Goal: Task Accomplishment & Management: Manage account settings

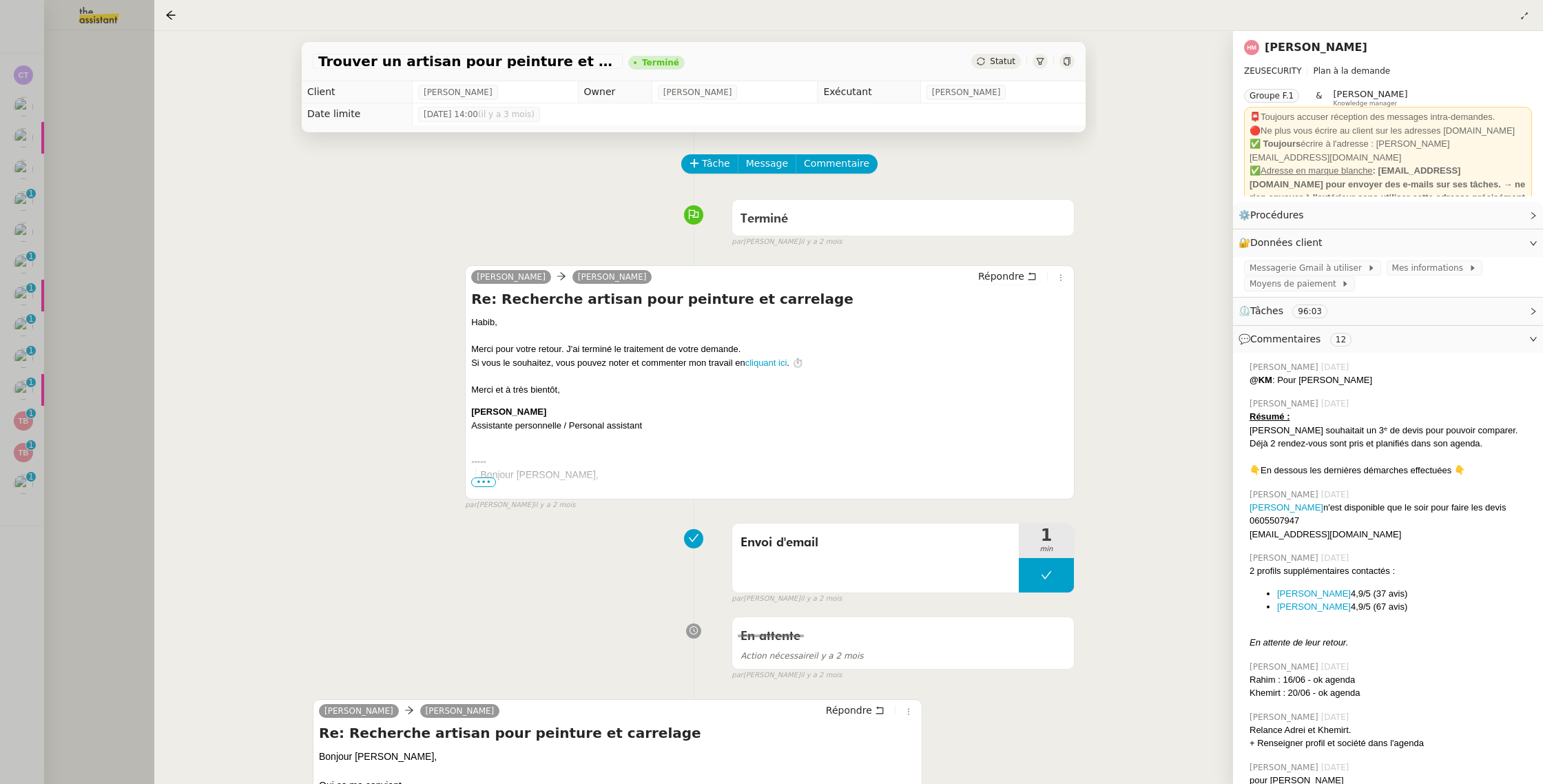
click at [104, 278] on div at bounding box center [772, 392] width 1543 height 784
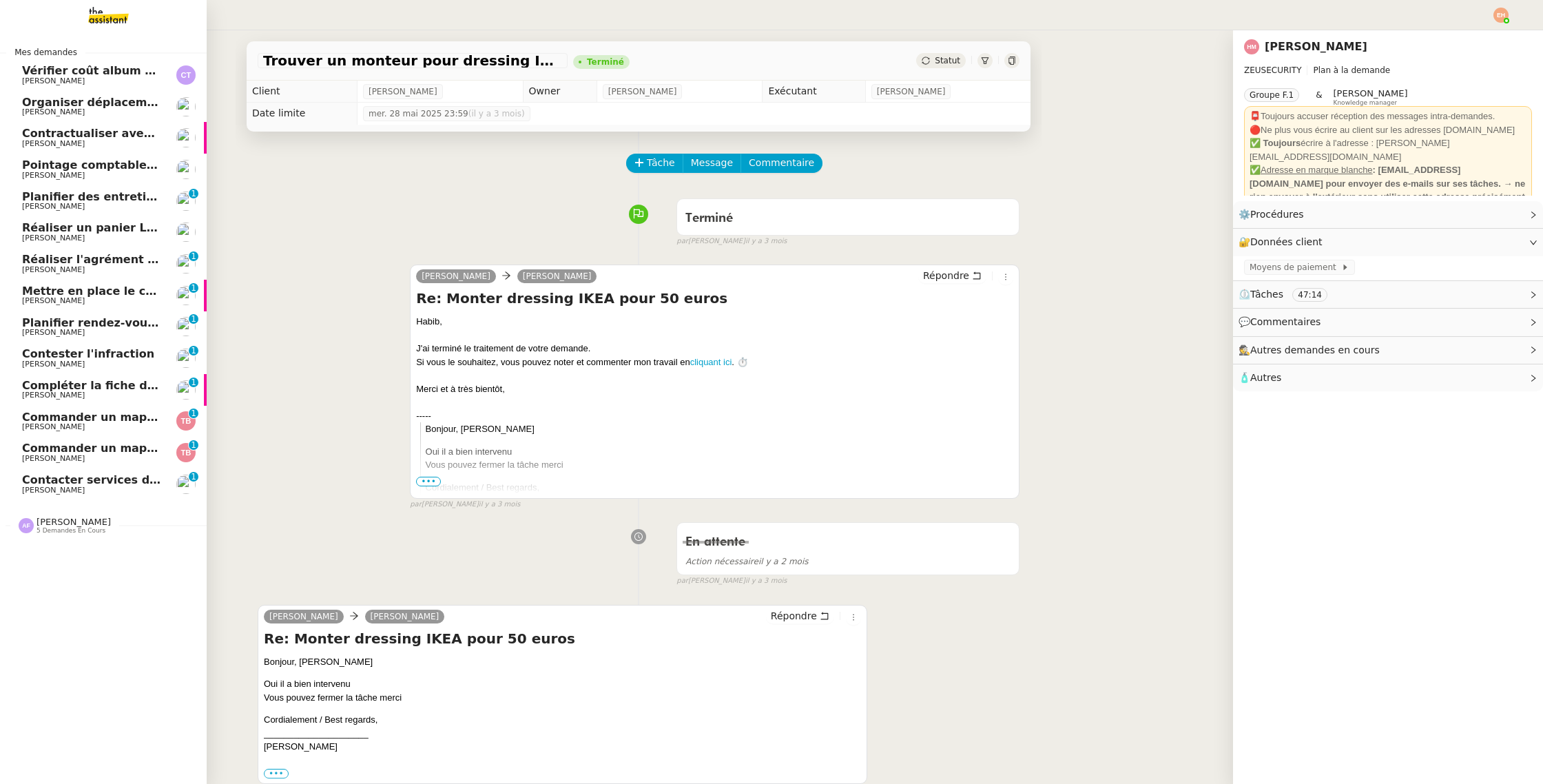
click at [44, 484] on span "Contacter services des eaux et SGC" at bounding box center [132, 480] width 221 height 13
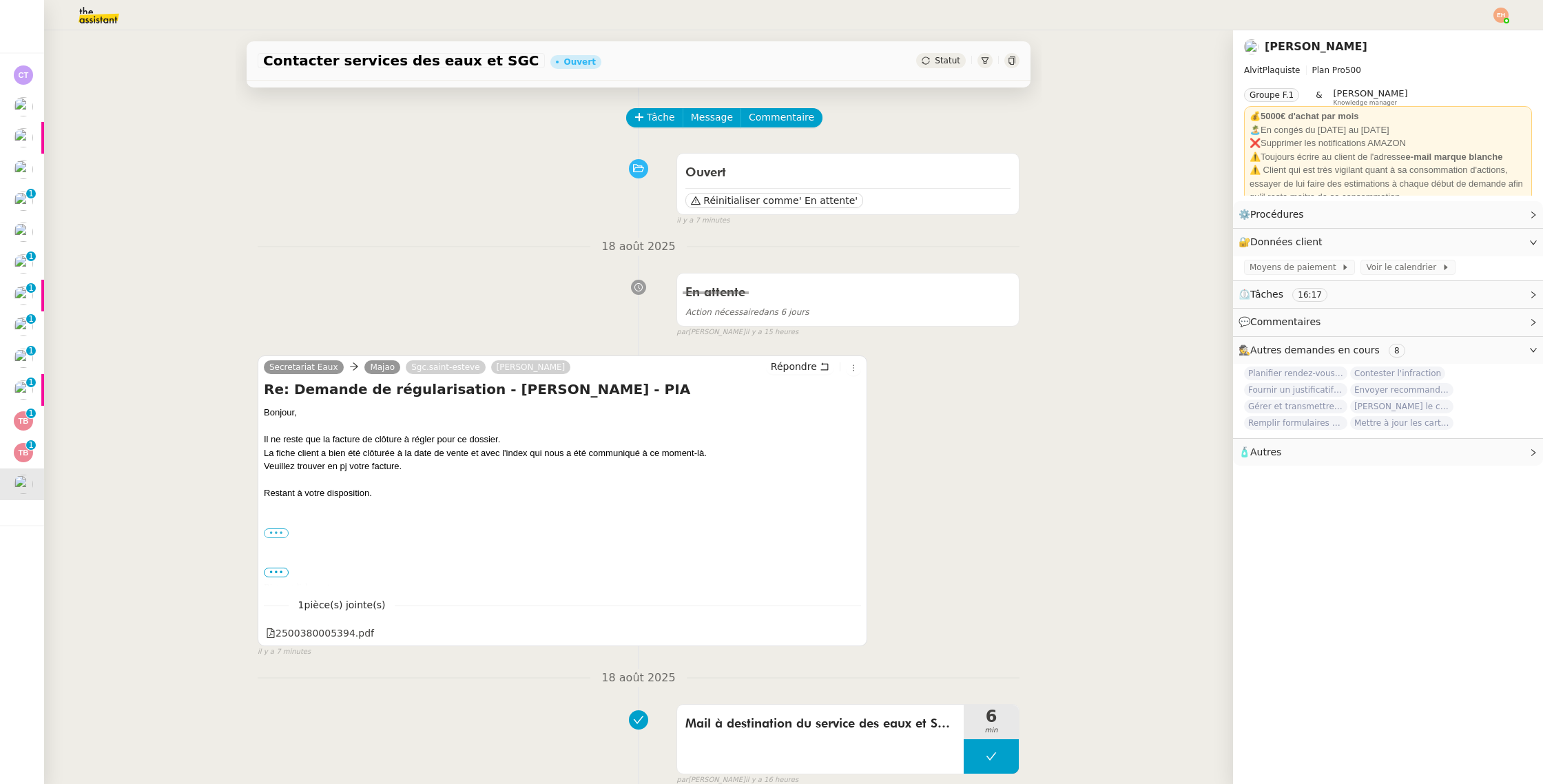
scroll to position [52, 0]
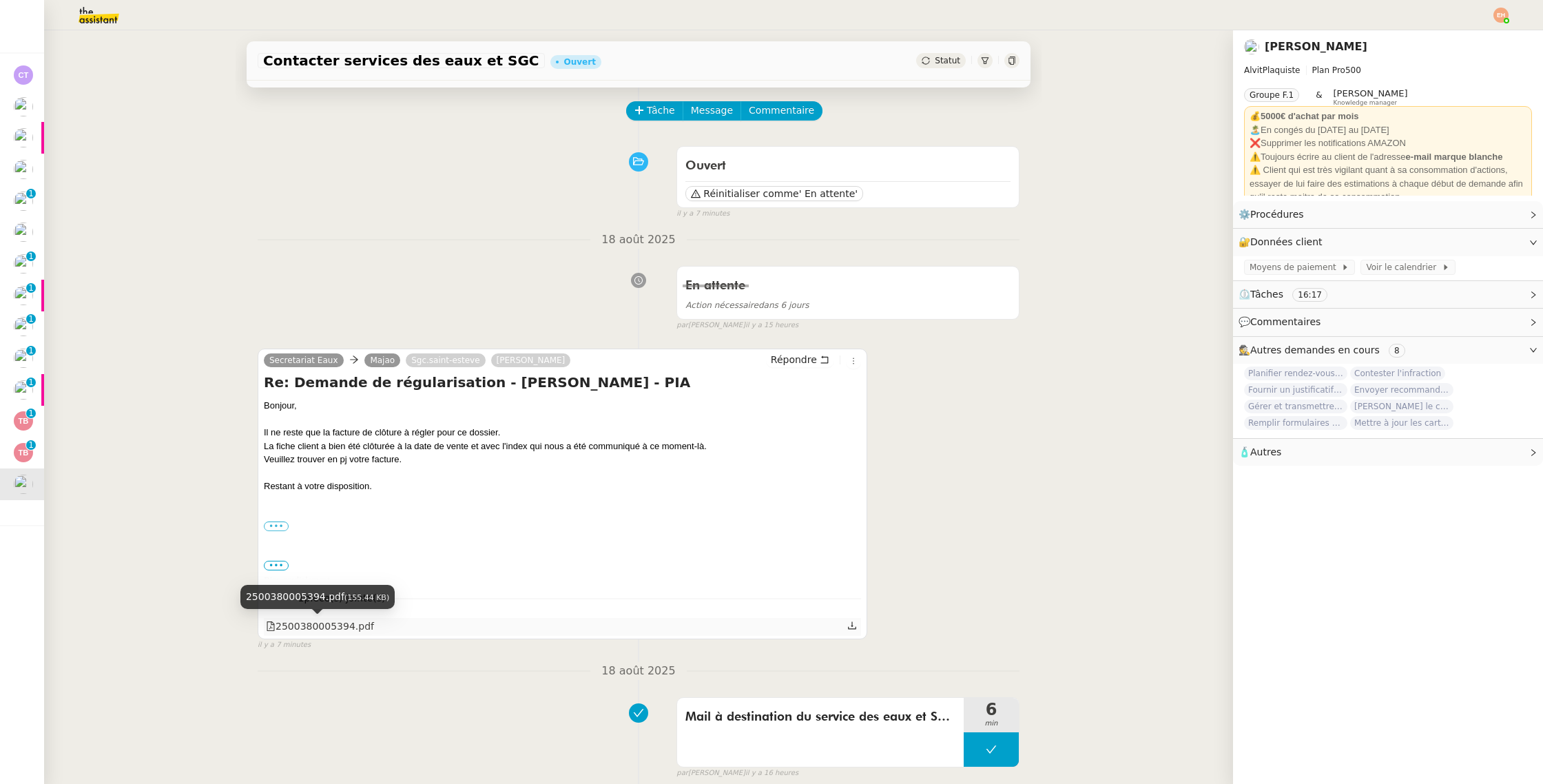
click at [307, 627] on div "2500380005394.pdf" at bounding box center [320, 627] width 108 height 16
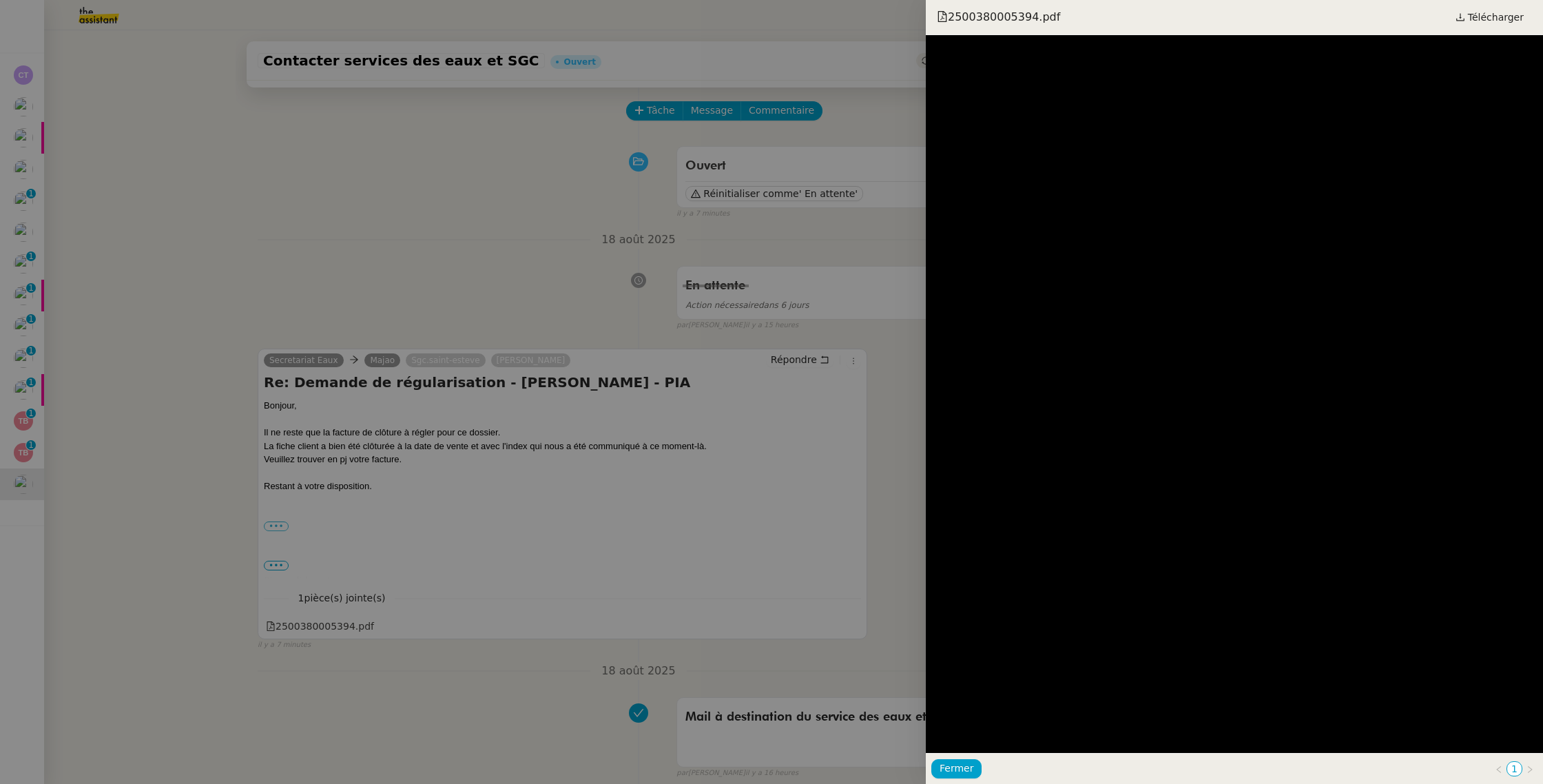
drag, startPoint x: 436, startPoint y: 466, endPoint x: 403, endPoint y: 494, distance: 43.3
click at [435, 466] on div at bounding box center [772, 392] width 1543 height 784
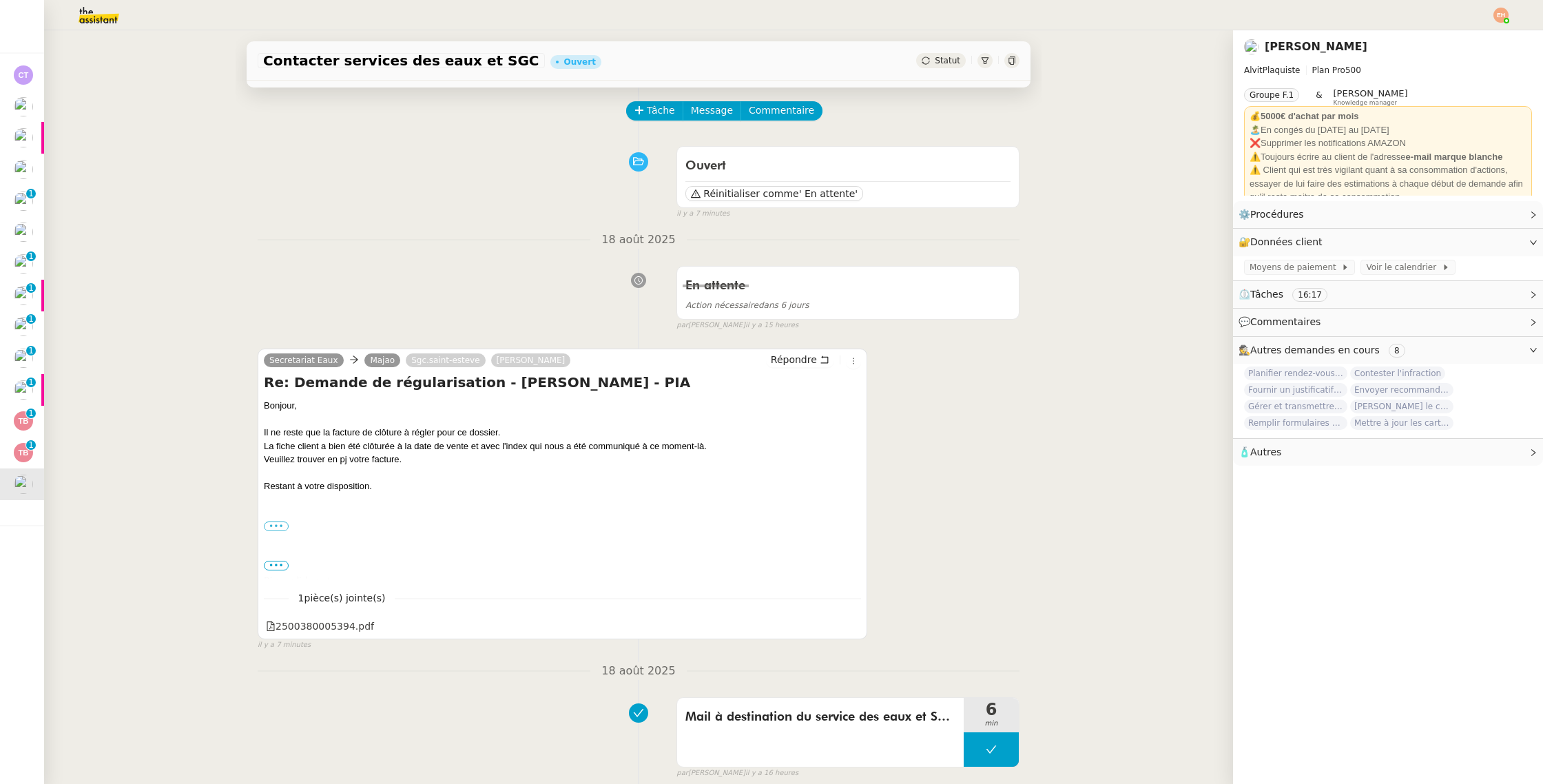
click at [273, 573] on div "Bonjour, Il ne reste que la facture de clôture à régler pour ce dossier. La fic…" at bounding box center [562, 708] width 597 height 618
click at [275, 566] on span "•••" at bounding box center [275, 565] width 24 height 9
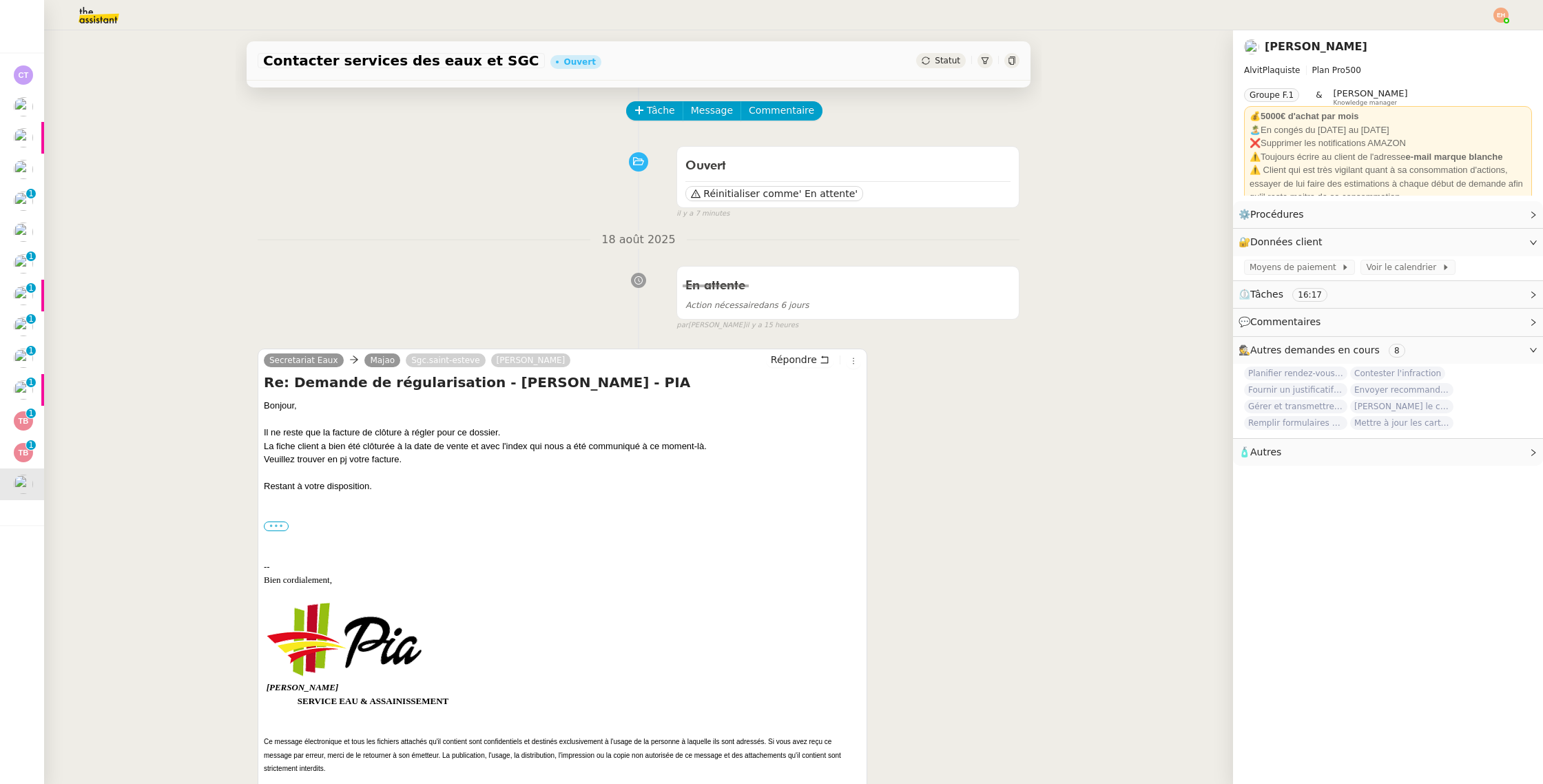
click at [270, 527] on label "•••" at bounding box center [275, 525] width 24 height 9
click at [0, 0] on input "•••" at bounding box center [0, 0] width 0 height 0
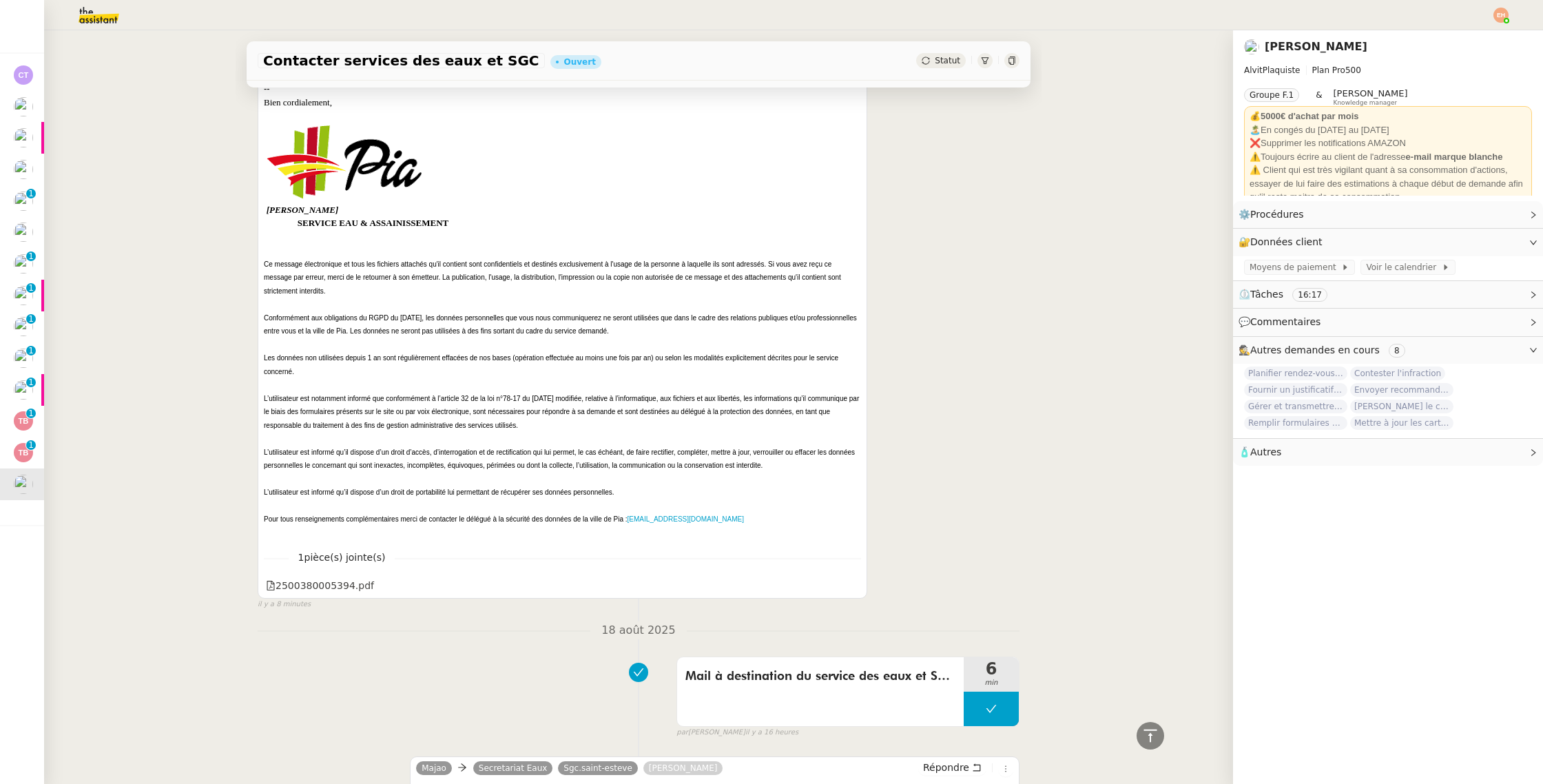
scroll to position [0, 0]
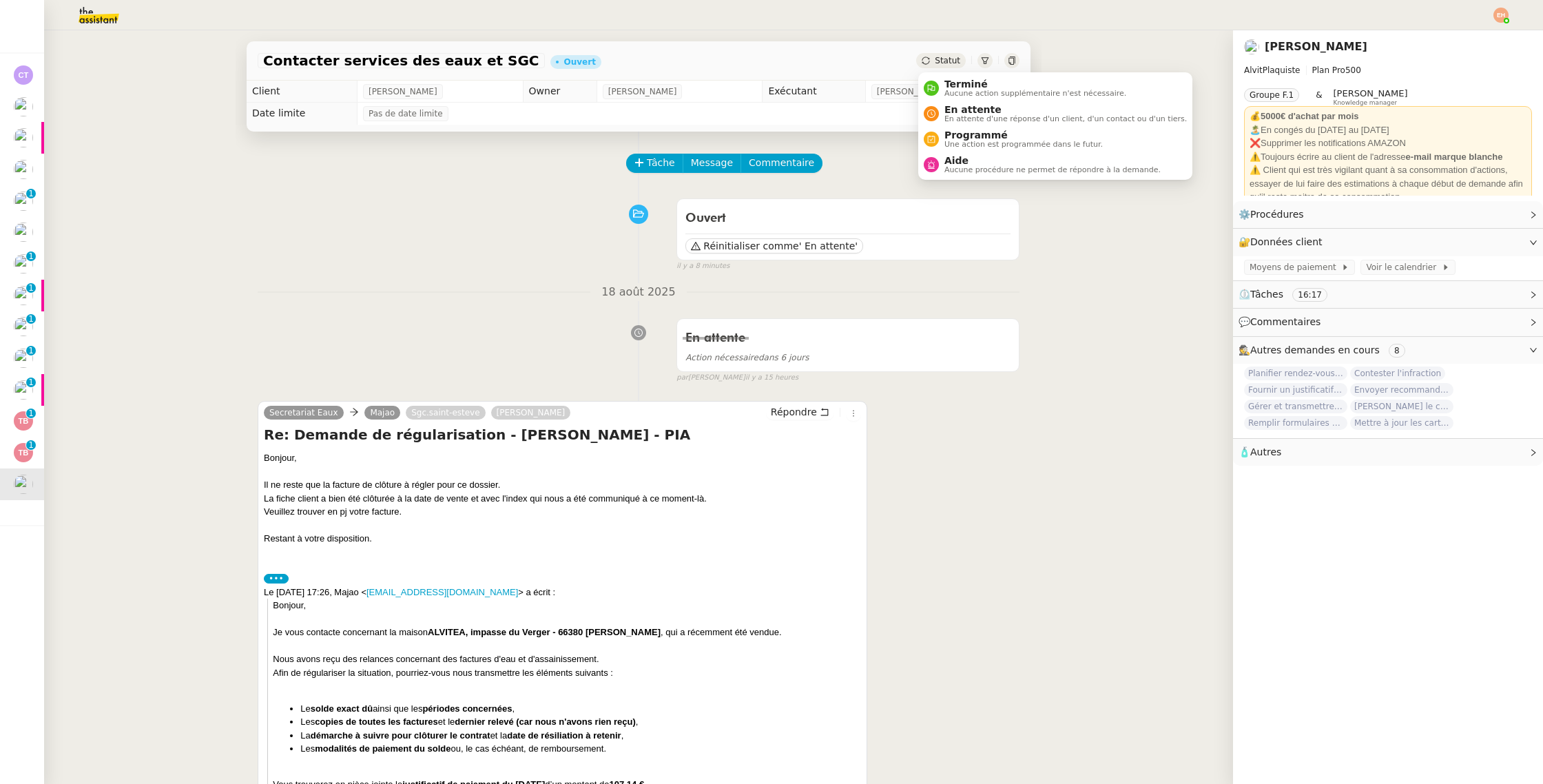
click at [942, 61] on span "Statut" at bounding box center [948, 60] width 25 height 9
click at [969, 107] on span "En attente" at bounding box center [1065, 109] width 243 height 11
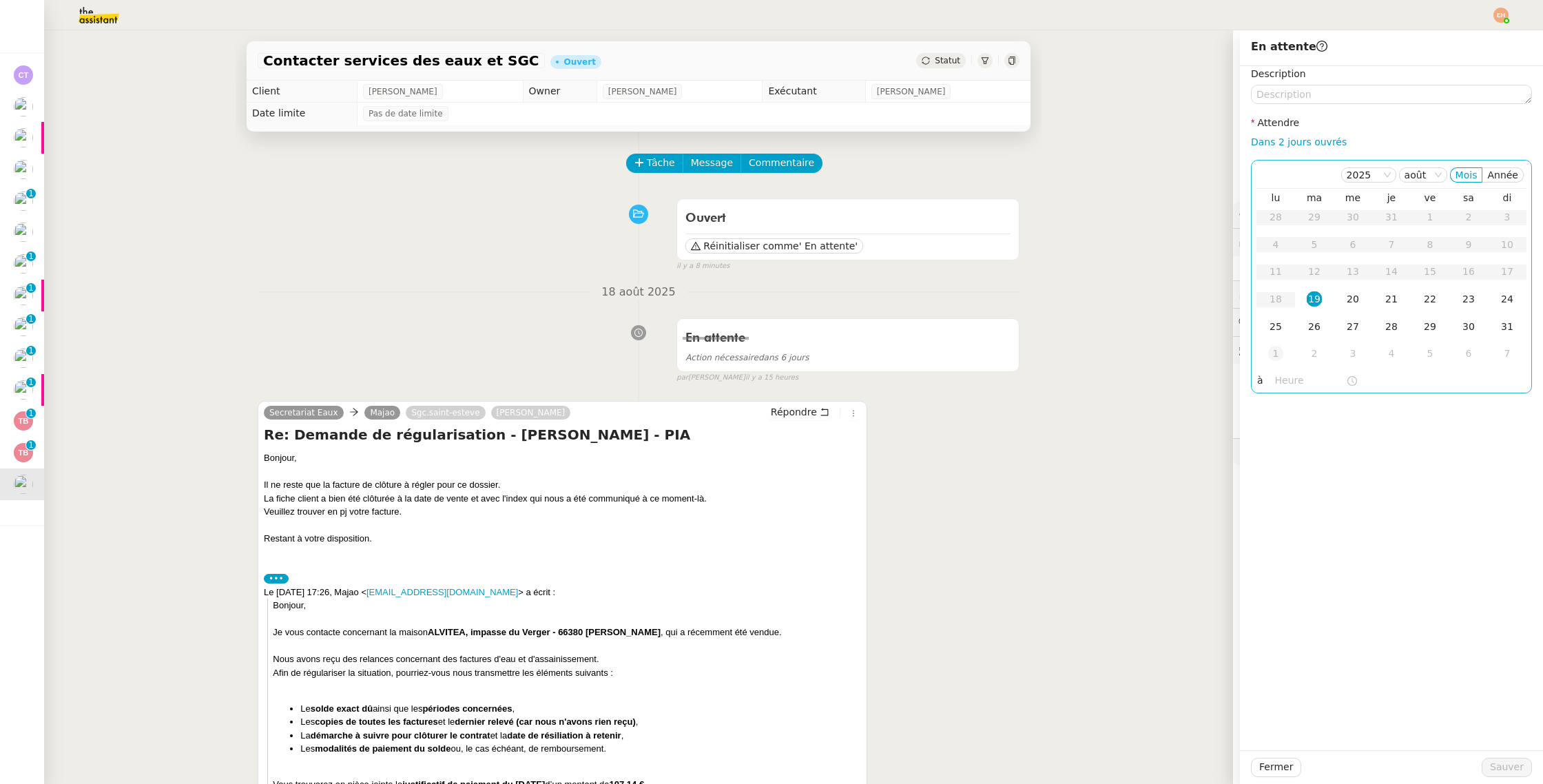
click at [1276, 352] on div "1" at bounding box center [1276, 354] width 15 height 15
click at [1498, 768] on span "Sauver" at bounding box center [1507, 766] width 34 height 16
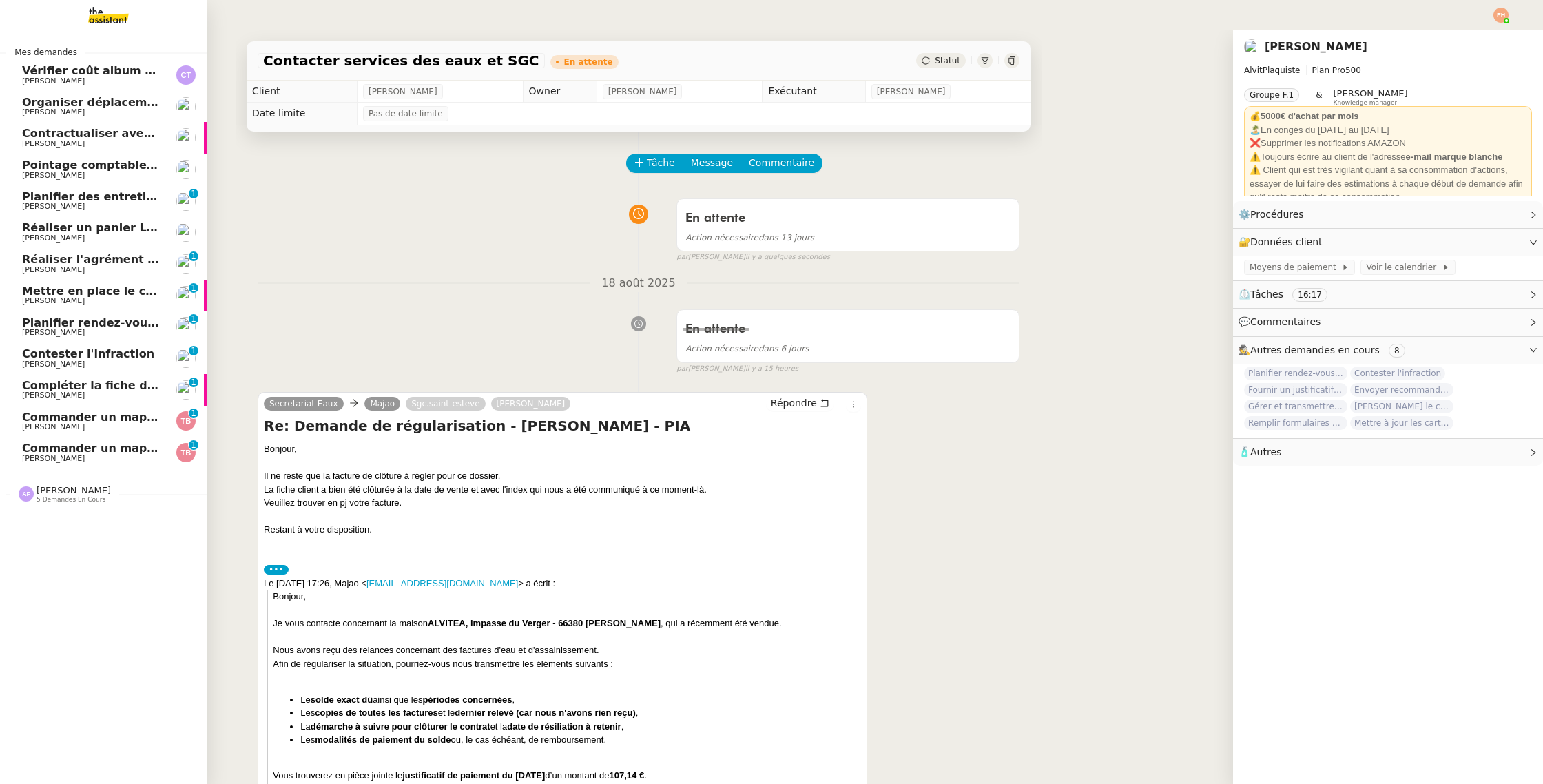
click at [54, 448] on span "Commander un mapping pour ACF" at bounding box center [128, 448] width 213 height 13
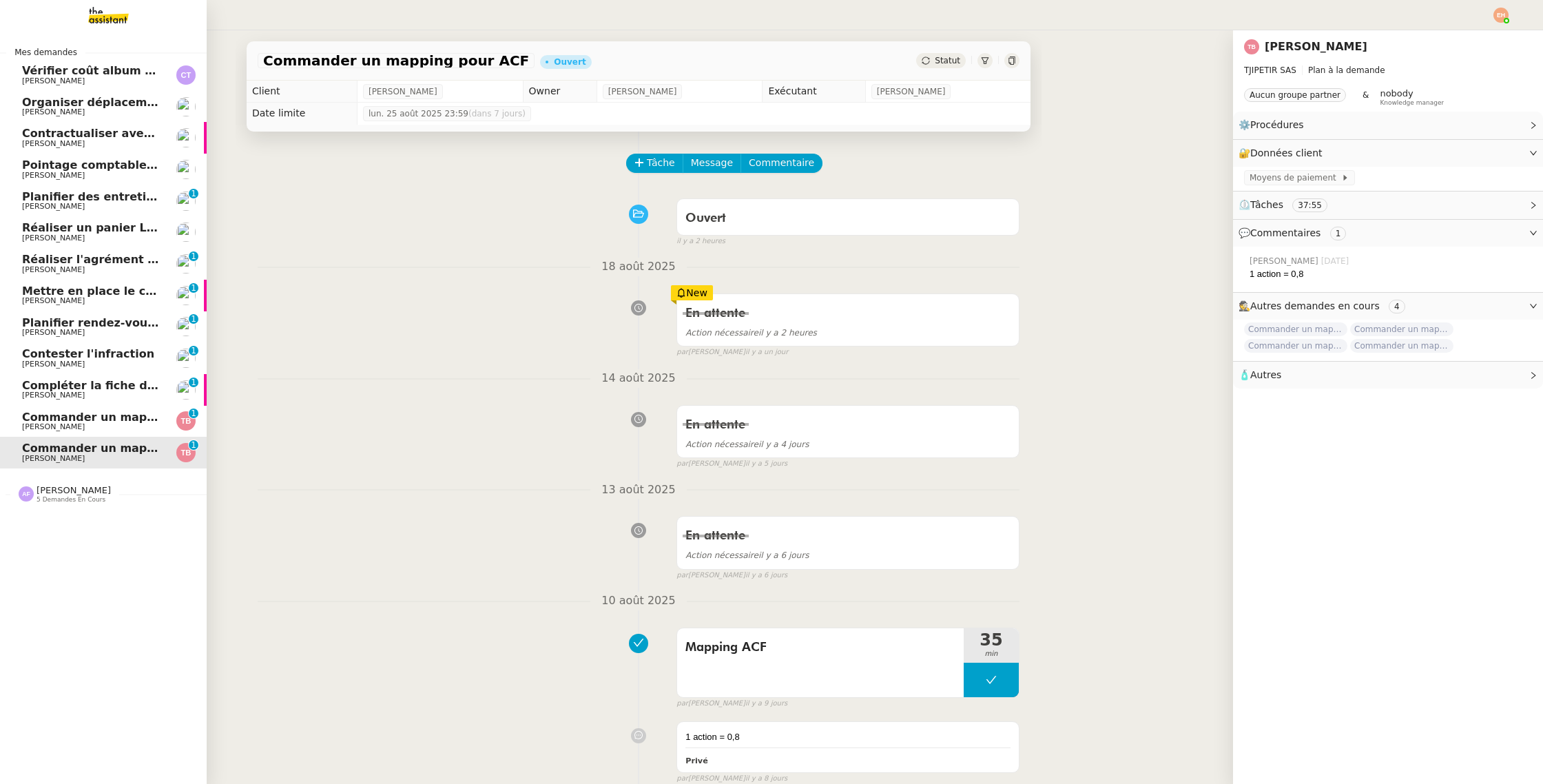
click at [74, 387] on span "Compléter la fiche de poste pour Léna" at bounding box center [141, 386] width 238 height 13
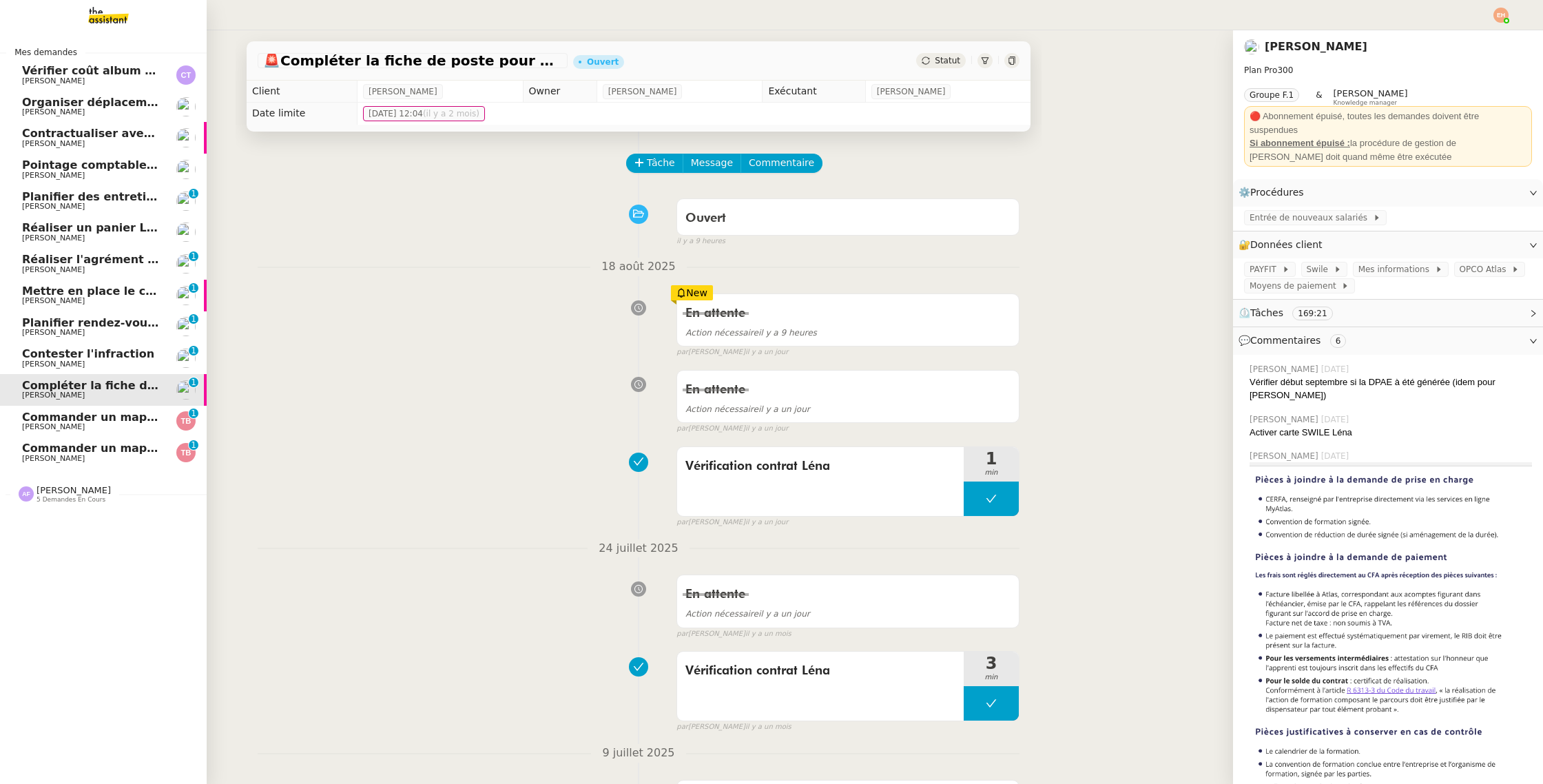
click at [104, 354] on span "Contester l'infraction" at bounding box center [88, 354] width 132 height 13
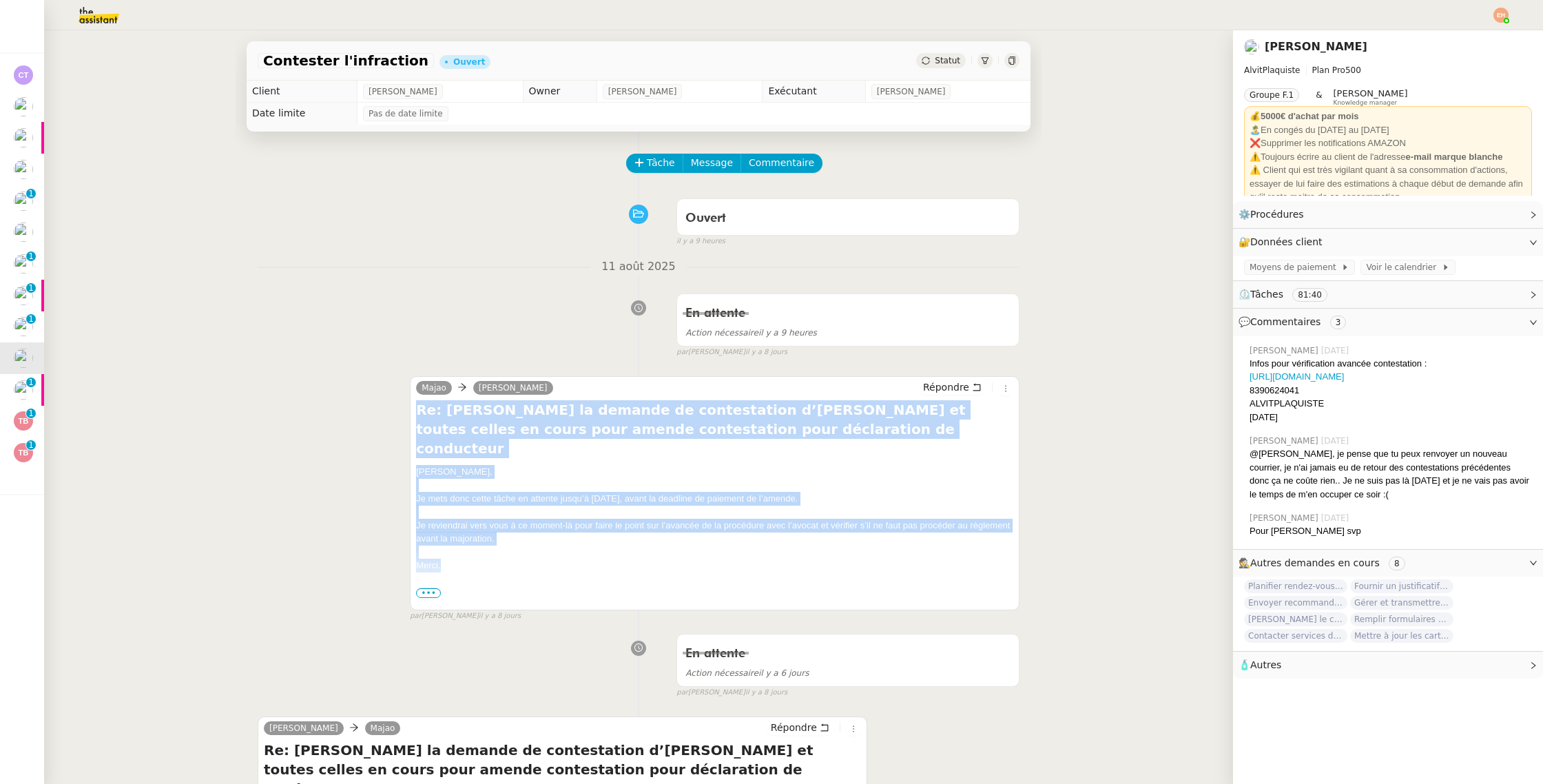
drag, startPoint x: 471, startPoint y: 550, endPoint x: 483, endPoint y: 344, distance: 206.3
click at [413, 410] on div "[PERSON_NAME] Répondre Re: [PERSON_NAME] la demande de contestation d’amendes e…" at bounding box center [715, 493] width 610 height 234
copy div "Re: [PERSON_NAME] la demande de contestation d’[PERSON_NAME] et toutes celles e…"
click at [650, 166] on span "Tâche" at bounding box center [661, 163] width 29 height 16
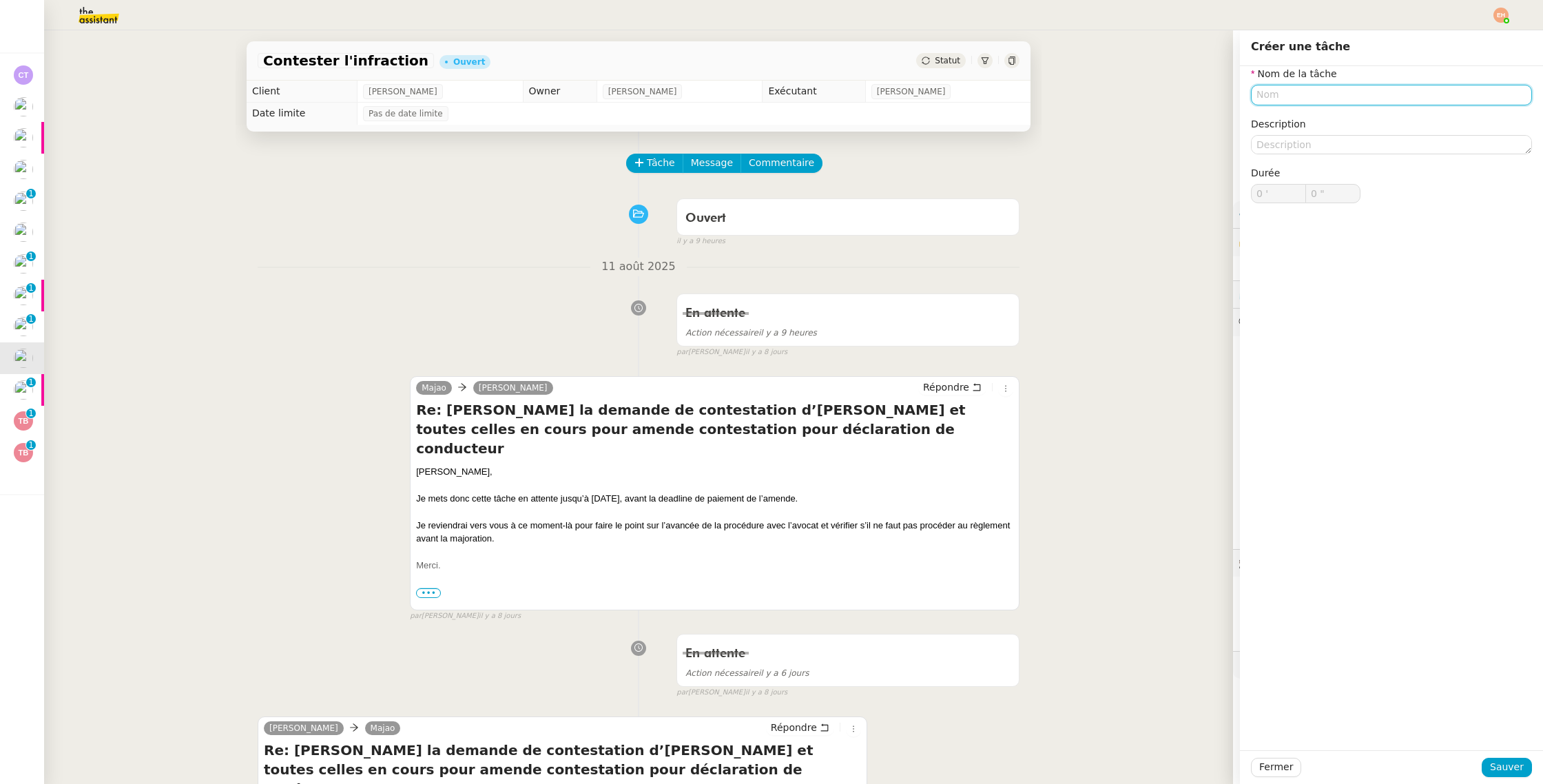
click at [1289, 94] on input "text" at bounding box center [1391, 95] width 281 height 20
type input "Transmission d'informations"
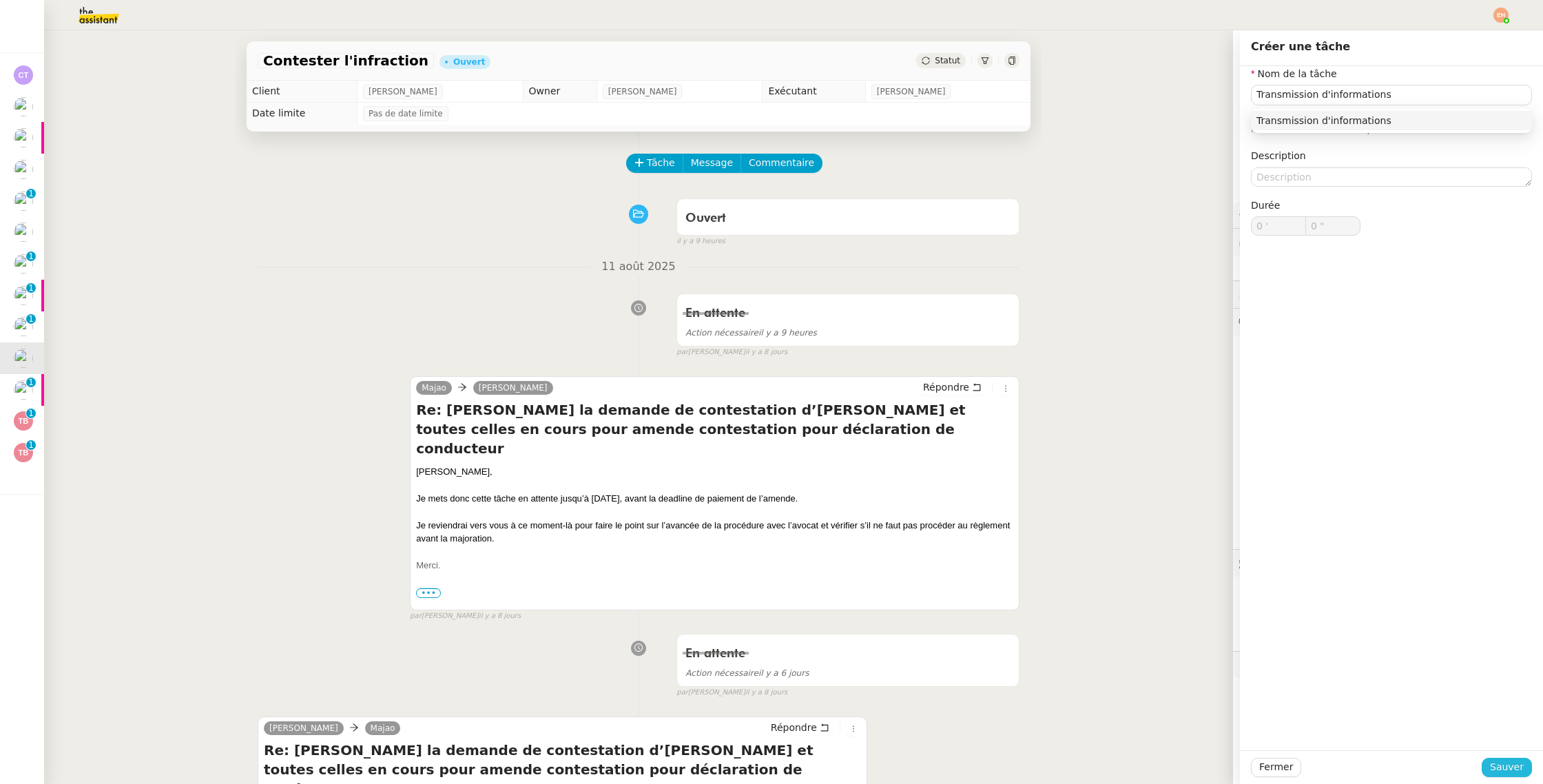
click at [1515, 768] on span "Sauver" at bounding box center [1507, 766] width 34 height 16
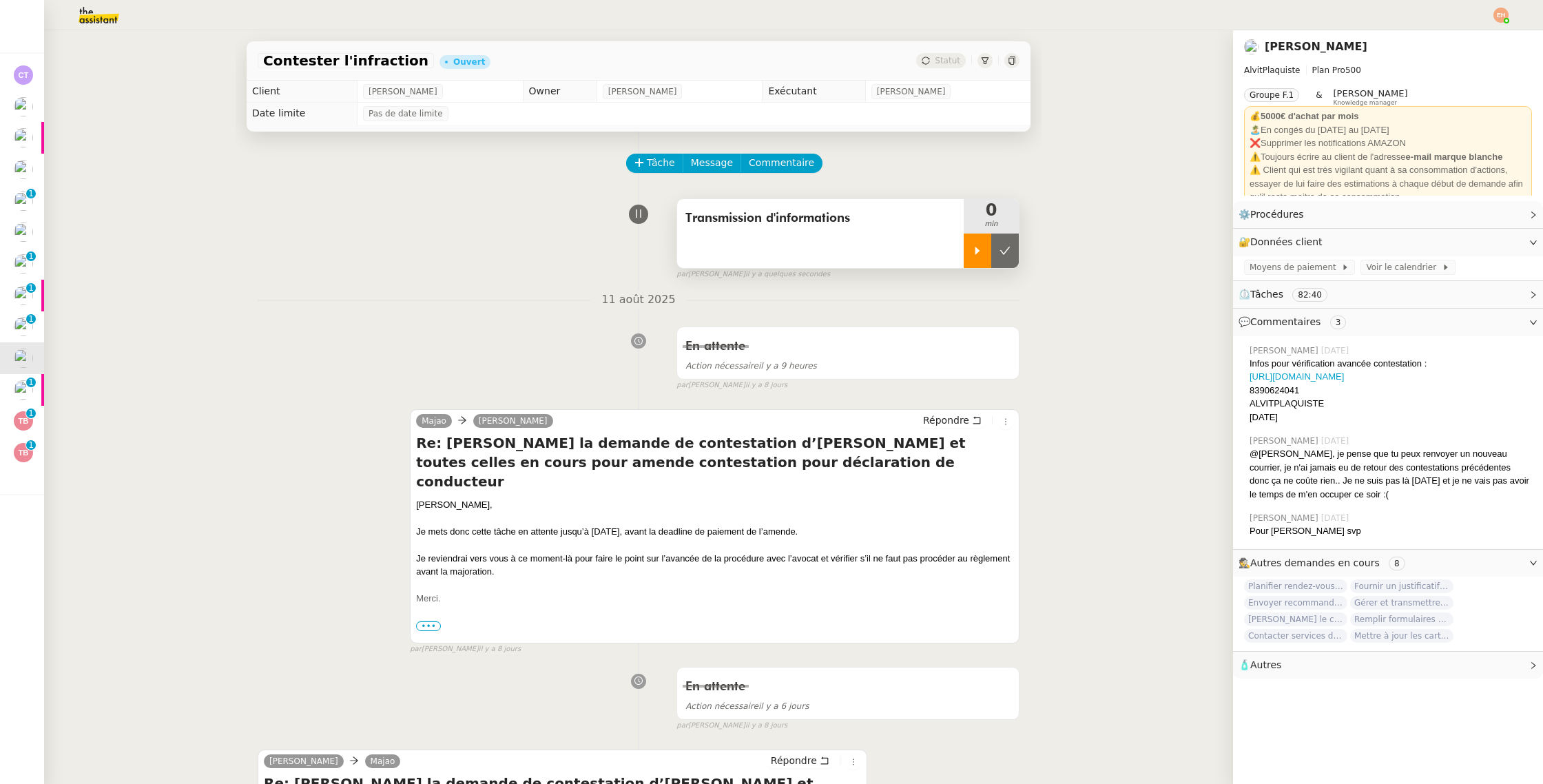
drag, startPoint x: 975, startPoint y: 248, endPoint x: 851, endPoint y: 188, distance: 137.8
click at [975, 248] on icon at bounding box center [978, 250] width 5 height 8
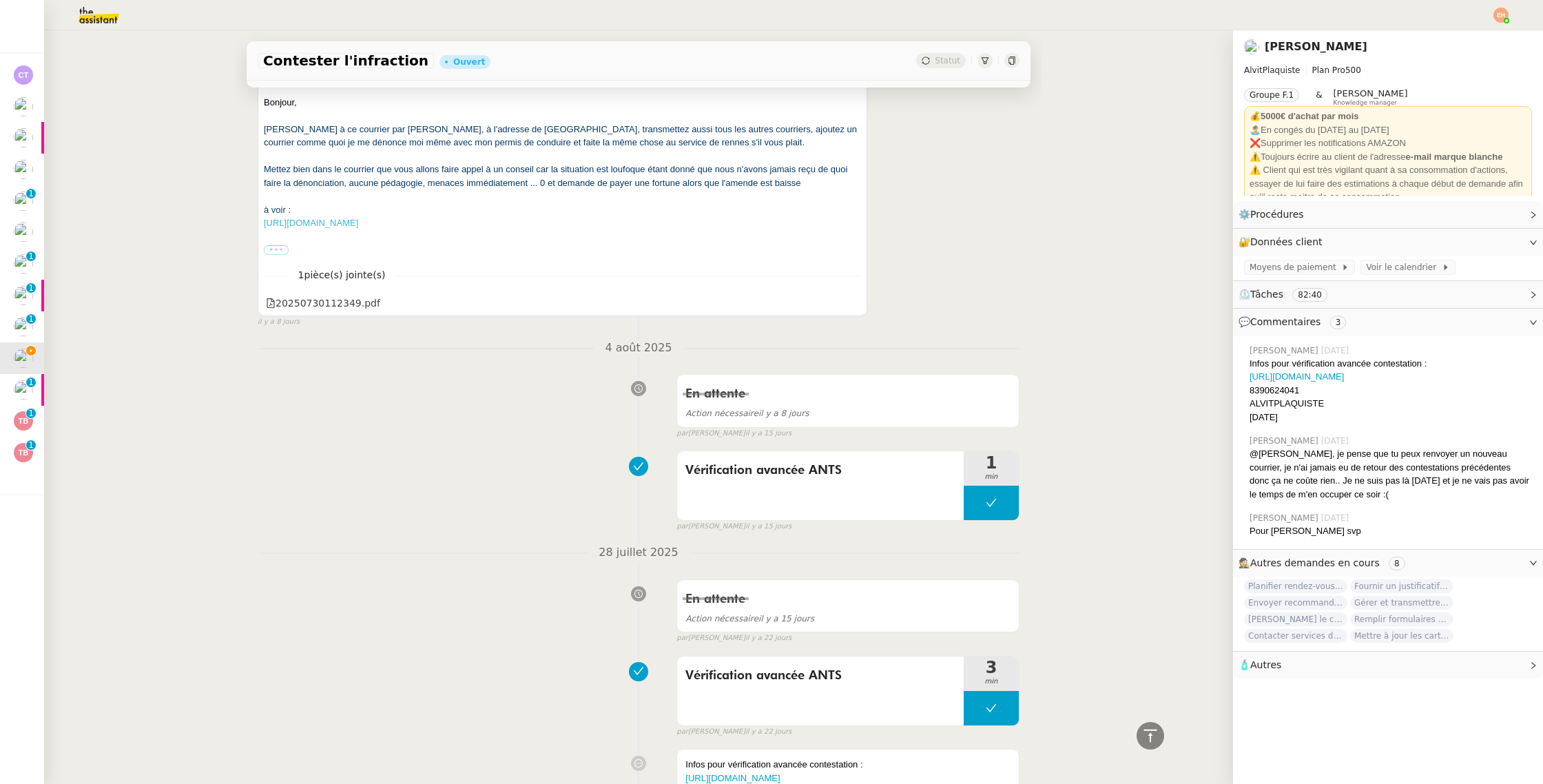
scroll to position [1425, 0]
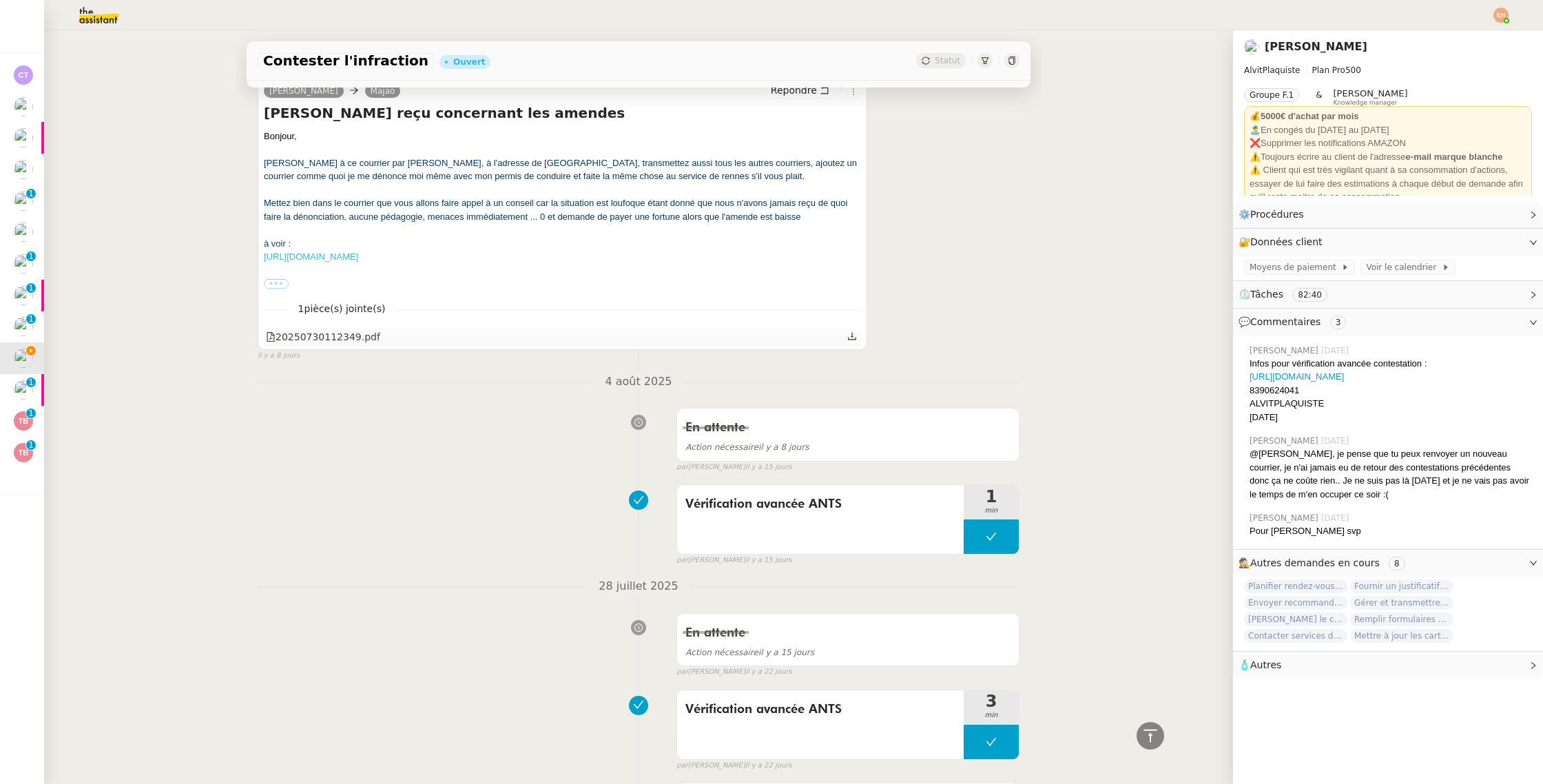
click at [328, 330] on div "20250730112349.pdf" at bounding box center [323, 337] width 115 height 16
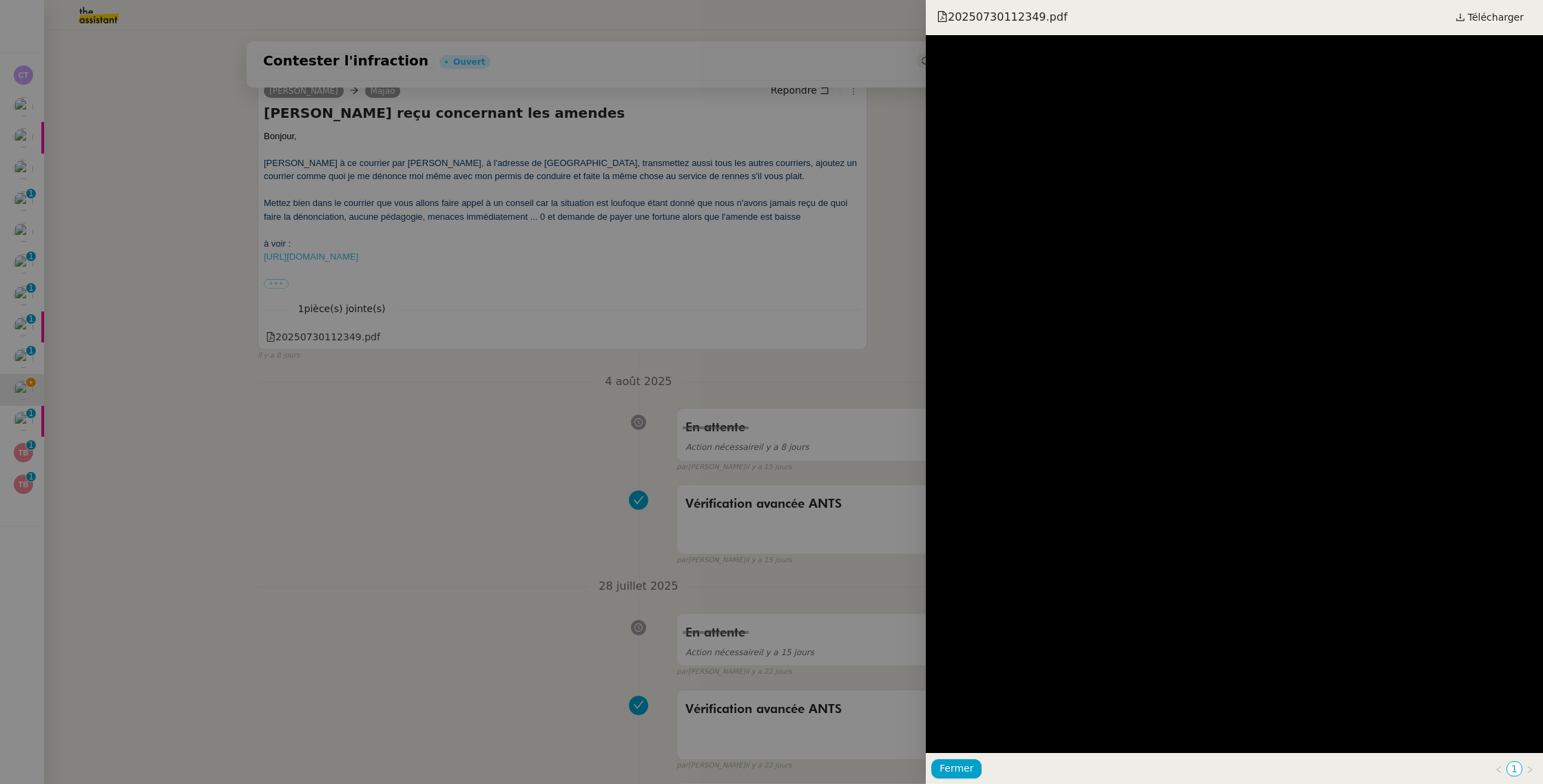
click at [519, 308] on div at bounding box center [772, 392] width 1543 height 784
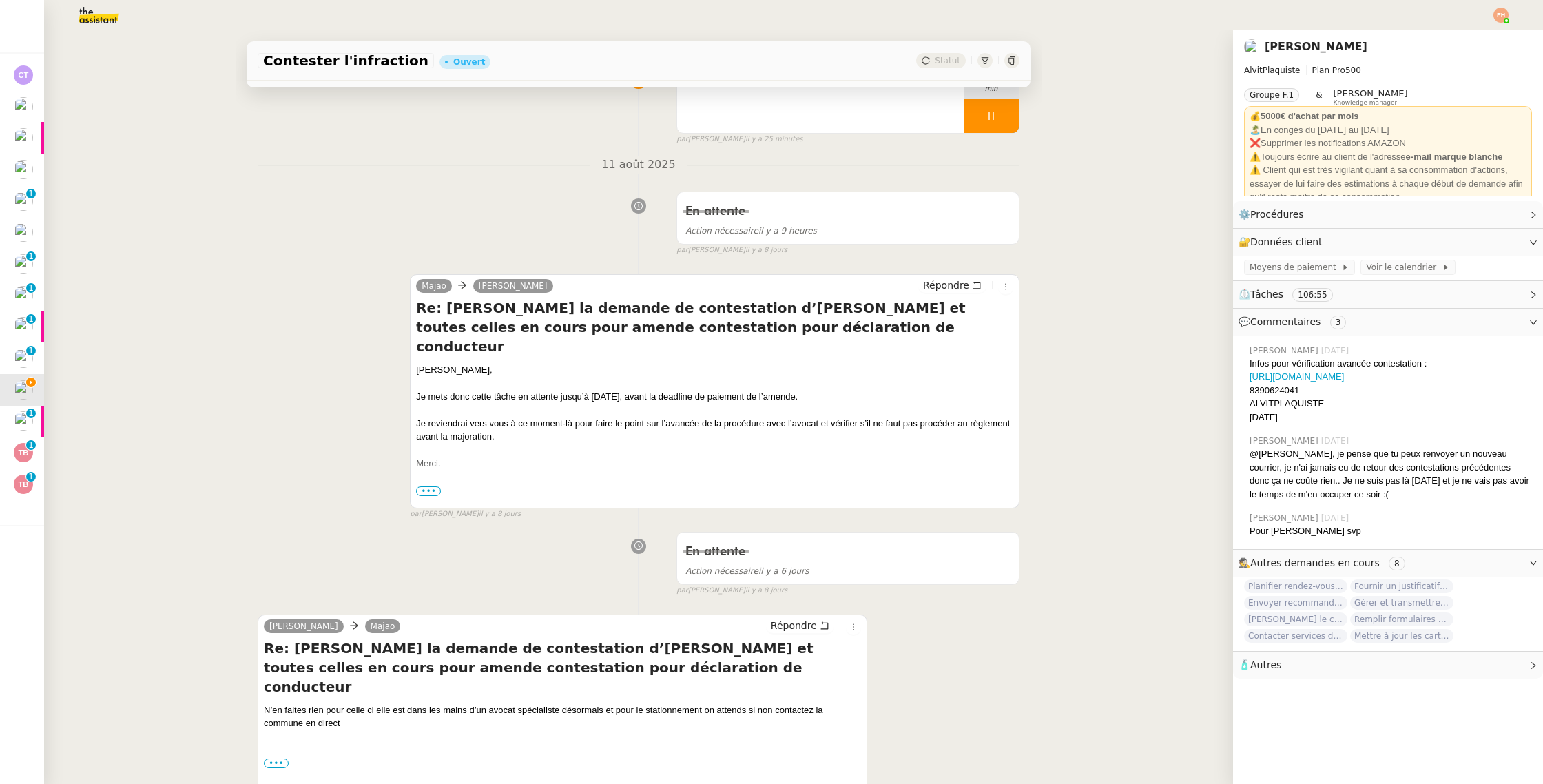
scroll to position [0, 0]
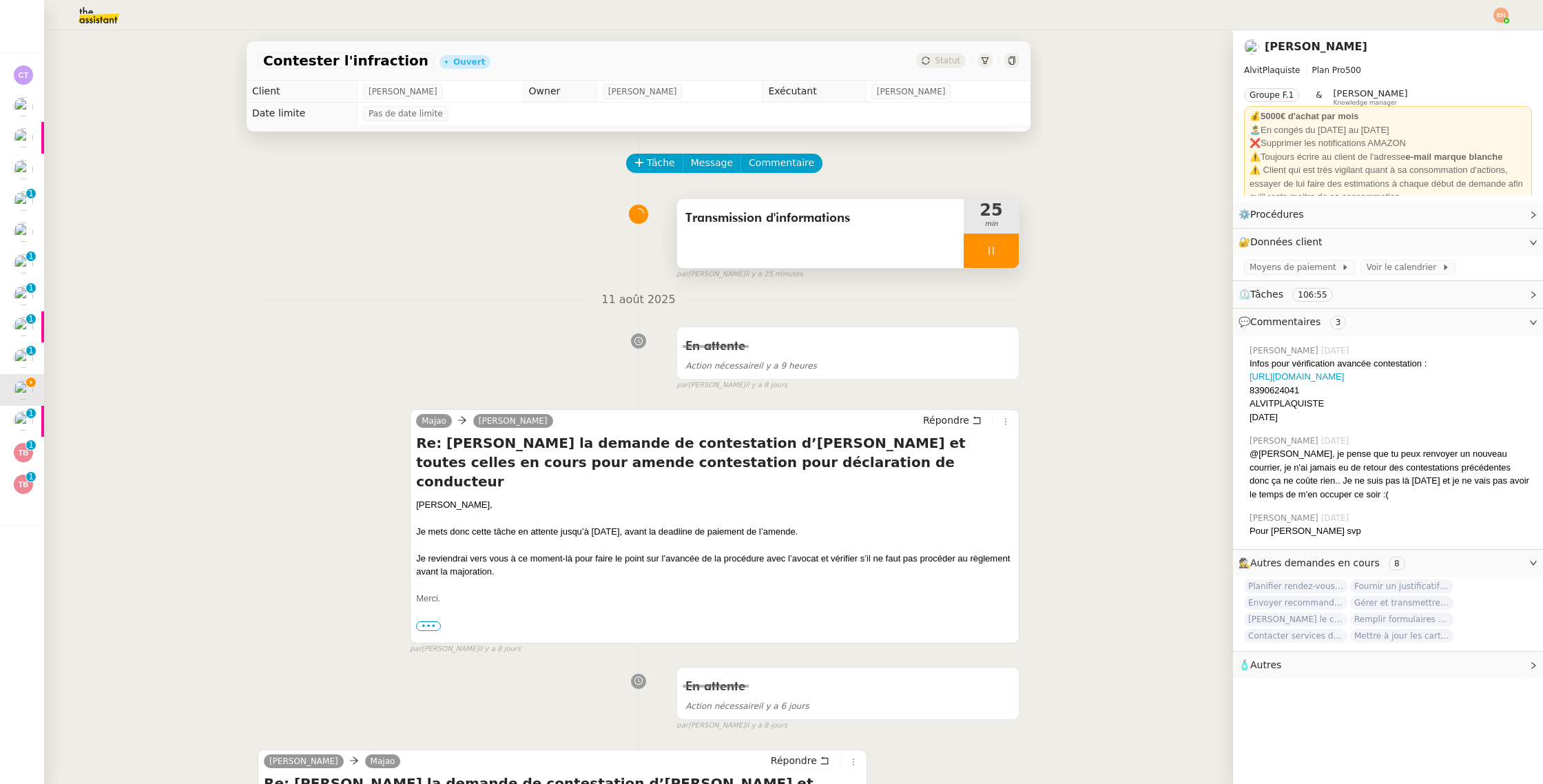
click at [989, 245] on icon at bounding box center [990, 250] width 11 height 11
click at [1011, 243] on button at bounding box center [1005, 250] width 28 height 35
drag, startPoint x: 953, startPoint y: 404, endPoint x: 949, endPoint y: 410, distance: 7.2
click at [952, 404] on div "[PERSON_NAME] Répondre Re: [PERSON_NAME] la demande de contestation d’amendes e…" at bounding box center [638, 525] width 762 height 259
click at [948, 415] on span "Répondre" at bounding box center [946, 420] width 46 height 13
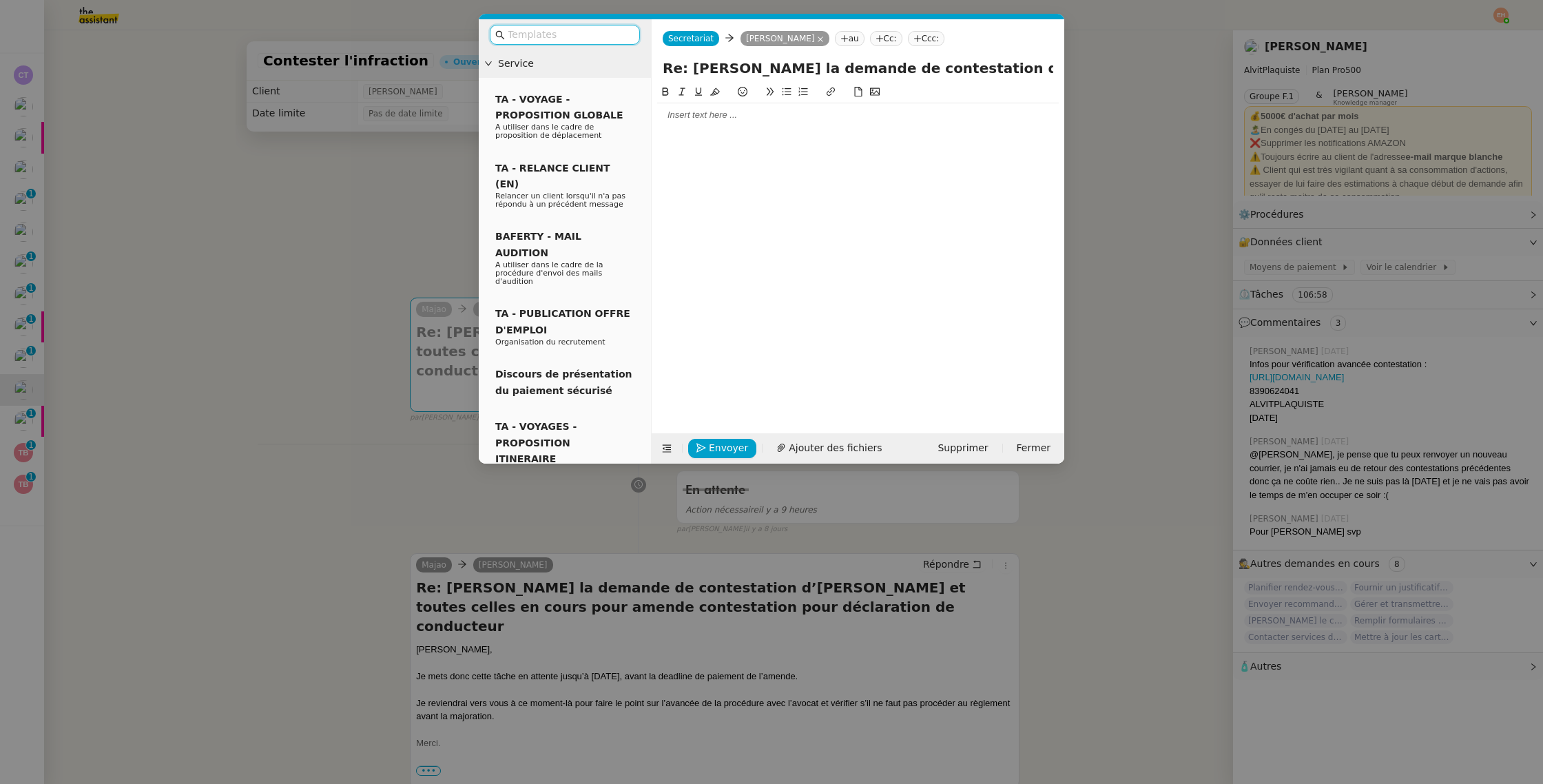
click at [750, 116] on div at bounding box center [857, 115] width 402 height 13
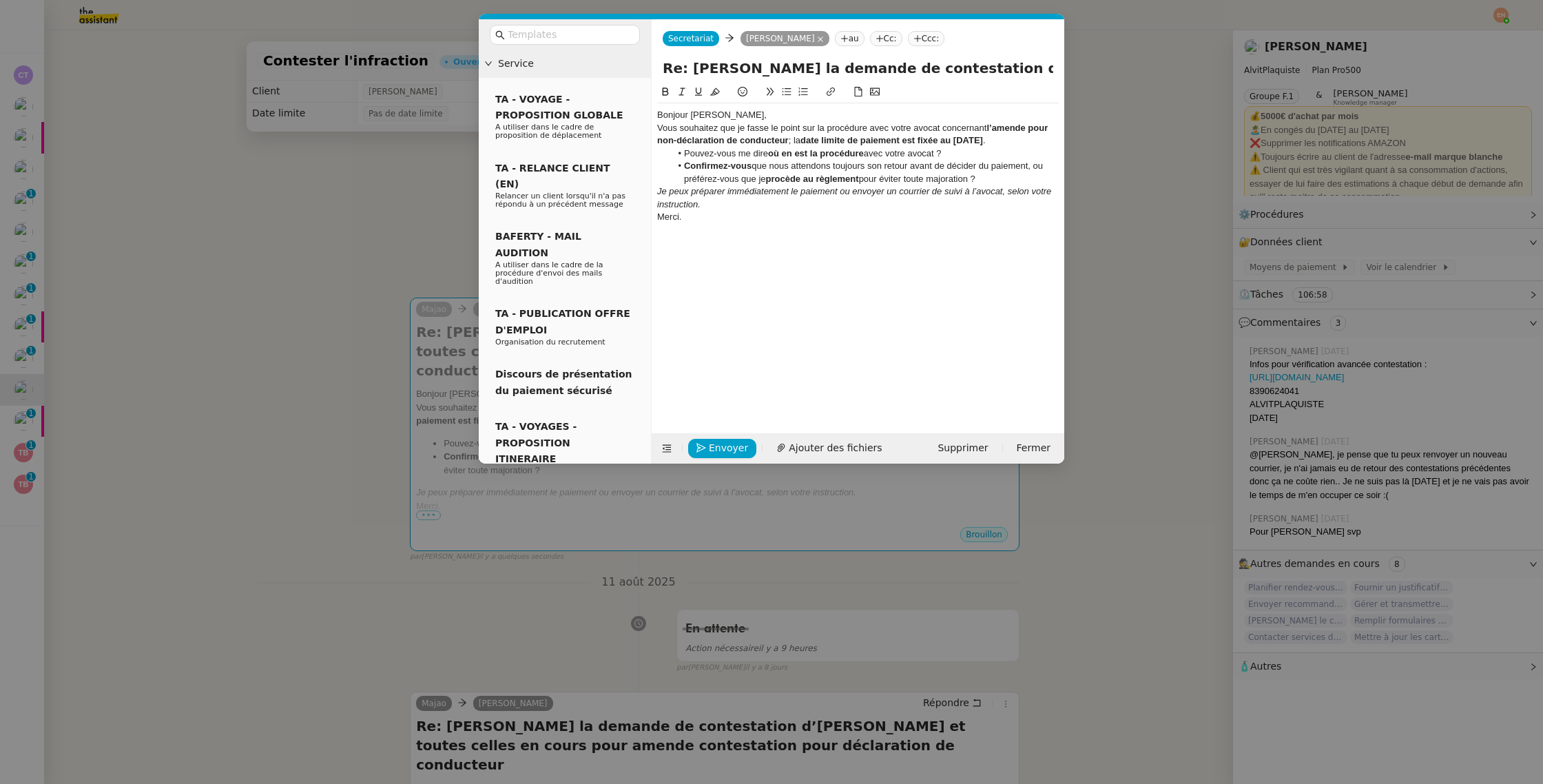
click at [745, 115] on div "Bonjour [PERSON_NAME]," at bounding box center [857, 115] width 402 height 13
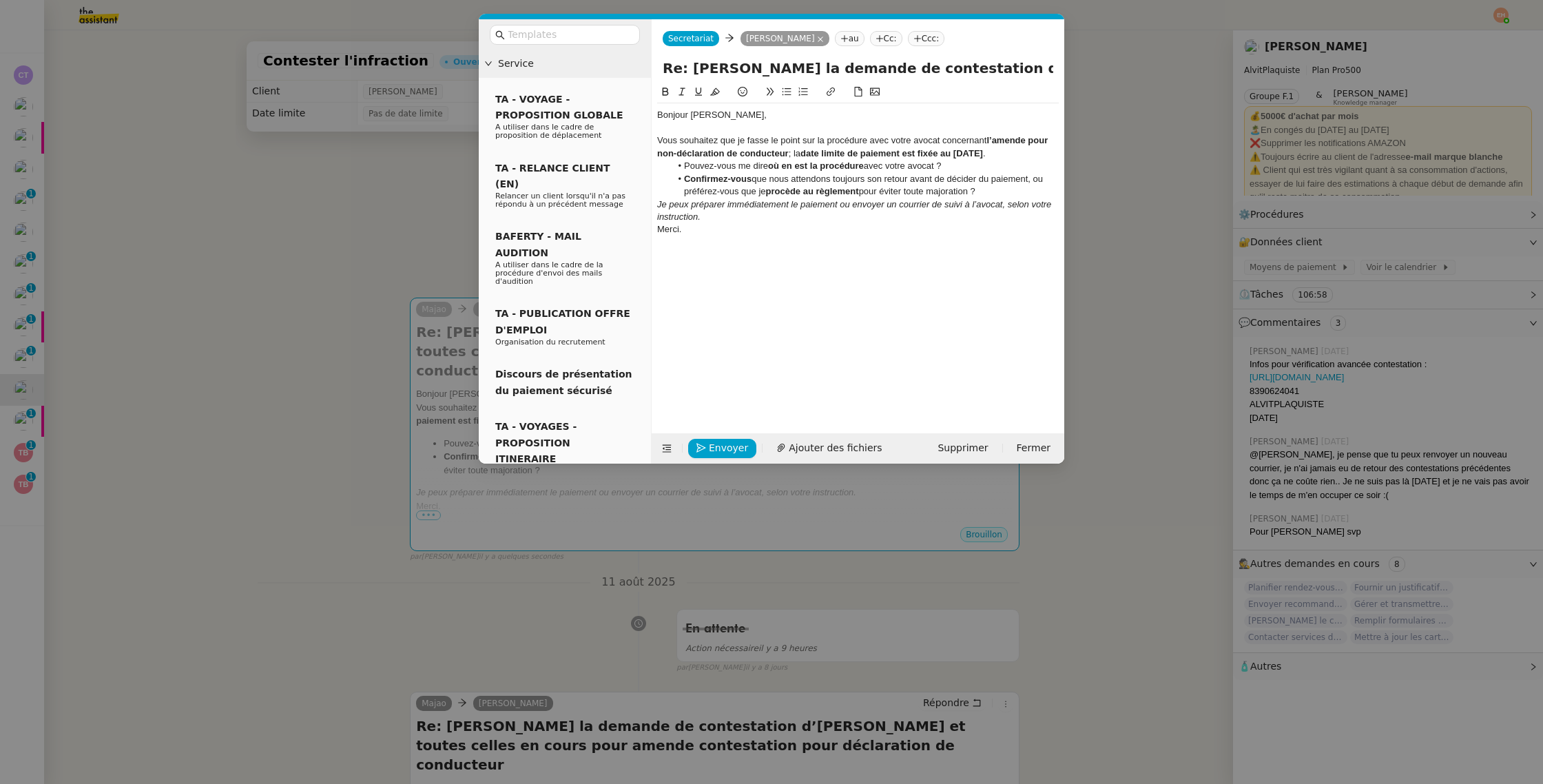
click at [683, 115] on div "Bonjour [PERSON_NAME]," at bounding box center [857, 115] width 402 height 13
click at [1004, 147] on div "Vous souhaitez que je fasse le point sur la procédure avec votre avocat concern…" at bounding box center [857, 147] width 402 height 25
drag, startPoint x: 908, startPoint y: 151, endPoint x: 990, endPoint y: 167, distance: 83.5
click at [996, 188] on div "[PERSON_NAME], [PERSON_NAME] souhaitez que je fasse le point sur la procédure a…" at bounding box center [857, 179] width 402 height 151
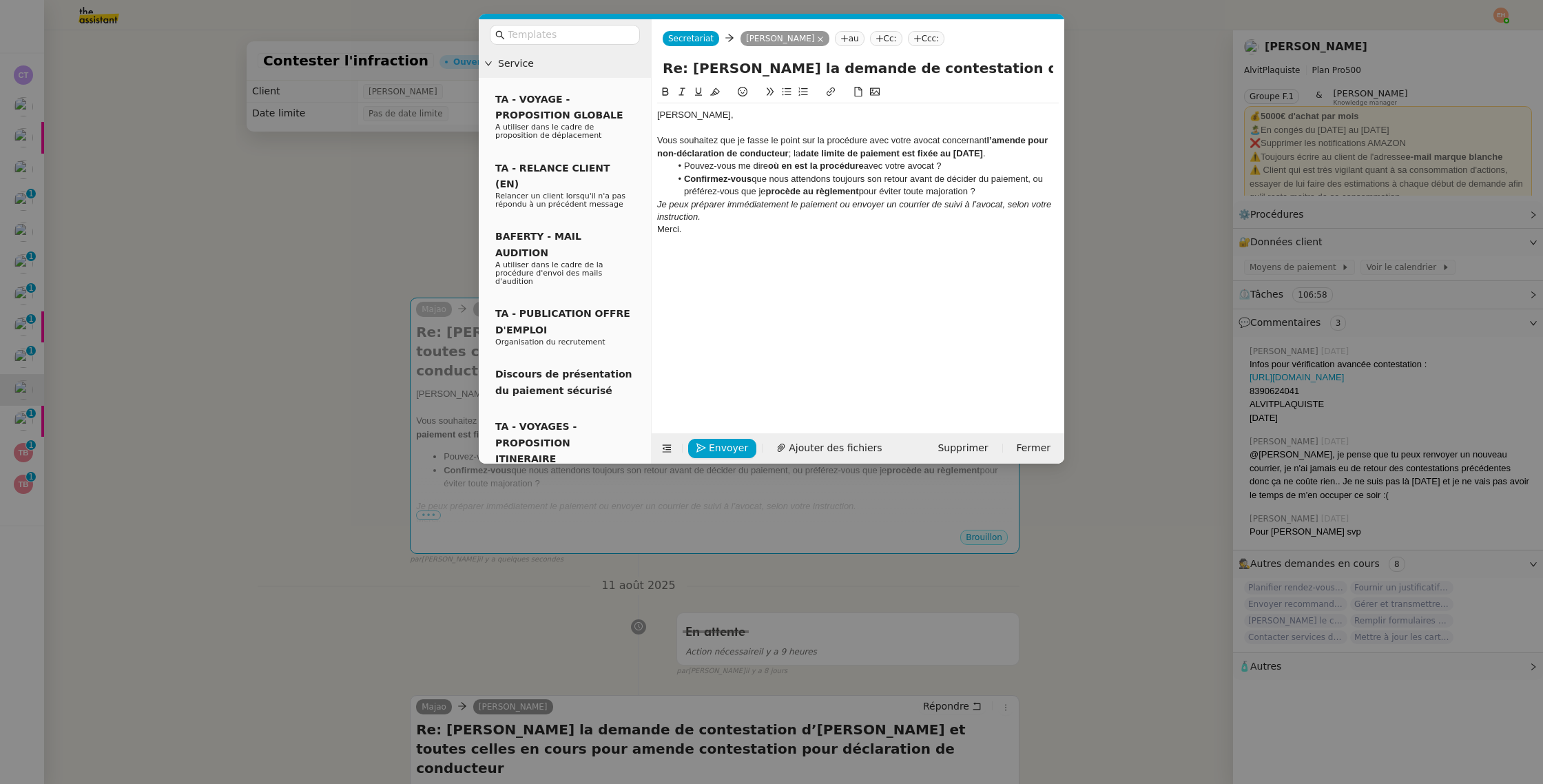
click at [1000, 152] on div "Vous souhaitez que je fasse le point sur la procédure avec votre avocat concern…" at bounding box center [857, 147] width 402 height 25
drag, startPoint x: 950, startPoint y: 134, endPoint x: 980, endPoint y: 195, distance: 68.0
click at [977, 199] on div "[PERSON_NAME], [PERSON_NAME] souhaitez que je fasse le point sur la procédure a…" at bounding box center [857, 179] width 402 height 151
drag, startPoint x: 972, startPoint y: 178, endPoint x: 947, endPoint y: 136, distance: 48.9
click at [947, 136] on div "[PERSON_NAME], [PERSON_NAME] souhaitez que je fasse le point sur la procédure a…" at bounding box center [857, 179] width 402 height 151
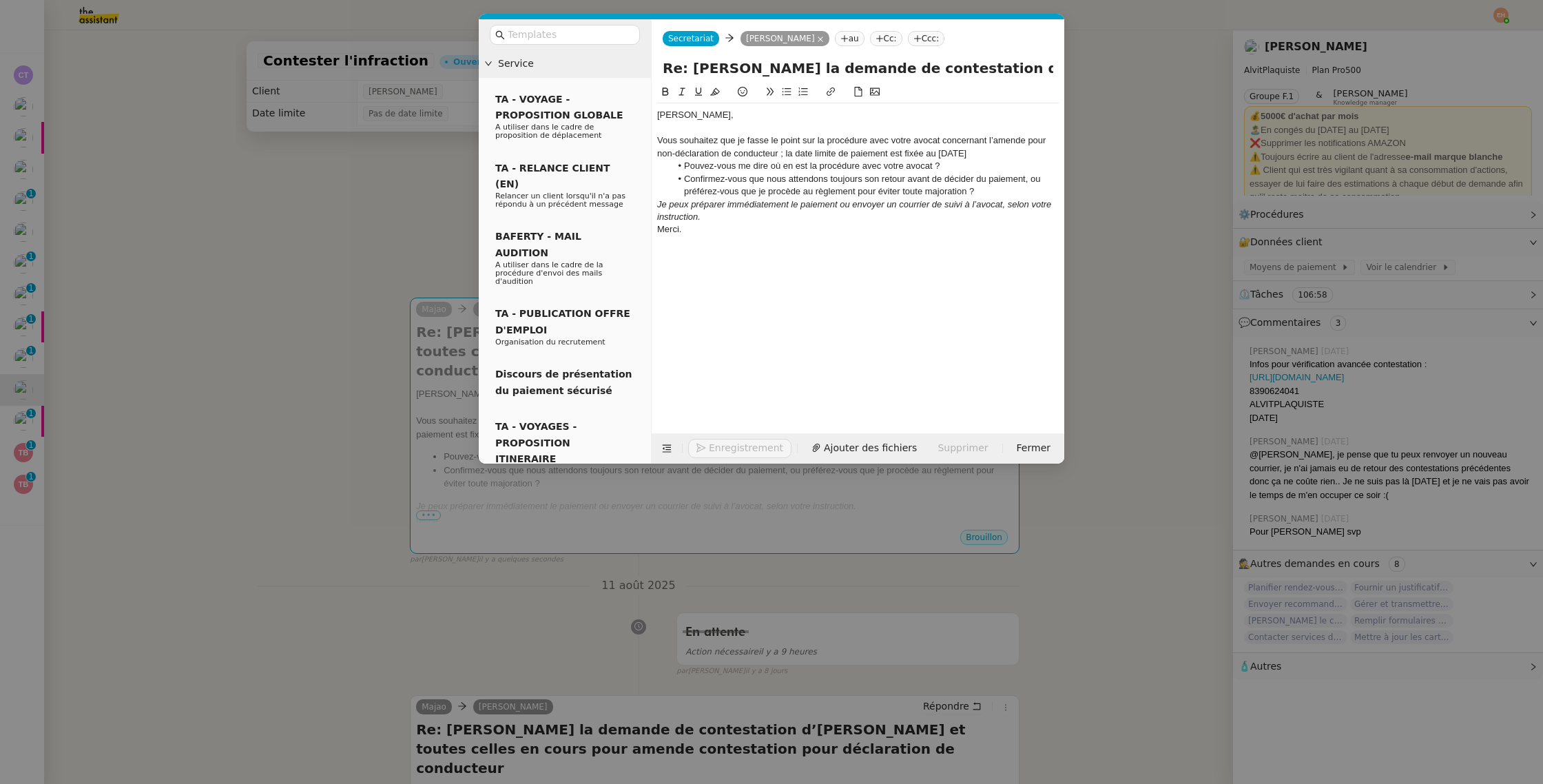
click at [996, 150] on div "Vous souhaitez que je fasse le point sur la procédure avec votre avocat concern…" at bounding box center [857, 147] width 402 height 25
click at [986, 202] on li "Confirmez-vous que nous attendons toujours son retour avant de décider du paiem…" at bounding box center [865, 198] width 388 height 25
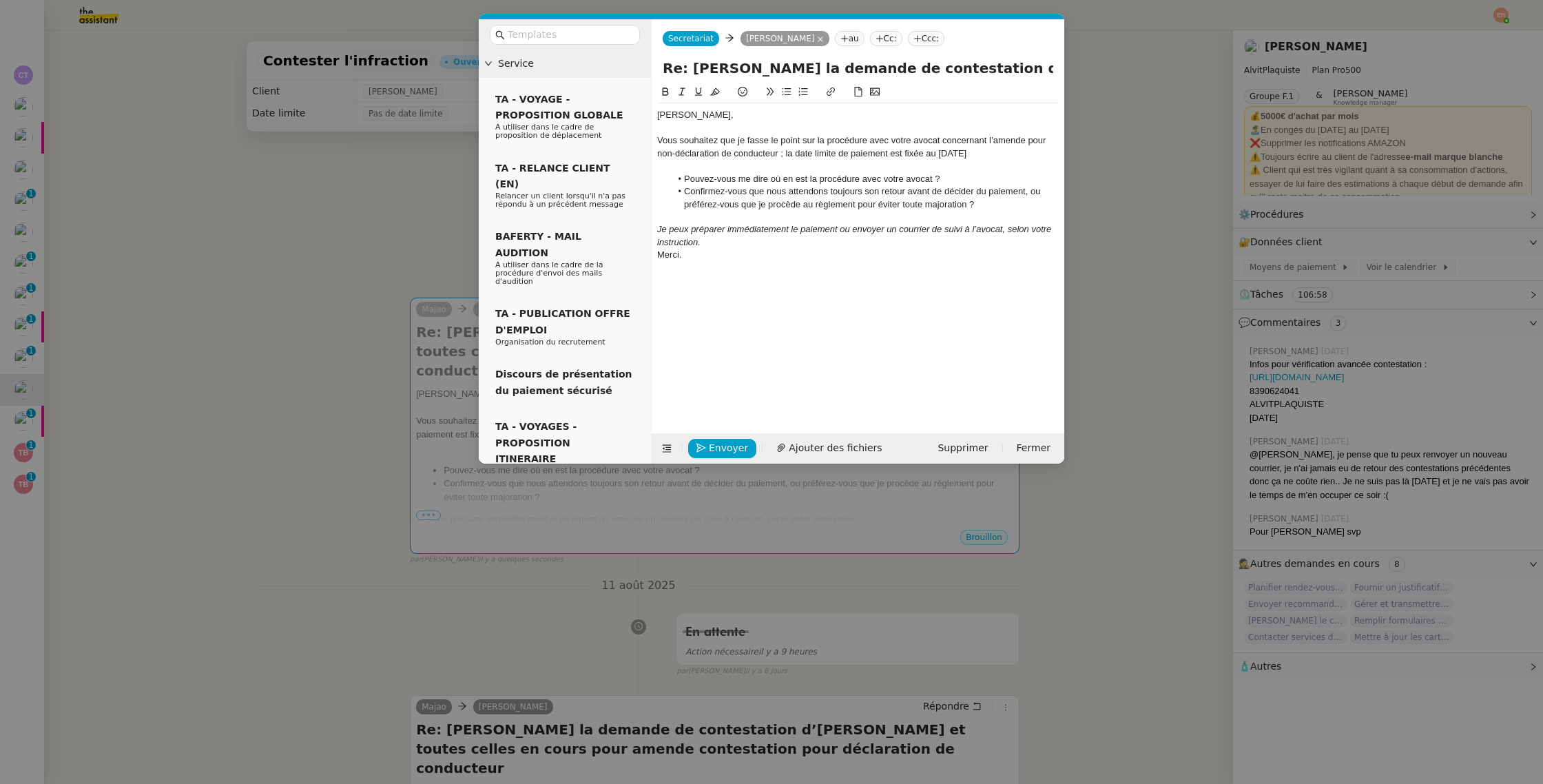
click at [793, 246] on div "Je peux préparer immédiatement le paiement ou envoyer un courrier de suivi à l’…" at bounding box center [857, 236] width 402 height 25
click at [798, 146] on div "Vous souhaitez que je fasse le point sur la procédure avec votre avocat concern…" at bounding box center [857, 147] width 402 height 25
click at [745, 141] on div "Vous souhaitez que je fasse le point sur la procédure avec votre avocat concern…" at bounding box center [857, 147] width 402 height 25
click at [986, 148] on div "Vous souhaitez que je fasse le point sur la procédure avec votre avocat concern…" at bounding box center [857, 147] width 402 height 25
drag, startPoint x: 804, startPoint y: 140, endPoint x: 995, endPoint y: 155, distance: 191.6
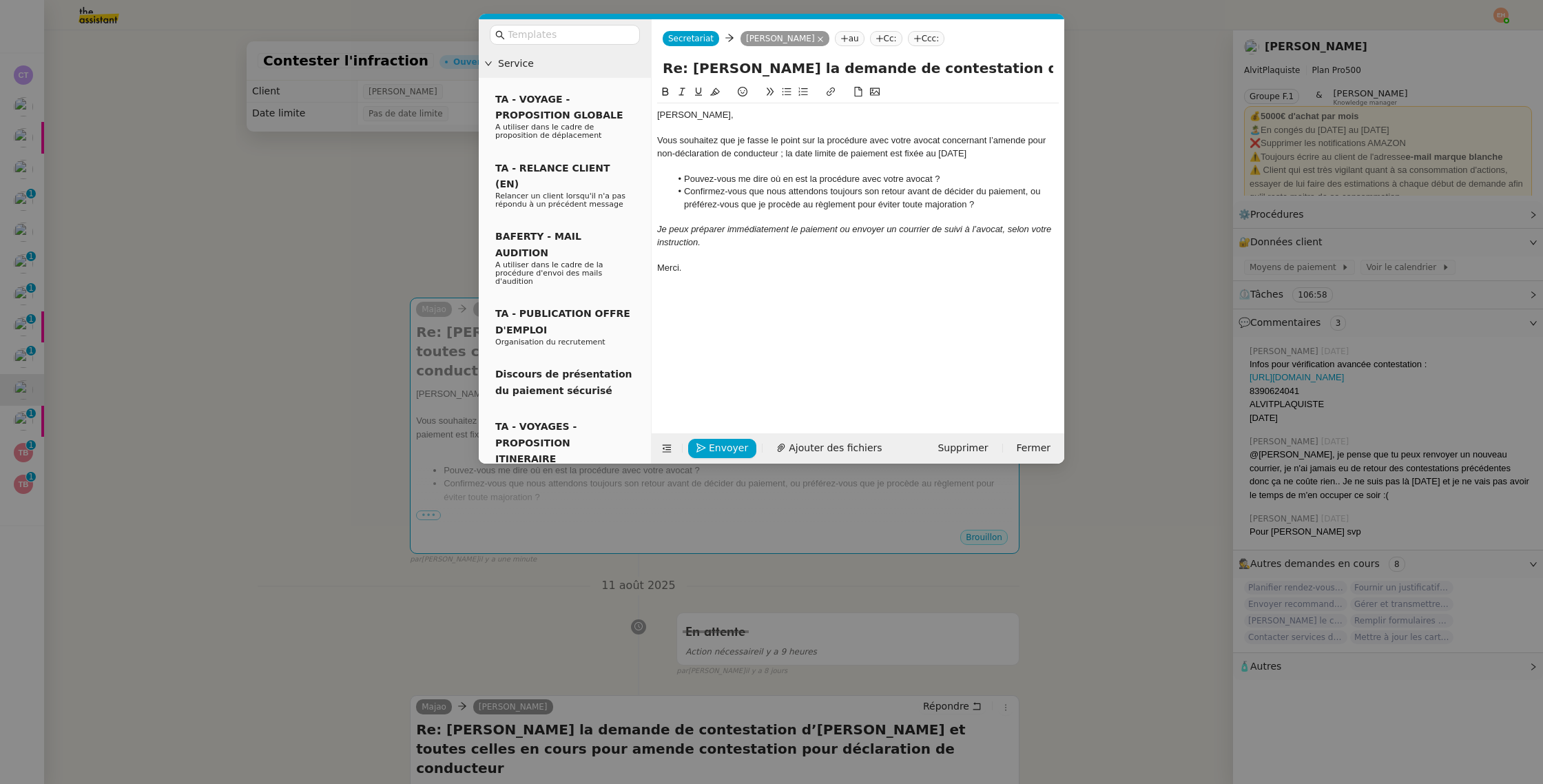
click at [995, 155] on div "Vous souhaitez que je fasse le point sur la procédure avec votre avocat concern…" at bounding box center [857, 147] width 402 height 25
click at [993, 160] on div at bounding box center [857, 166] width 402 height 13
click at [804, 210] on li "Confirmez-vous que nous attendons toujours son retour avant de décider du paiem…" at bounding box center [865, 198] width 388 height 25
click at [789, 221] on div at bounding box center [857, 216] width 402 height 13
click at [778, 243] on div "Je peux préparer immédiatement le paiement ou envoyer un courrier de suivi à l’…" at bounding box center [857, 236] width 402 height 25
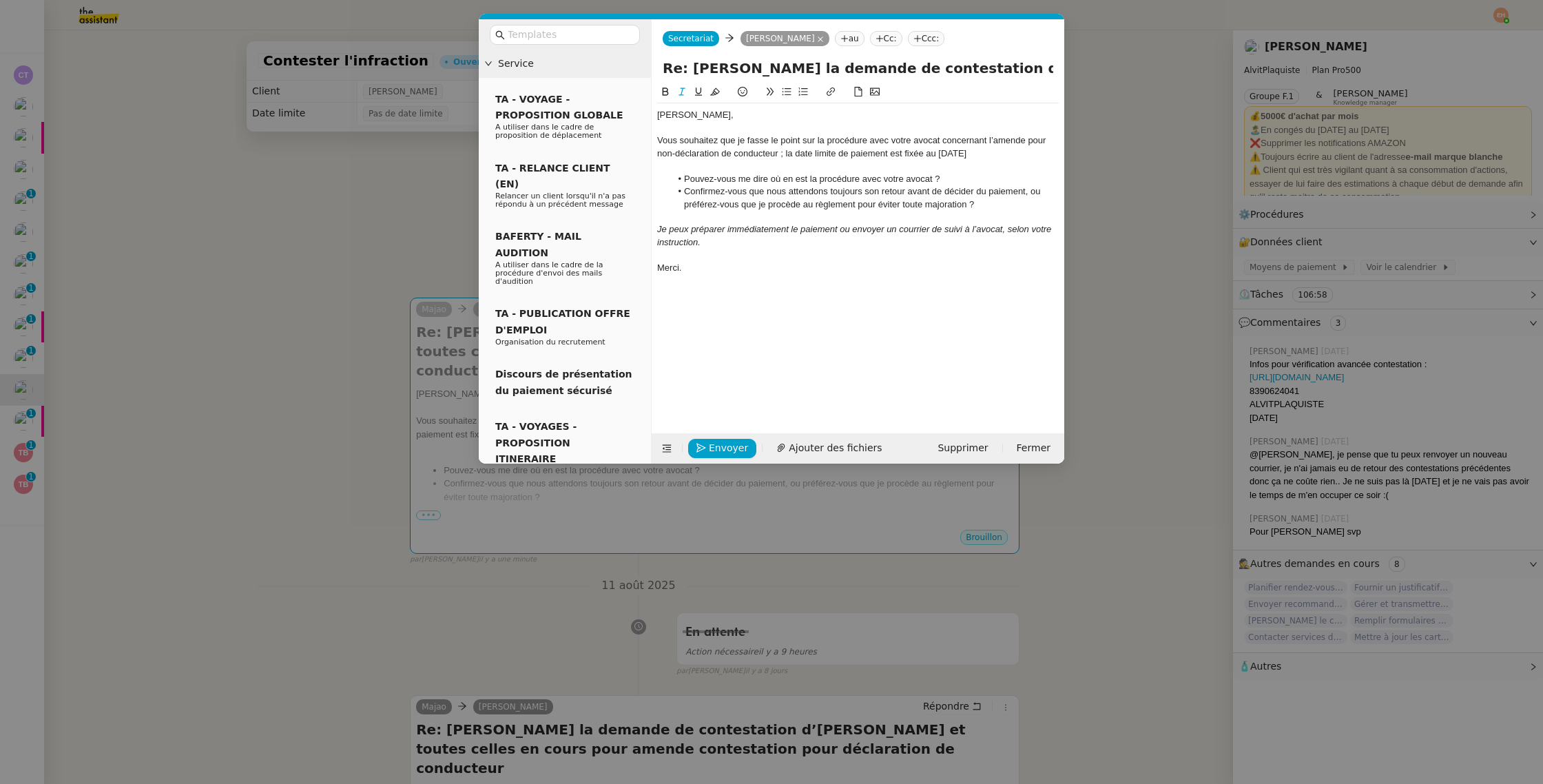
click at [841, 231] on em "Je peux préparer immédiatement le paiement ou envoyer un courrier de suivi à l’…" at bounding box center [855, 235] width 397 height 23
click at [702, 442] on button "Enregistrement" at bounding box center [739, 448] width 104 height 19
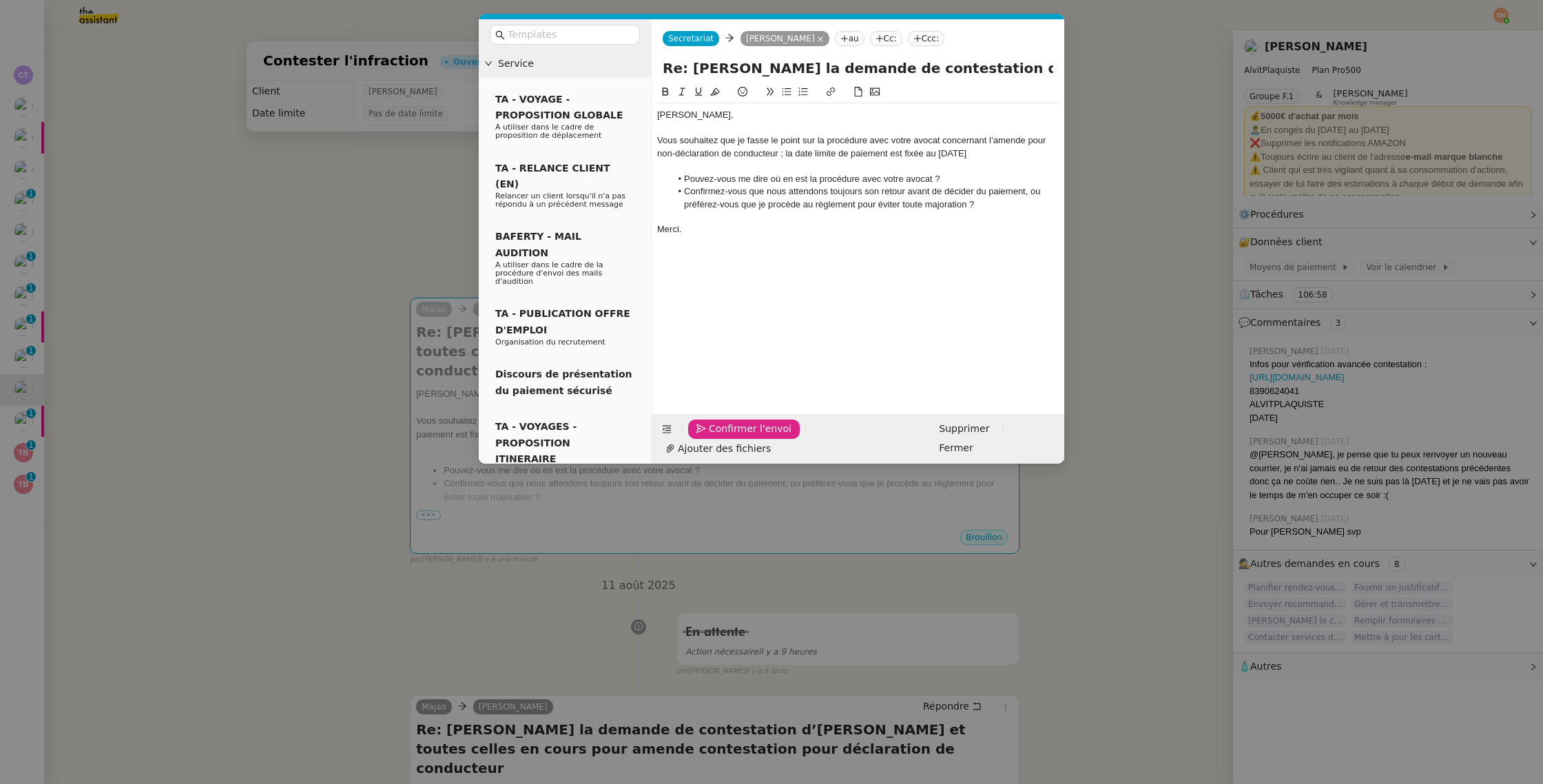
click at [702, 439] on button "Confirmer l'envoi" at bounding box center [744, 429] width 112 height 19
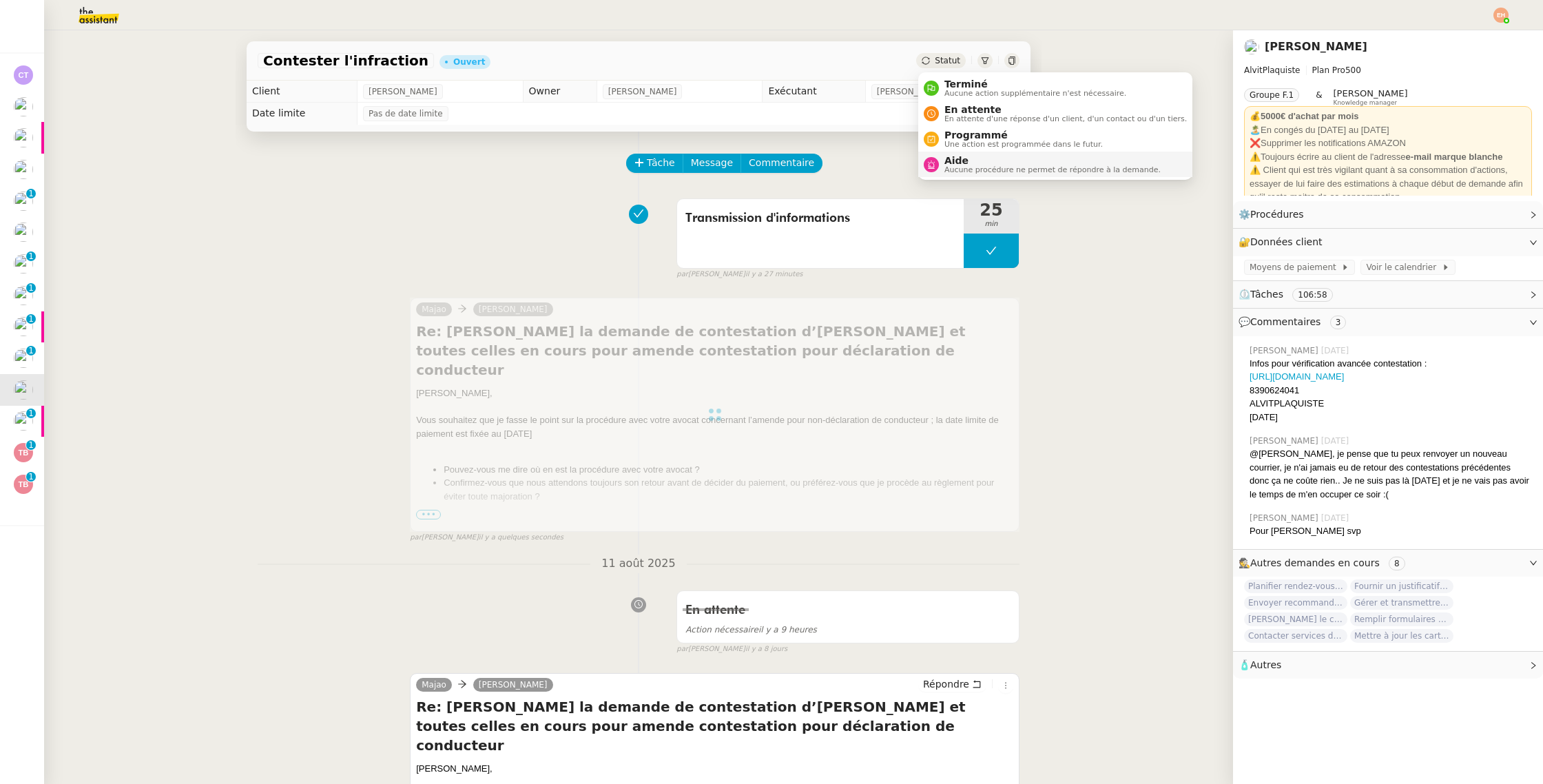
click at [963, 168] on span "Aucune procédure ne permet de répondre à la demande." at bounding box center [1052, 169] width 216 height 8
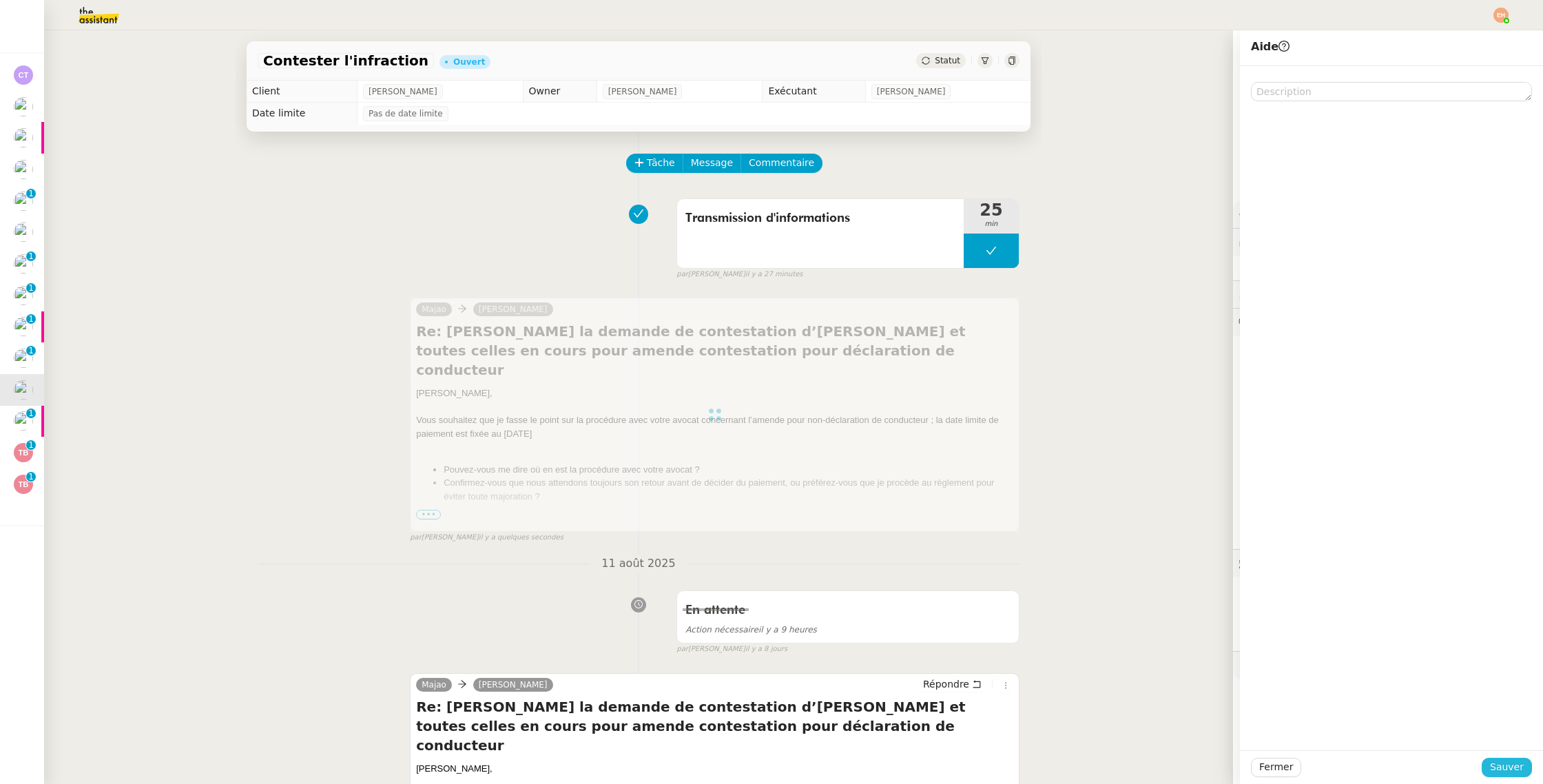
drag, startPoint x: 1505, startPoint y: 768, endPoint x: 1250, endPoint y: 582, distance: 315.6
click at [1504, 768] on span "Sauver" at bounding box center [1507, 766] width 34 height 16
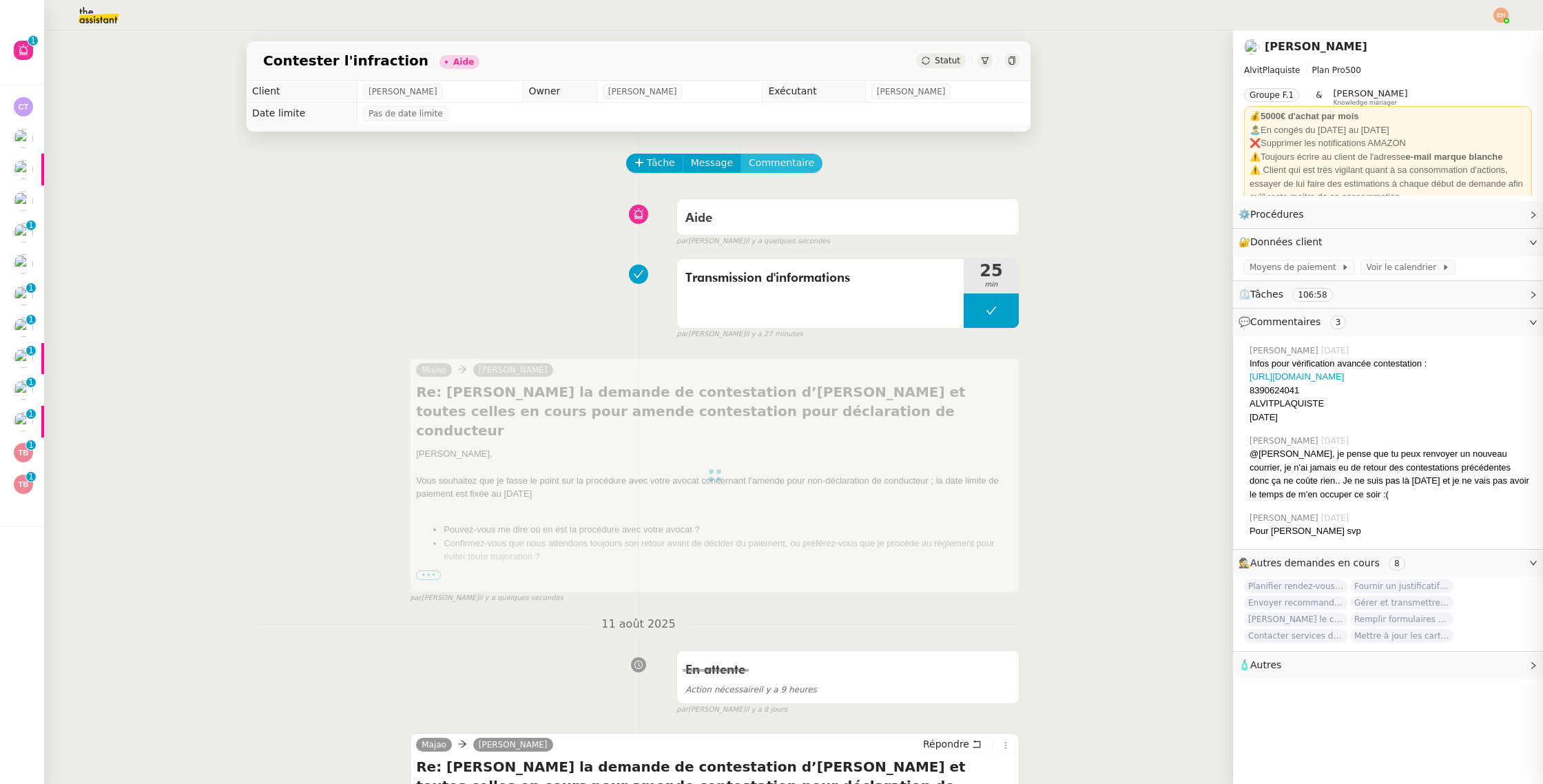
click at [782, 168] on span "Commentaire" at bounding box center [782, 163] width 66 height 16
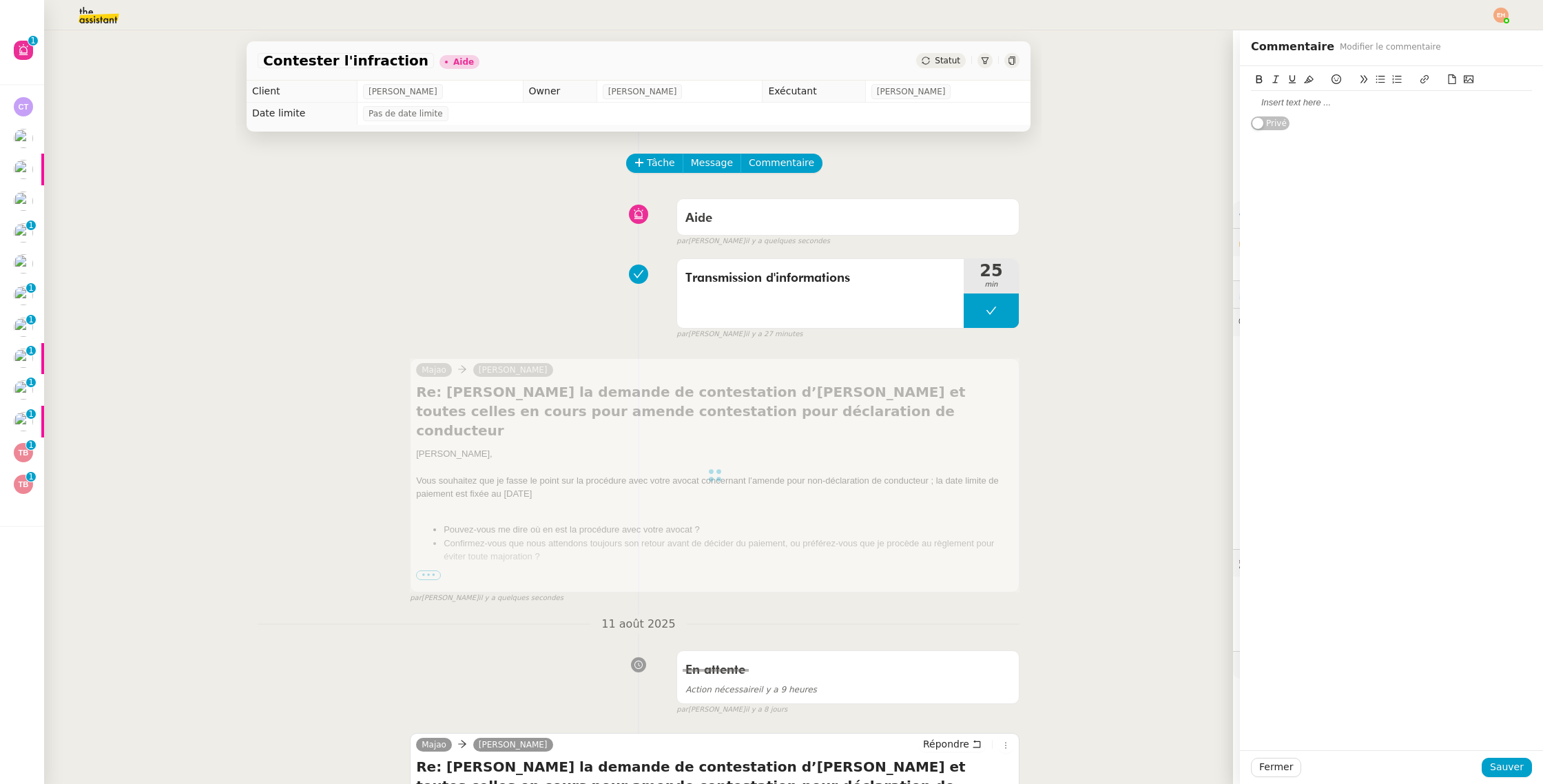
click at [1312, 106] on div at bounding box center [1391, 103] width 281 height 13
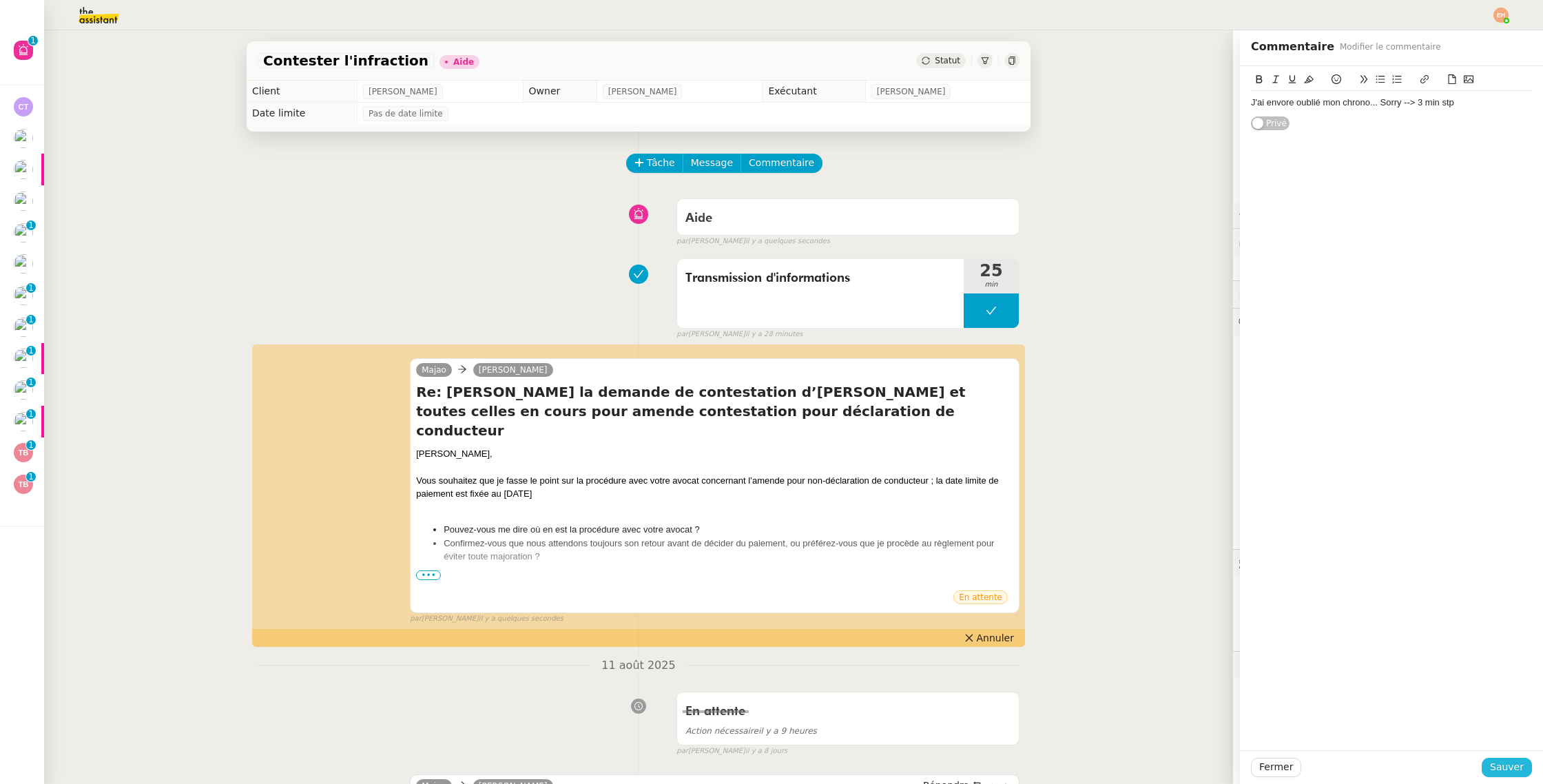
click at [1514, 765] on span "Sauver" at bounding box center [1507, 766] width 34 height 16
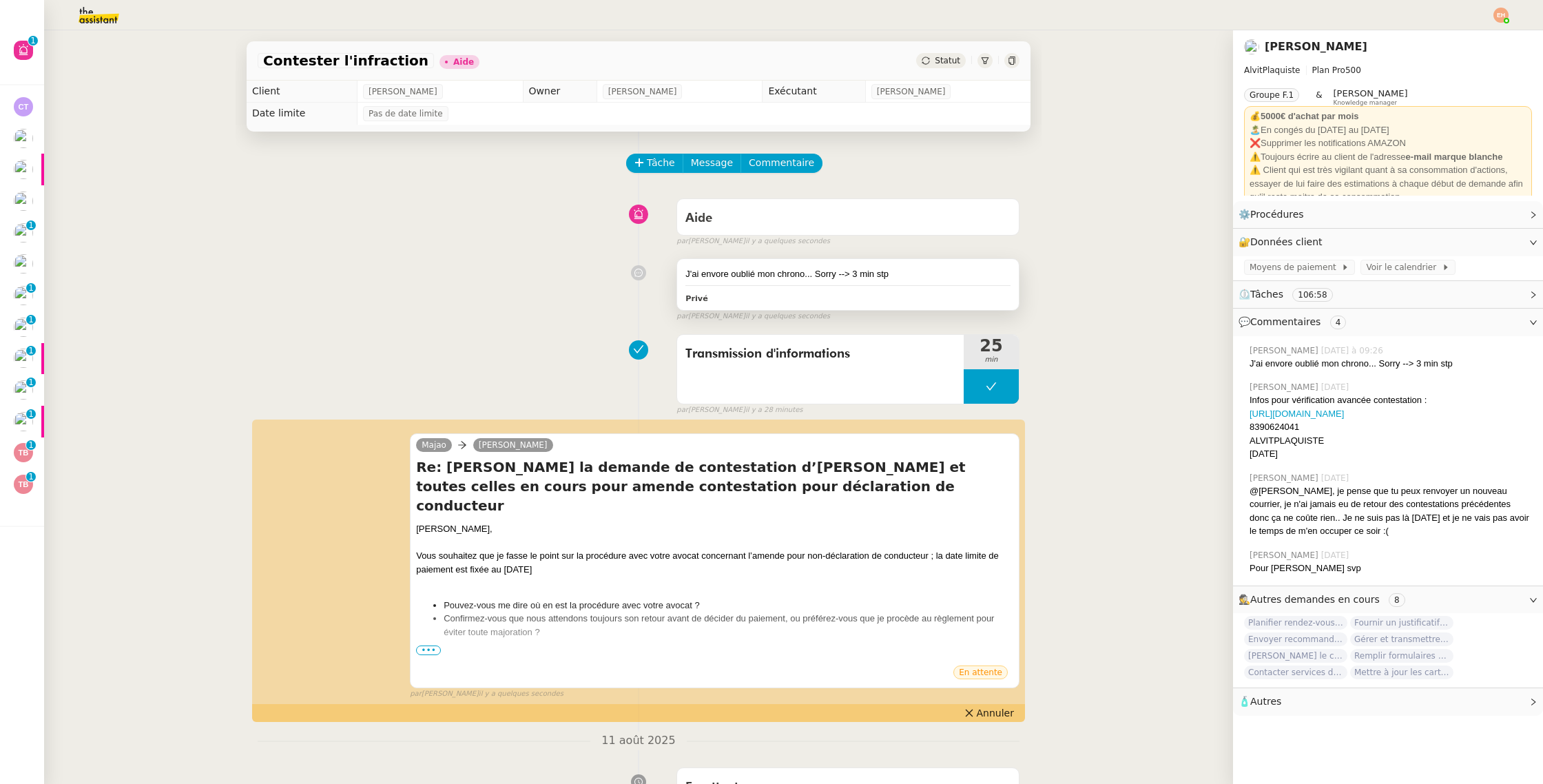
click at [772, 264] on div "J'ai envore oublié mon chrono... Sorry --> 3 min stp Privé" at bounding box center [848, 285] width 342 height 51
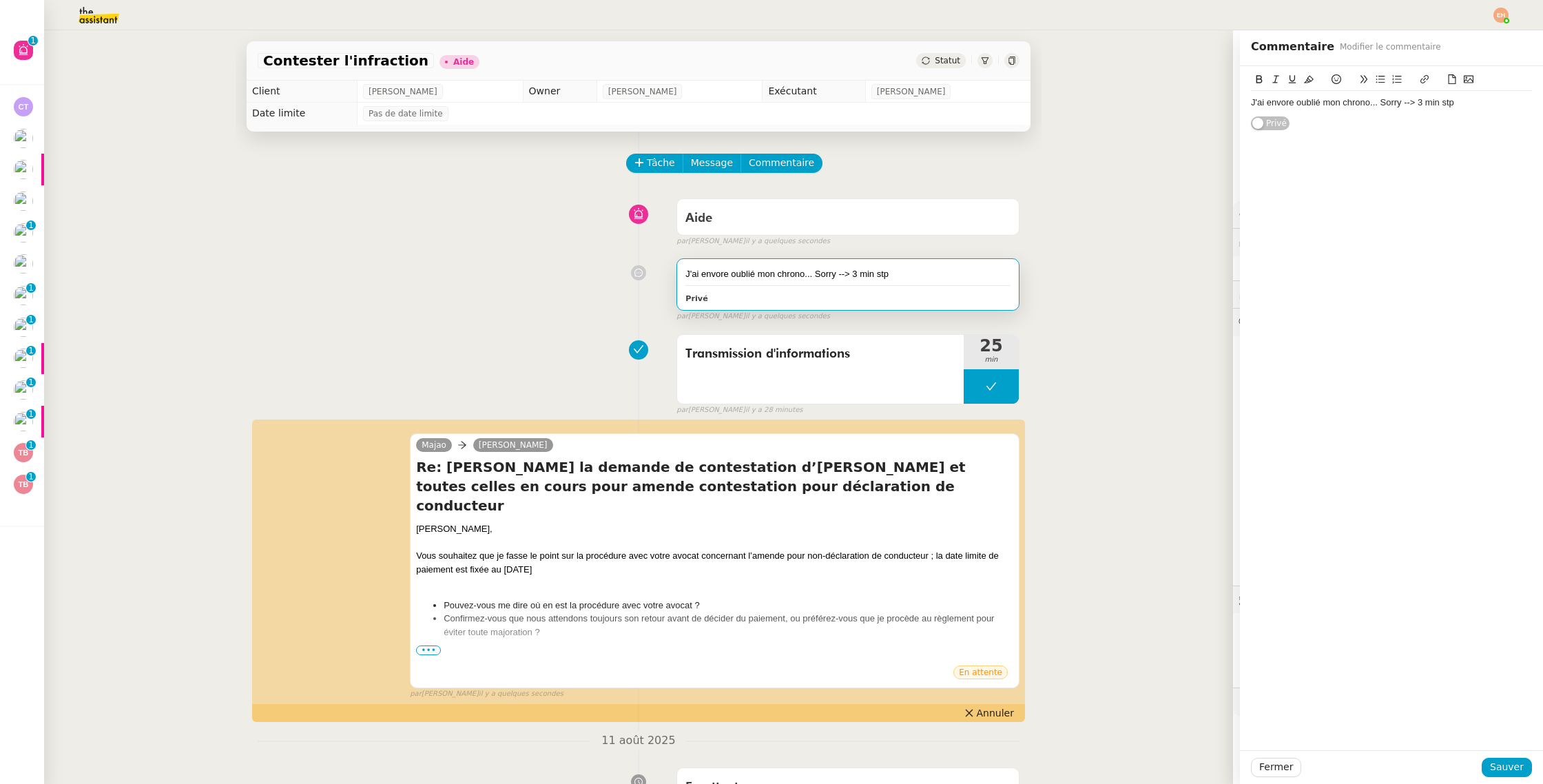
drag, startPoint x: 1281, startPoint y: 101, endPoint x: 1297, endPoint y: 109, distance: 17.9
click at [1281, 101] on div "J'ai envore oublié mon chrono... Sorry --> 3 min stp" at bounding box center [1391, 103] width 281 height 13
drag, startPoint x: 1496, startPoint y: 761, endPoint x: 1341, endPoint y: 628, distance: 204.2
click at [1496, 761] on span "Sauver" at bounding box center [1507, 766] width 34 height 16
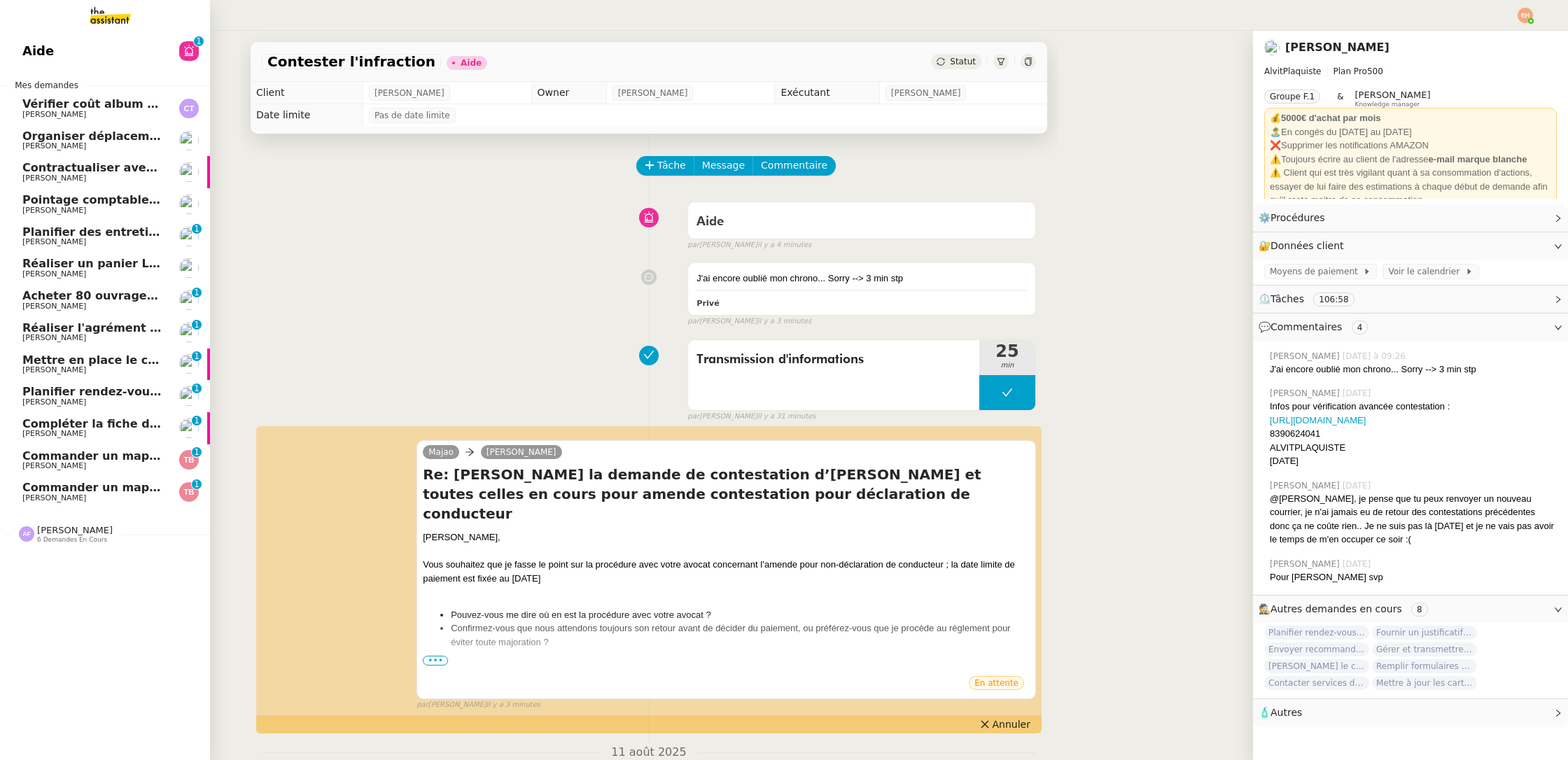
click at [37, 110] on span "[PERSON_NAME]" at bounding box center [54, 114] width 63 height 9
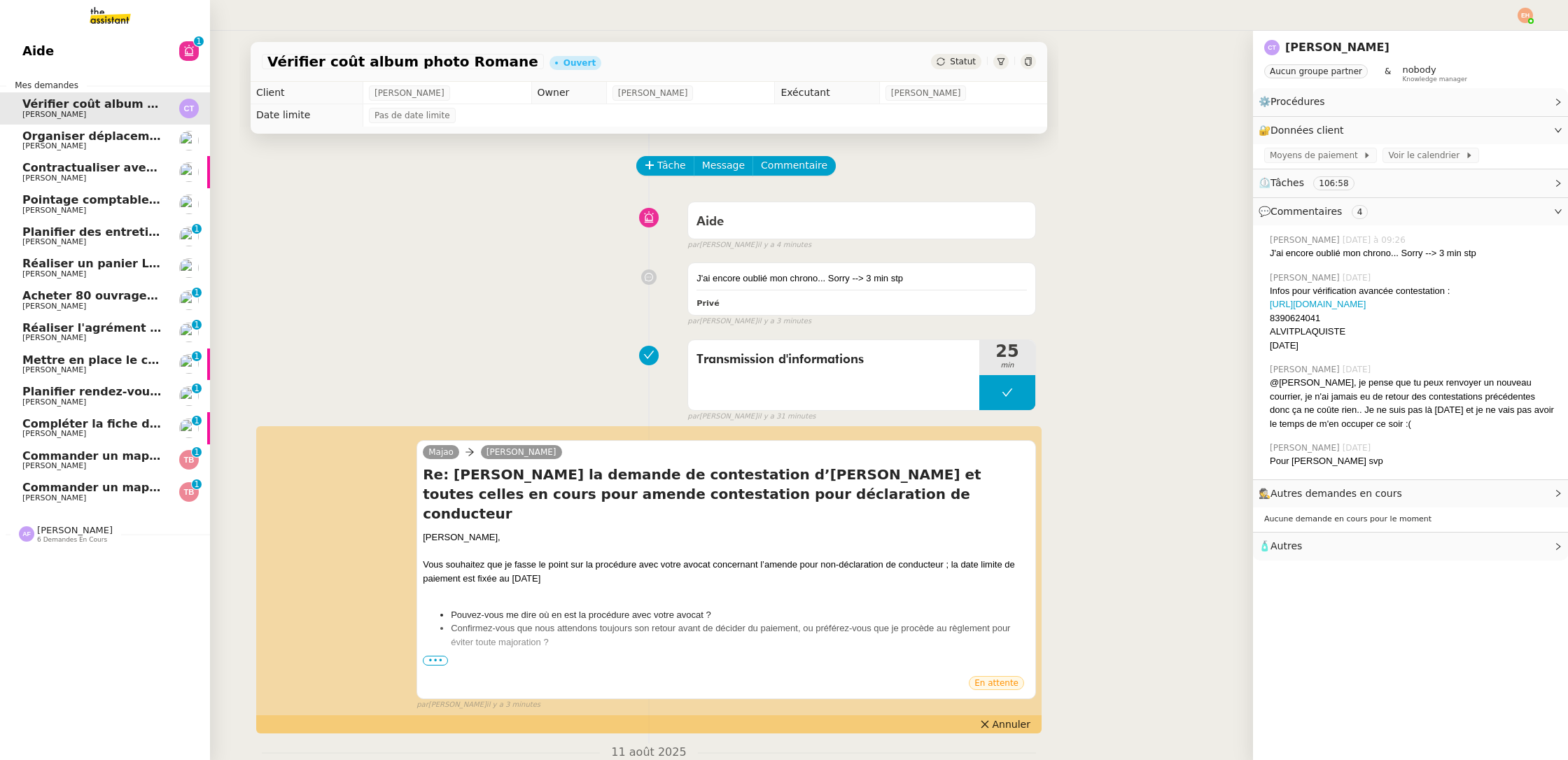
click at [56, 135] on span "Organiser déplacement à [GEOGRAPHIC_DATA]" at bounding box center [169, 136] width 294 height 14
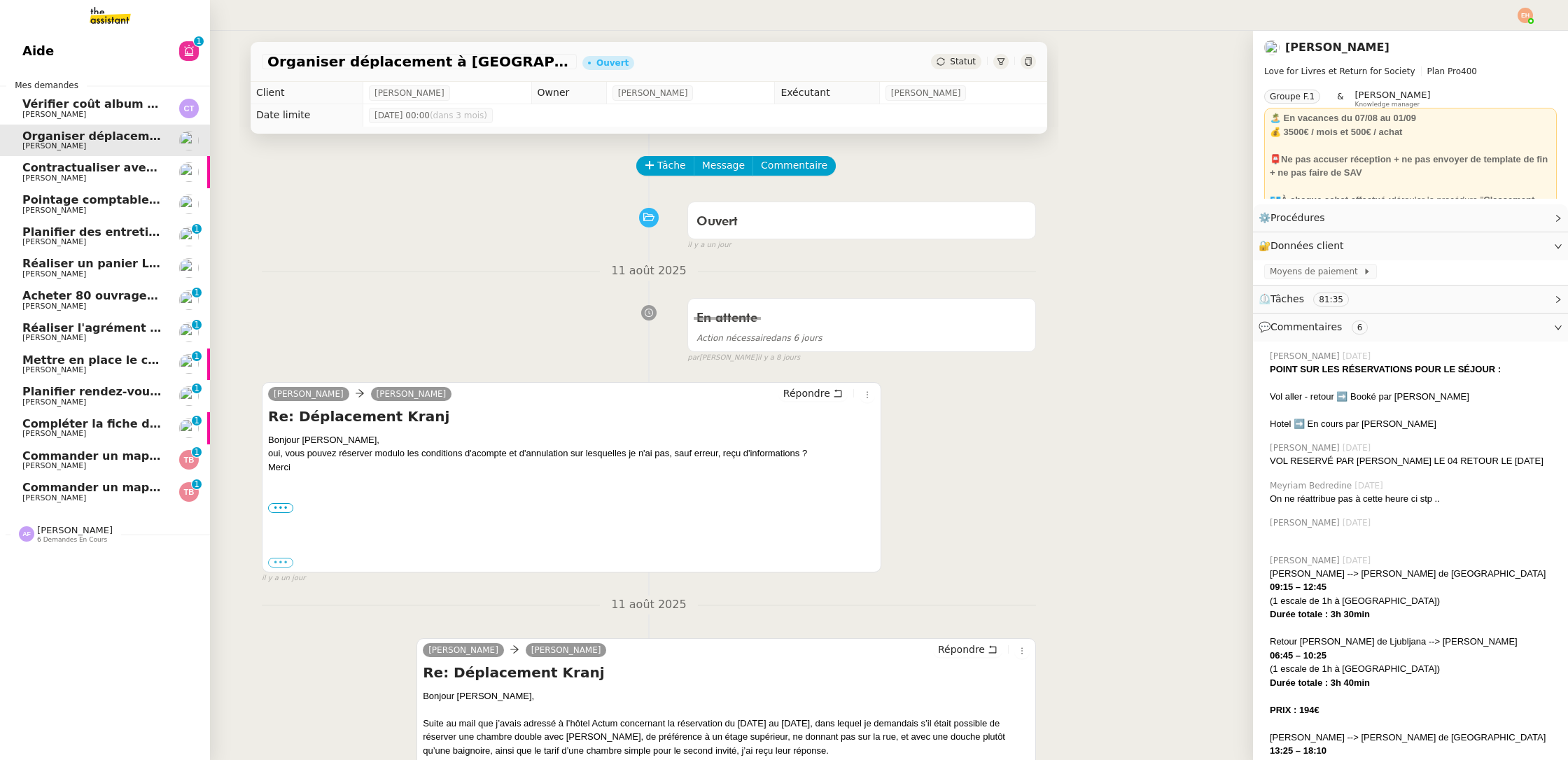
click at [100, 215] on link "Pointage comptable - [DATE] [PERSON_NAME]" at bounding box center [104, 205] width 210 height 33
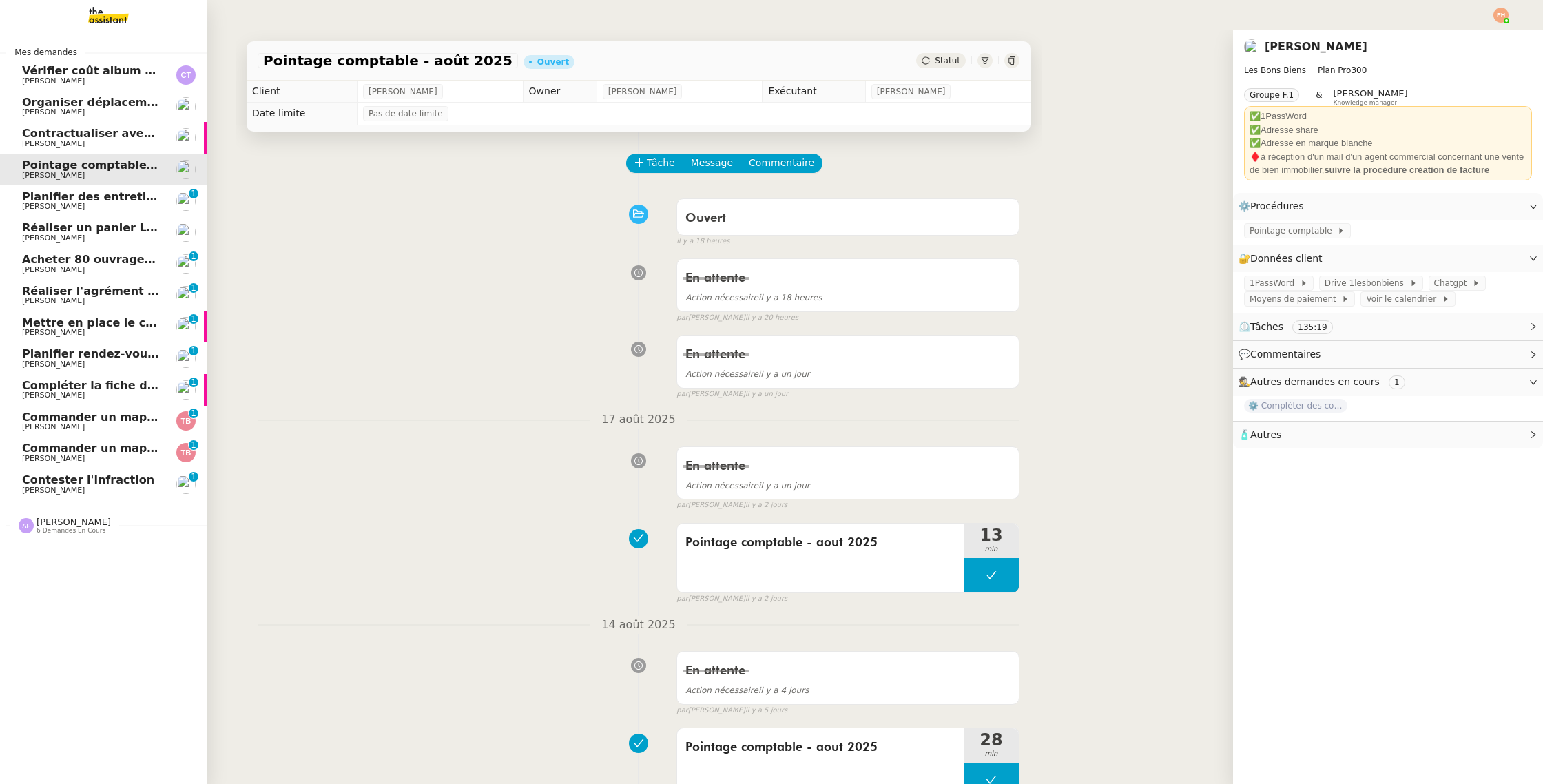
click at [116, 354] on span "Planifier rendez-vous avec candidats" at bounding box center [136, 354] width 229 height 13
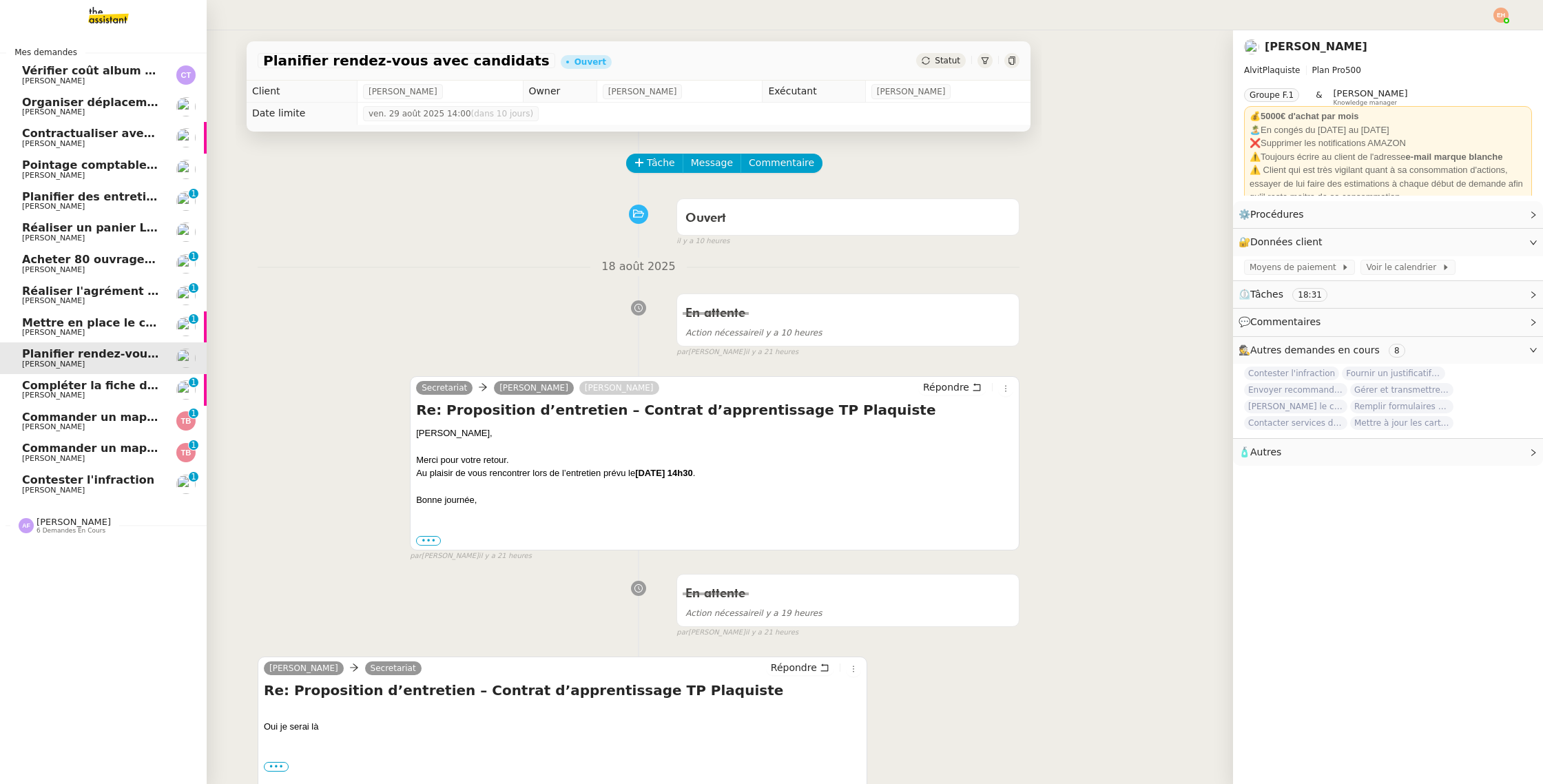
drag, startPoint x: 115, startPoint y: 77, endPoint x: 104, endPoint y: 104, distance: 29.2
click at [115, 77] on span "[PERSON_NAME]" at bounding box center [91, 82] width 139 height 8
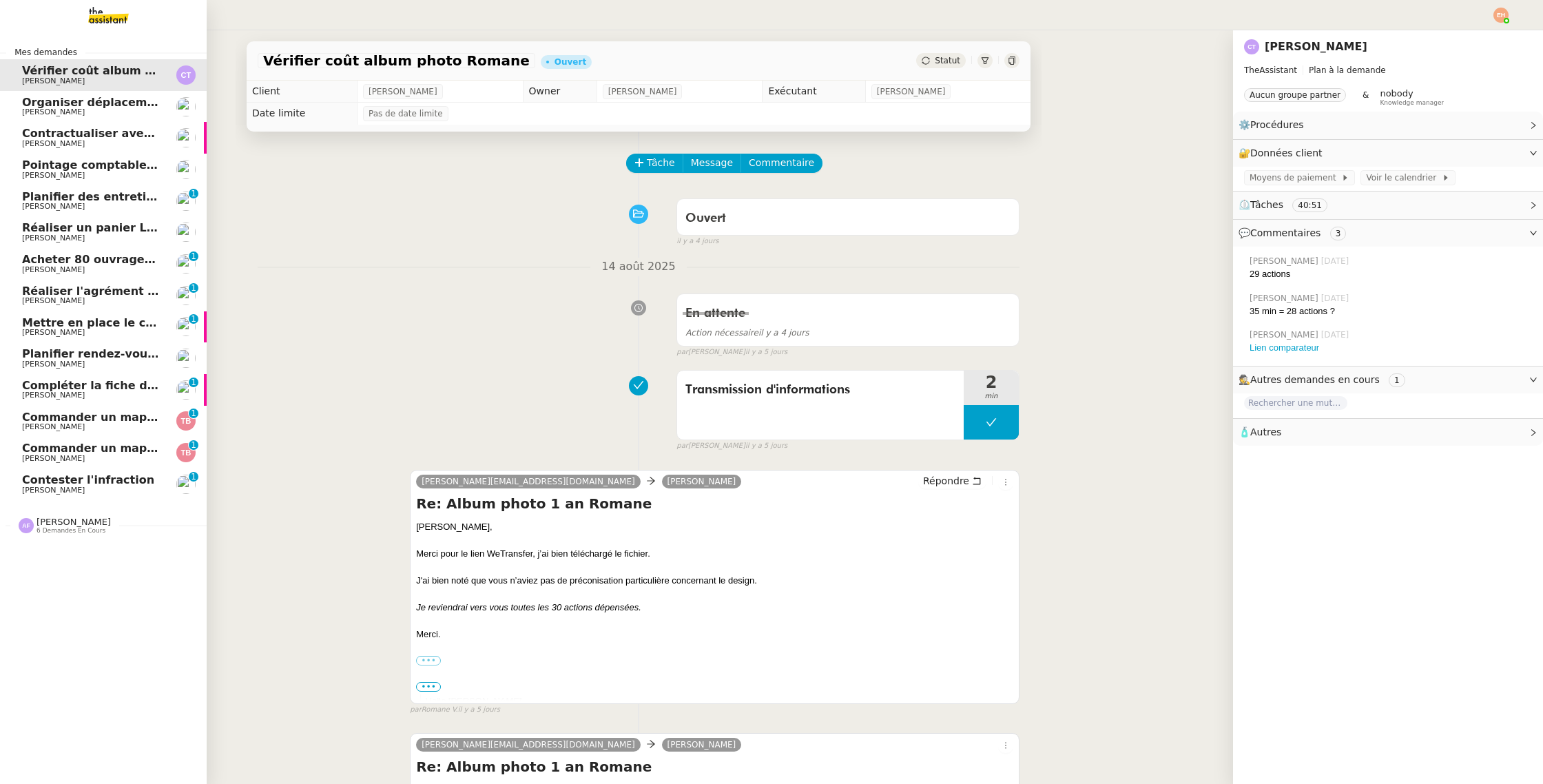
click at [104, 104] on span "Organiser déplacement à [GEOGRAPHIC_DATA]" at bounding box center [167, 103] width 290 height 13
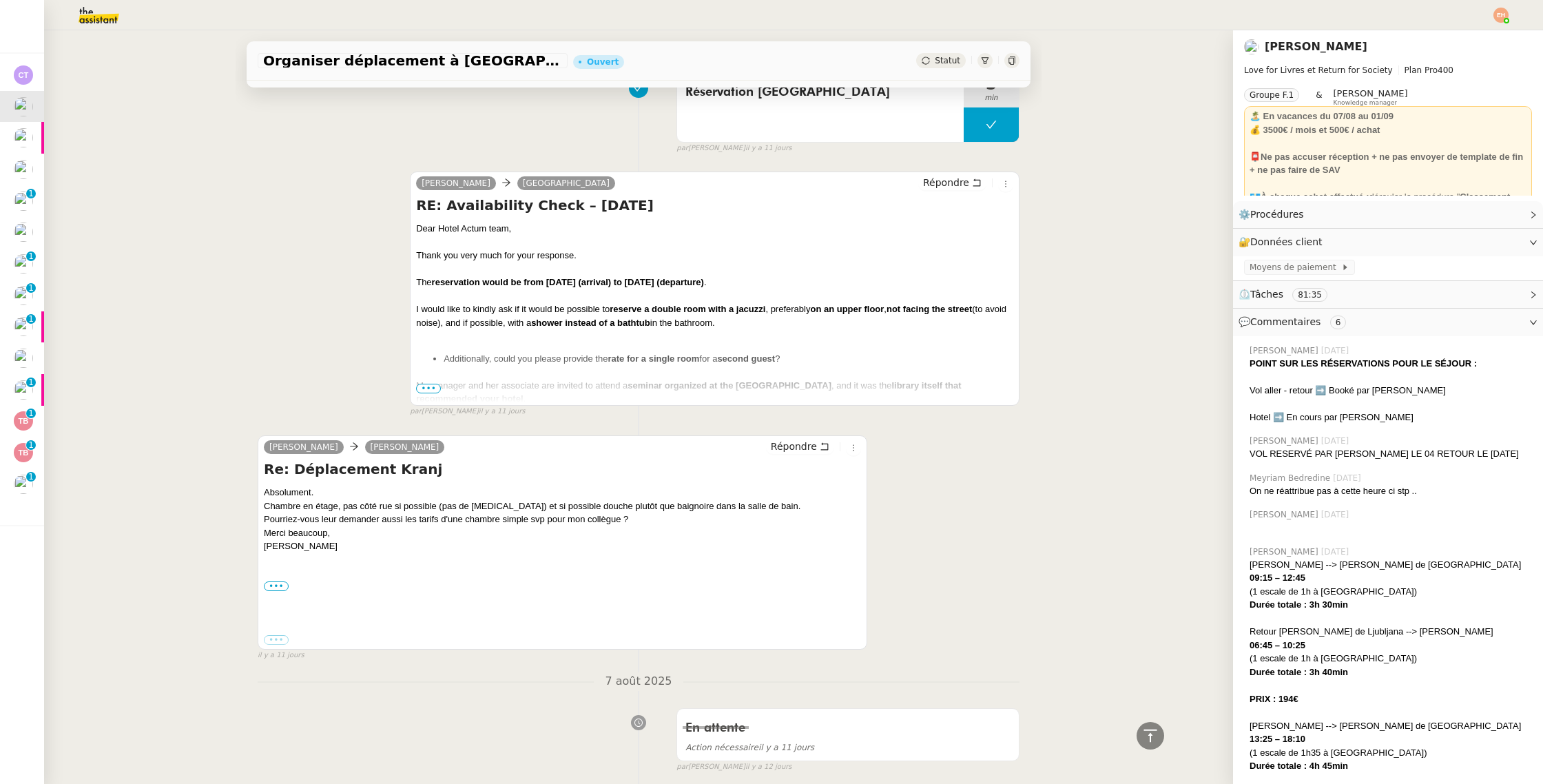
scroll to position [1456, 0]
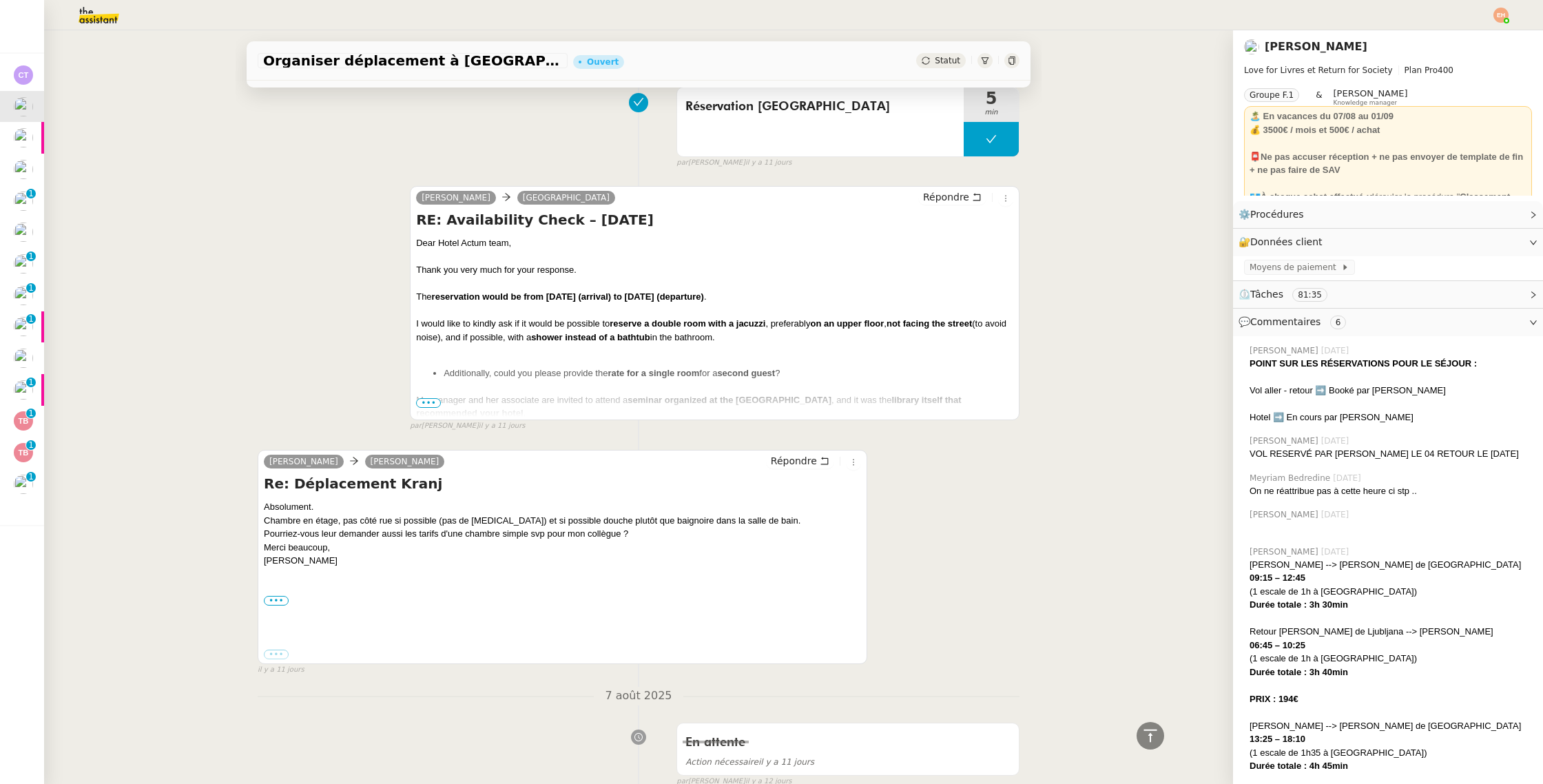
click at [430, 399] on span "•••" at bounding box center [428, 403] width 24 height 9
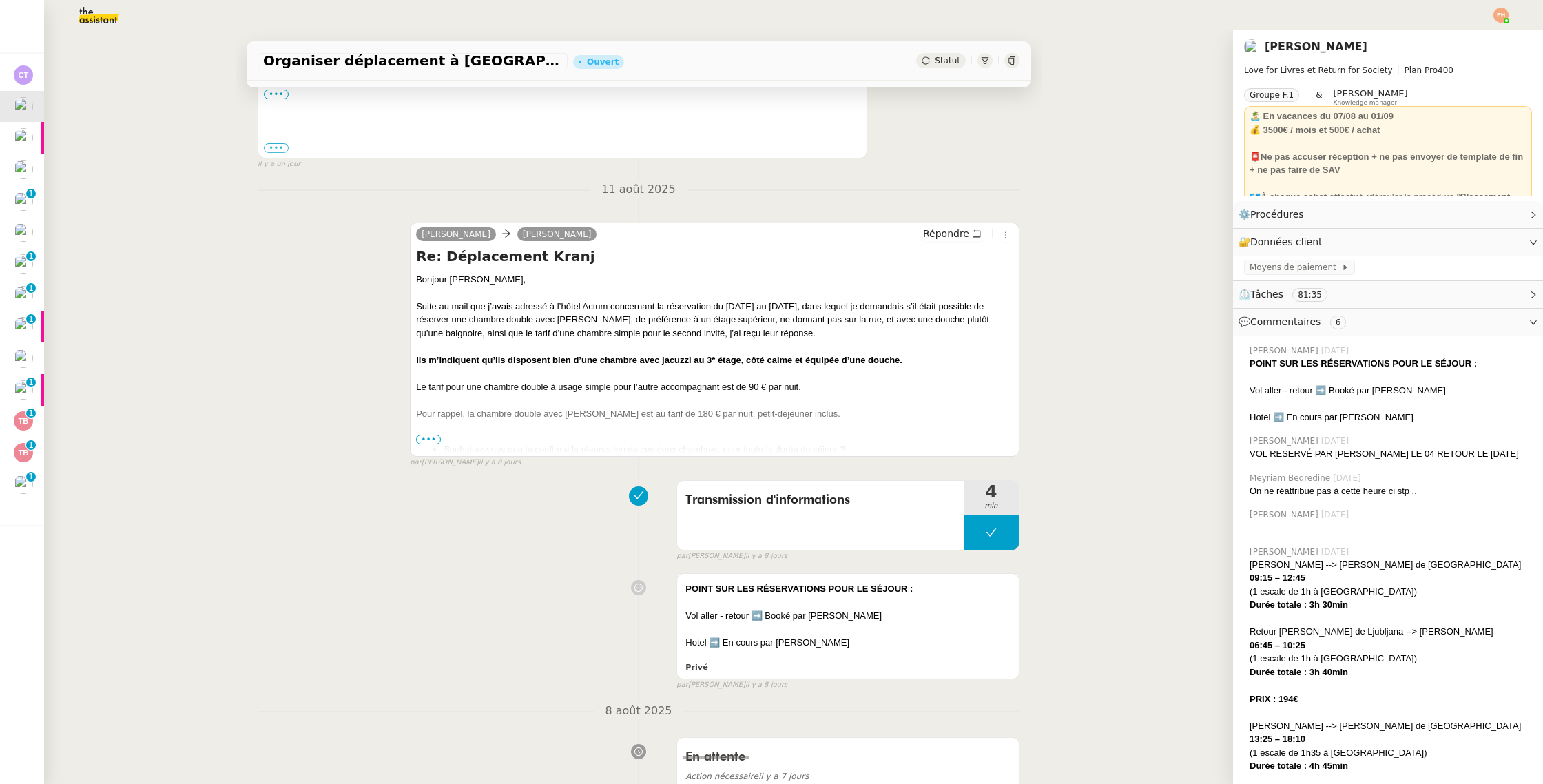
scroll to position [493, 0]
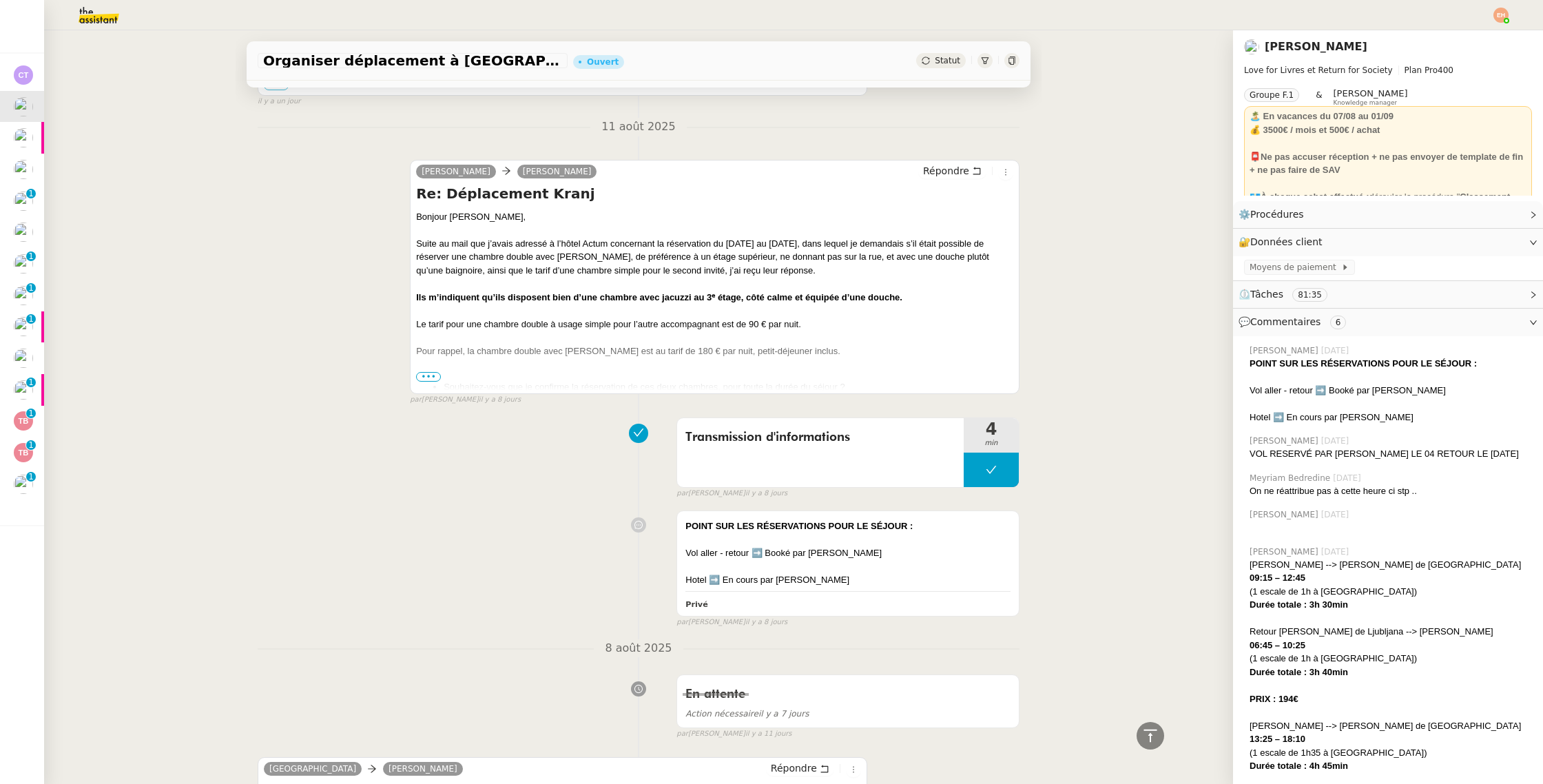
click at [430, 375] on span "•••" at bounding box center [428, 376] width 24 height 9
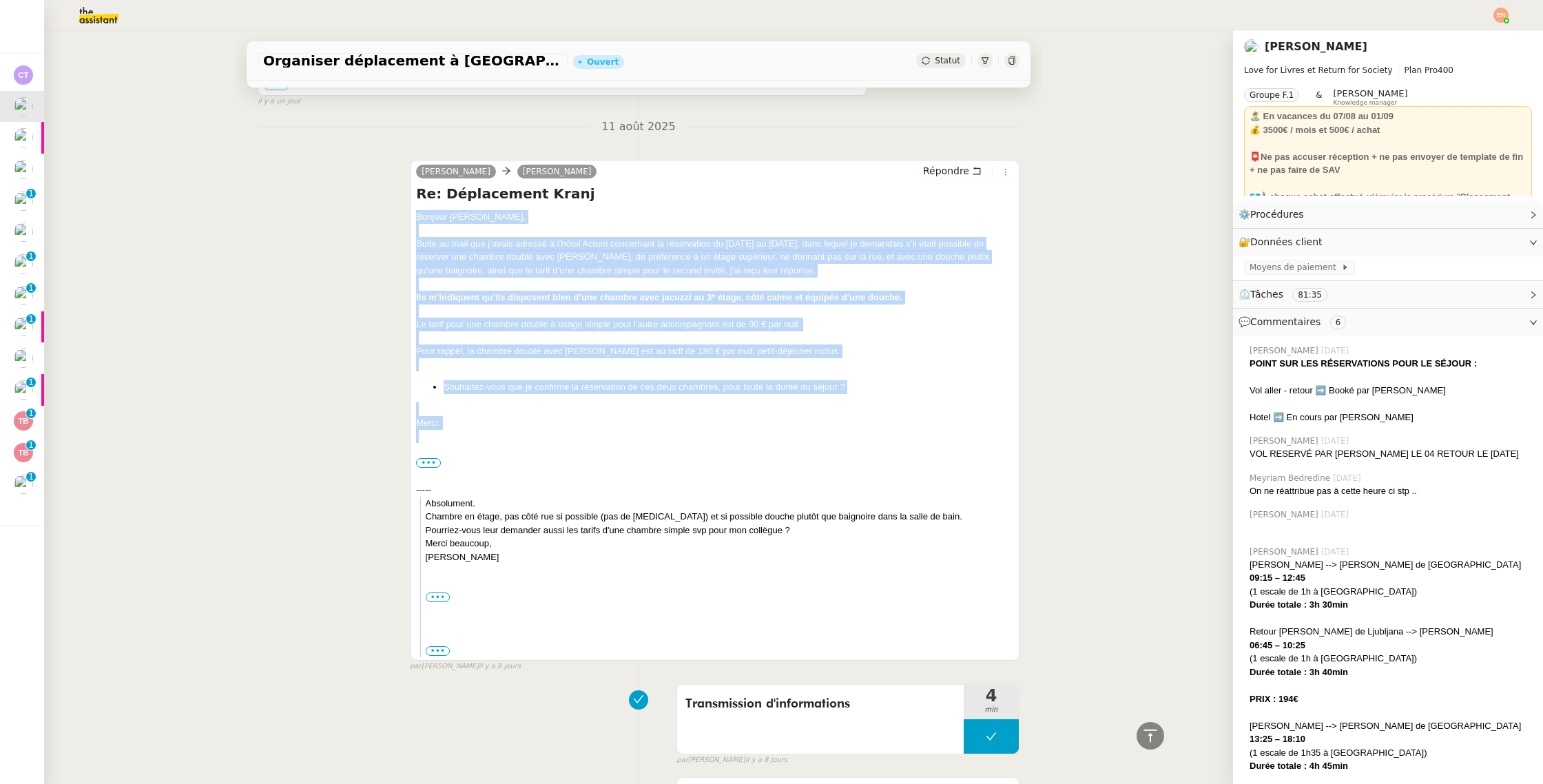
drag, startPoint x: 493, startPoint y: 413, endPoint x: 403, endPoint y: 216, distance: 216.6
click at [403, 216] on div "[PERSON_NAME] [PERSON_NAME] MAS Répondre Re: Déplacement Kranj Bonjour [PERSON_…" at bounding box center [638, 409] width 762 height 525
copy div "Bonjour [PERSON_NAME], Suite au mail que j’avais adressé à l’hôtel Actum concer…"
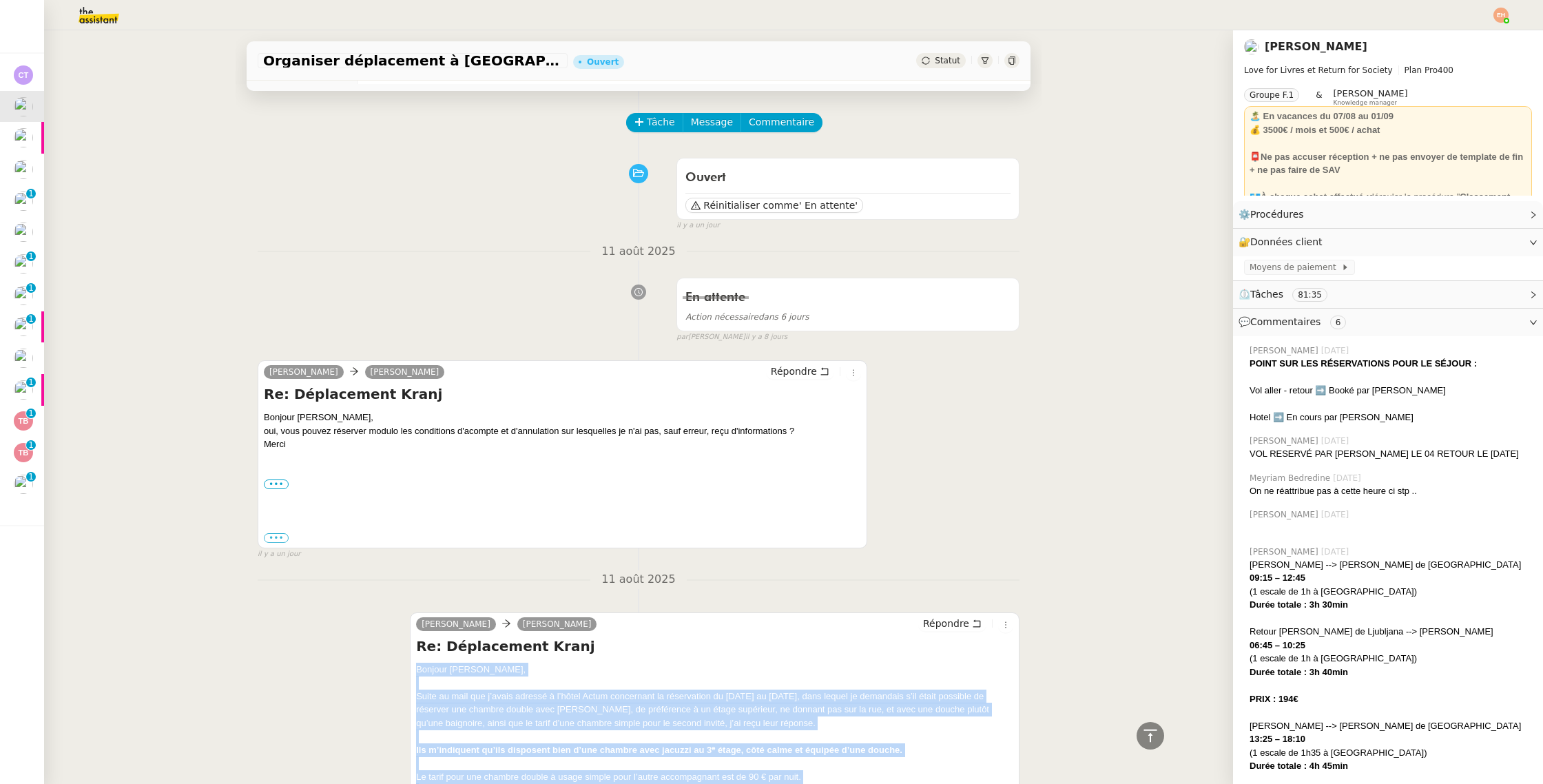
scroll to position [0, 0]
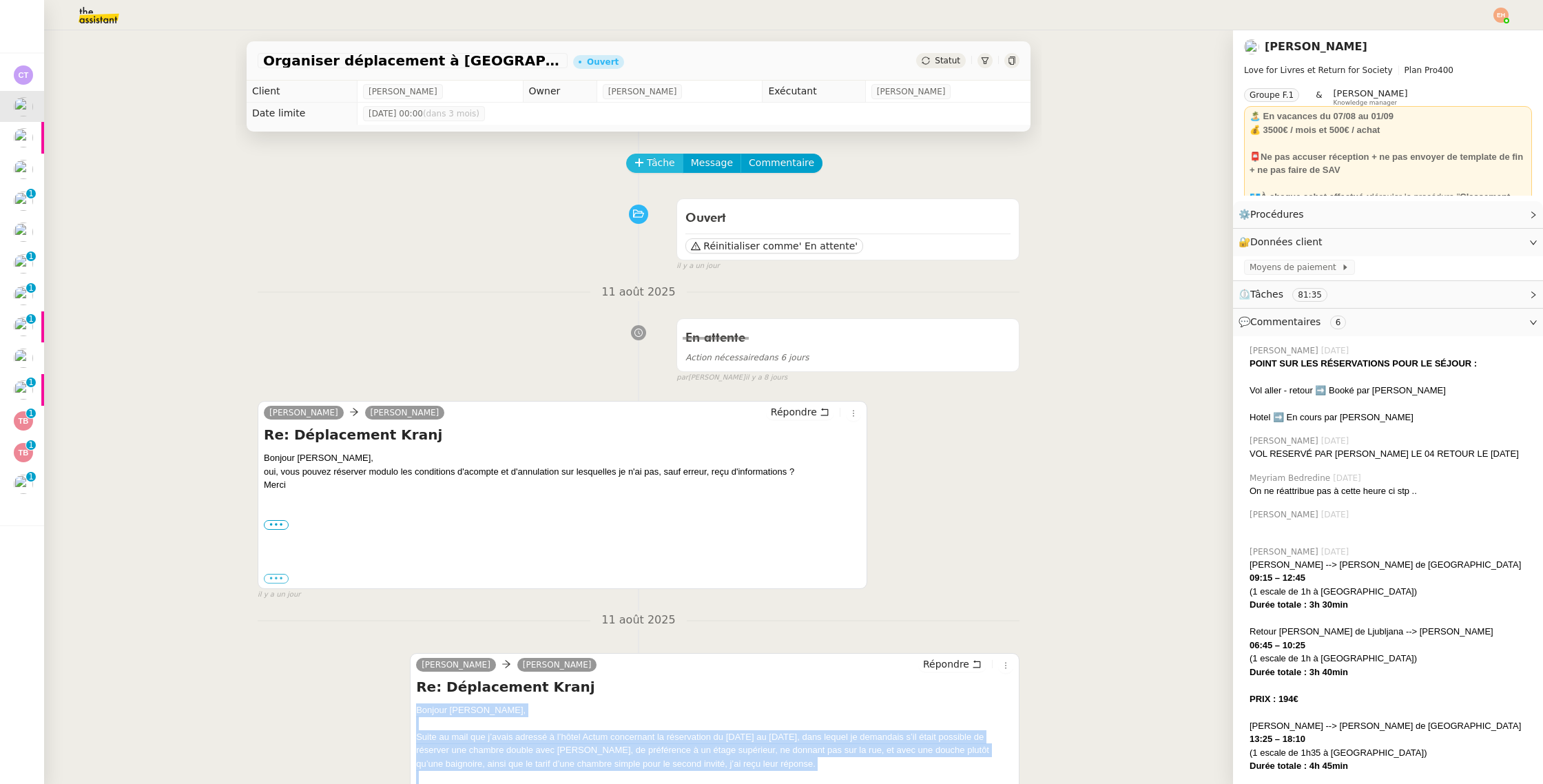
click at [661, 157] on span "Tâche" at bounding box center [661, 163] width 29 height 16
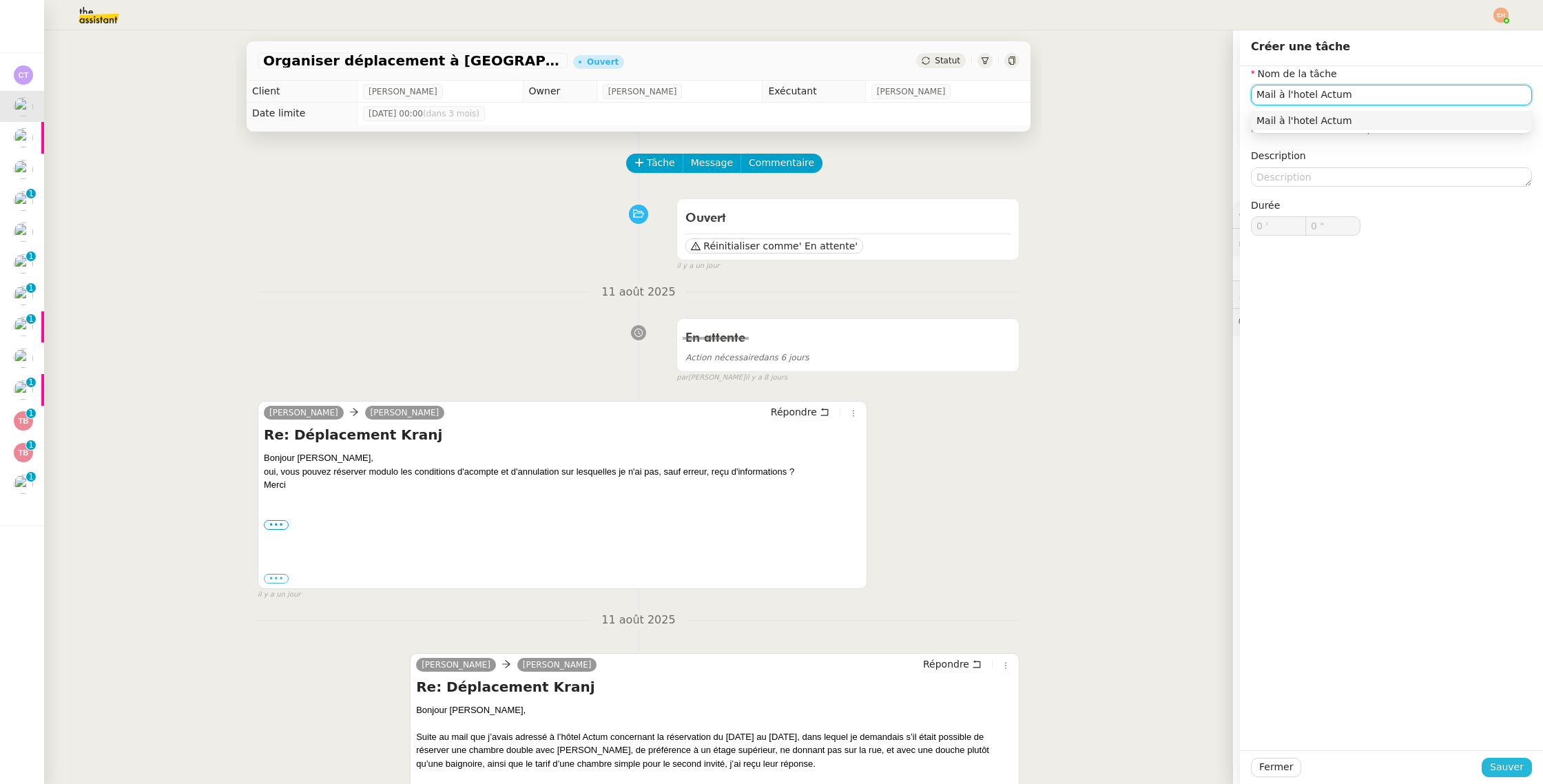
type input "Mail à l'hotel Actum"
click at [1508, 758] on button "Sauver" at bounding box center [1507, 767] width 51 height 19
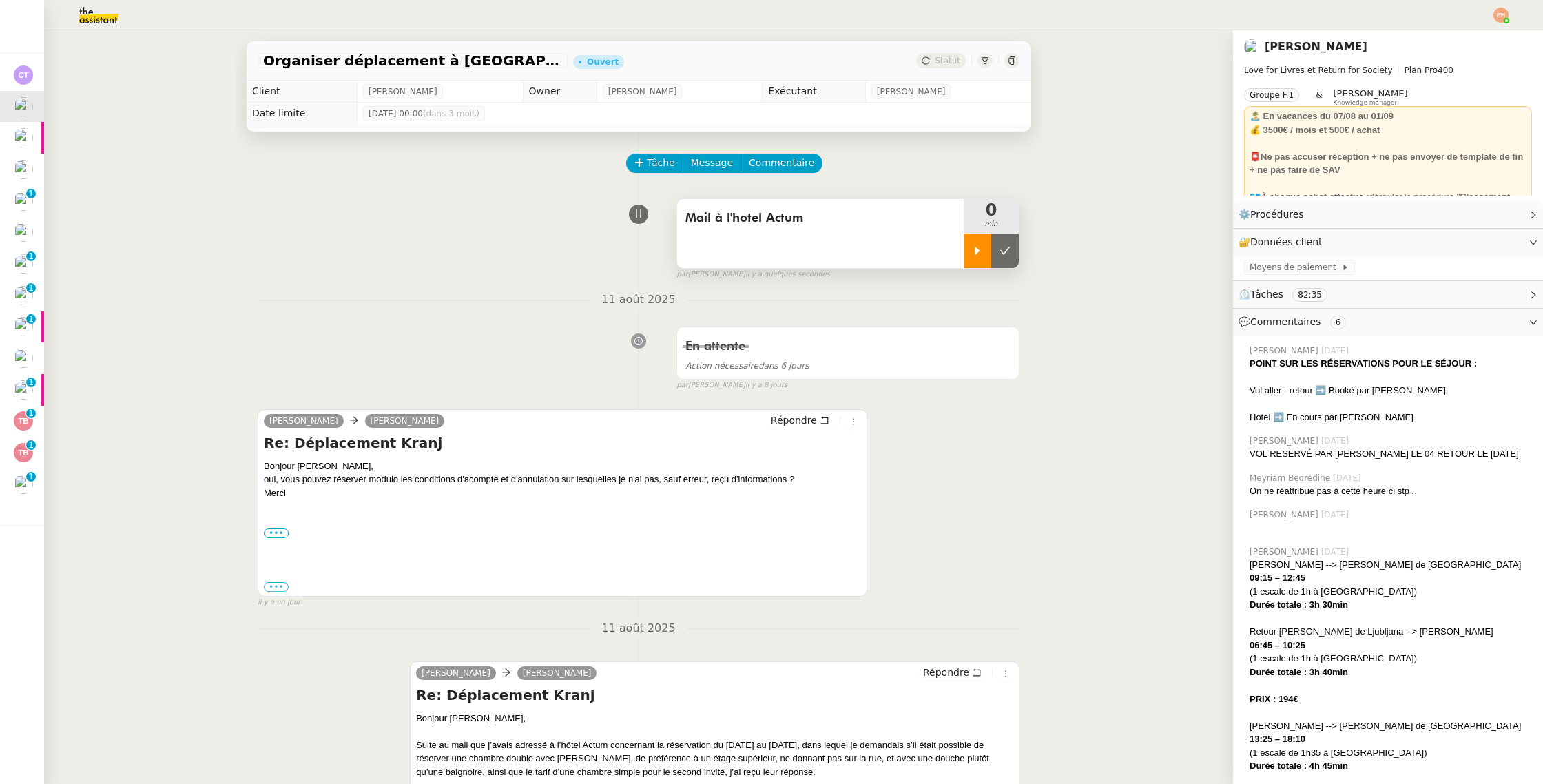
click at [974, 252] on icon at bounding box center [977, 250] width 11 height 11
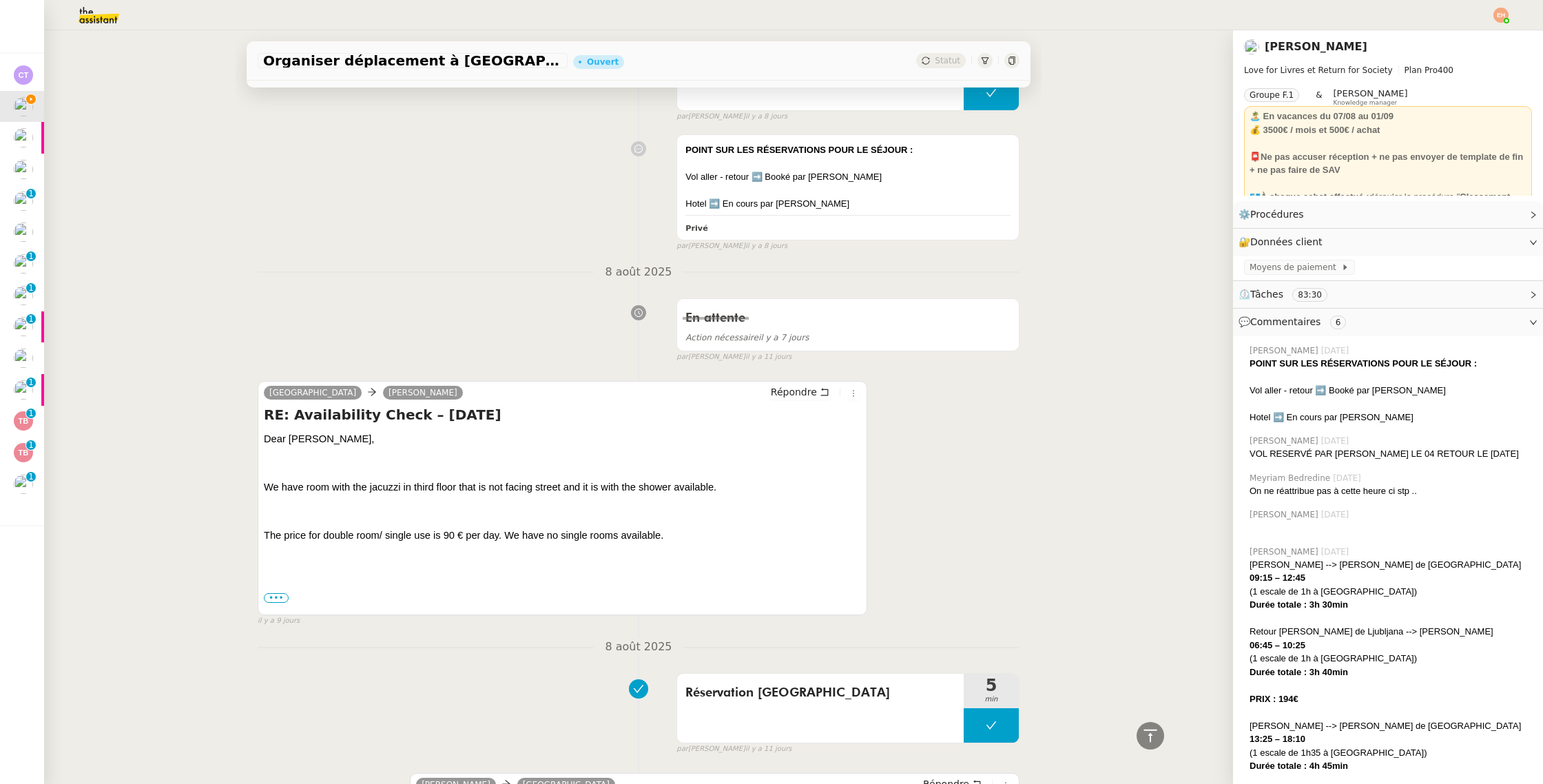
scroll to position [1261, 0]
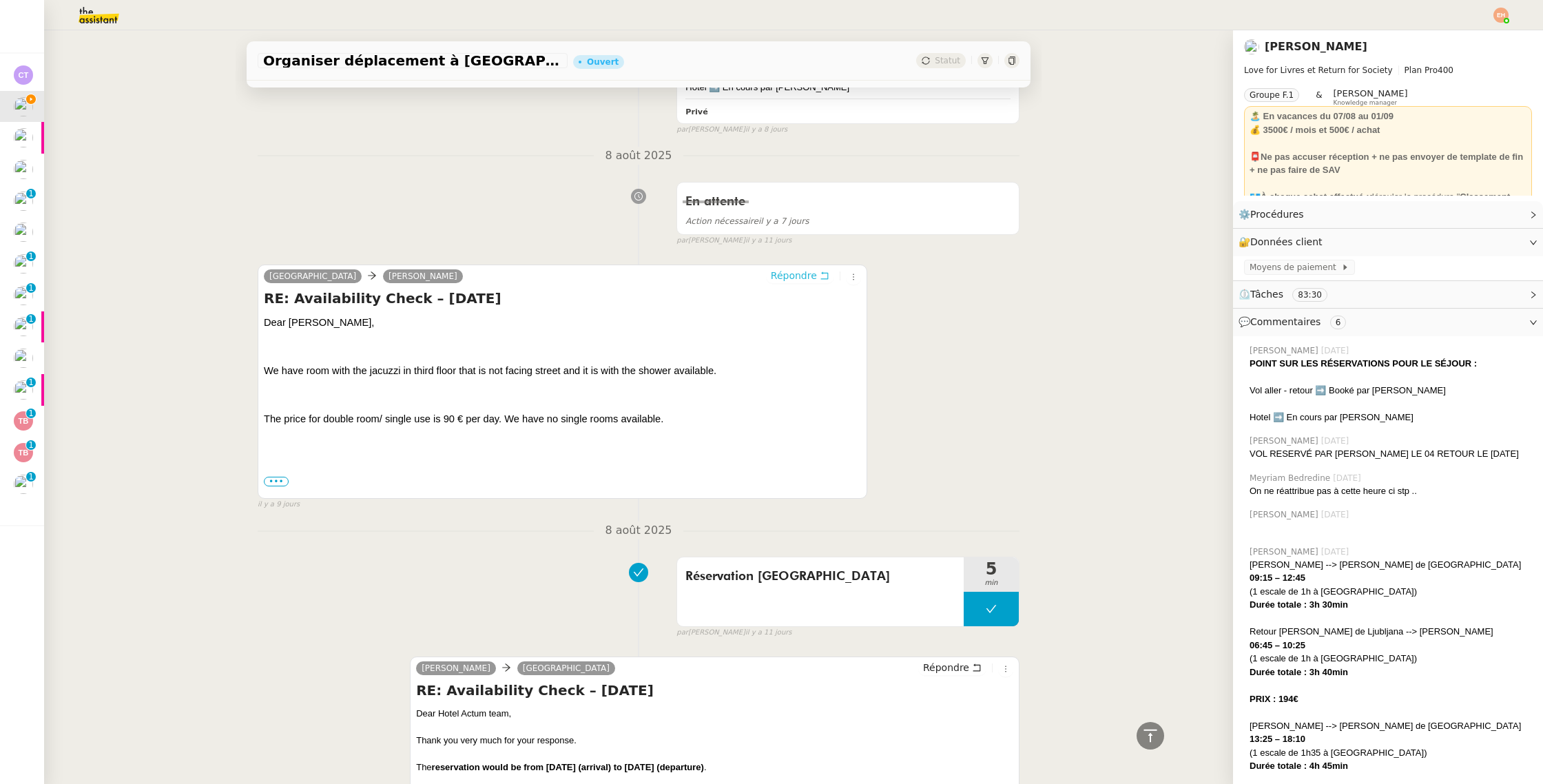
click at [814, 277] on span "Répondre" at bounding box center [793, 275] width 46 height 13
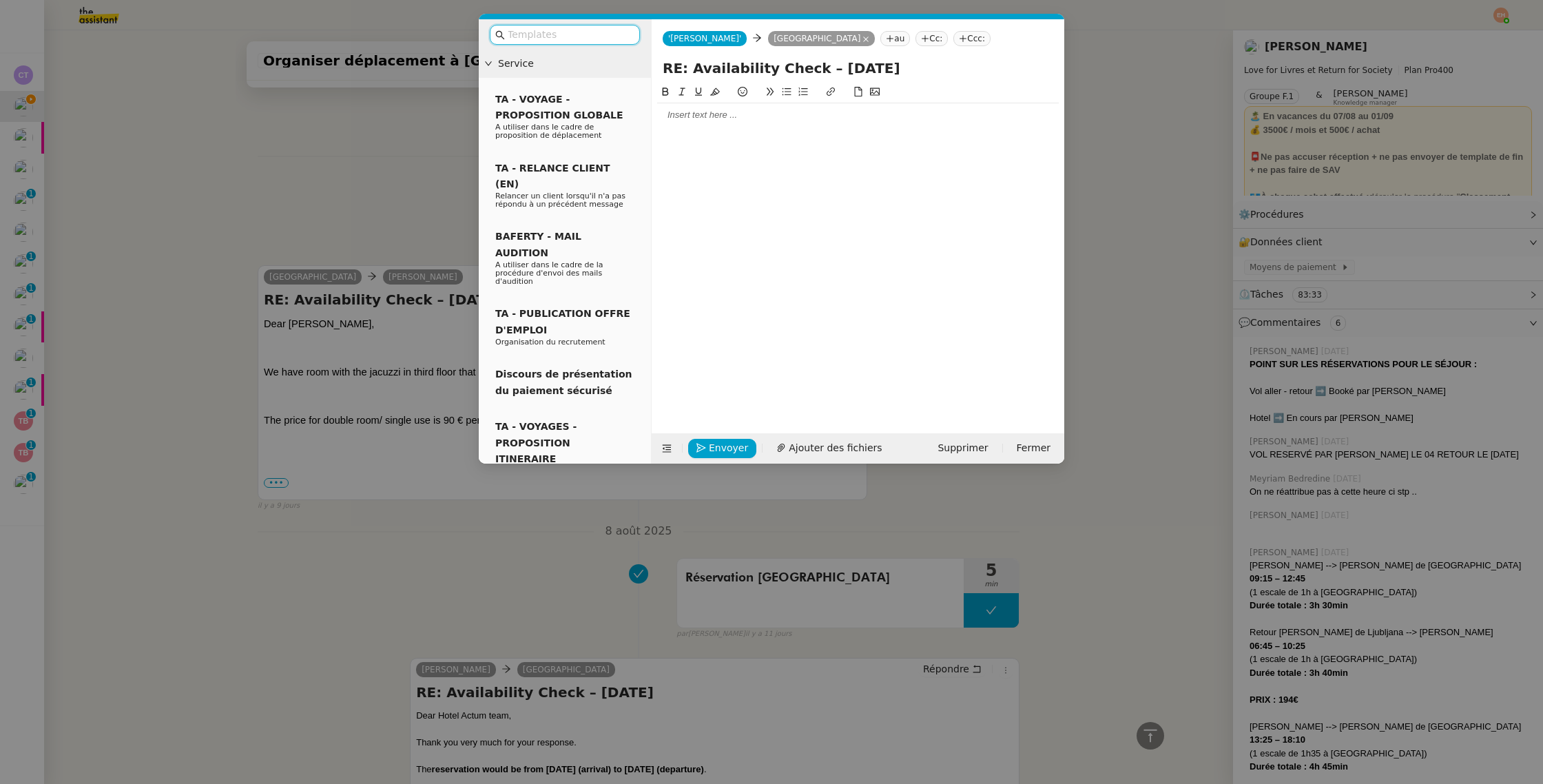
scroll to position [1368, 0]
click at [702, 115] on div at bounding box center [857, 115] width 402 height 13
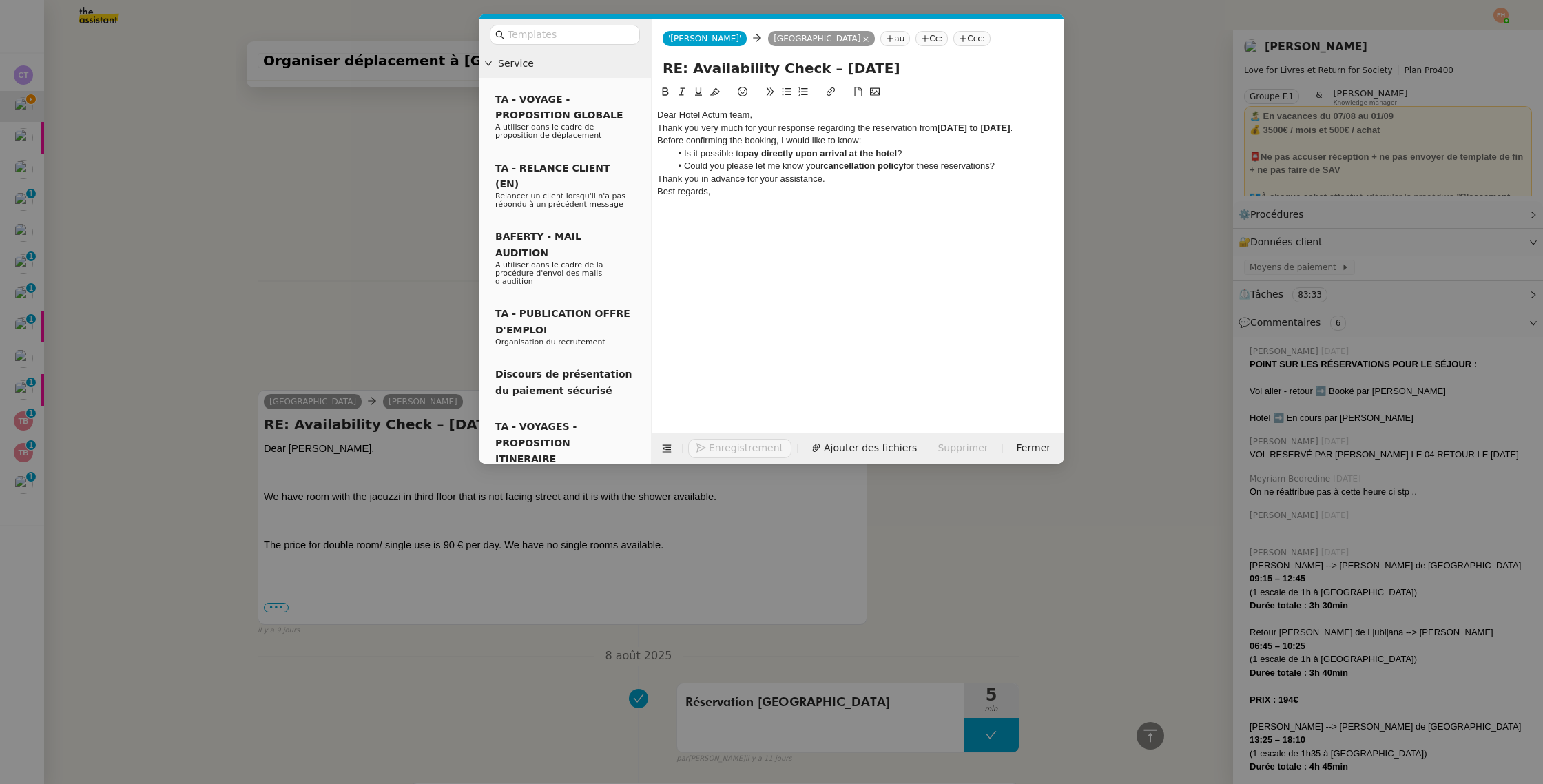
scroll to position [1492, 0]
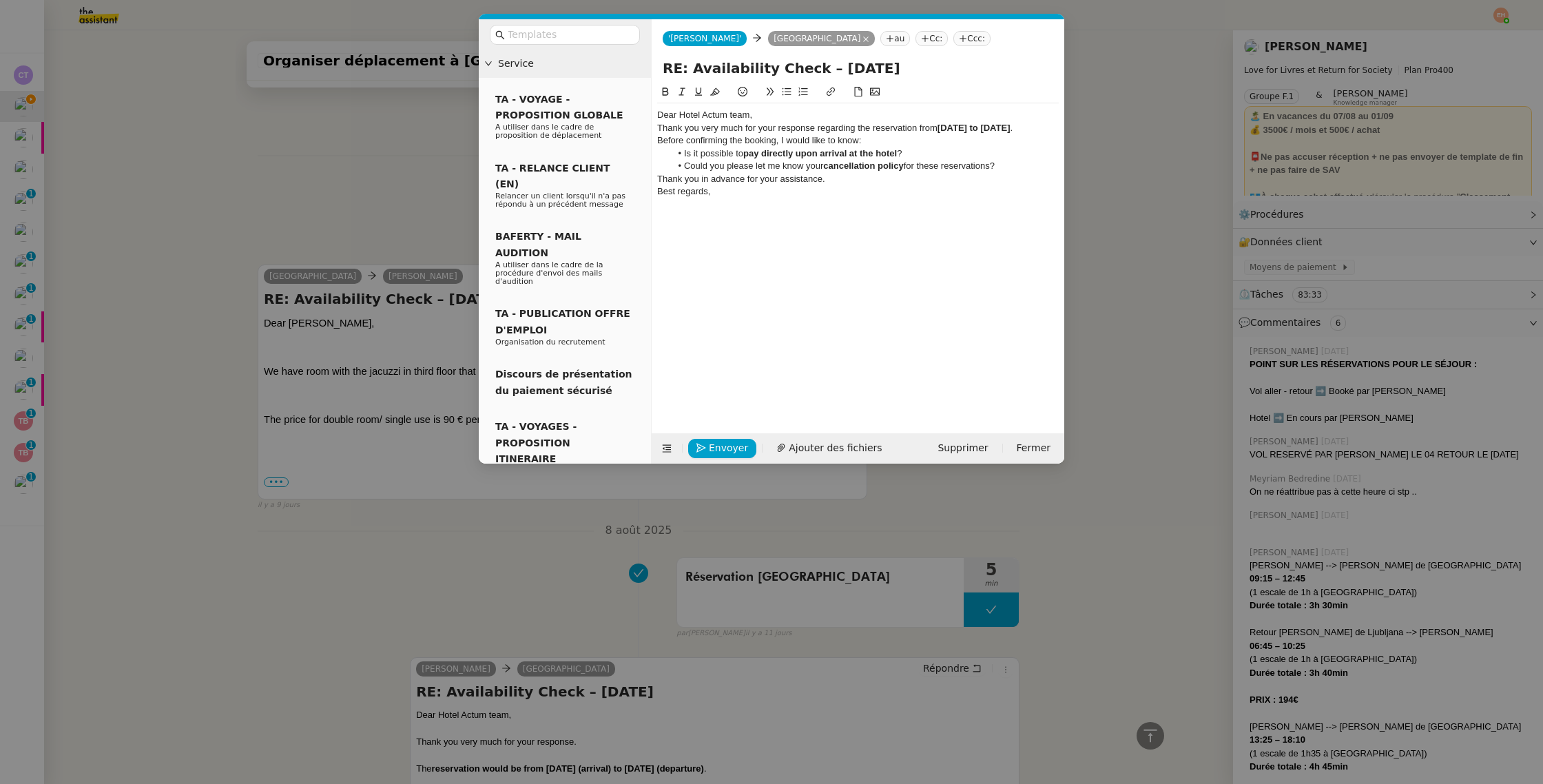
click at [793, 113] on div "Dear Hotel Actum team," at bounding box center [857, 115] width 402 height 13
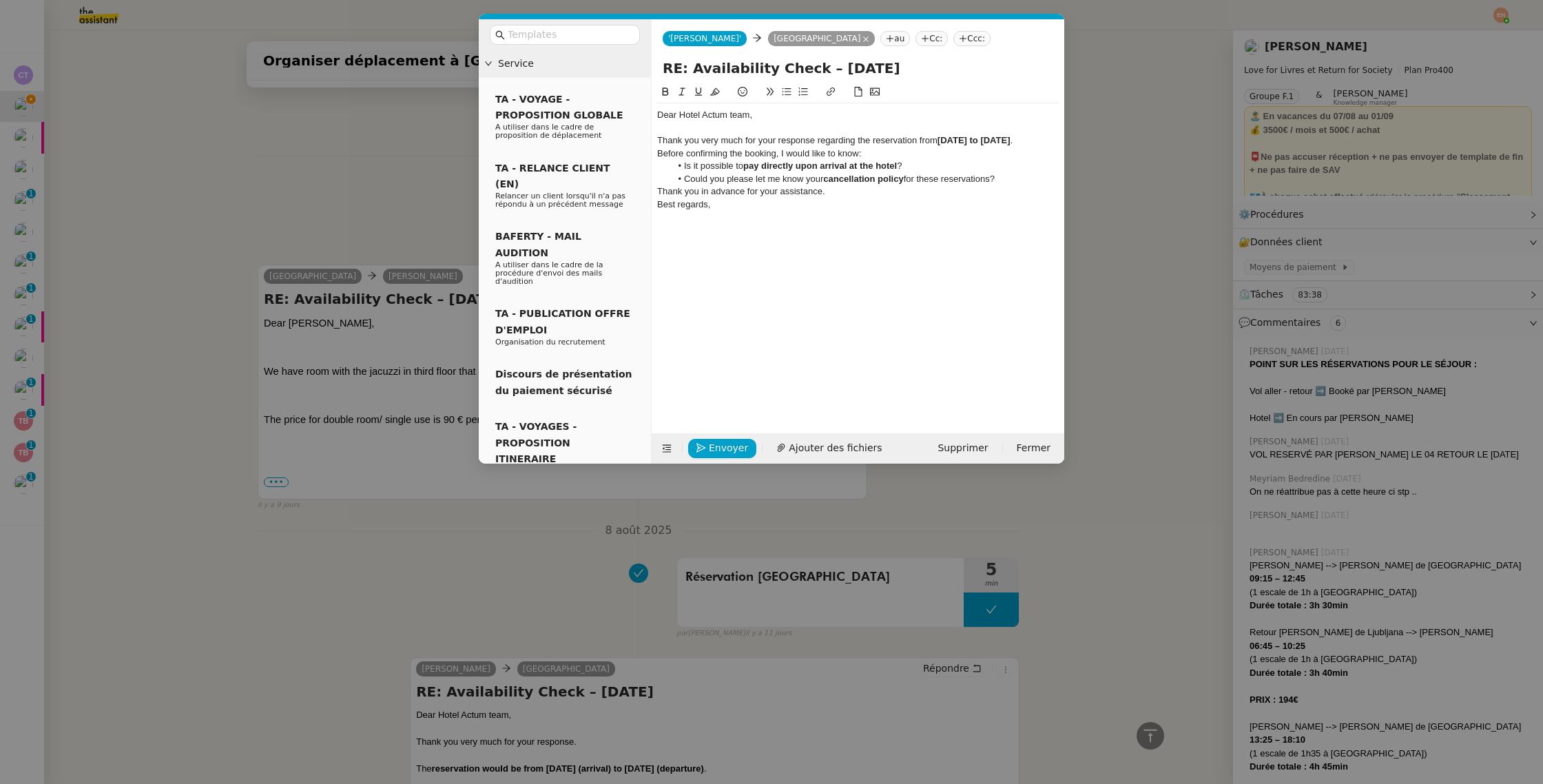
scroll to position [1506, 0]
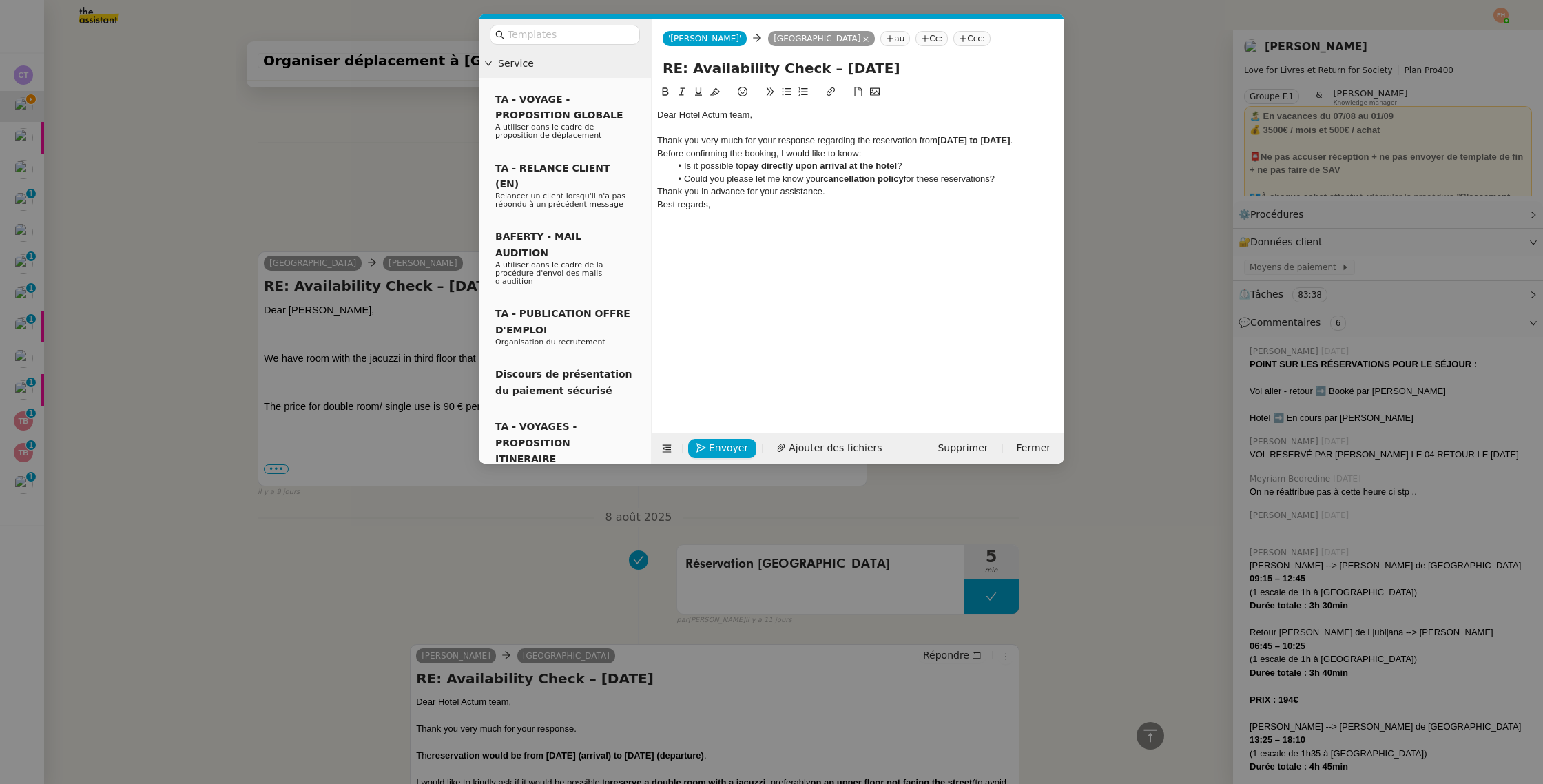
click at [770, 147] on div "Thank you very much for your response regarding the reservation from [DATE] to …" at bounding box center [857, 140] width 402 height 13
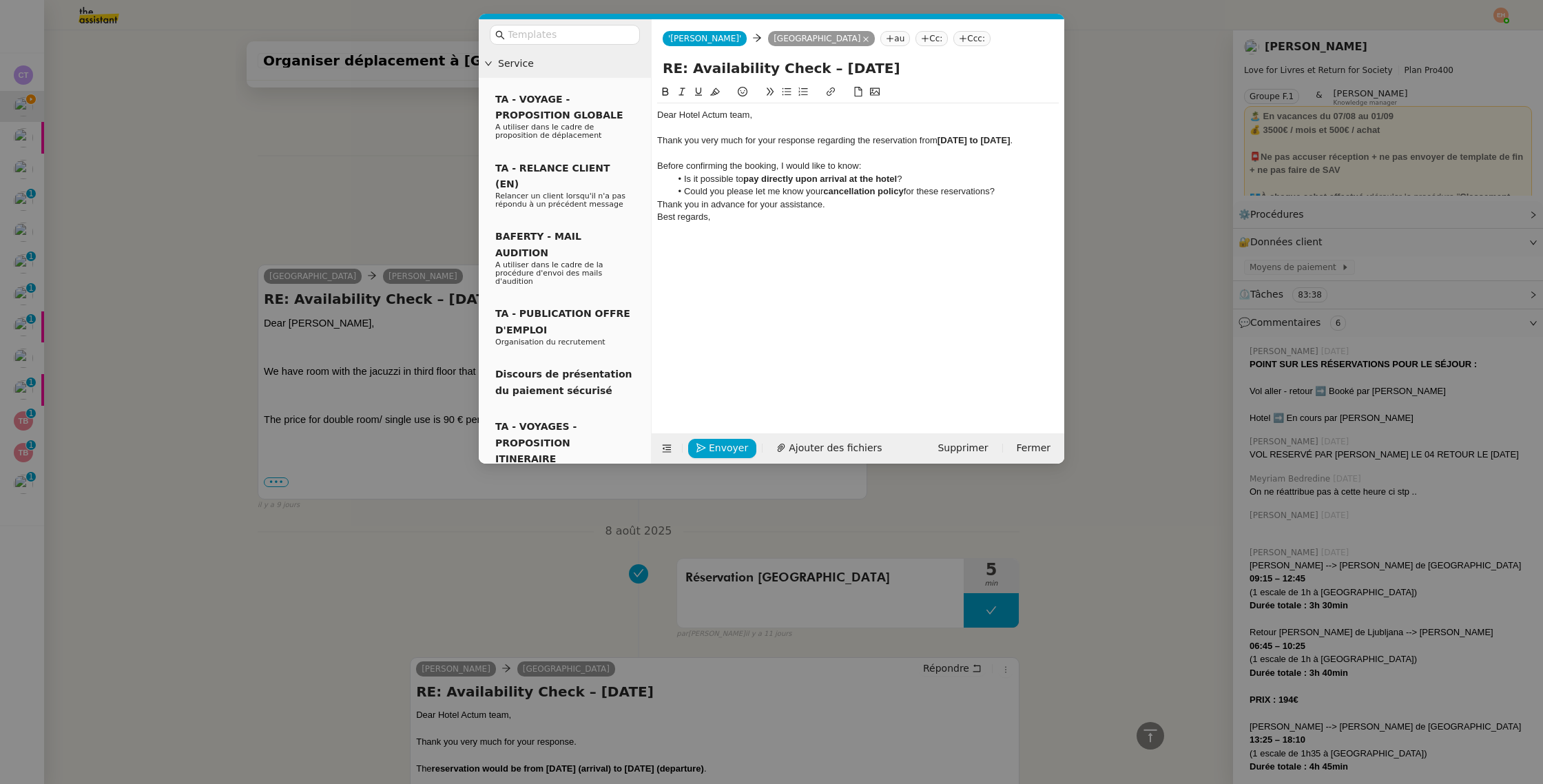
click at [912, 172] on div "Before confirming the booking, I would like to know:" at bounding box center [857, 166] width 402 height 13
click at [851, 211] on div "Thank you in advance for your assistance." at bounding box center [857, 205] width 402 height 13
click at [1040, 198] on li "Could you please let me know your cancellation policy for these reservations?" at bounding box center [865, 191] width 388 height 13
click at [901, 223] on div "Thank you in advance for your assistance." at bounding box center [857, 216] width 402 height 13
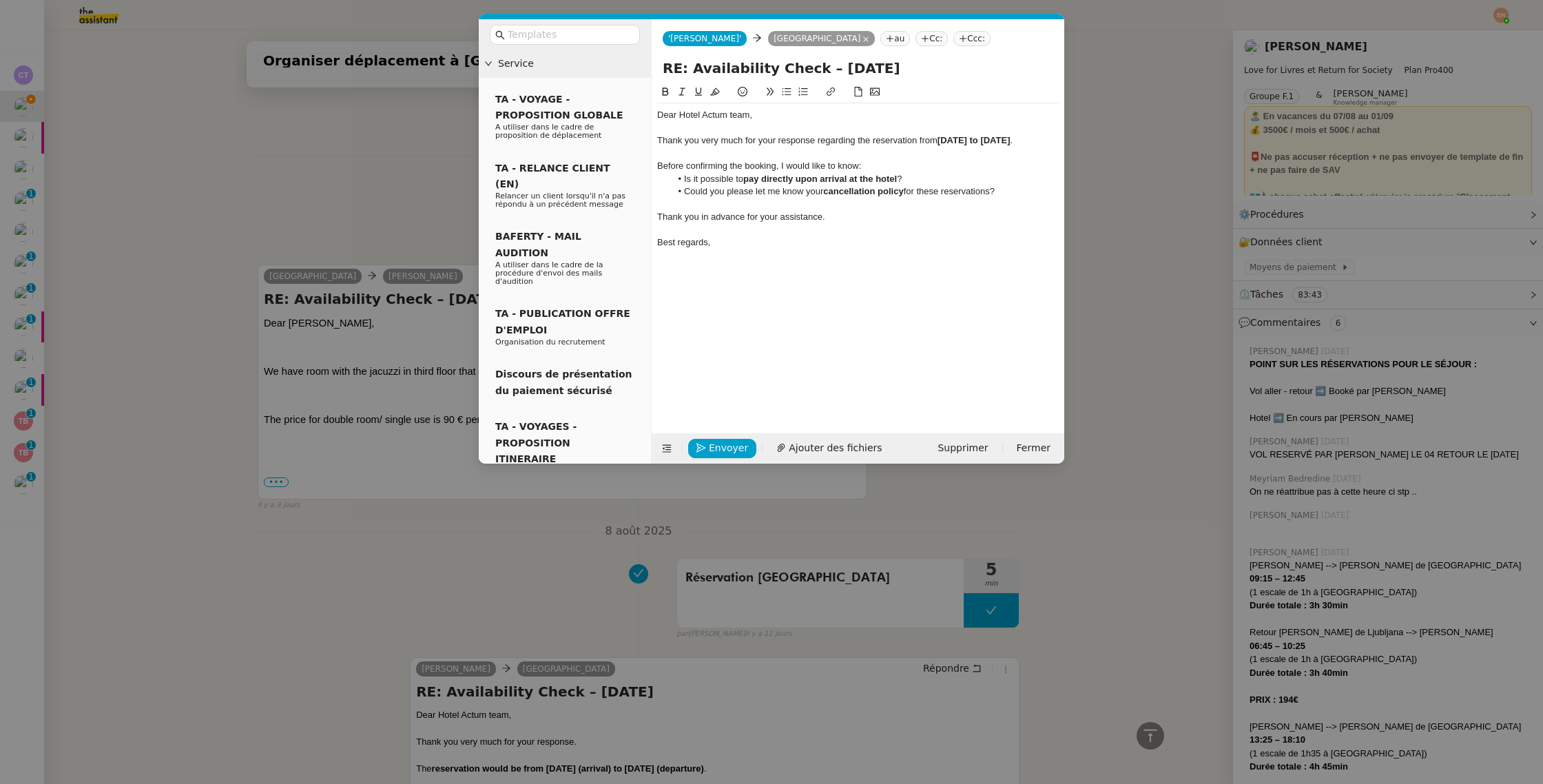
scroll to position [1546, 0]
click at [842, 211] on div at bounding box center [857, 205] width 402 height 13
click at [710, 448] on span "Envoyer" at bounding box center [729, 448] width 40 height 16
click at [710, 437] on span "Confirmer l'envoi" at bounding box center [750, 429] width 83 height 16
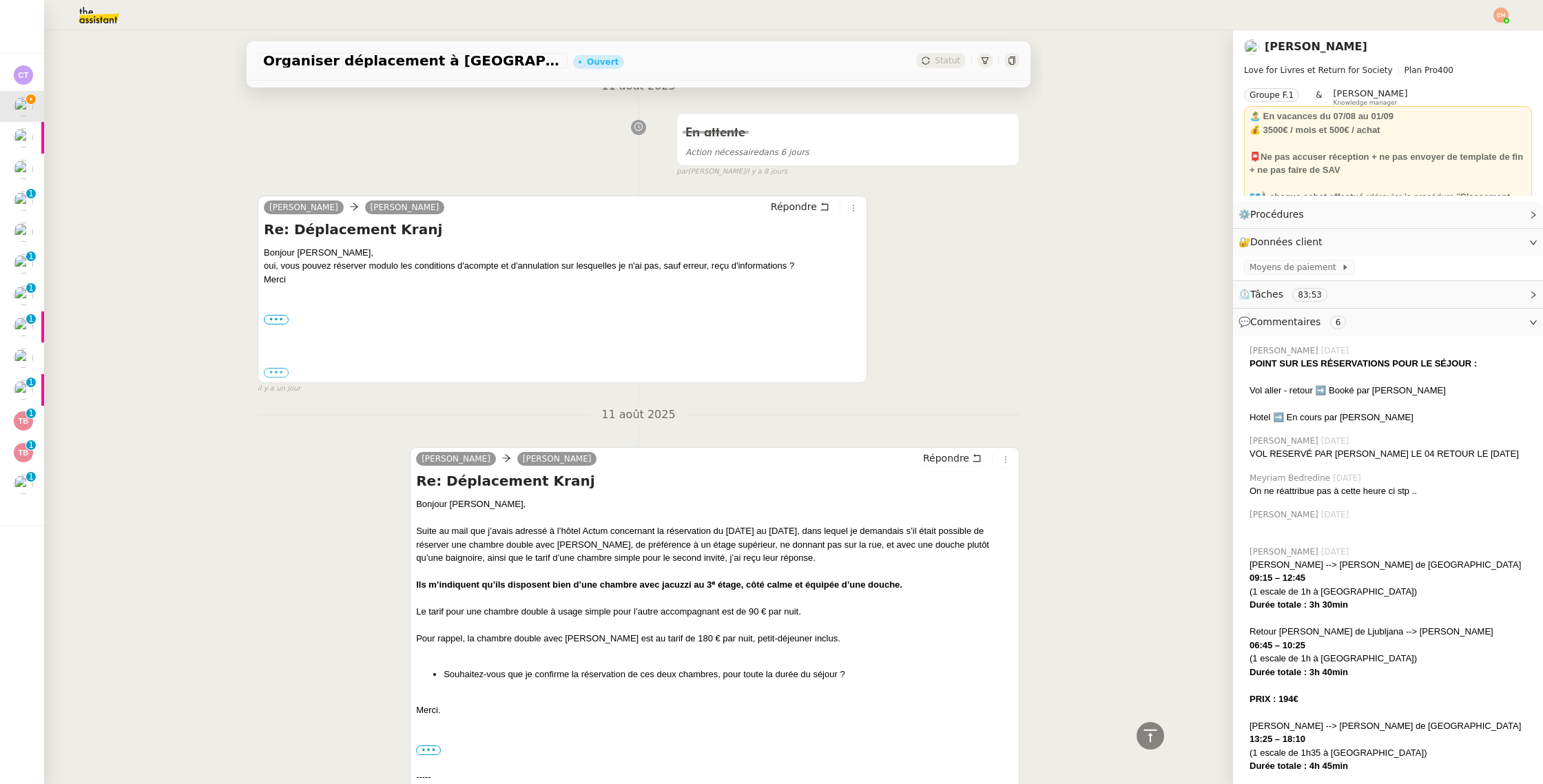
scroll to position [0, 0]
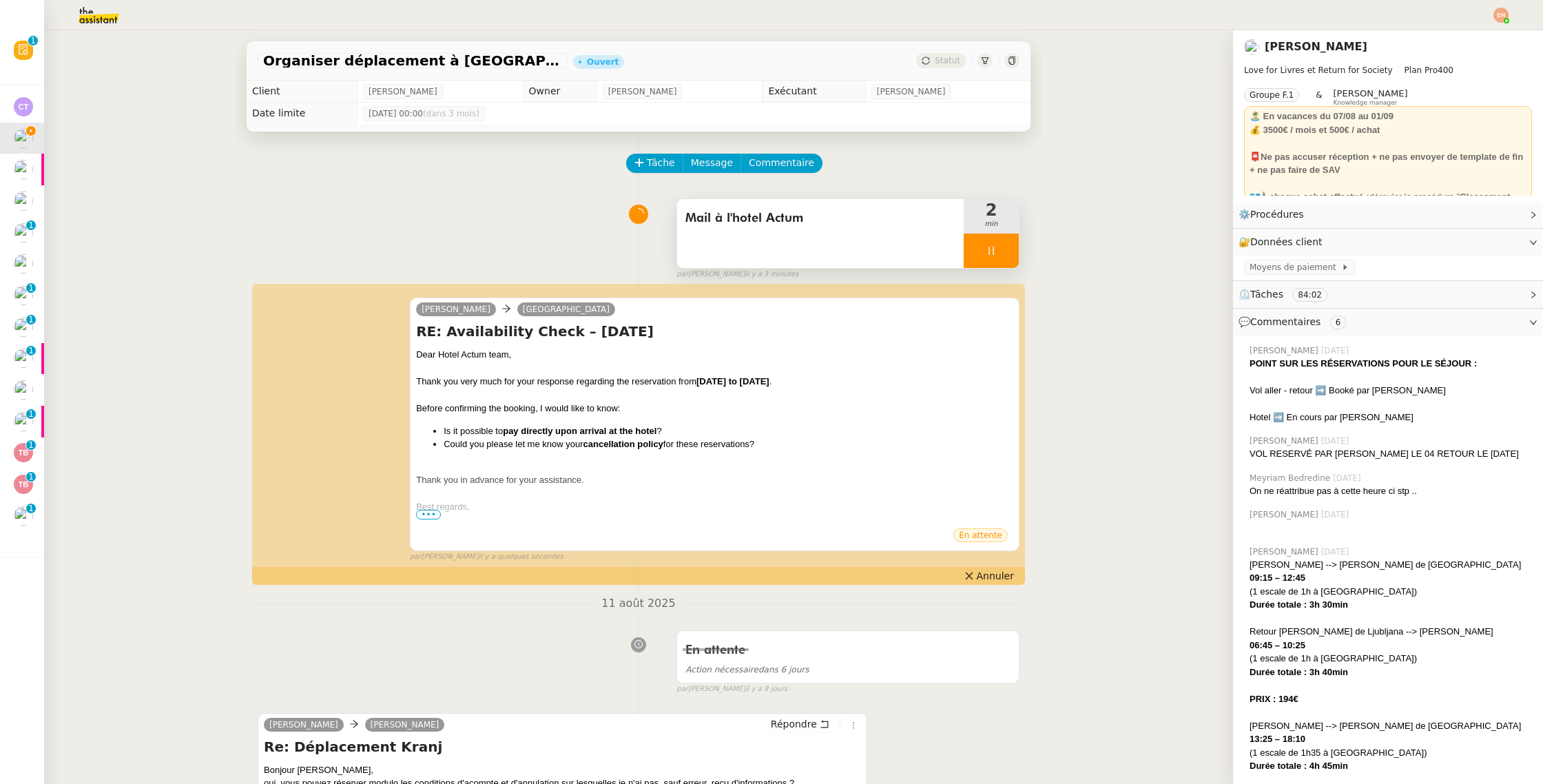
click at [993, 248] on icon at bounding box center [990, 250] width 11 height 11
click at [1008, 249] on icon at bounding box center [1005, 250] width 11 height 11
click at [948, 49] on div "Organiser déplacement à [GEOGRAPHIC_DATA] Ouvert Statut" at bounding box center [638, 61] width 784 height 40
click at [944, 59] on span "Statut" at bounding box center [948, 60] width 25 height 9
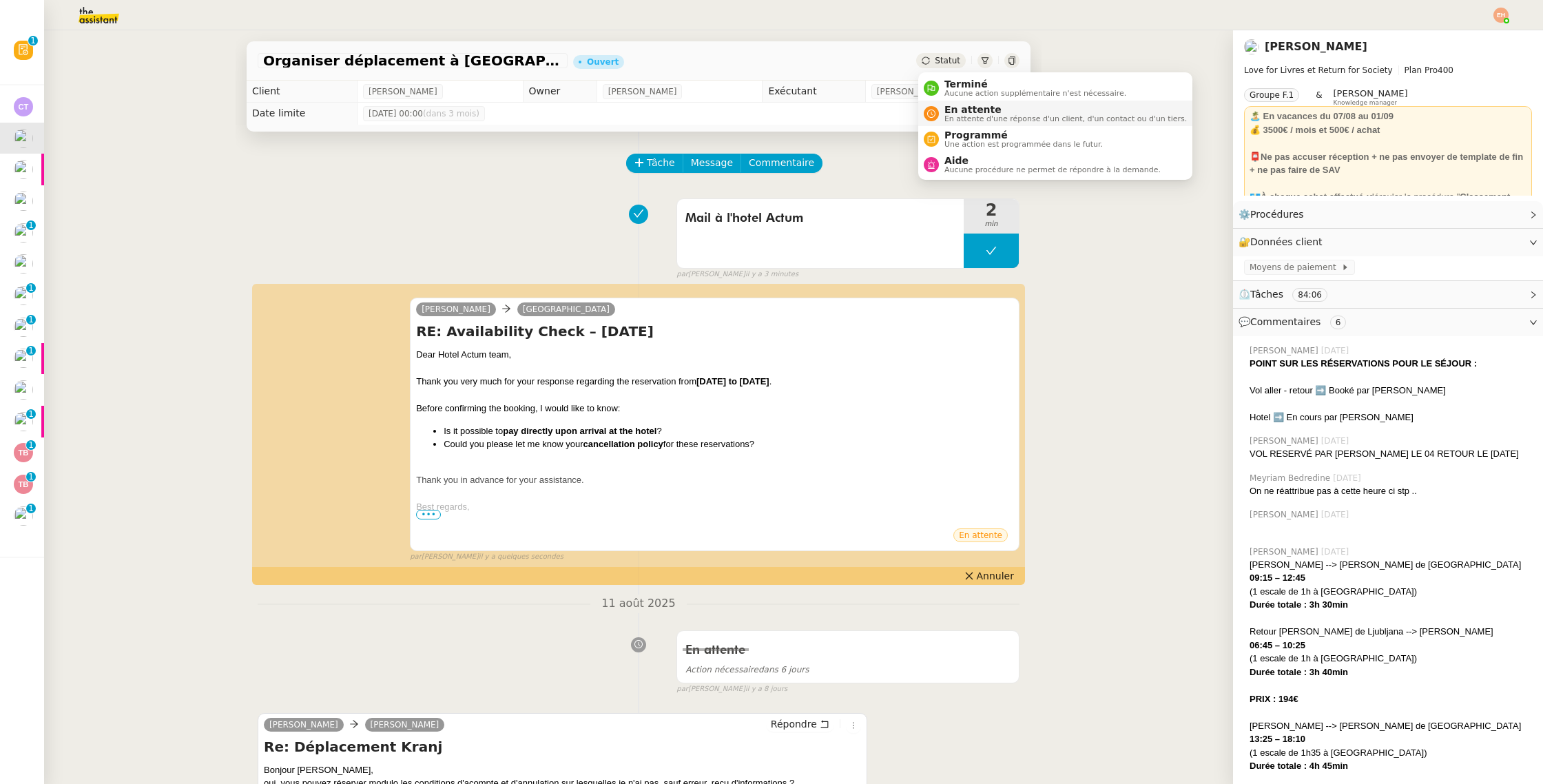
click at [995, 123] on span "En attente d'une réponse d'un client, d'un contact ou d'un tiers." at bounding box center [1065, 119] width 243 height 8
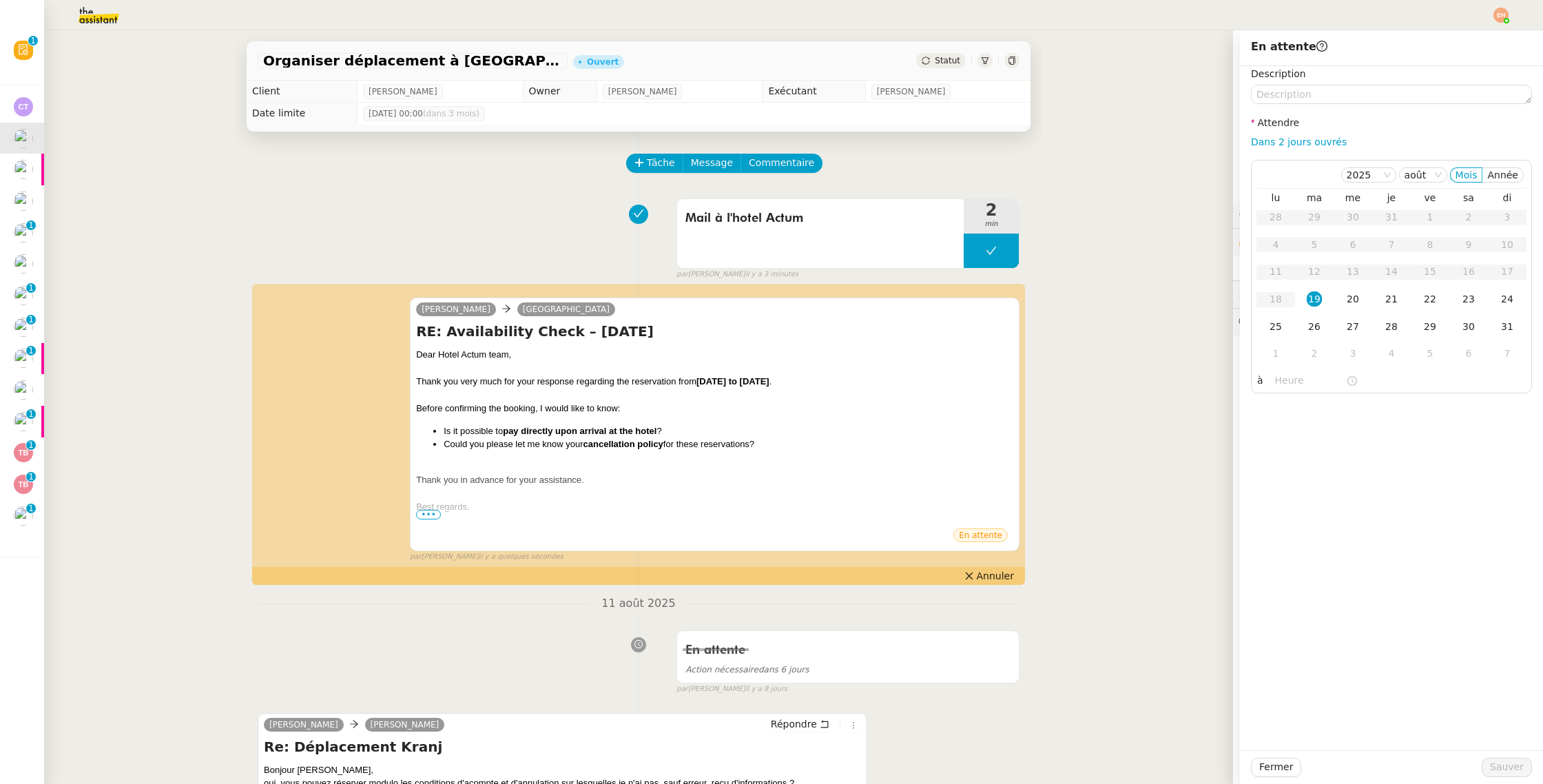
drag, startPoint x: 1315, startPoint y: 144, endPoint x: 1316, endPoint y: 410, distance: 266.0
click at [1315, 144] on link "Dans 2 jours ouvrés" at bounding box center [1299, 141] width 96 height 11
type input "07:00"
click at [1508, 767] on span "Sauver" at bounding box center [1507, 766] width 34 height 16
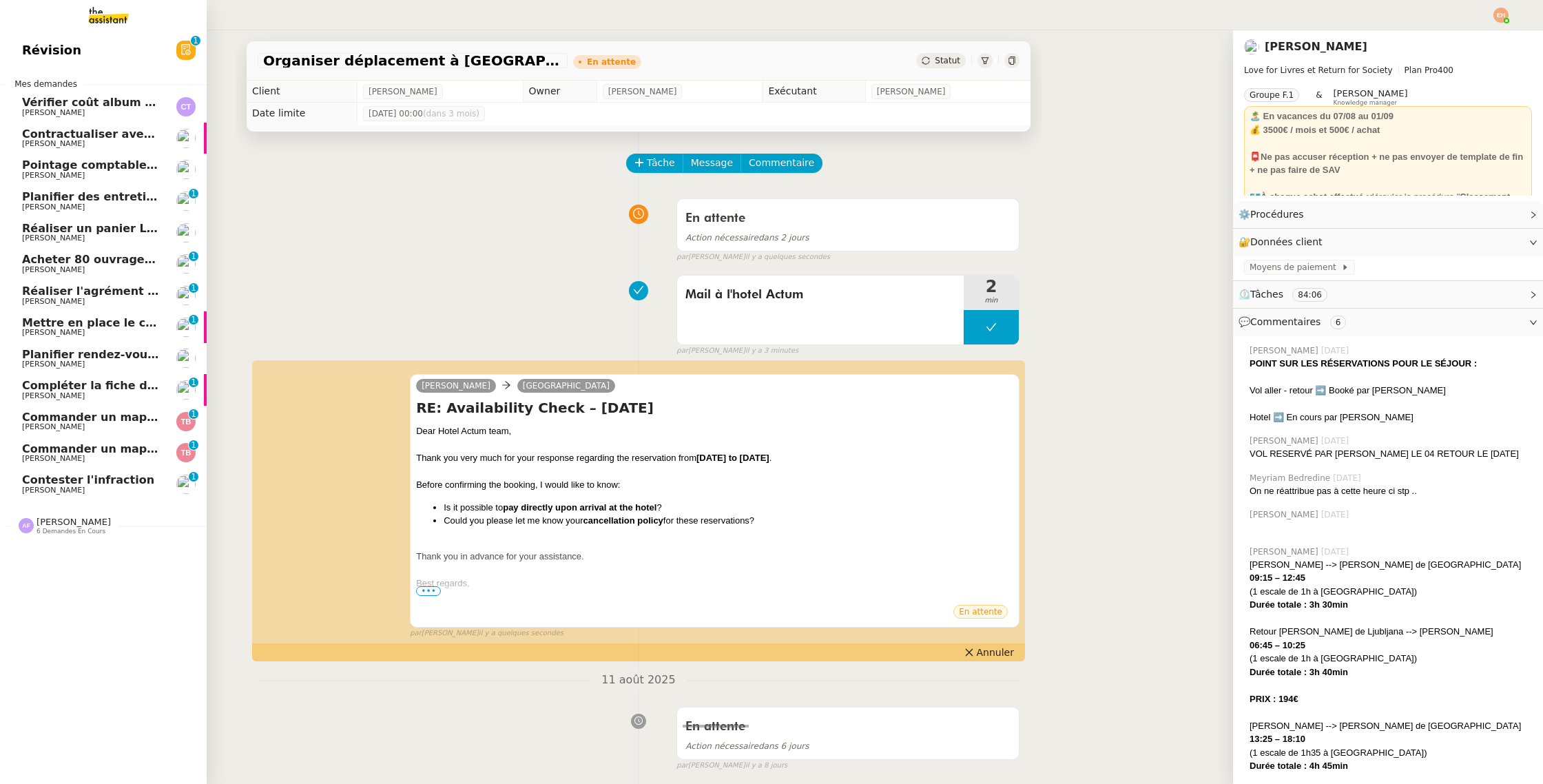
click at [74, 485] on span "Contester l'infraction" at bounding box center [88, 480] width 132 height 13
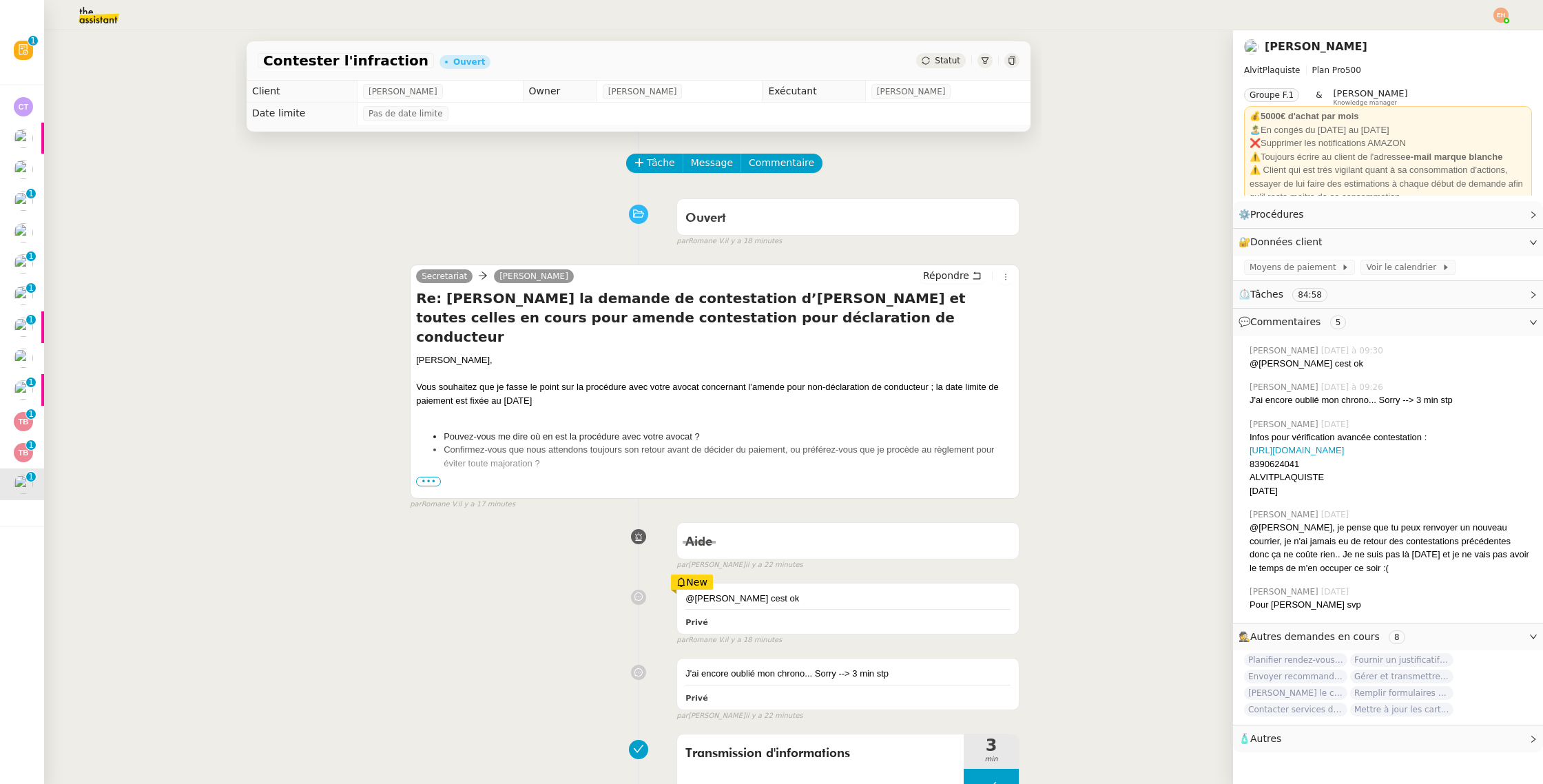
click at [948, 59] on span "Statut" at bounding box center [948, 60] width 25 height 9
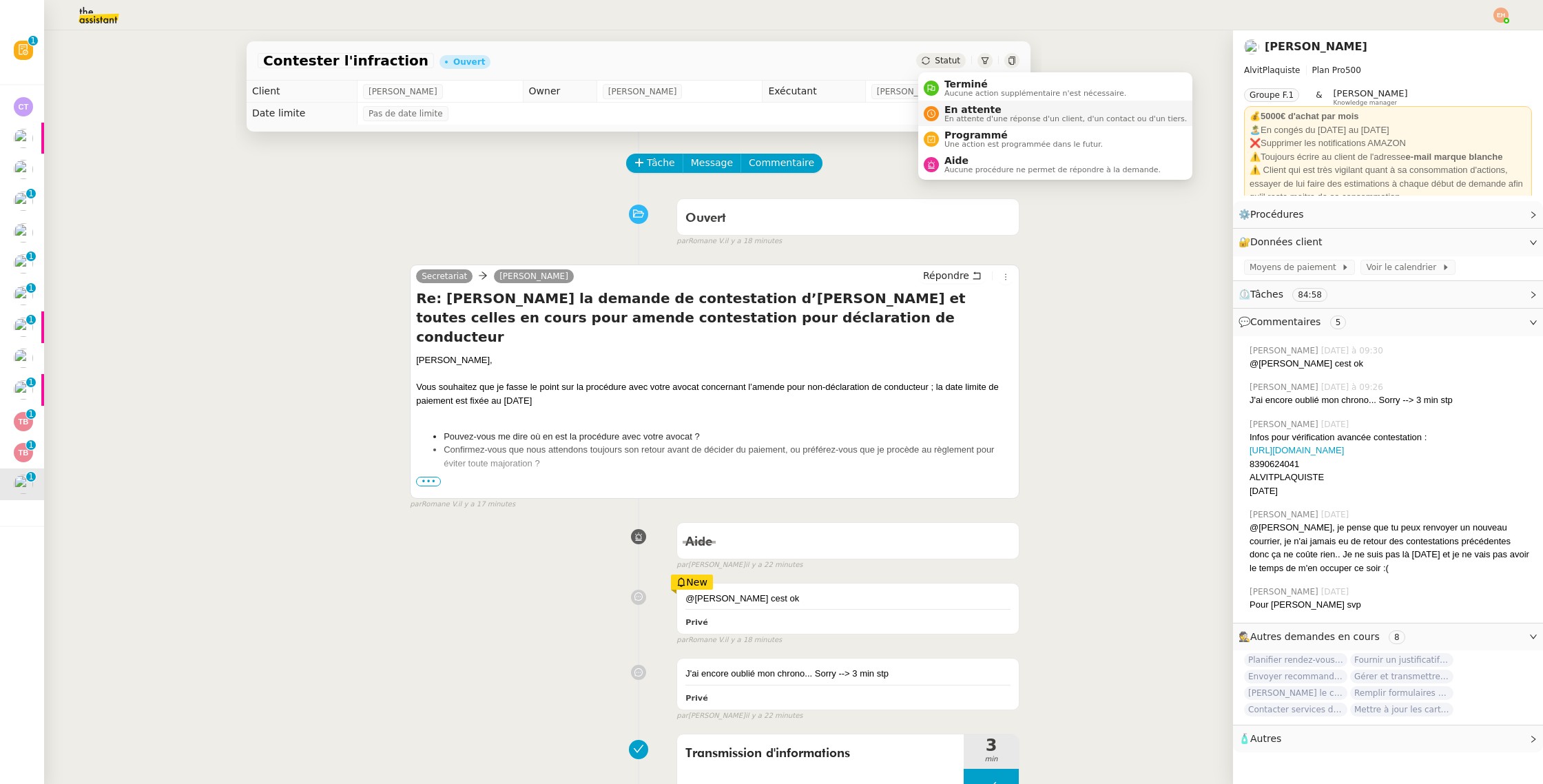
drag, startPoint x: 956, startPoint y: 104, endPoint x: 964, endPoint y: 116, distance: 14.4
click at [956, 104] on span "En attente" at bounding box center [1065, 109] width 243 height 11
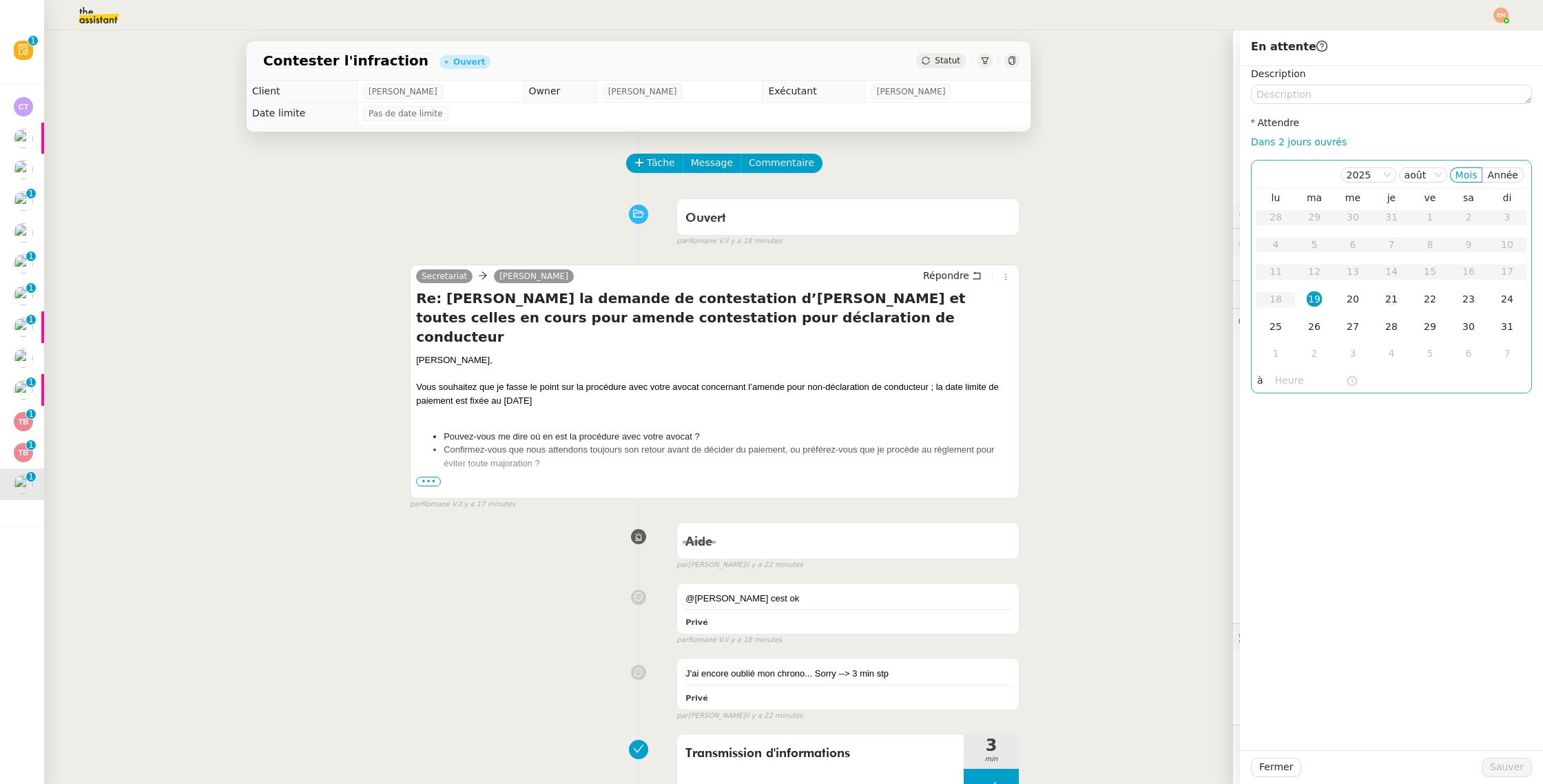
click at [1391, 292] on div "21" at bounding box center [1391, 299] width 15 height 15
click at [1354, 306] on div "20" at bounding box center [1353, 299] width 15 height 15
drag, startPoint x: 1503, startPoint y: 764, endPoint x: 1434, endPoint y: 752, distance: 70.0
click at [1502, 764] on span "Sauver" at bounding box center [1507, 766] width 34 height 16
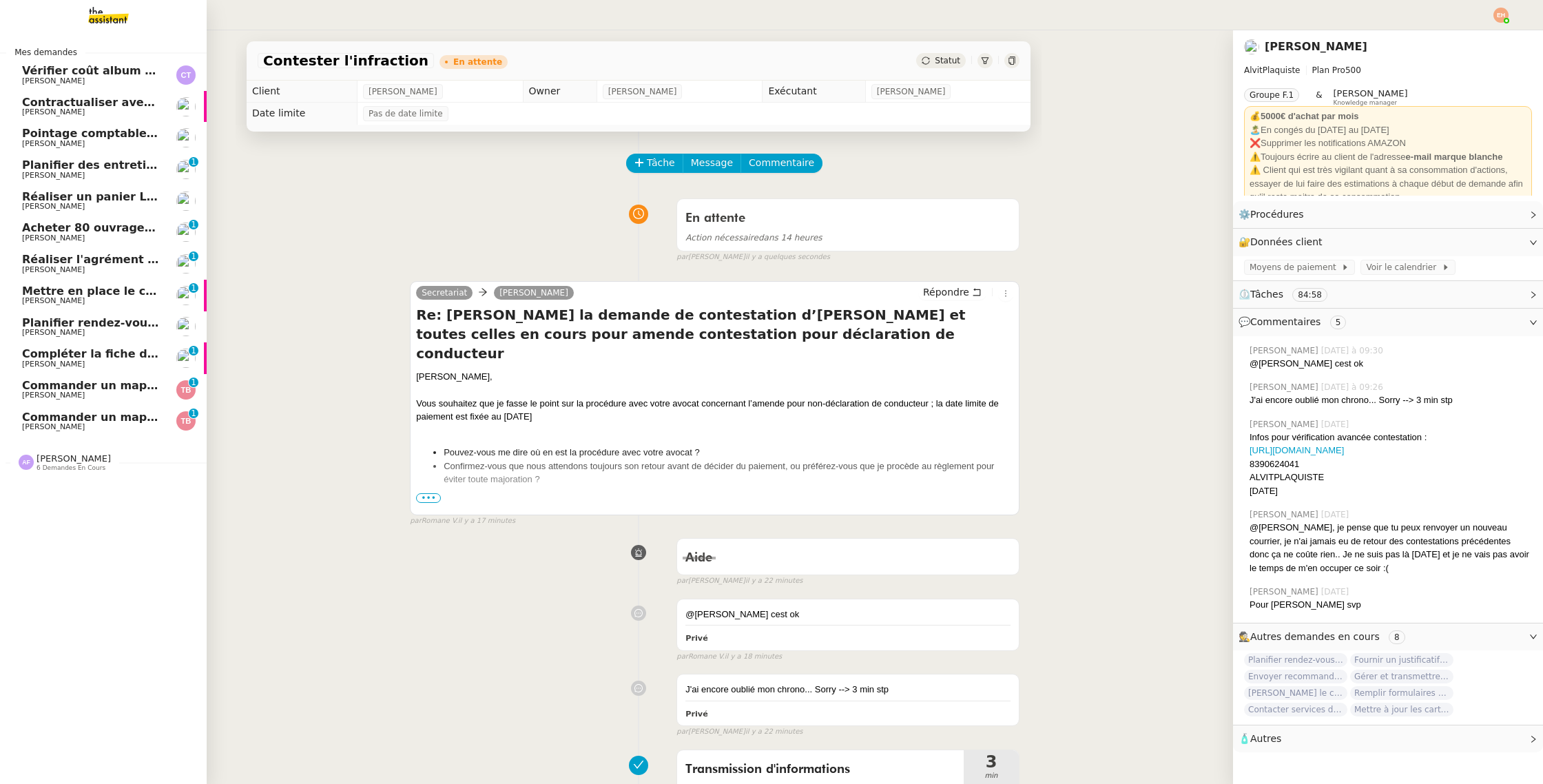
drag, startPoint x: 77, startPoint y: 344, endPoint x: 78, endPoint y: 334, distance: 10.0
click at [77, 344] on link "Compléter la fiche de poste pour [PERSON_NAME] 0 1 2 3 4 5 6 7 8 9" at bounding box center [103, 359] width 206 height 32
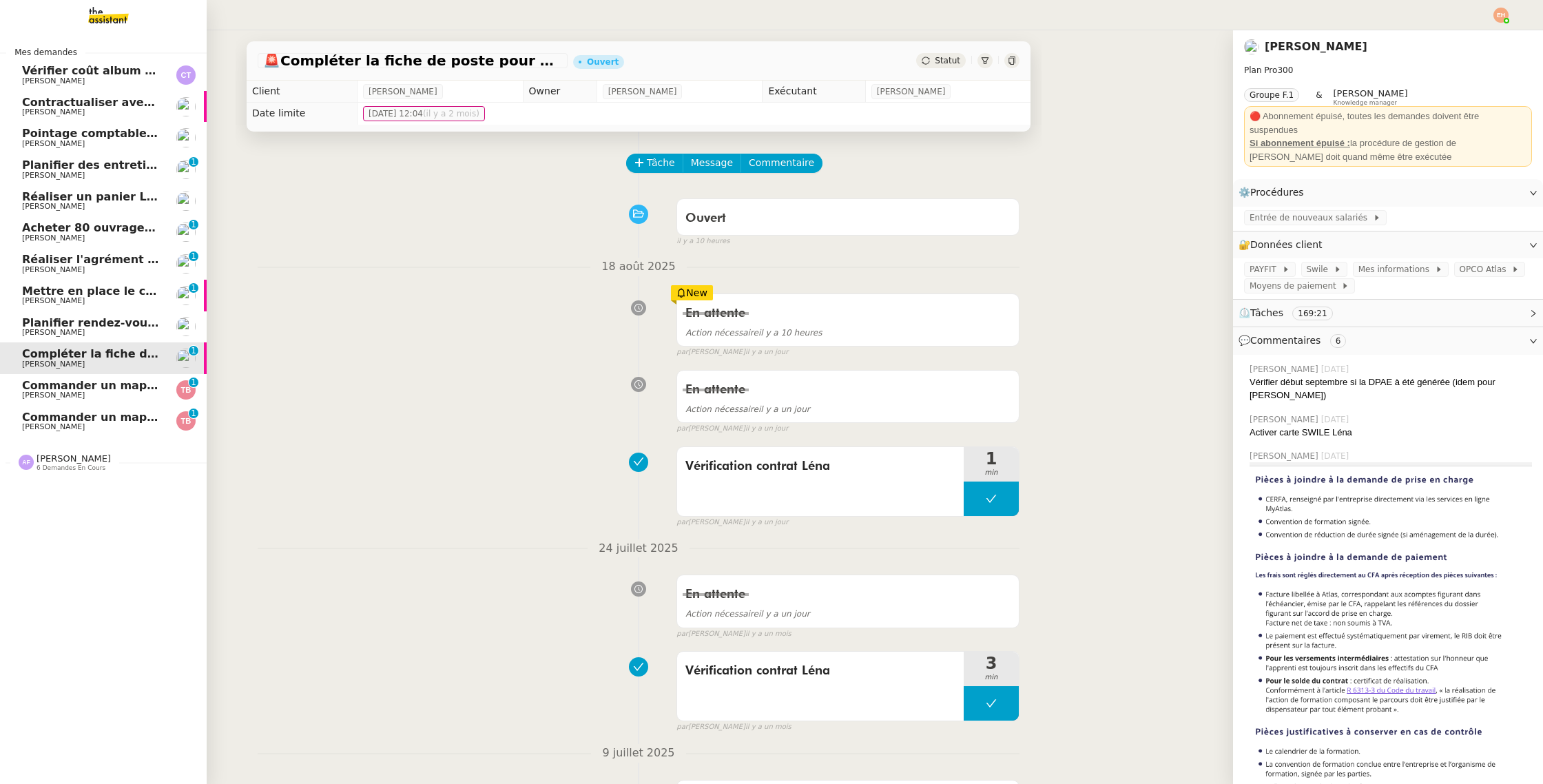
click at [83, 326] on span "Planifier rendez-vous avec candidats" at bounding box center [136, 323] width 229 height 13
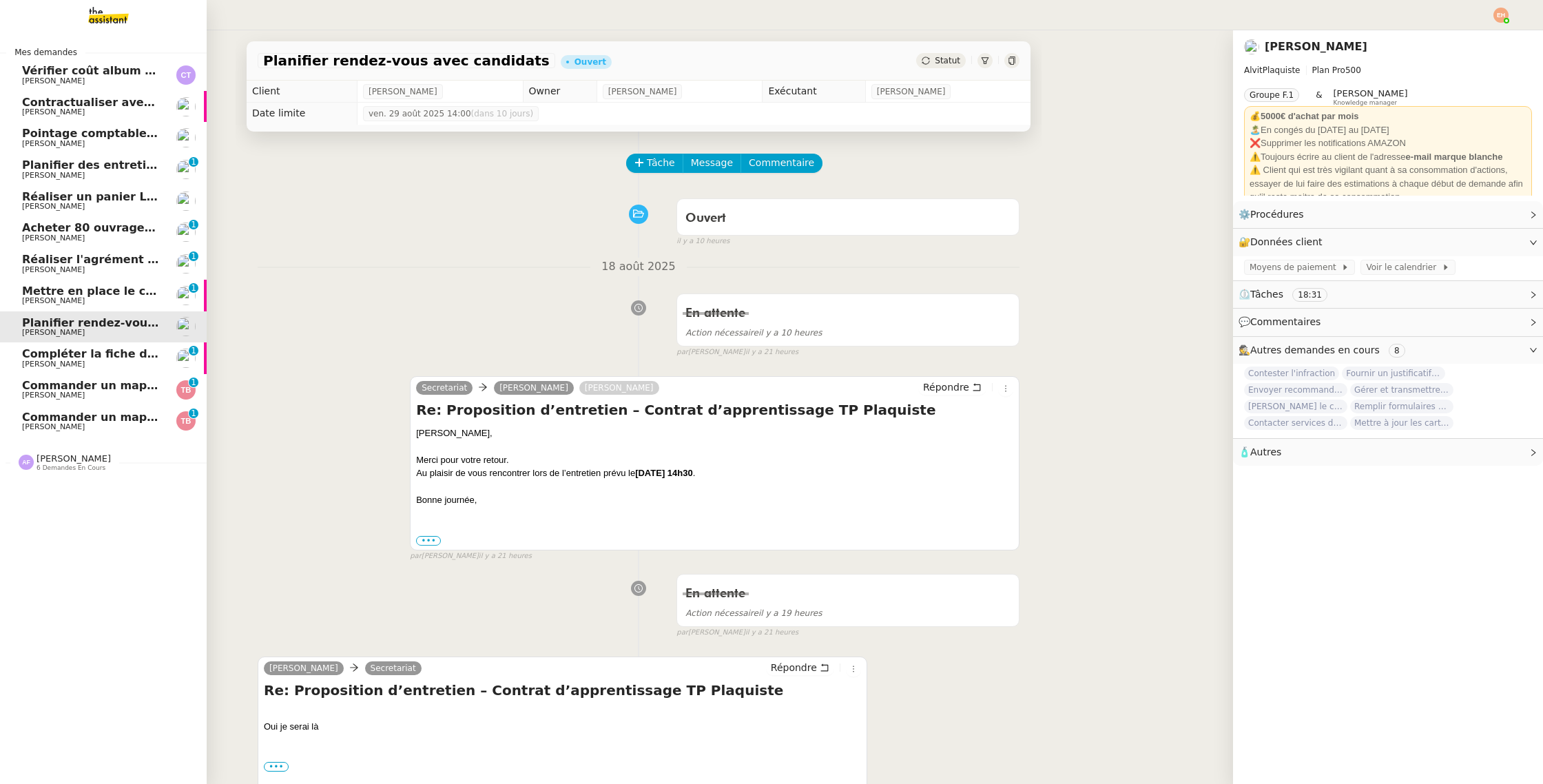
click at [67, 348] on span "Compléter la fiche de poste pour Léna" at bounding box center [141, 354] width 238 height 13
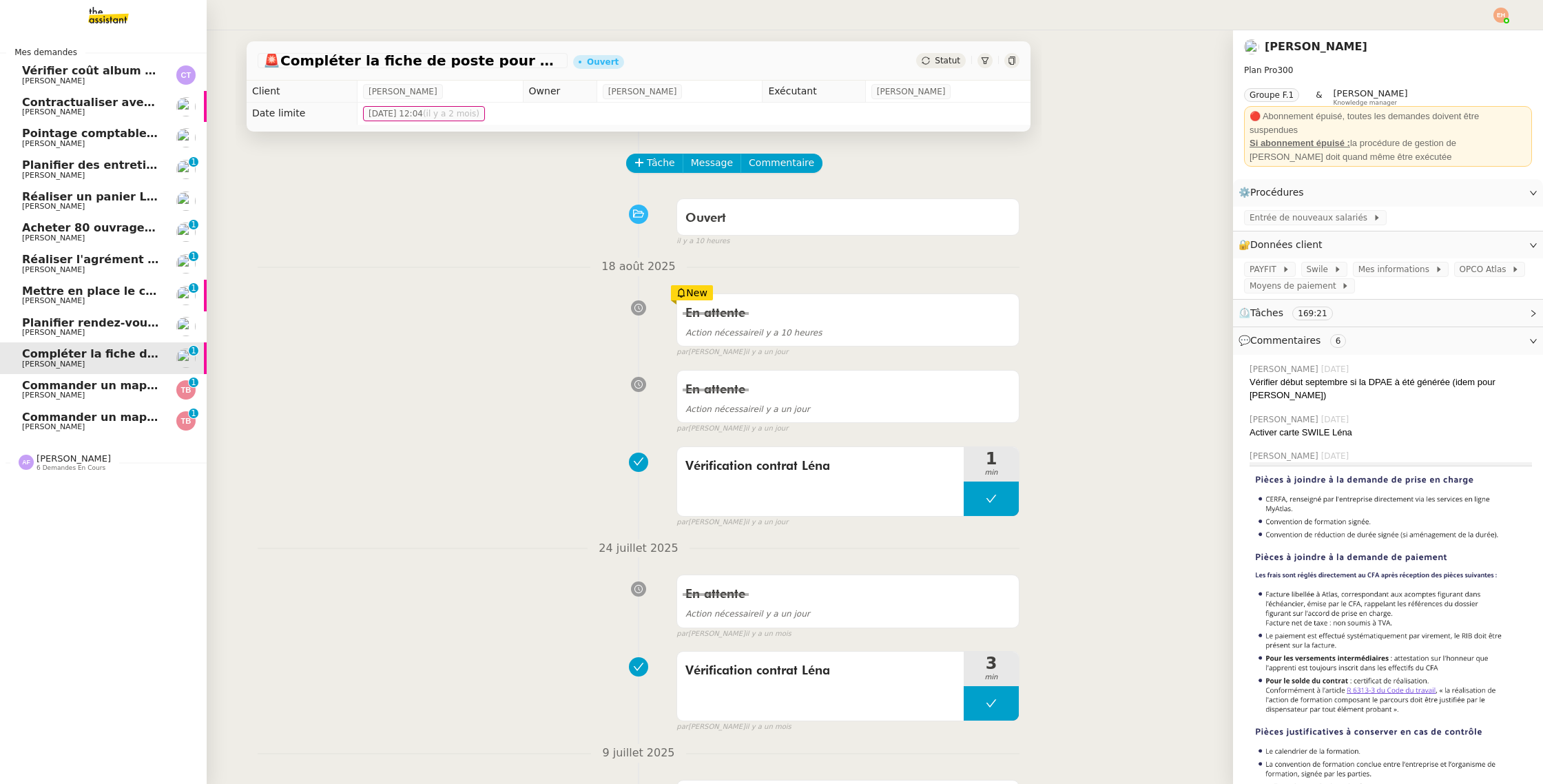
click at [82, 335] on span "[PERSON_NAME]" at bounding box center [91, 333] width 139 height 8
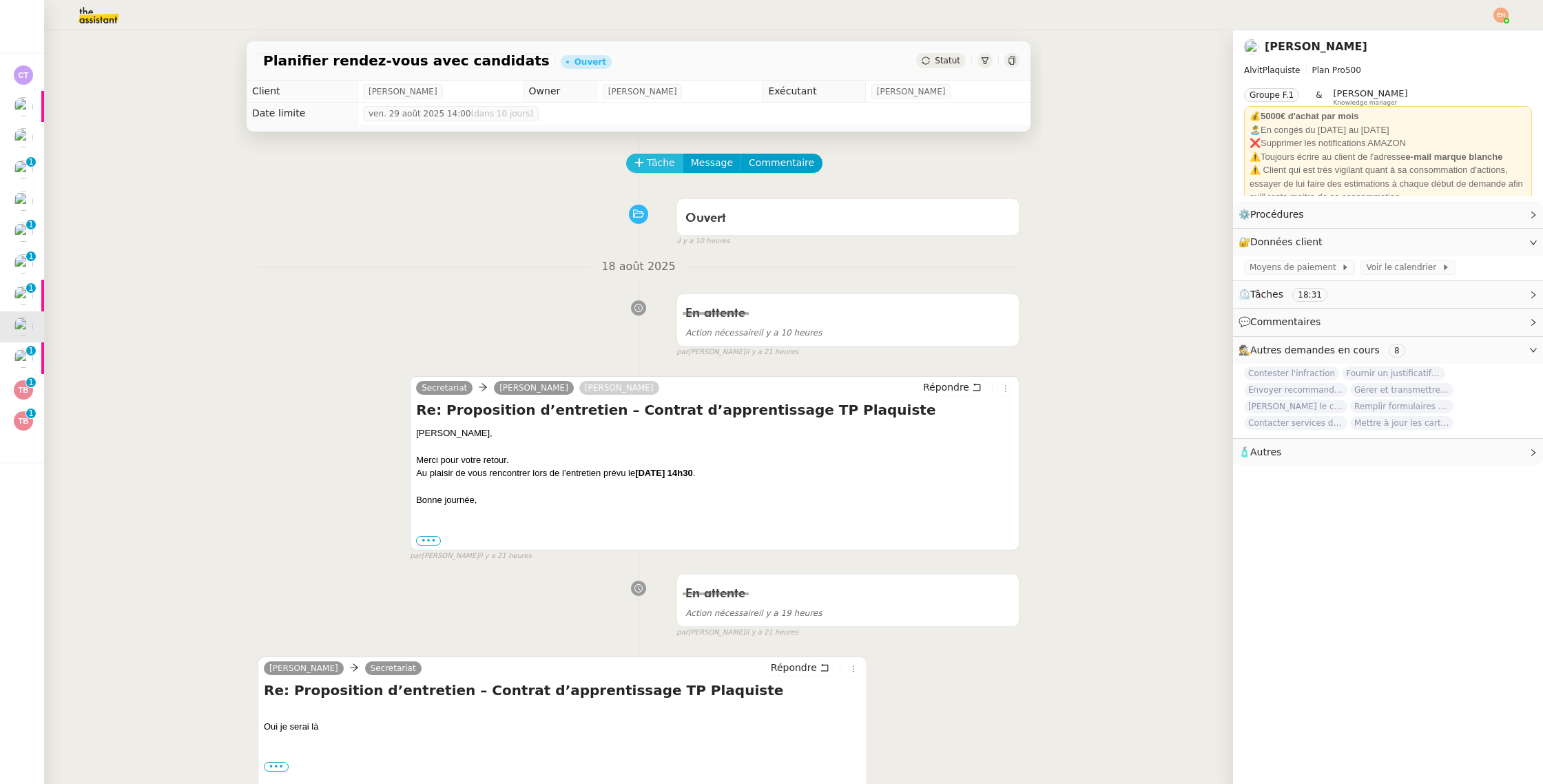
click at [659, 158] on span "Tâche" at bounding box center [661, 163] width 29 height 16
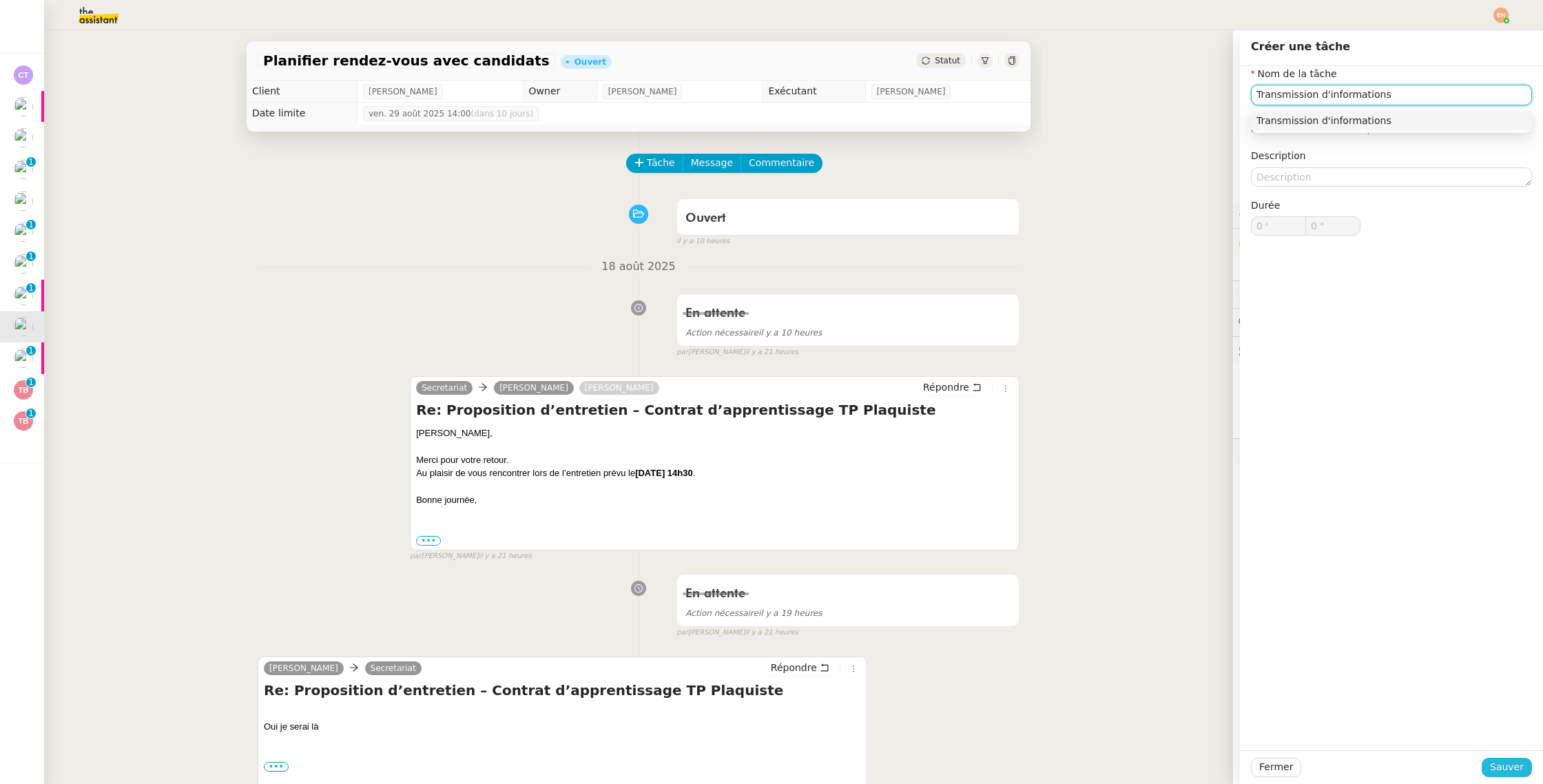
type input "Transmission d'informations"
click at [1526, 770] on button "Sauver" at bounding box center [1507, 767] width 51 height 19
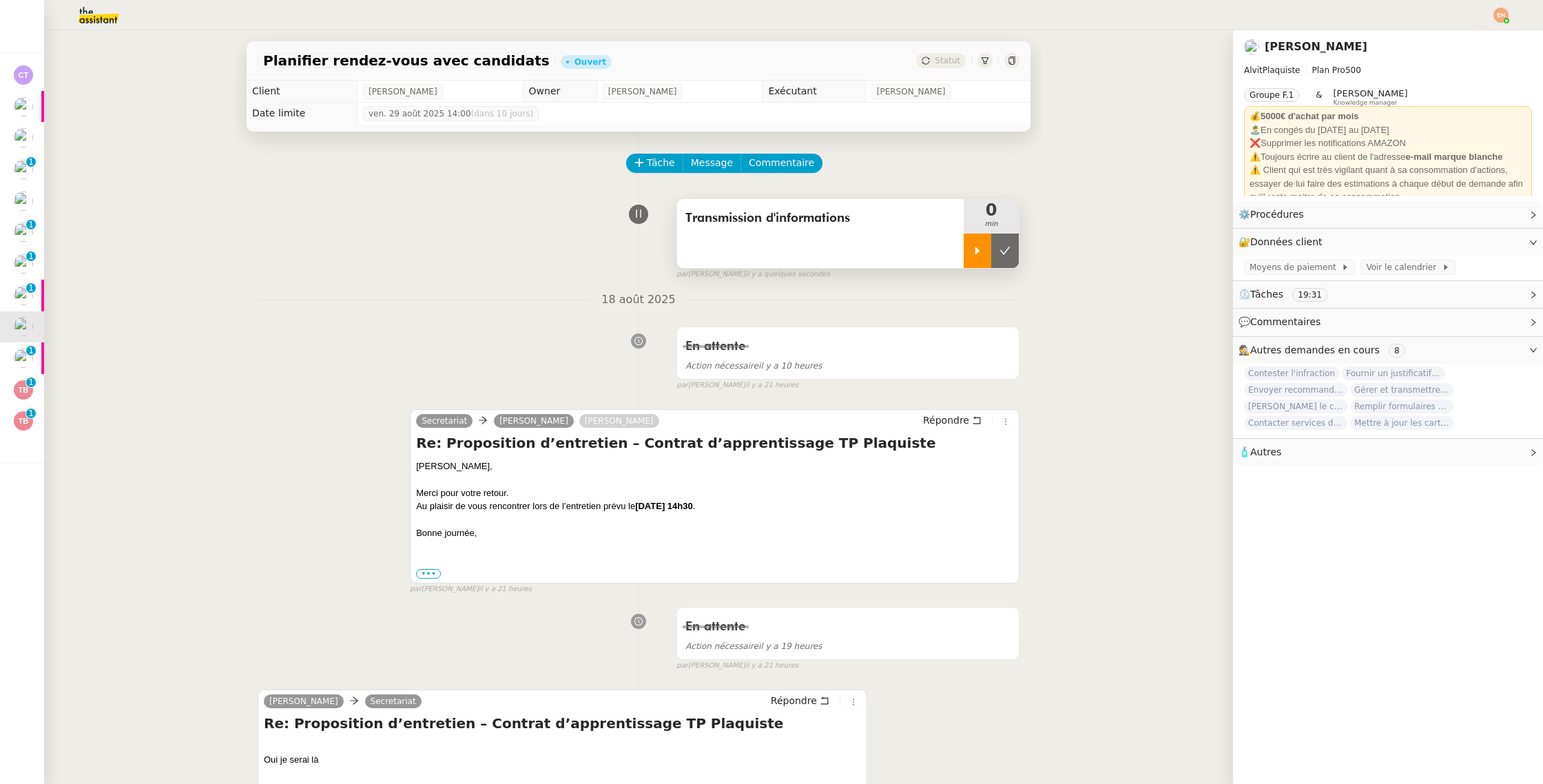
click at [967, 240] on div at bounding box center [977, 250] width 28 height 35
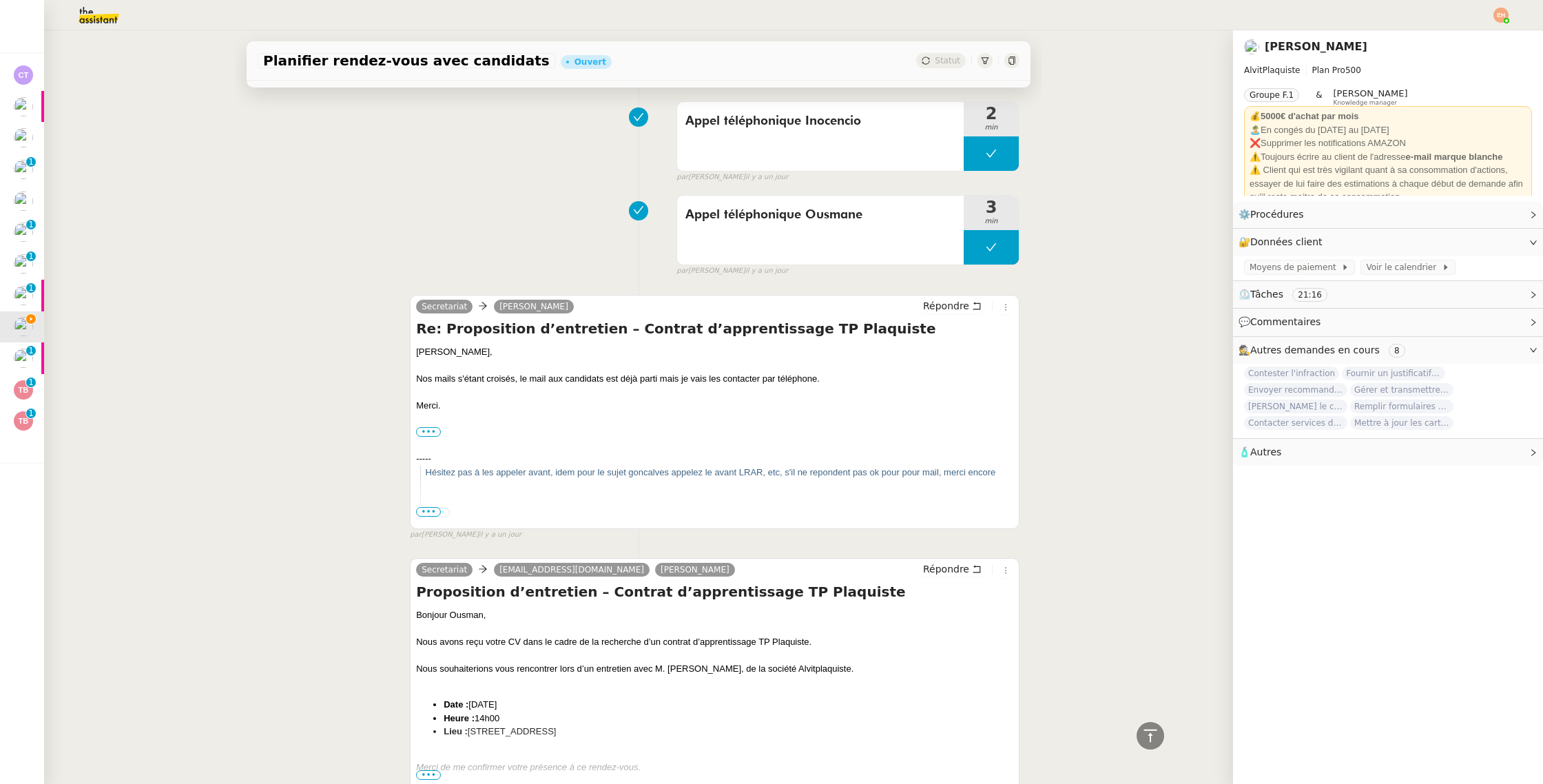
scroll to position [931, 0]
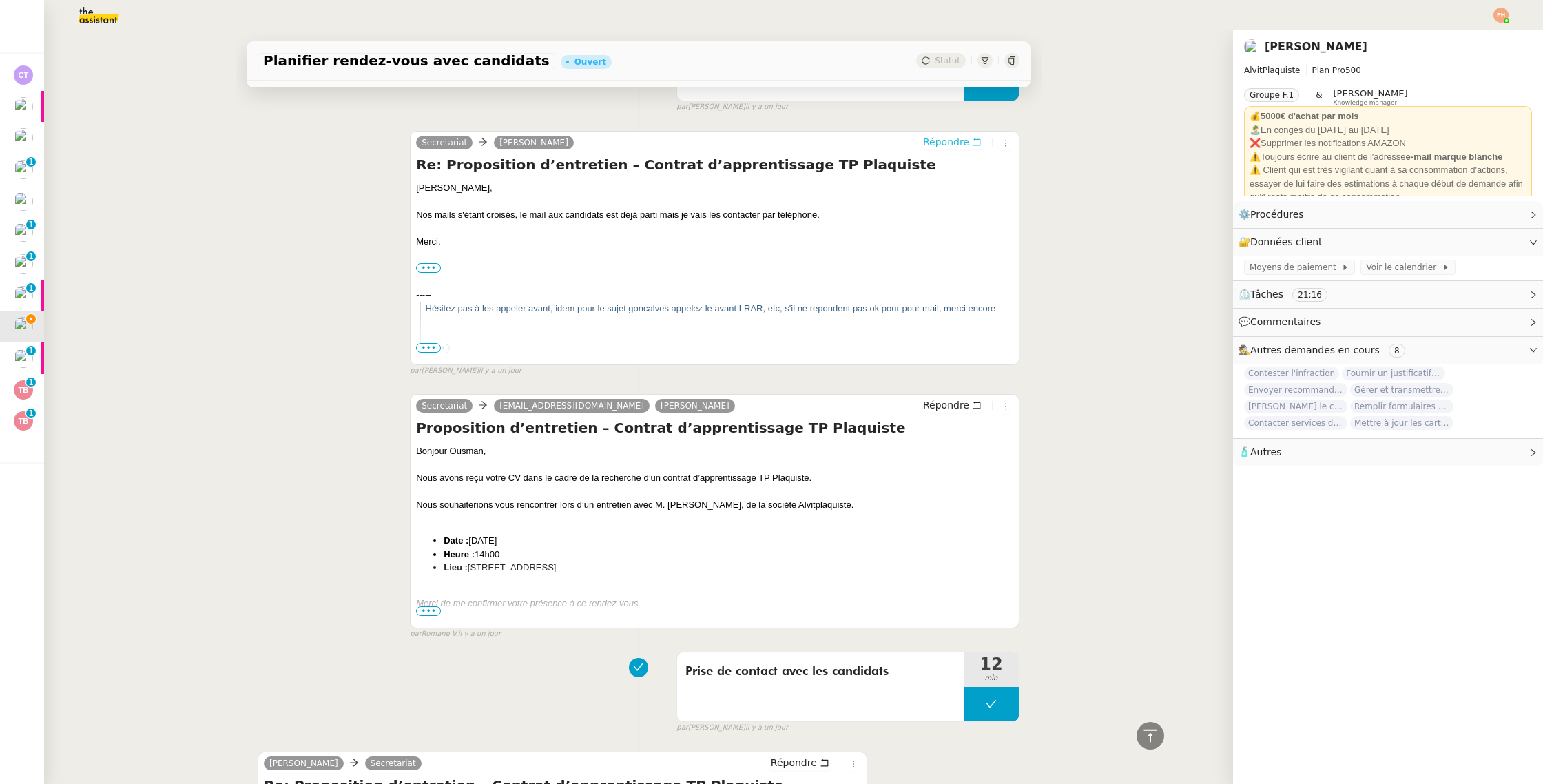
click at [936, 138] on span "Répondre" at bounding box center [946, 141] width 46 height 13
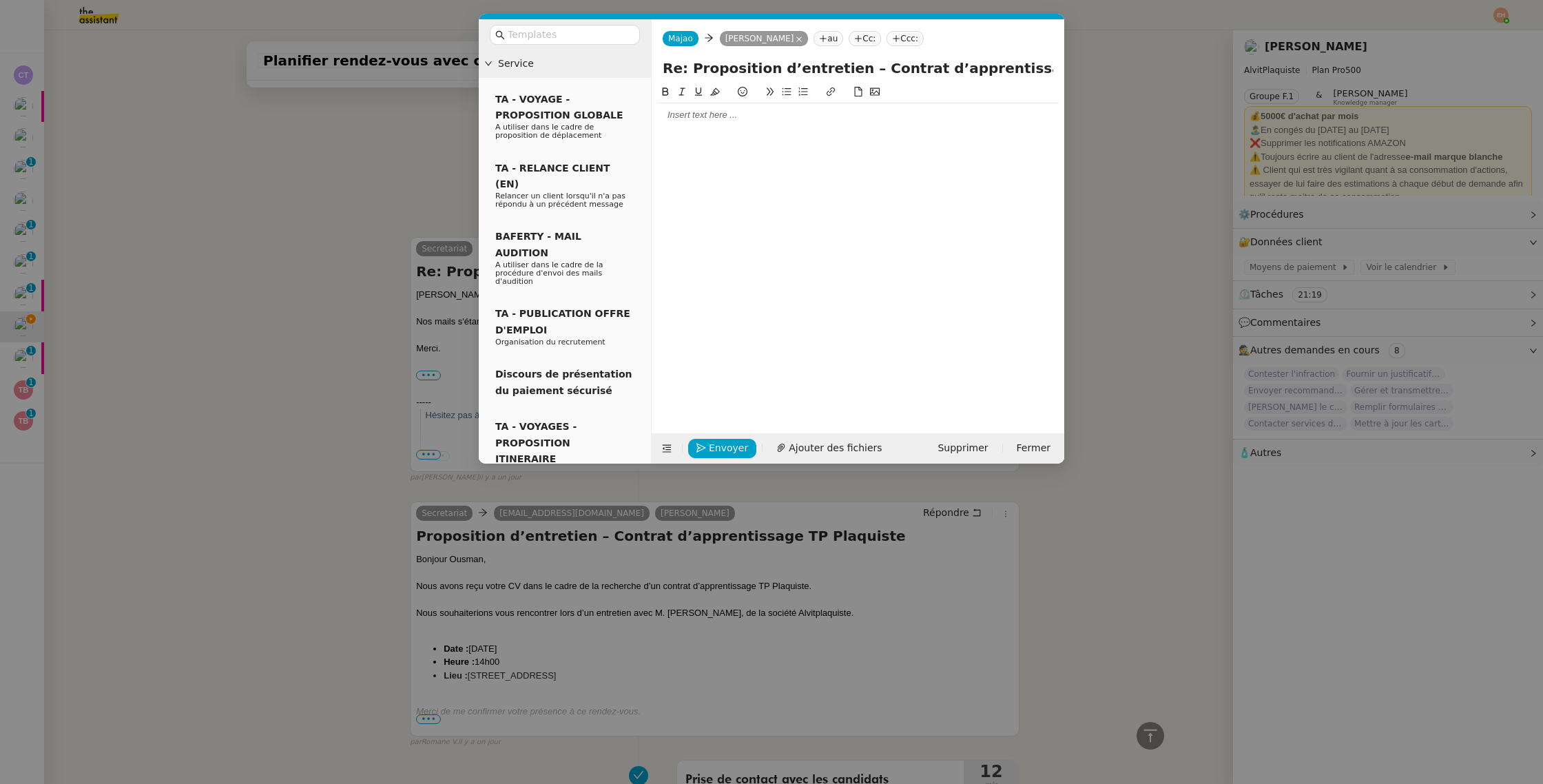
scroll to position [1037, 0]
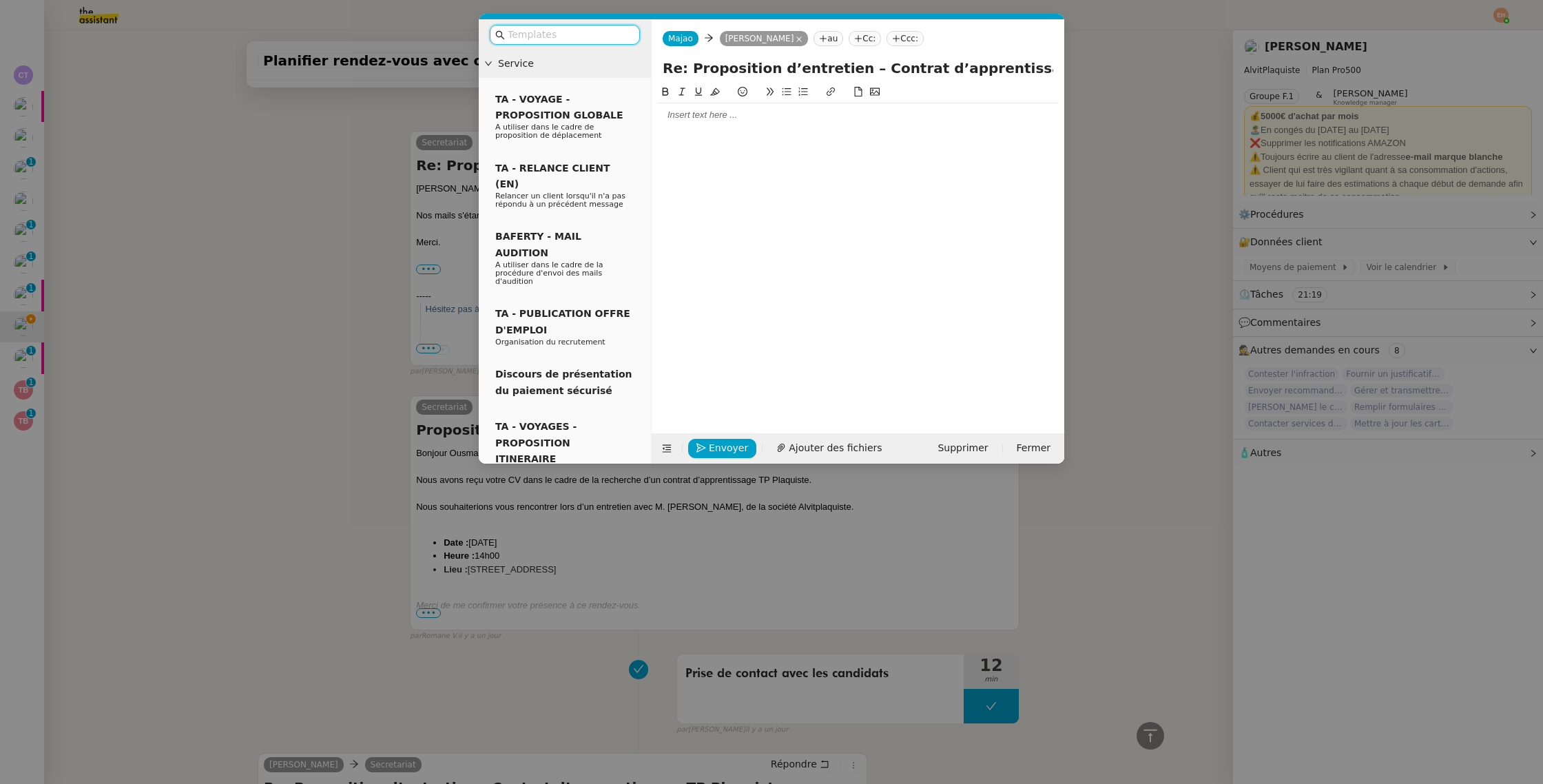
click at [710, 118] on div at bounding box center [857, 115] width 402 height 13
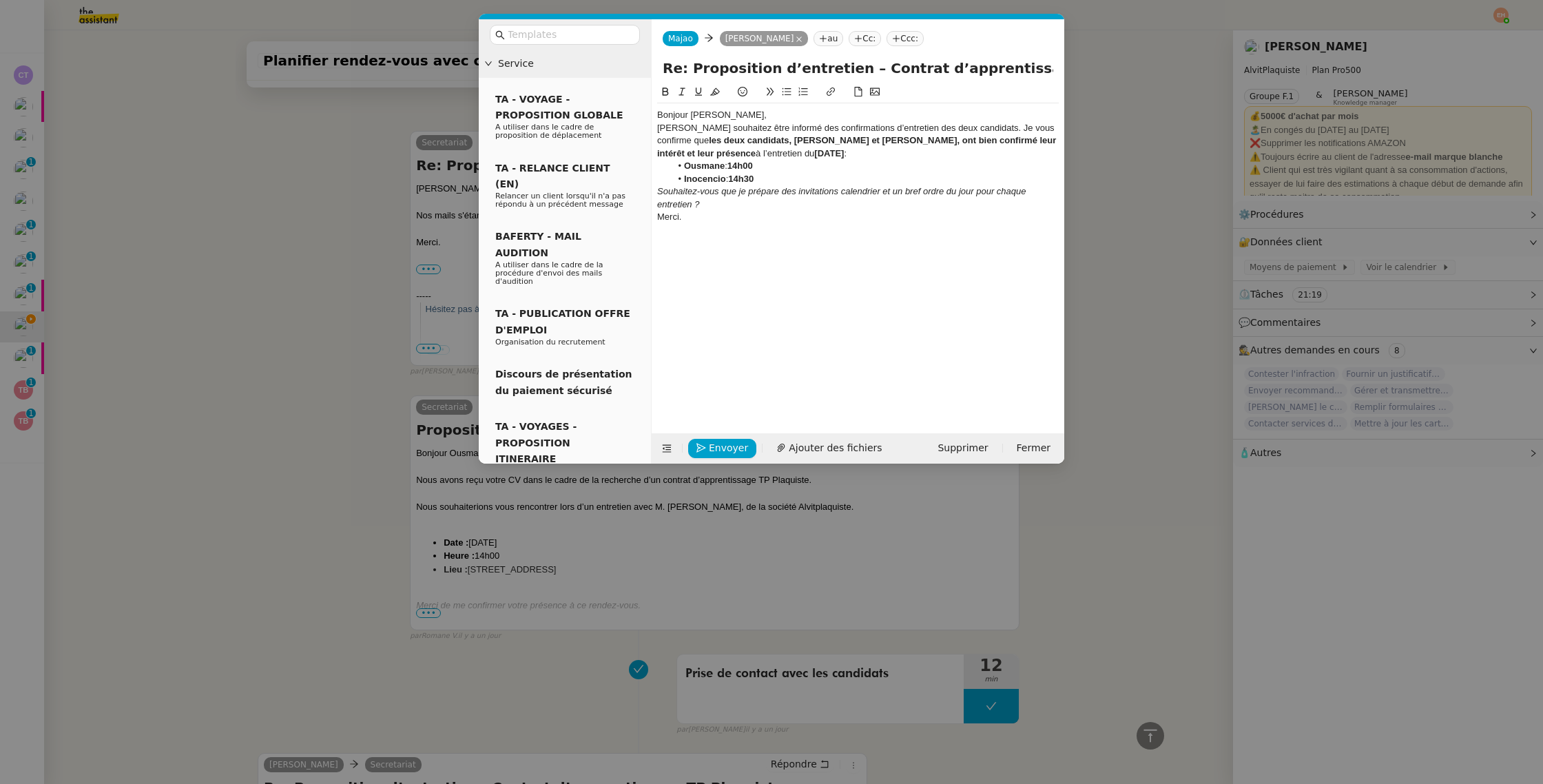
click at [732, 110] on div "Bonjour [PERSON_NAME]," at bounding box center [857, 115] width 402 height 13
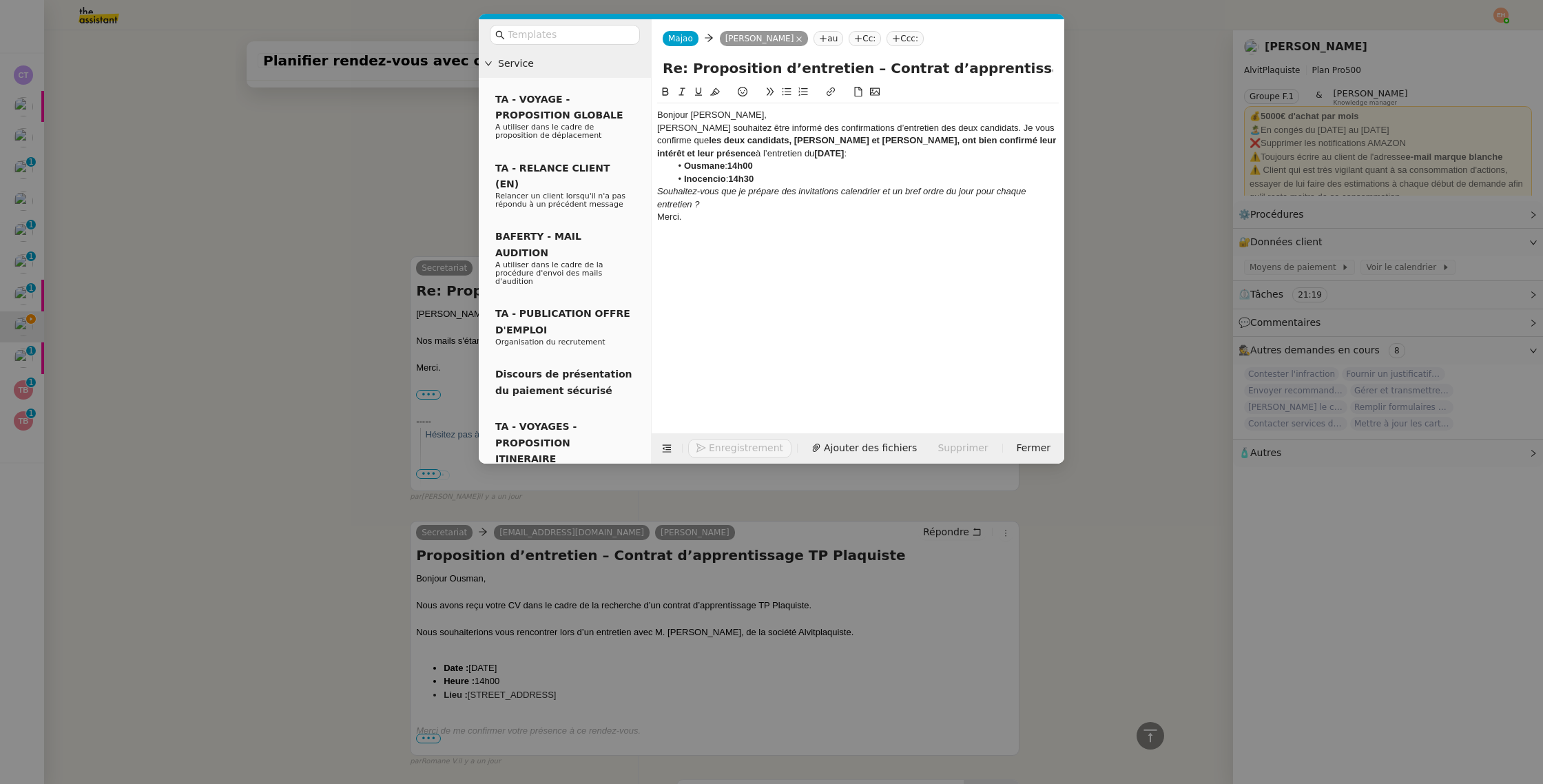
scroll to position [1163, 0]
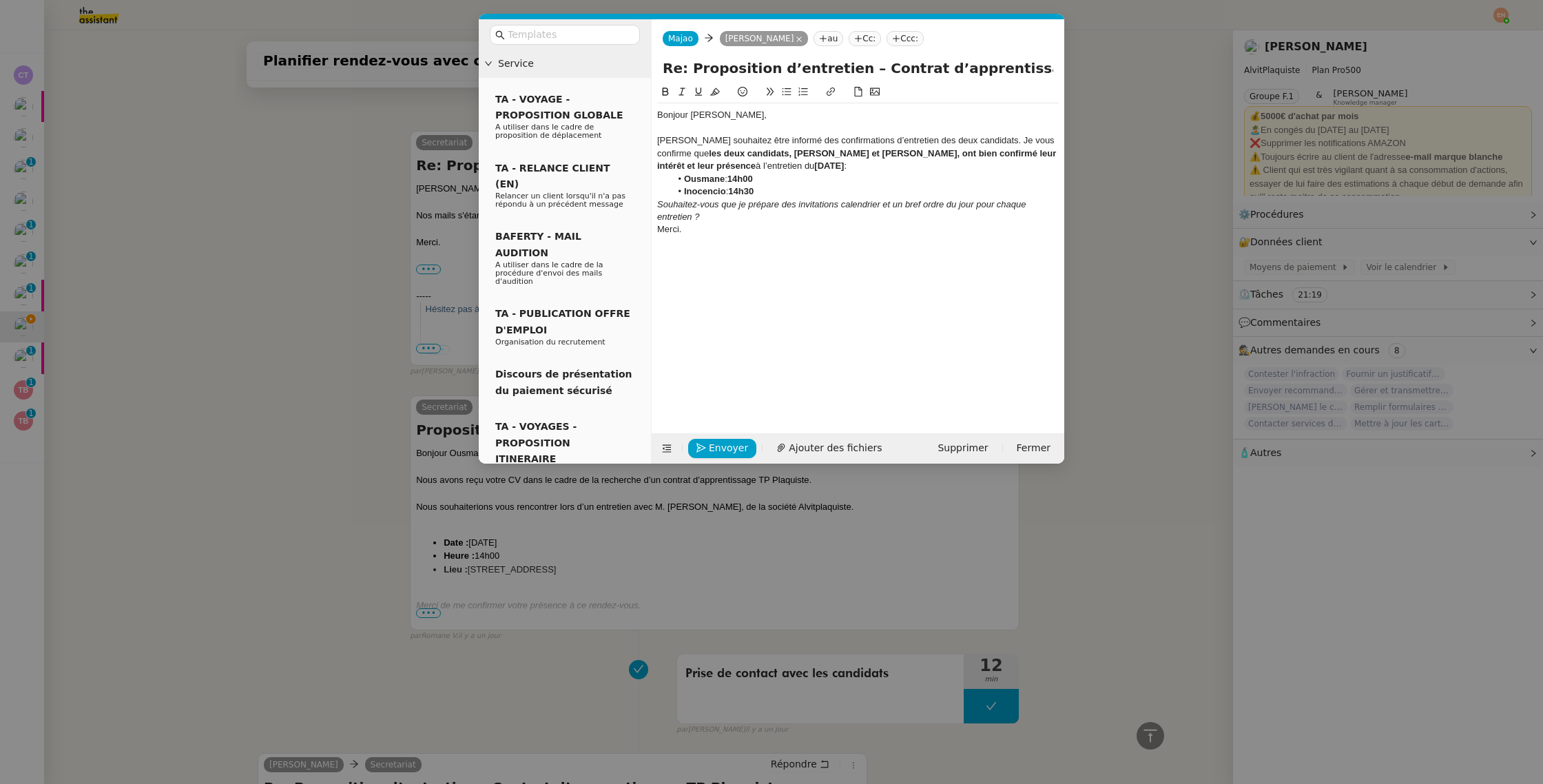
click at [671, 118] on div "Bonjour [PERSON_NAME]," at bounding box center [857, 115] width 402 height 13
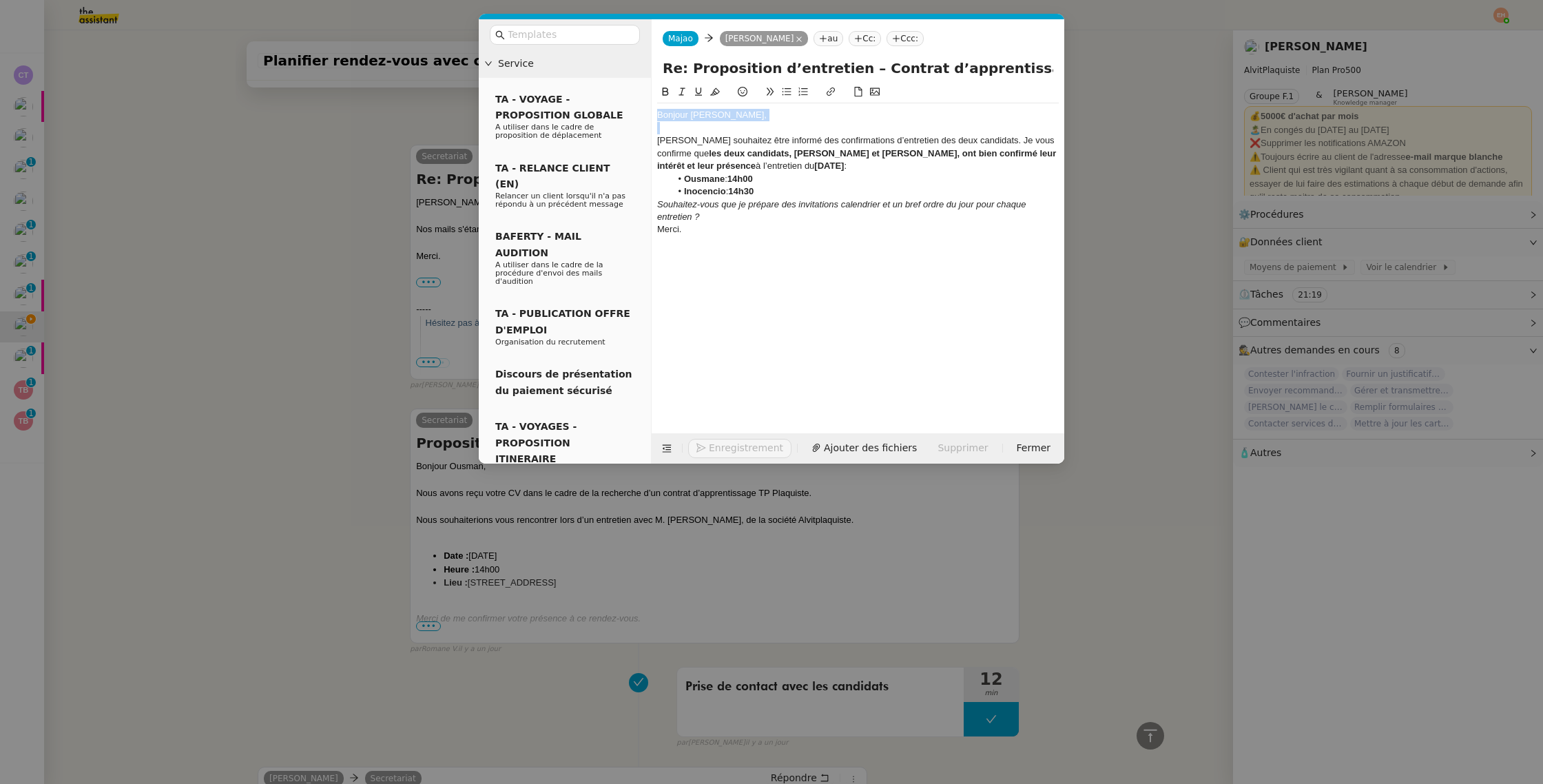
click at [671, 118] on div "Bonjour [PERSON_NAME]," at bounding box center [857, 115] width 402 height 13
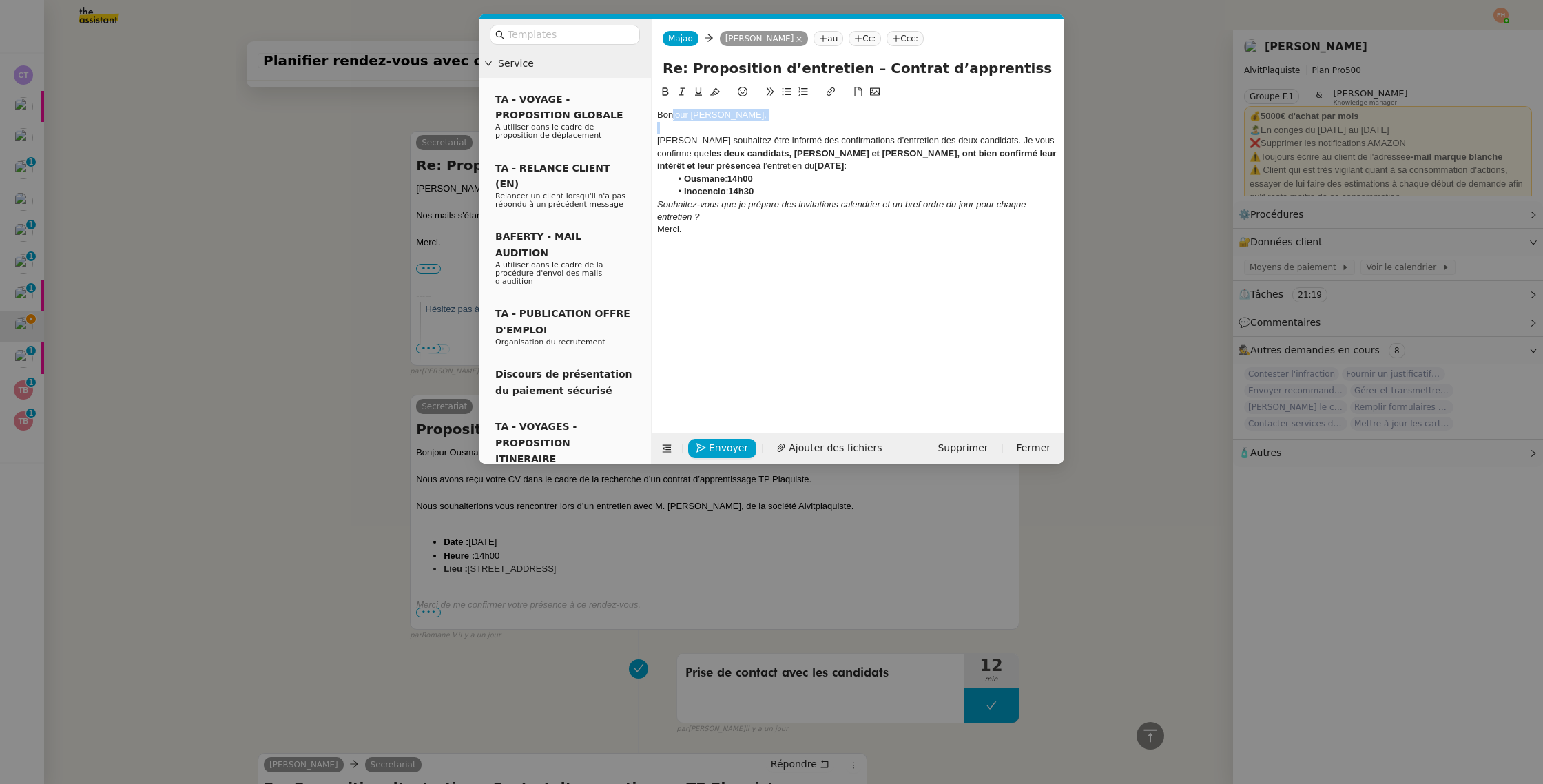
click at [671, 117] on div "Bonjour [PERSON_NAME]," at bounding box center [857, 115] width 402 height 13
click at [664, 122] on div at bounding box center [857, 128] width 402 height 13
click at [667, 117] on div "Bonjour [PERSON_NAME]," at bounding box center [857, 115] width 402 height 13
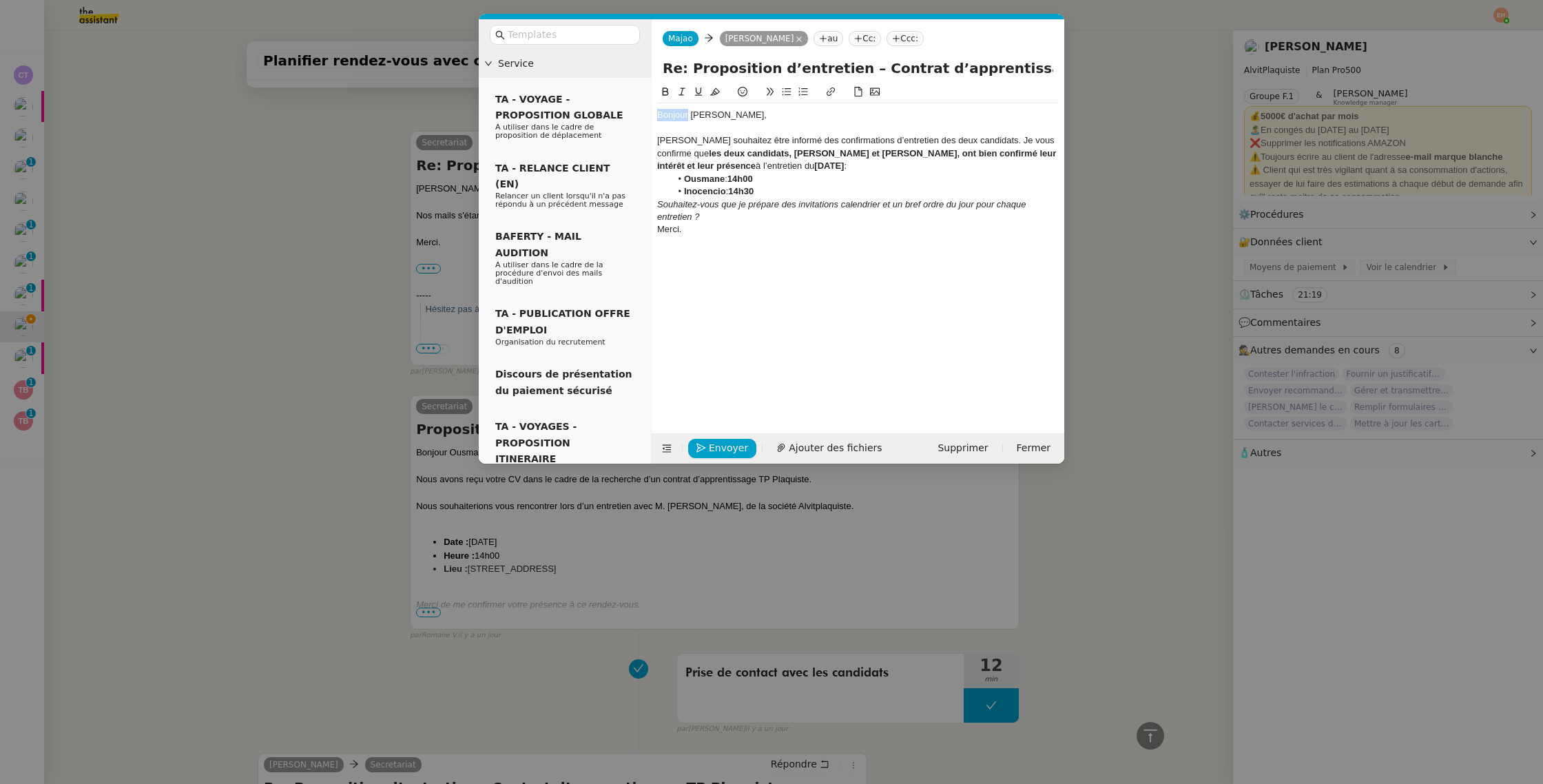
click at [667, 117] on div "Bonjour [PERSON_NAME]," at bounding box center [857, 115] width 402 height 13
drag, startPoint x: 766, startPoint y: 140, endPoint x: 864, endPoint y: 147, distance: 98.2
click at [660, 141] on div "[PERSON_NAME] souhaitez être informé des confirmations d’entretien des deux can…" at bounding box center [857, 152] width 402 height 38
drag, startPoint x: 965, startPoint y: 141, endPoint x: 615, endPoint y: 141, distance: 350.0
click at [615, 141] on nz-layout "Service TA - VOYAGE - PROPOSITION GLOBALE A utiliser dans le cadre de propositi…" at bounding box center [771, 242] width 585 height 445
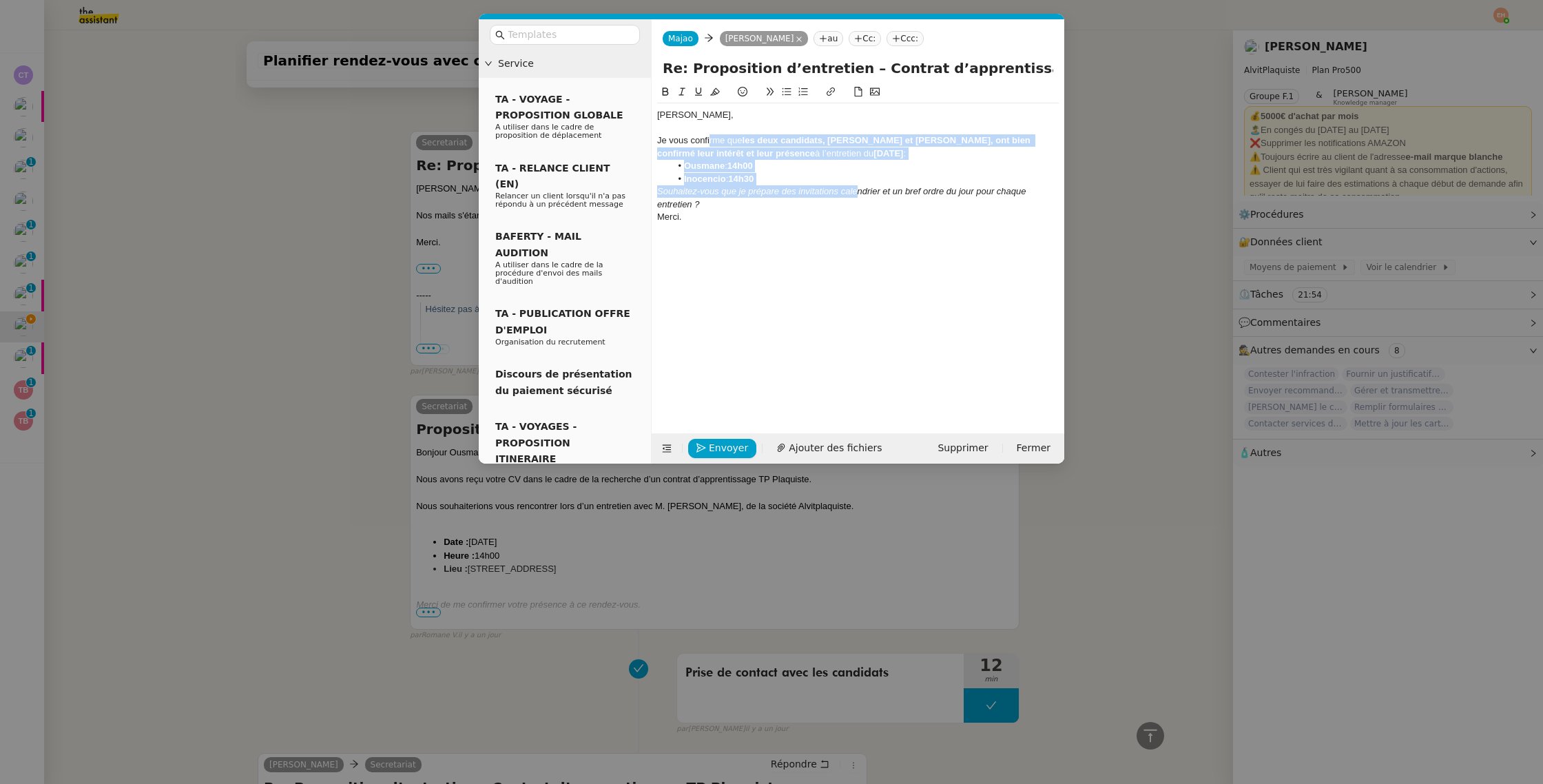
drag, startPoint x: 800, startPoint y: 167, endPoint x: 856, endPoint y: 187, distance: 59.5
click at [855, 187] on div "[PERSON_NAME], Je vous confirme que les deux candidats, [PERSON_NAME] et [PERSO…" at bounding box center [857, 173] width 402 height 138
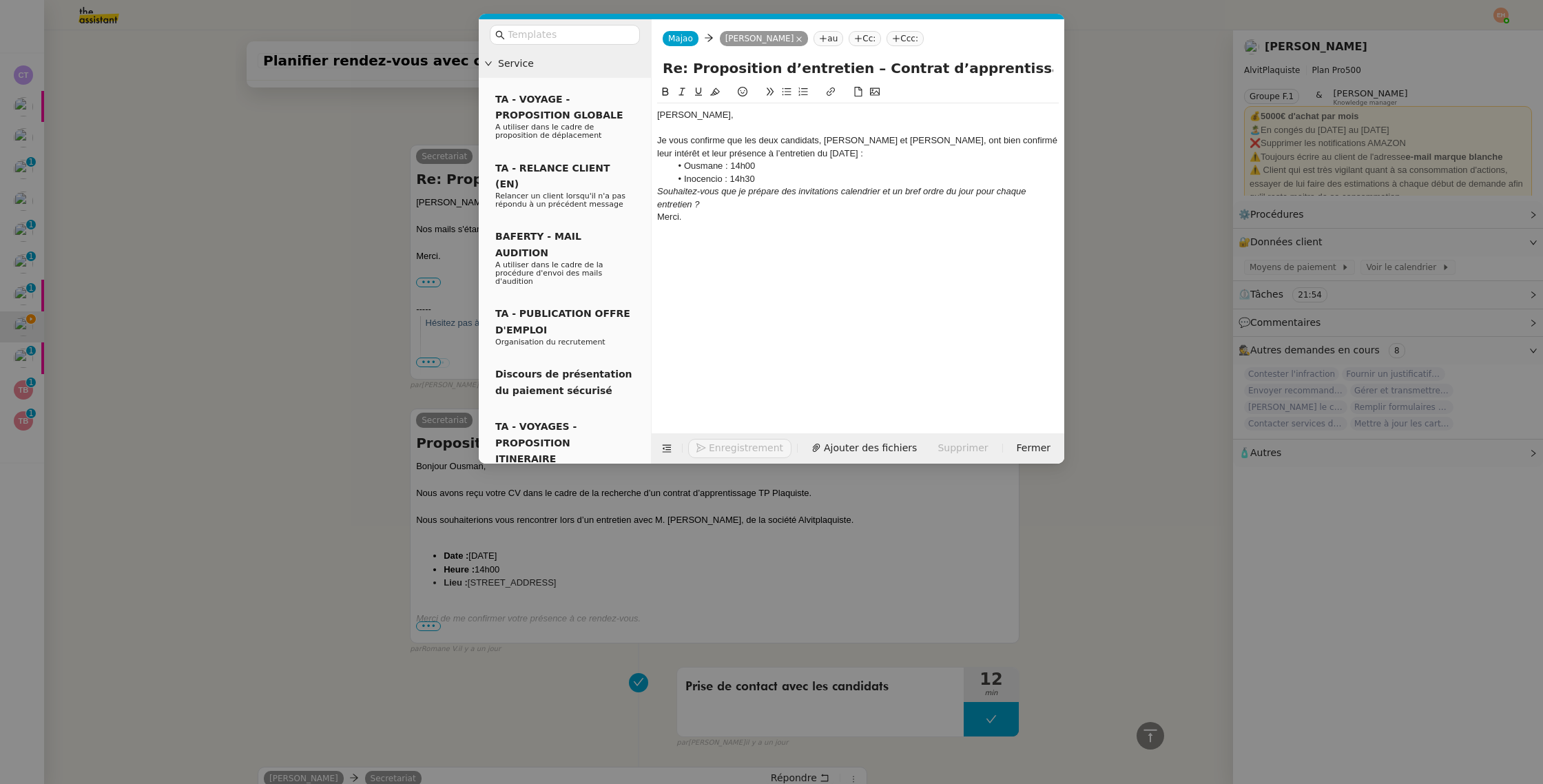
click at [835, 187] on em "Souhaitez-vous que je prépare des invitations calendrier et un bref ordre du jo…" at bounding box center [842, 197] width 371 height 23
click at [789, 173] on li "Inocencio : 14h30" at bounding box center [865, 179] width 388 height 13
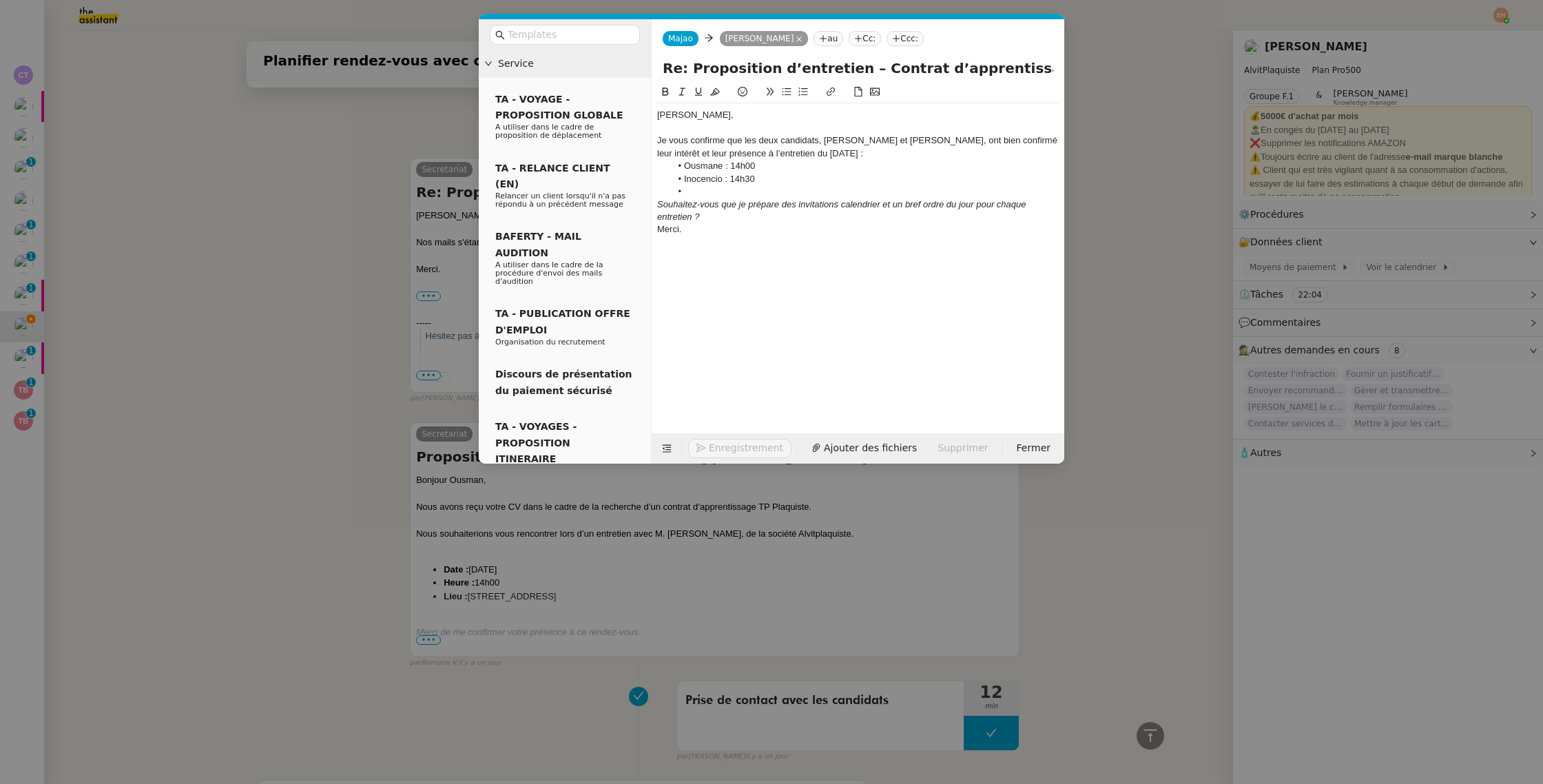
scroll to position [1176, 0]
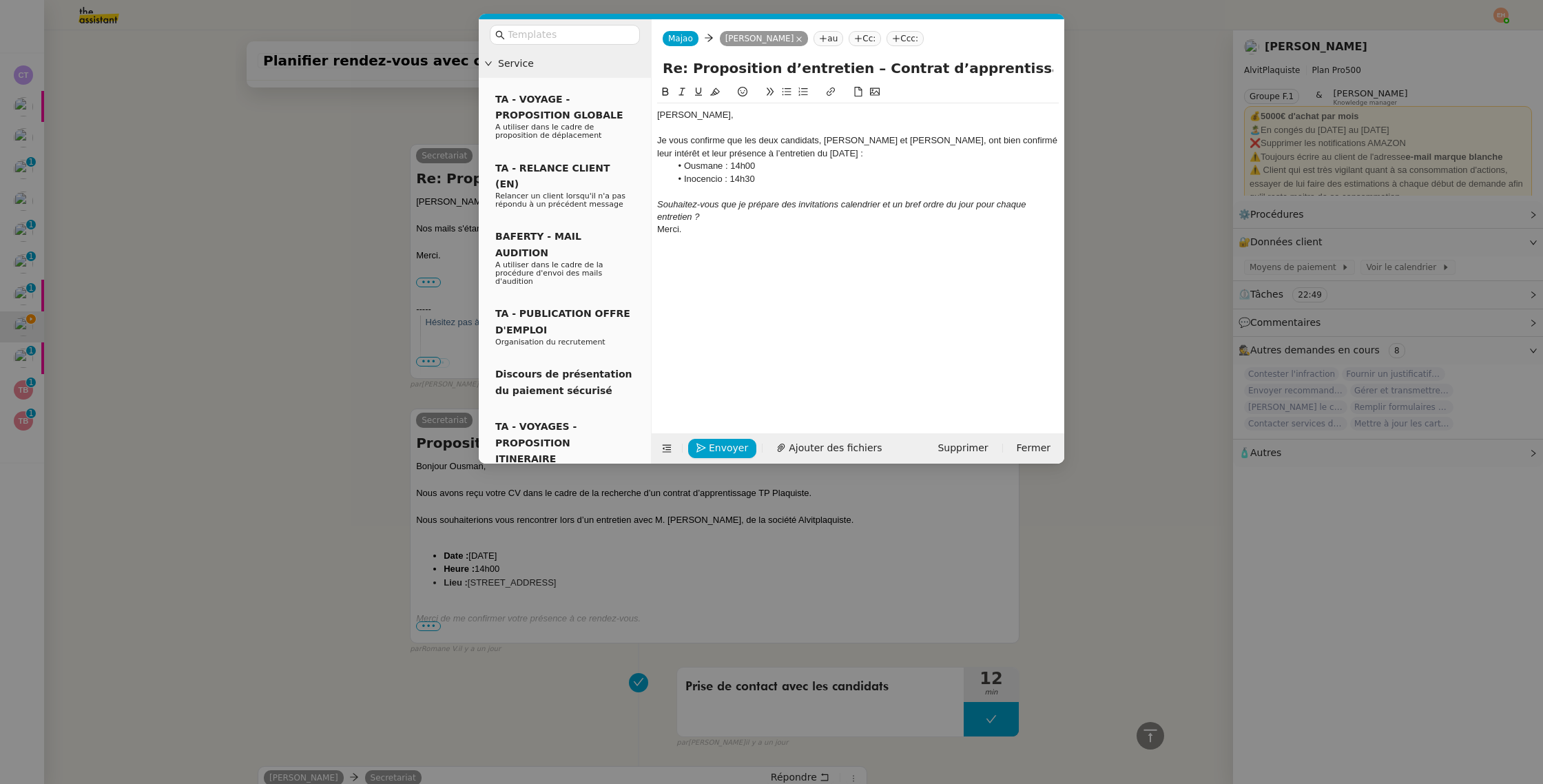
click at [842, 152] on div "Je vous confirme que les deux candidats, [PERSON_NAME] et [PERSON_NAME], ont bi…" at bounding box center [857, 147] width 402 height 25
click at [921, 149] on div "Je vous confirme que les deux candidats, [PERSON_NAME] et [PERSON_NAME], ont bi…" at bounding box center [857, 147] width 402 height 25
drag, startPoint x: 774, startPoint y: 173, endPoint x: 643, endPoint y: 166, distance: 131.2
click at [641, 166] on nz-layout "Service TA - VOYAGE - PROPOSITION GLOBALE A utiliser dans le cadre de propositi…" at bounding box center [771, 242] width 585 height 445
click at [698, 191] on div at bounding box center [857, 191] width 402 height 13
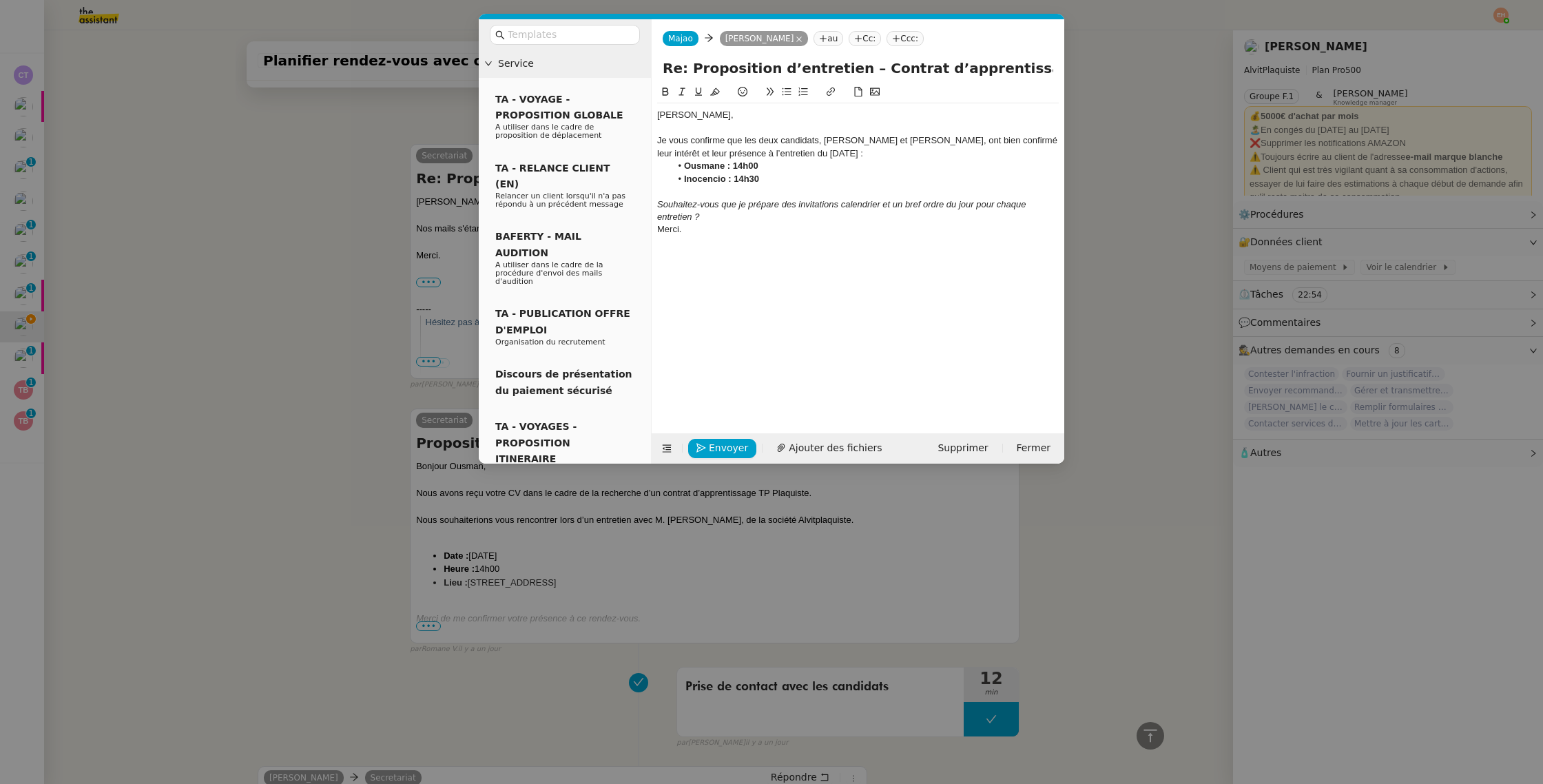
click at [723, 223] on div "Merci." at bounding box center [857, 229] width 402 height 13
drag, startPoint x: 728, startPoint y: 215, endPoint x: 694, endPoint y: 216, distance: 34.0
click at [694, 216] on div "Souhaitez-vous que je prépare des invitations calendrier et un bref ordre du jo…" at bounding box center [857, 211] width 402 height 25
drag, startPoint x: 791, startPoint y: 225, endPoint x: 782, endPoint y: 225, distance: 9.0
click at [791, 225] on div "Merci." at bounding box center [857, 229] width 402 height 13
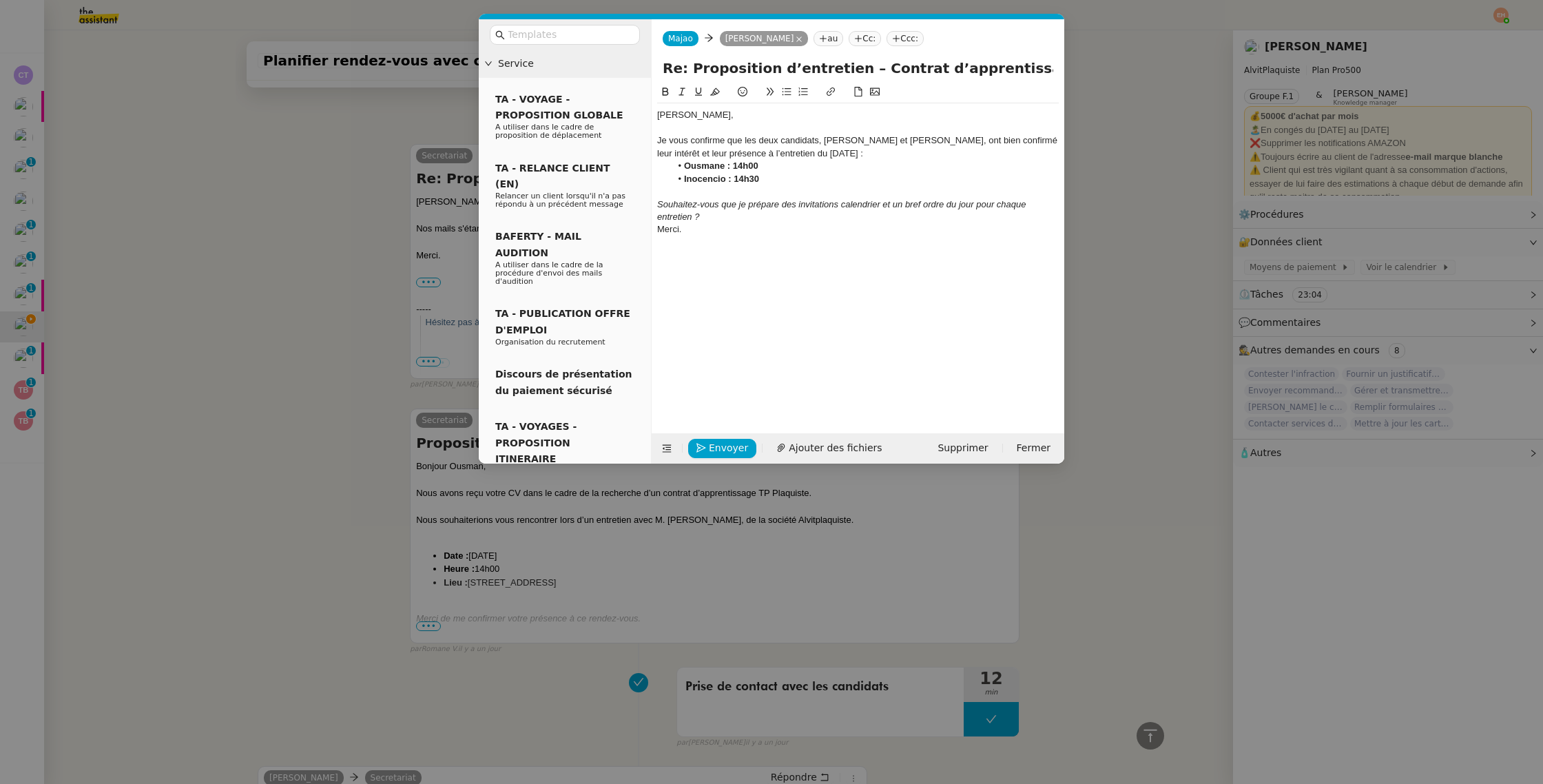
click at [739, 212] on div "Souhaitez-vous que je prépare des invitations calendrier et un bref ordre du jo…" at bounding box center [857, 211] width 402 height 25
click at [789, 210] on div "Souhaitez-vous que je prépare des invitations calendrier et un bref ordre du jo…" at bounding box center [857, 211] width 402 height 25
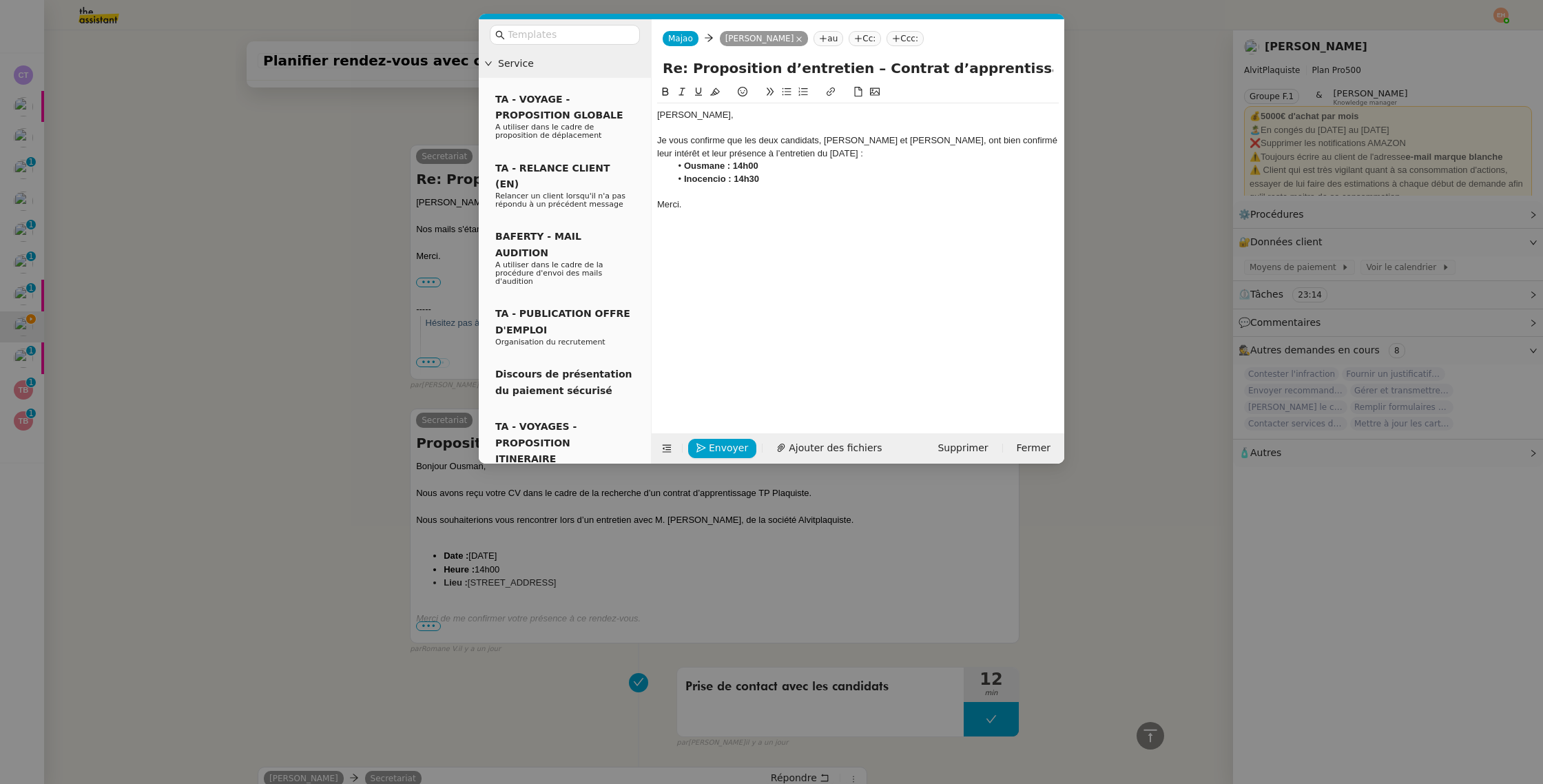
click at [941, 144] on div "Je vous confirme que les deux candidats, [PERSON_NAME] et [PERSON_NAME], ont bi…" at bounding box center [857, 147] width 402 height 25
drag, startPoint x: 881, startPoint y: 149, endPoint x: 846, endPoint y: 241, distance: 98.4
click at [880, 149] on div "Je vous confirme que les deux candidats, [PERSON_NAME] et [PERSON_NAME], ont bi…" at bounding box center [857, 147] width 402 height 25
click at [713, 451] on span "Envoyer" at bounding box center [729, 448] width 40 height 16
click at [713, 437] on span "Confirmer l'envoi" at bounding box center [750, 429] width 83 height 16
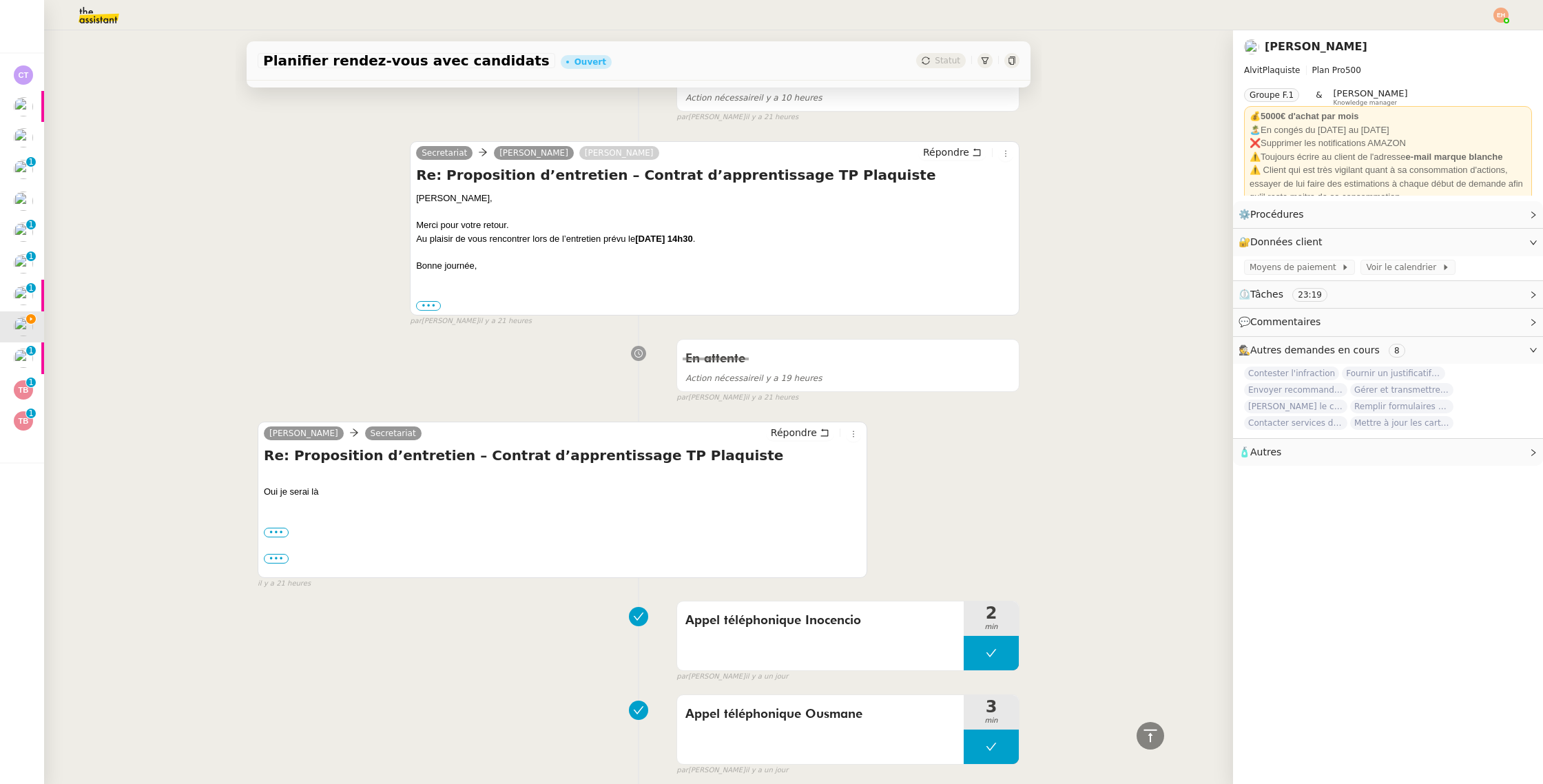
scroll to position [0, 0]
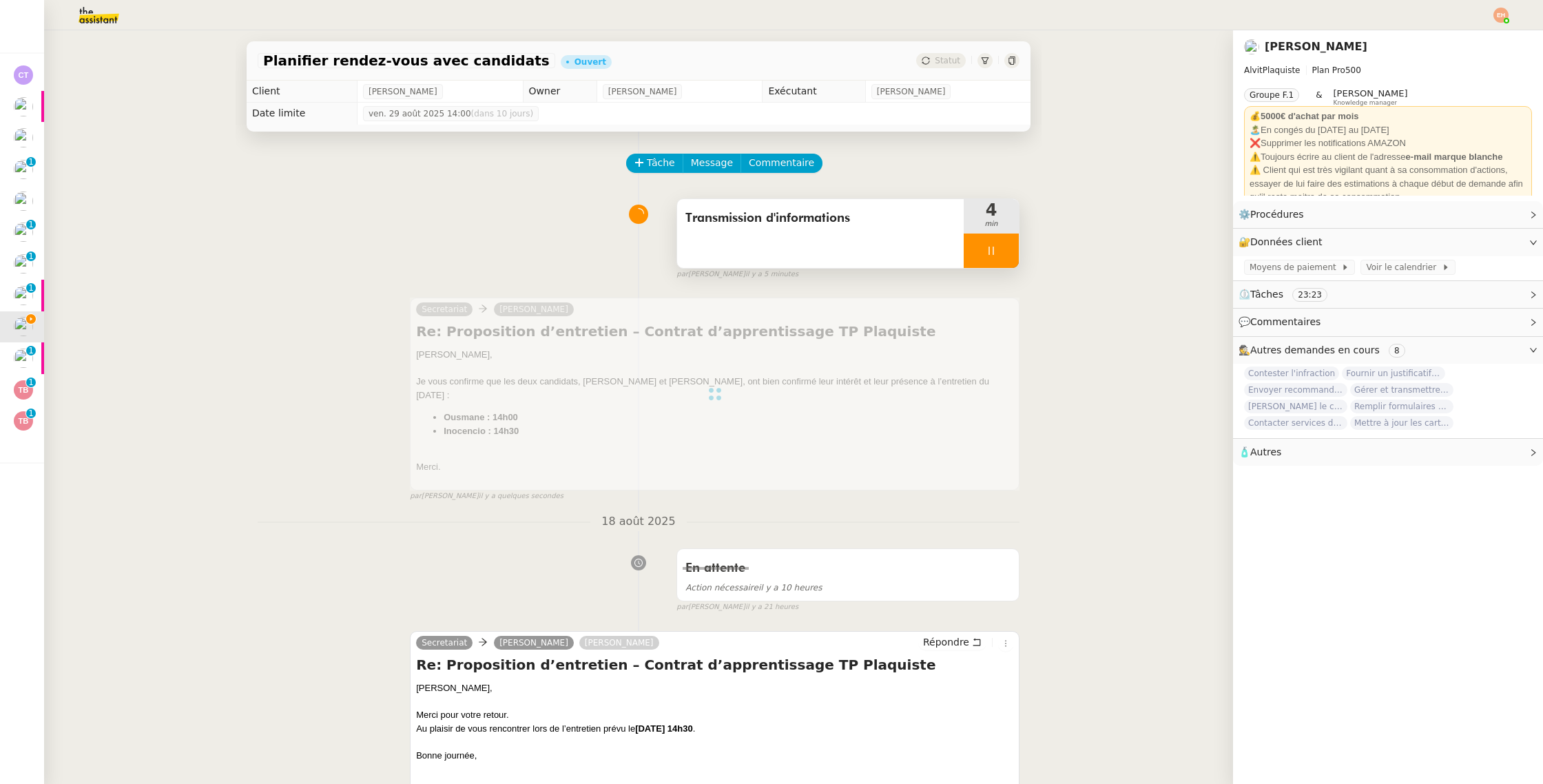
click at [996, 253] on icon at bounding box center [990, 250] width 11 height 11
click at [1009, 252] on icon at bounding box center [1005, 250] width 11 height 11
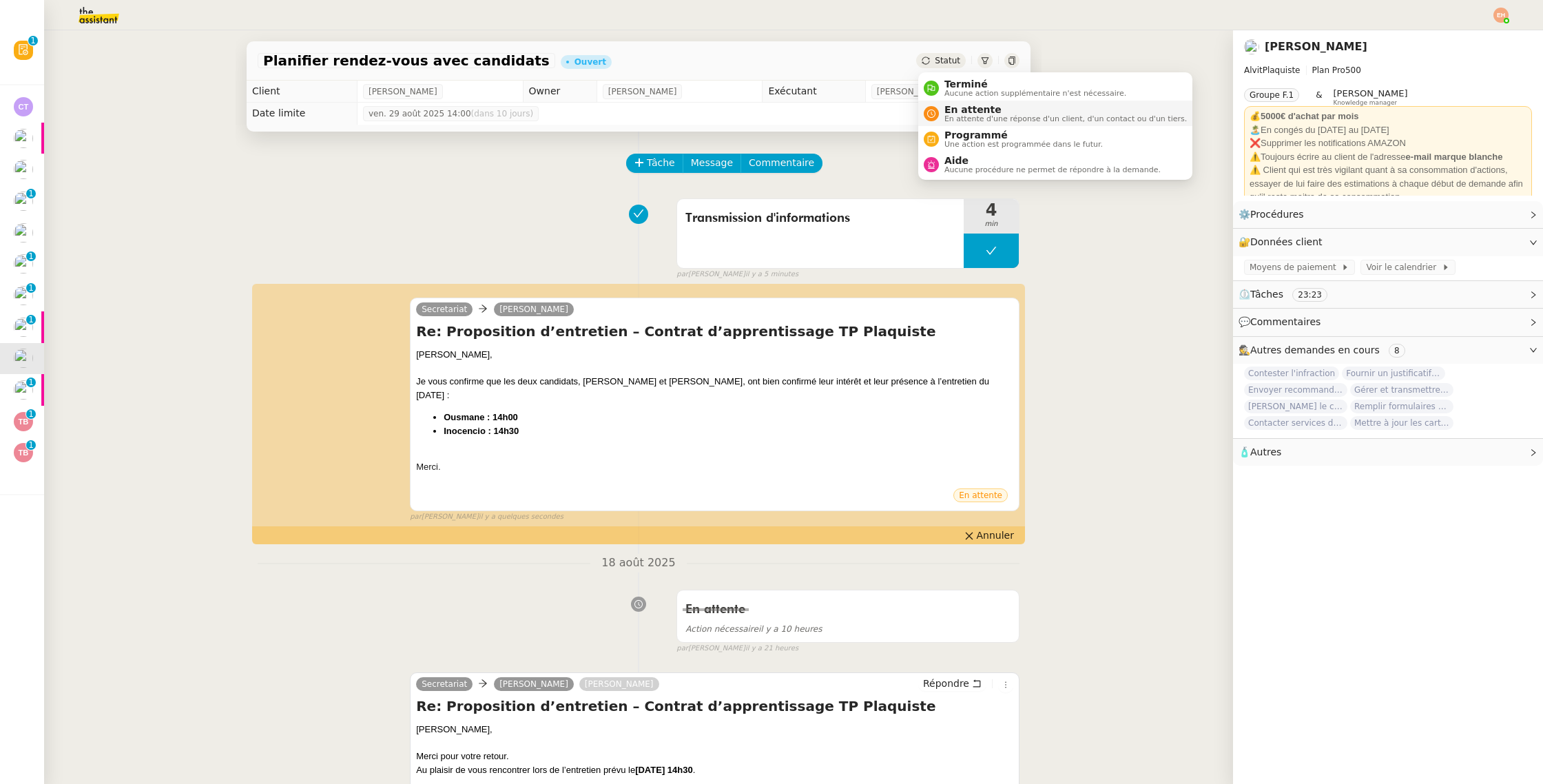
click at [963, 117] on span "En attente d'une réponse d'un client, d'un contact ou d'un tiers." at bounding box center [1065, 119] width 243 height 8
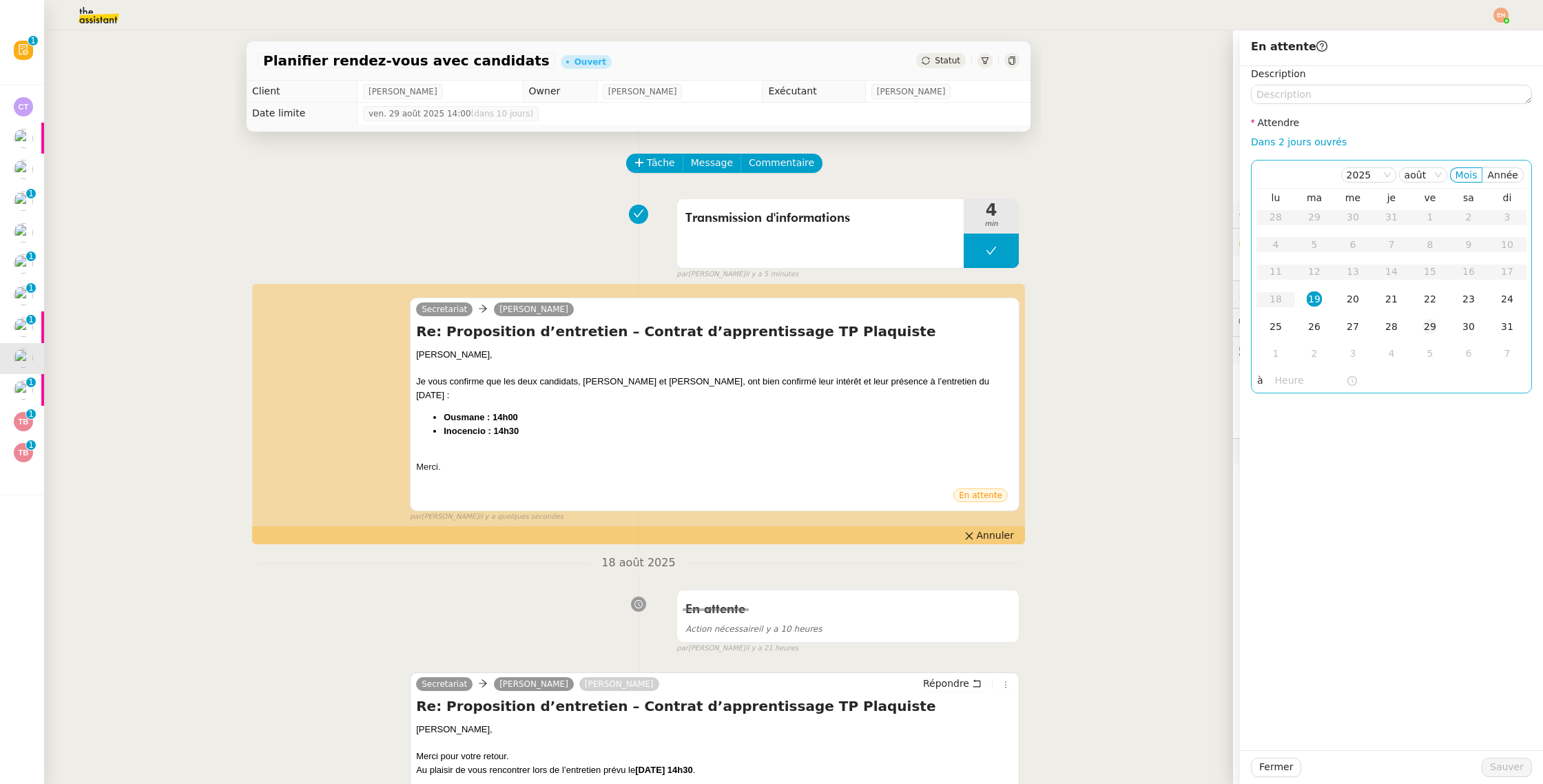
click at [1417, 328] on td "29" at bounding box center [1430, 327] width 39 height 28
click at [1493, 765] on span "Sauver" at bounding box center [1507, 766] width 34 height 16
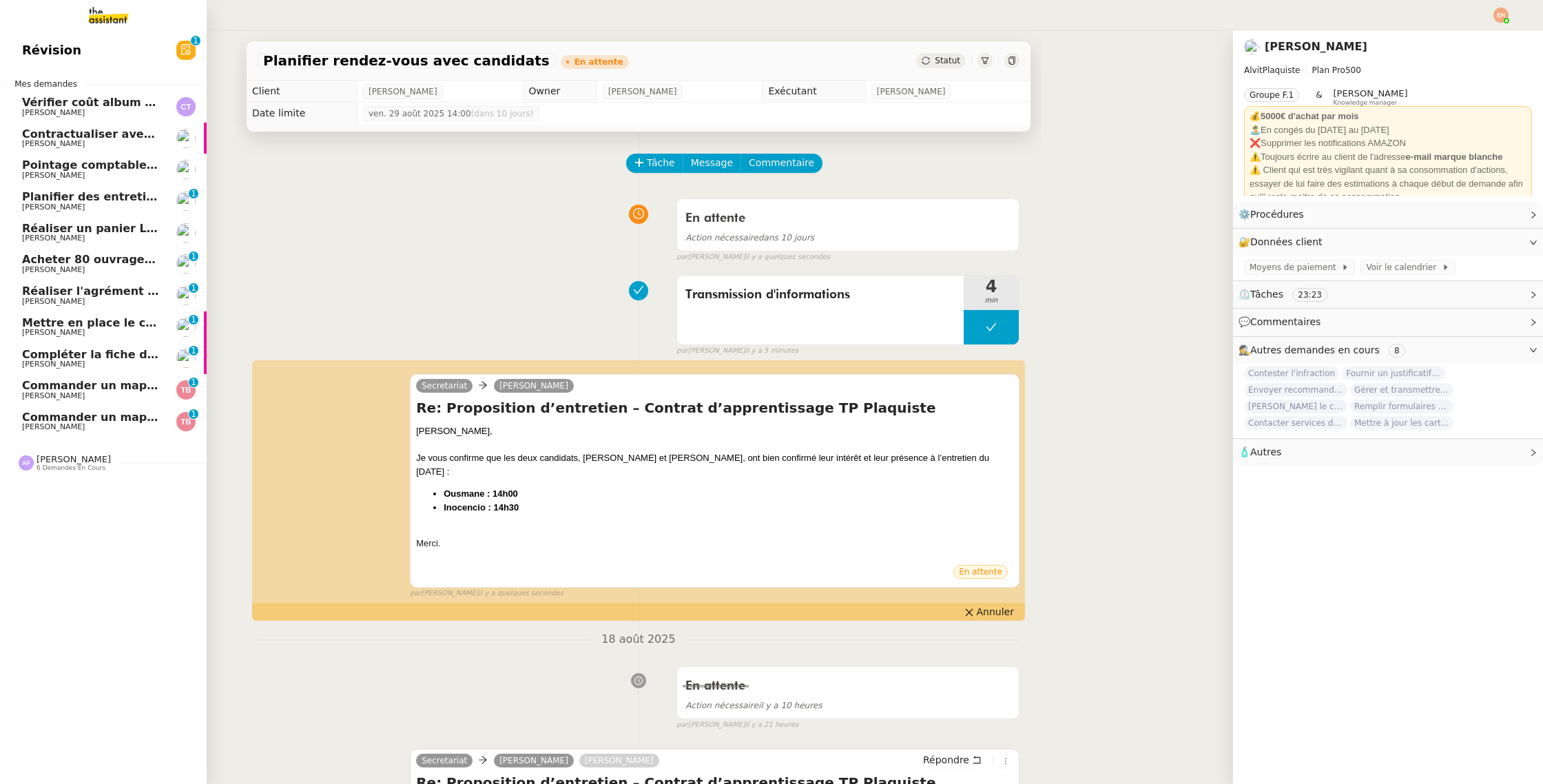
click at [108, 262] on span "Acheter 80 ouvrages pour livraison" at bounding box center [131, 259] width 219 height 13
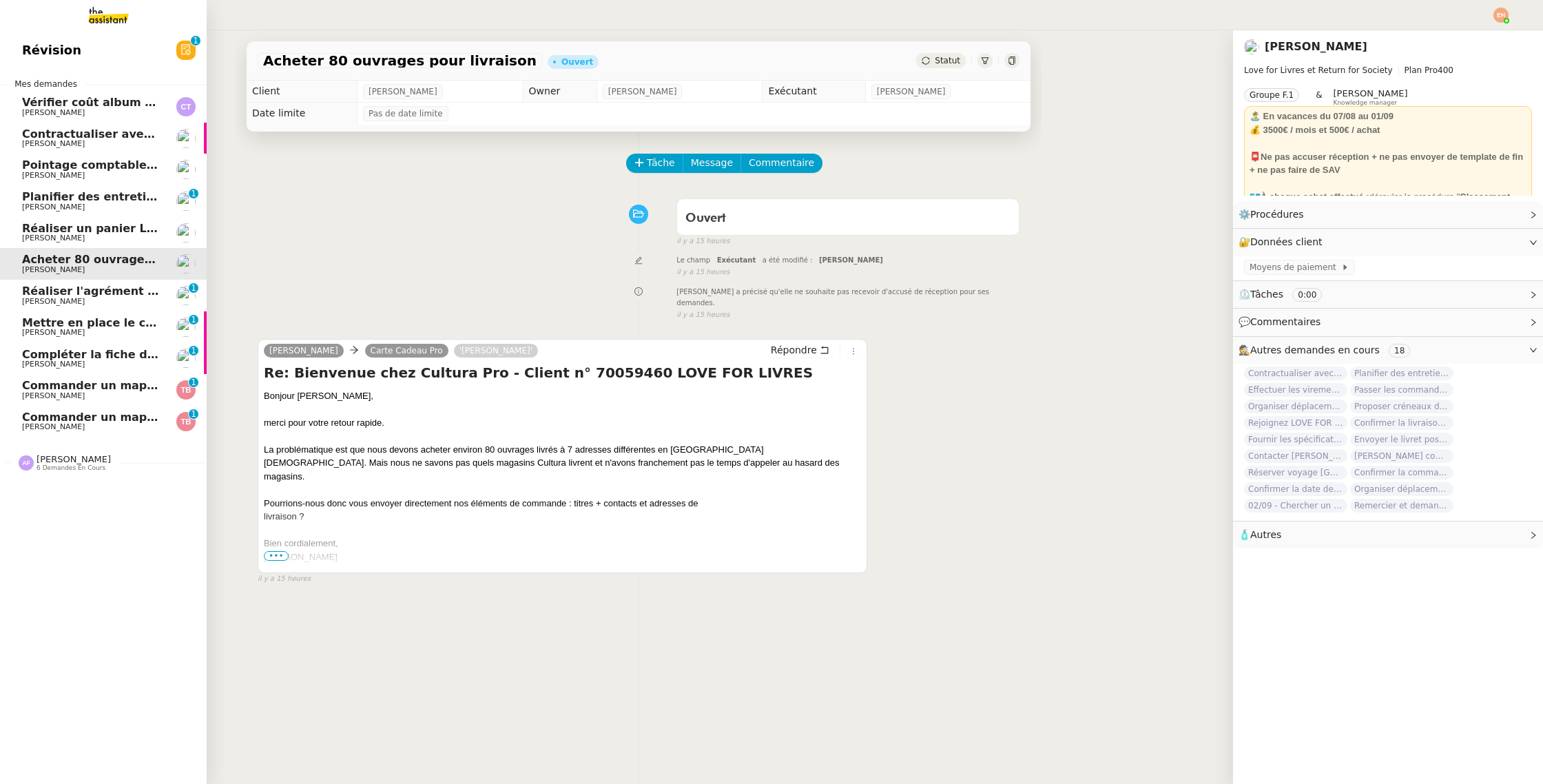
click at [66, 307] on link "Réaliser l'agrément CII pour Swebo [PERSON_NAME] 0 1 2 3 4 5 6 7 8 9" at bounding box center [103, 296] width 206 height 32
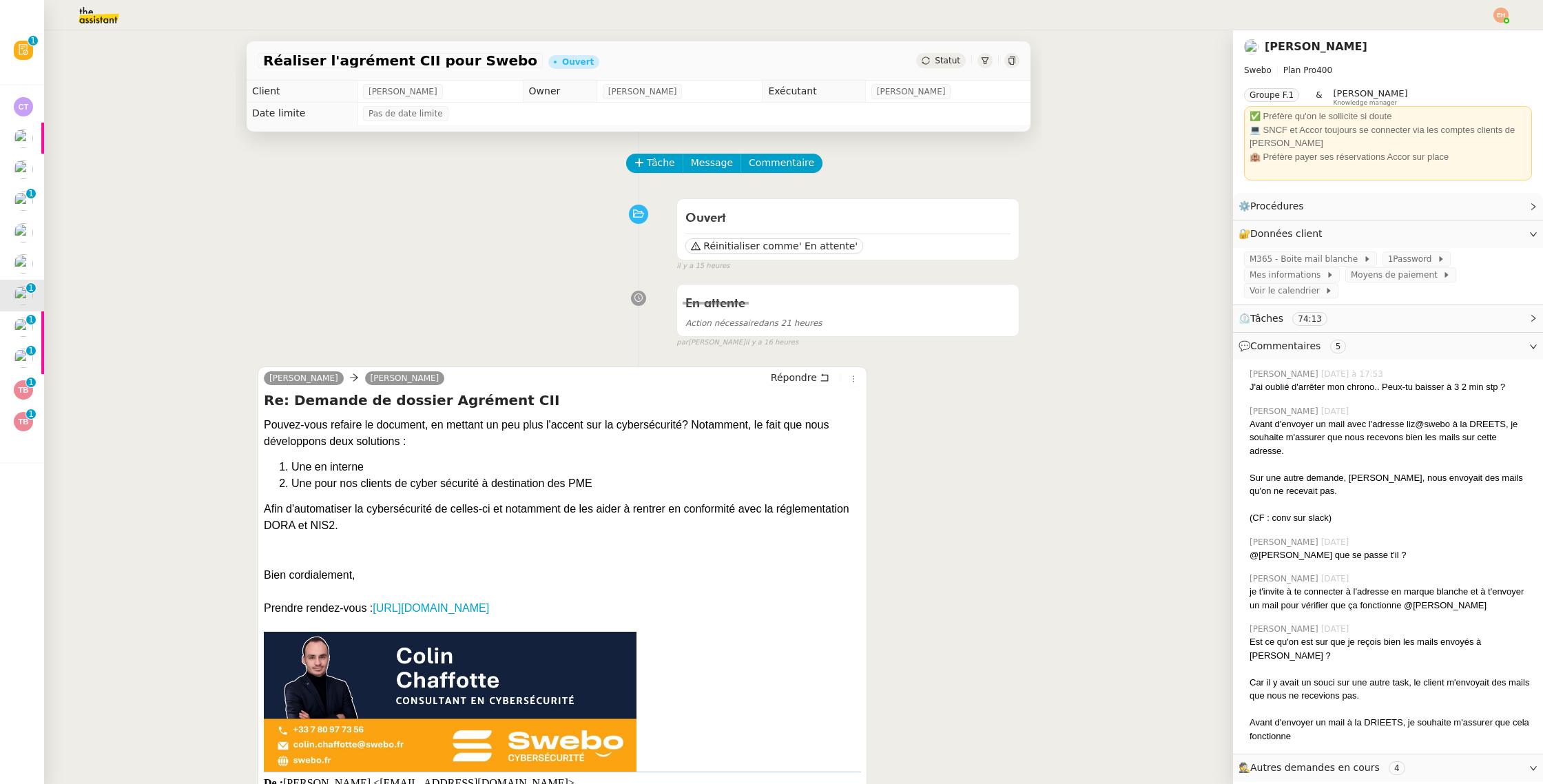
scroll to position [179, 0]
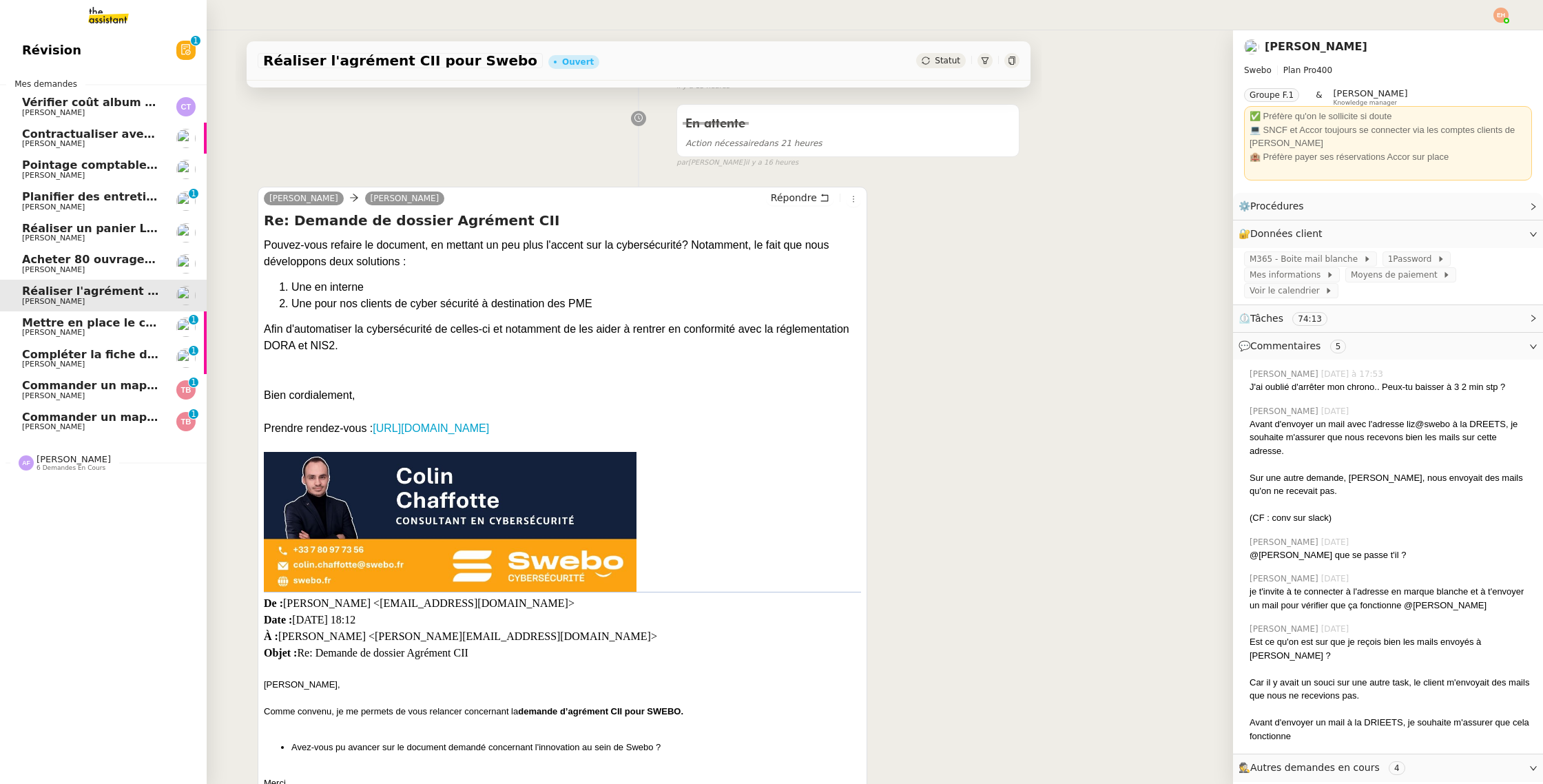
click at [93, 350] on span "Compléter la fiche de poste pour Léna" at bounding box center [141, 355] width 238 height 13
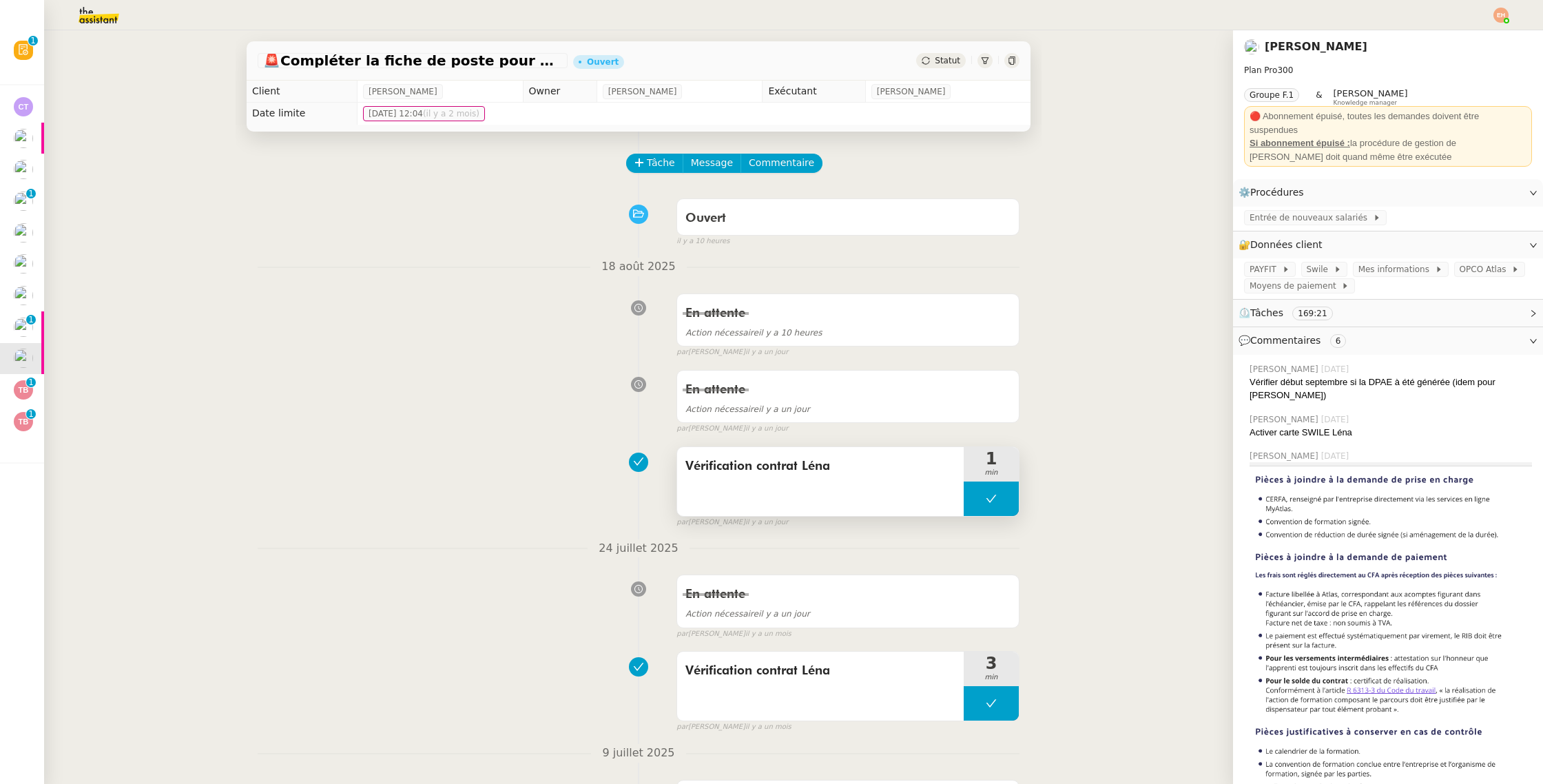
click at [806, 477] on div "Vérification contrat Léna" at bounding box center [820, 482] width 286 height 69
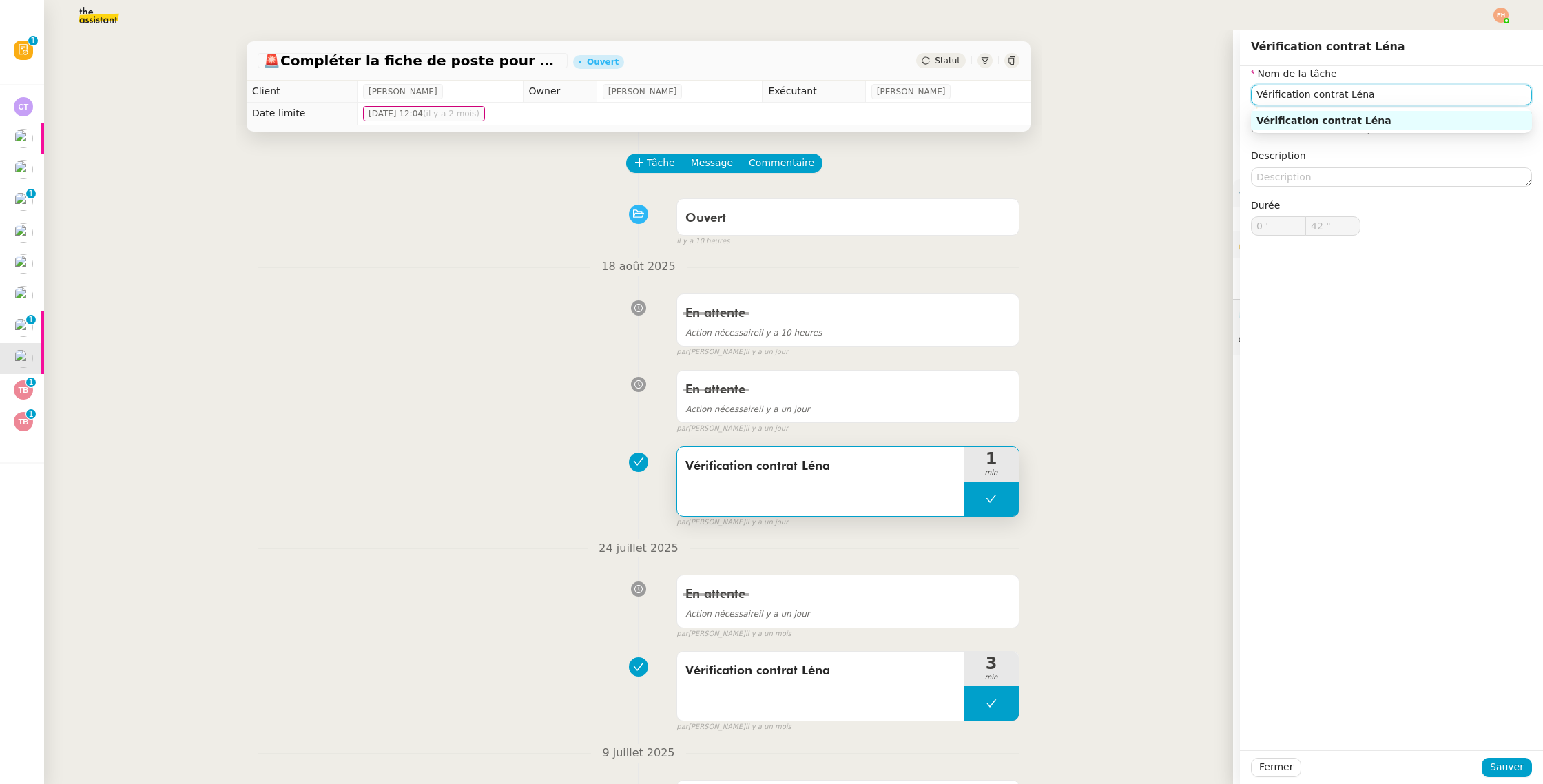
click at [1316, 104] on input "Vérification contrat Léna" at bounding box center [1391, 95] width 281 height 20
drag, startPoint x: 1316, startPoint y: 104, endPoint x: 1312, endPoint y: 110, distance: 7.2
click at [1316, 104] on input "Vérification contrat Léna" at bounding box center [1391, 95] width 281 height 20
drag, startPoint x: 1289, startPoint y: 767, endPoint x: 1122, endPoint y: 524, distance: 294.9
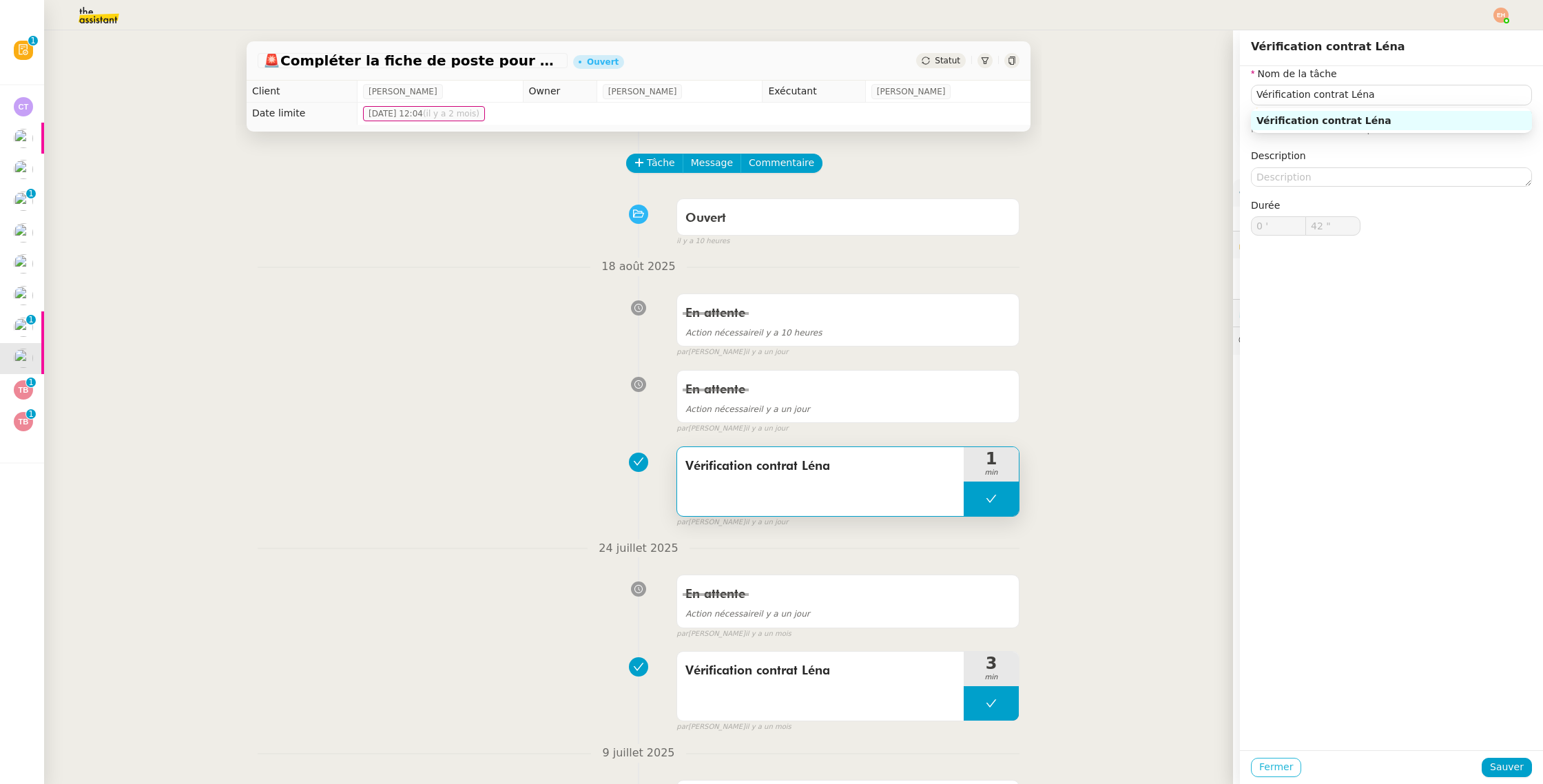
click at [1289, 767] on span "Fermer" at bounding box center [1276, 766] width 34 height 16
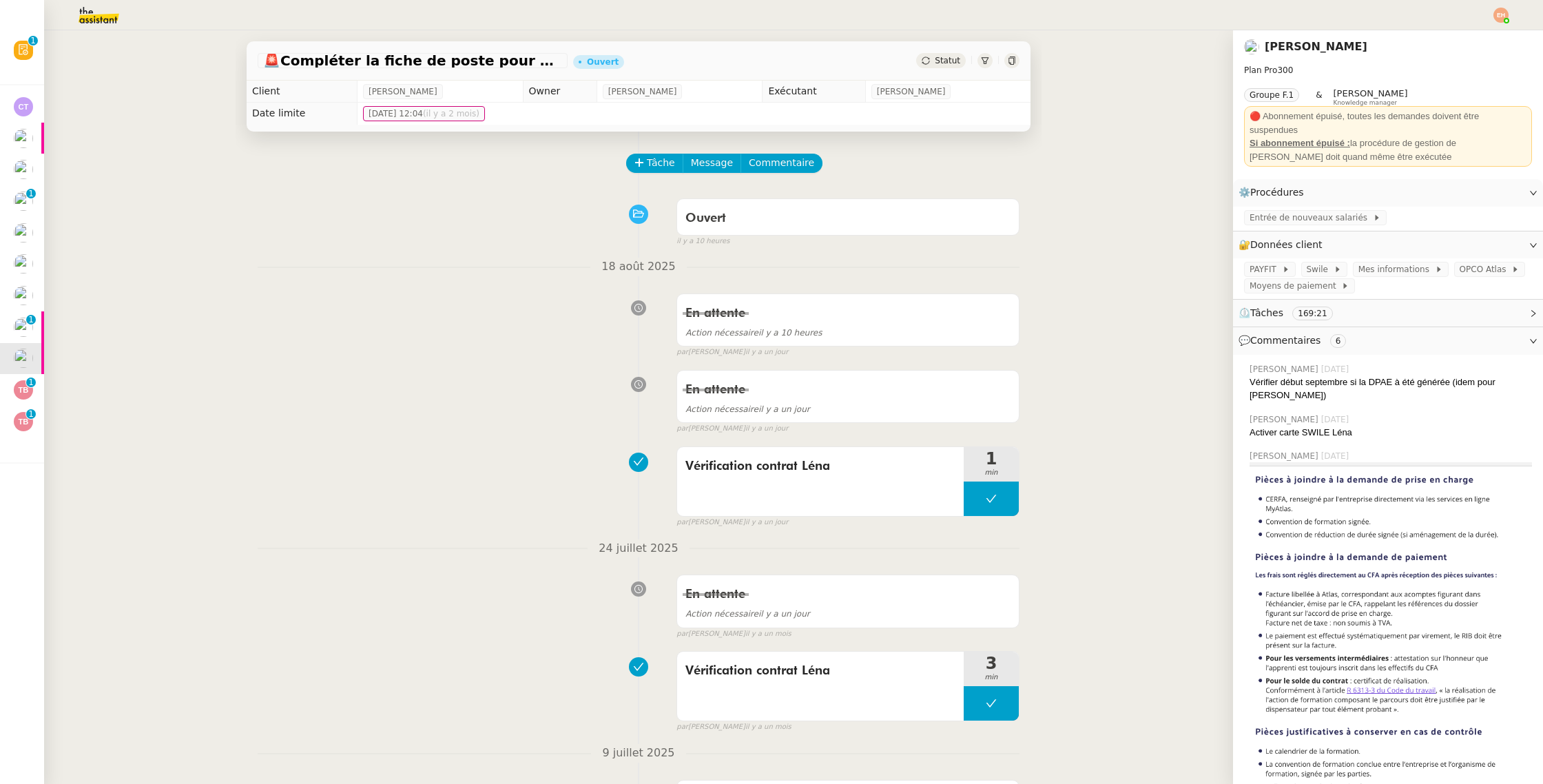
click at [647, 159] on span "Tâche" at bounding box center [661, 163] width 29 height 16
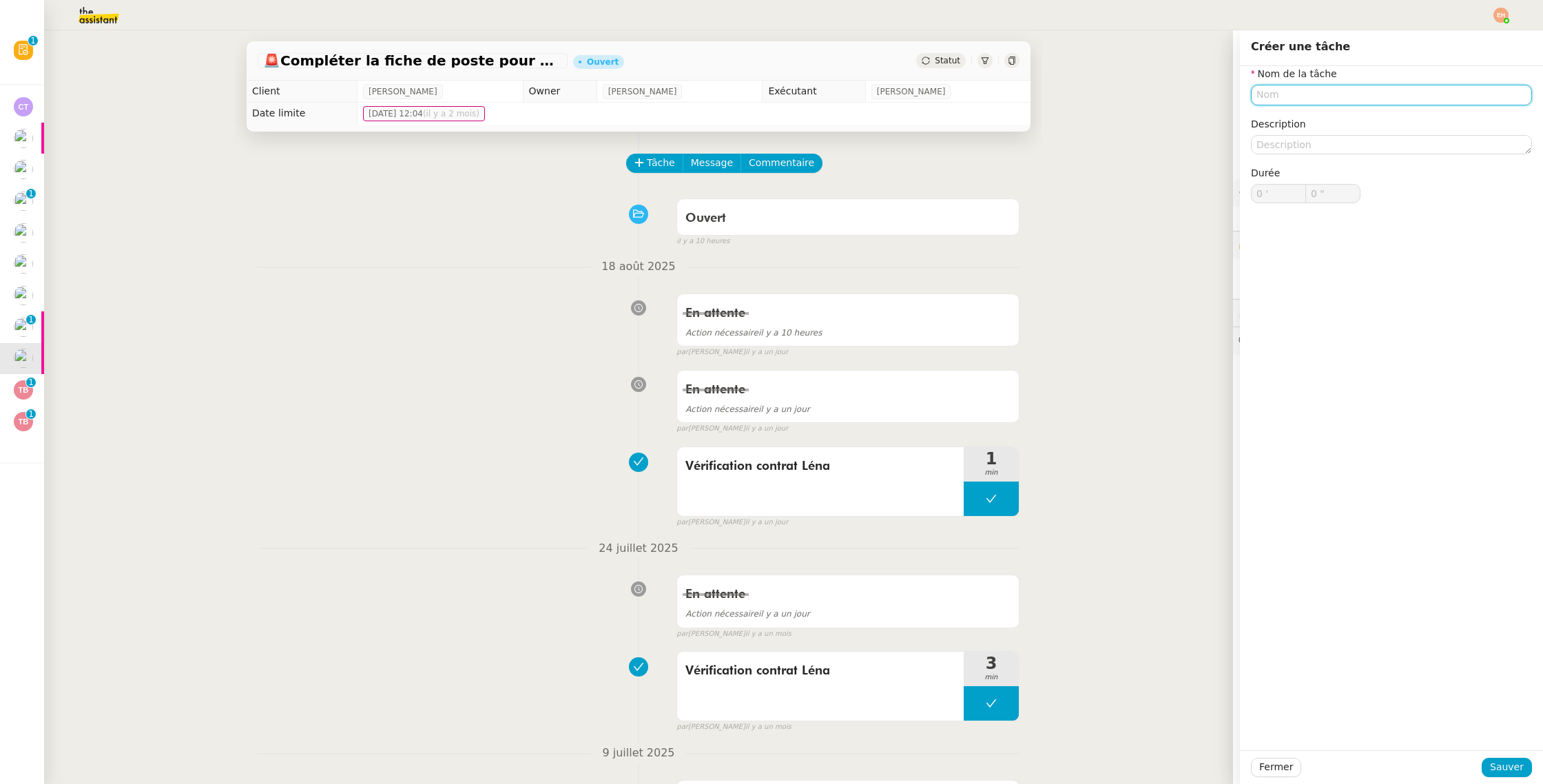
paste input "Vérification contrat Léna"
type input "Vérification contrat Léna"
drag, startPoint x: 1503, startPoint y: 767, endPoint x: 1496, endPoint y: 767, distance: 7.0
click at [1503, 768] on span "Sauver" at bounding box center [1507, 766] width 34 height 16
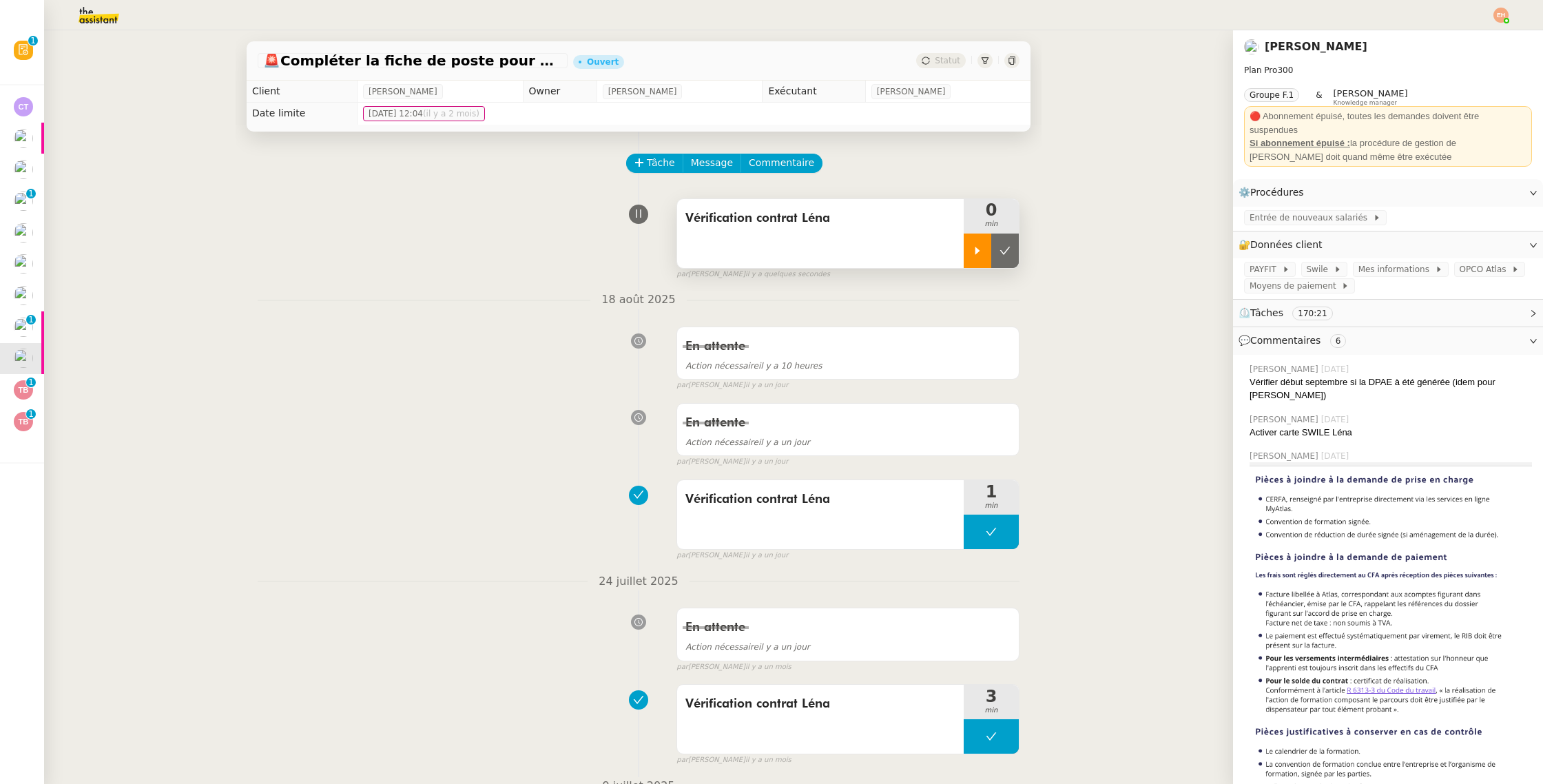
click at [974, 247] on icon at bounding box center [977, 250] width 11 height 11
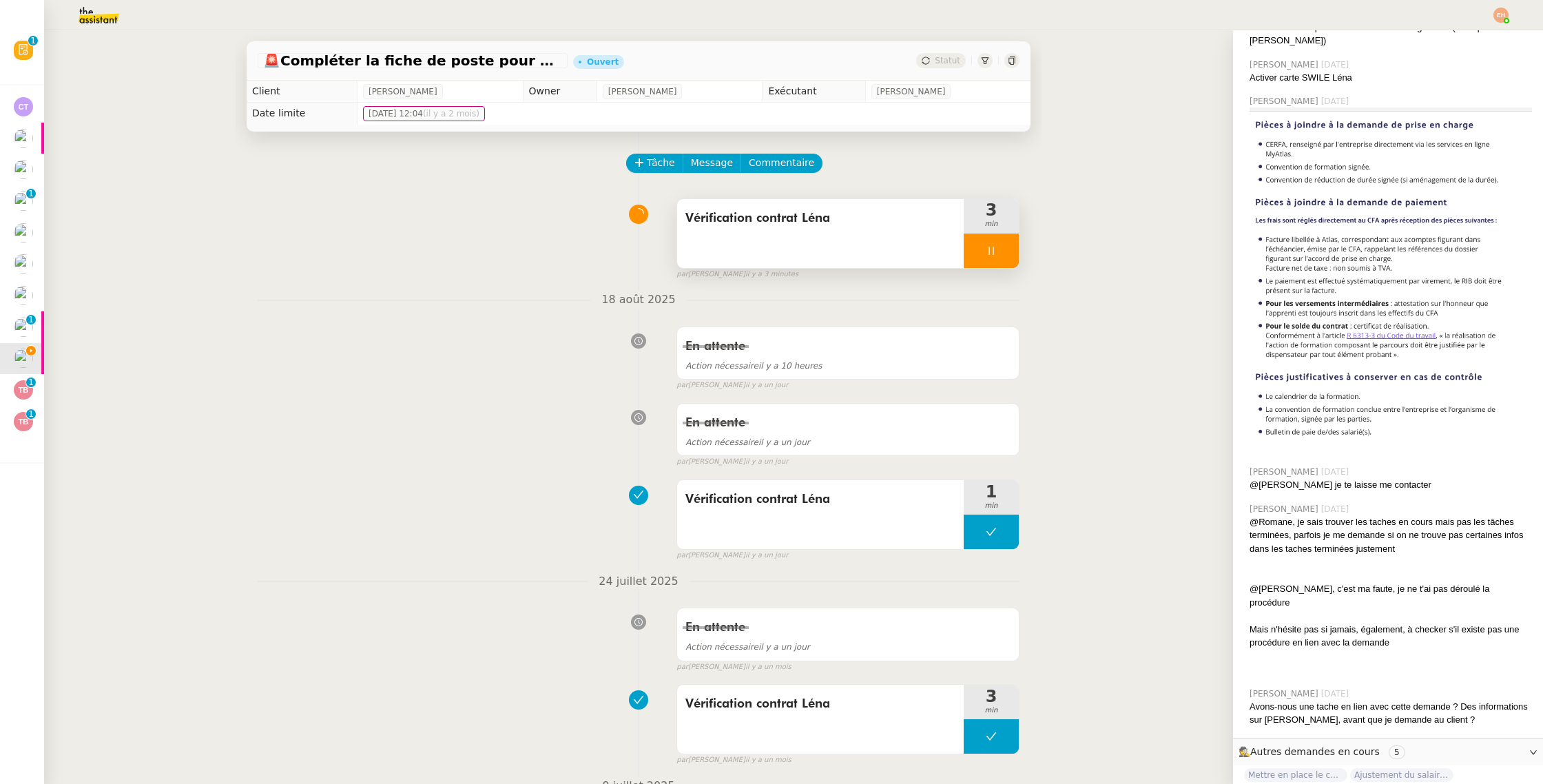
scroll to position [395, 0]
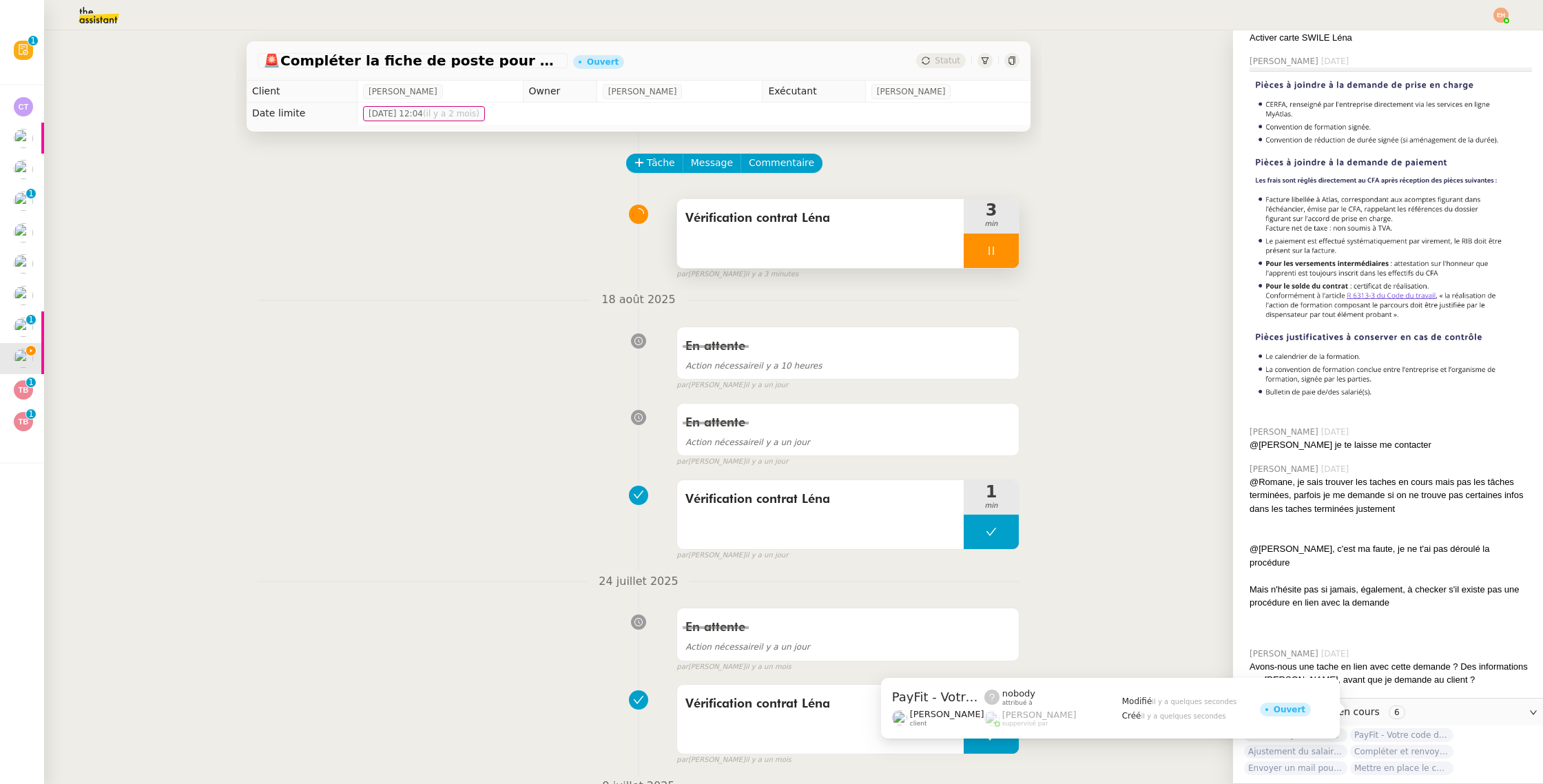
click at [1391, 728] on span "PayFit - Votre code de vérification : 702701" at bounding box center [1402, 735] width 104 height 13
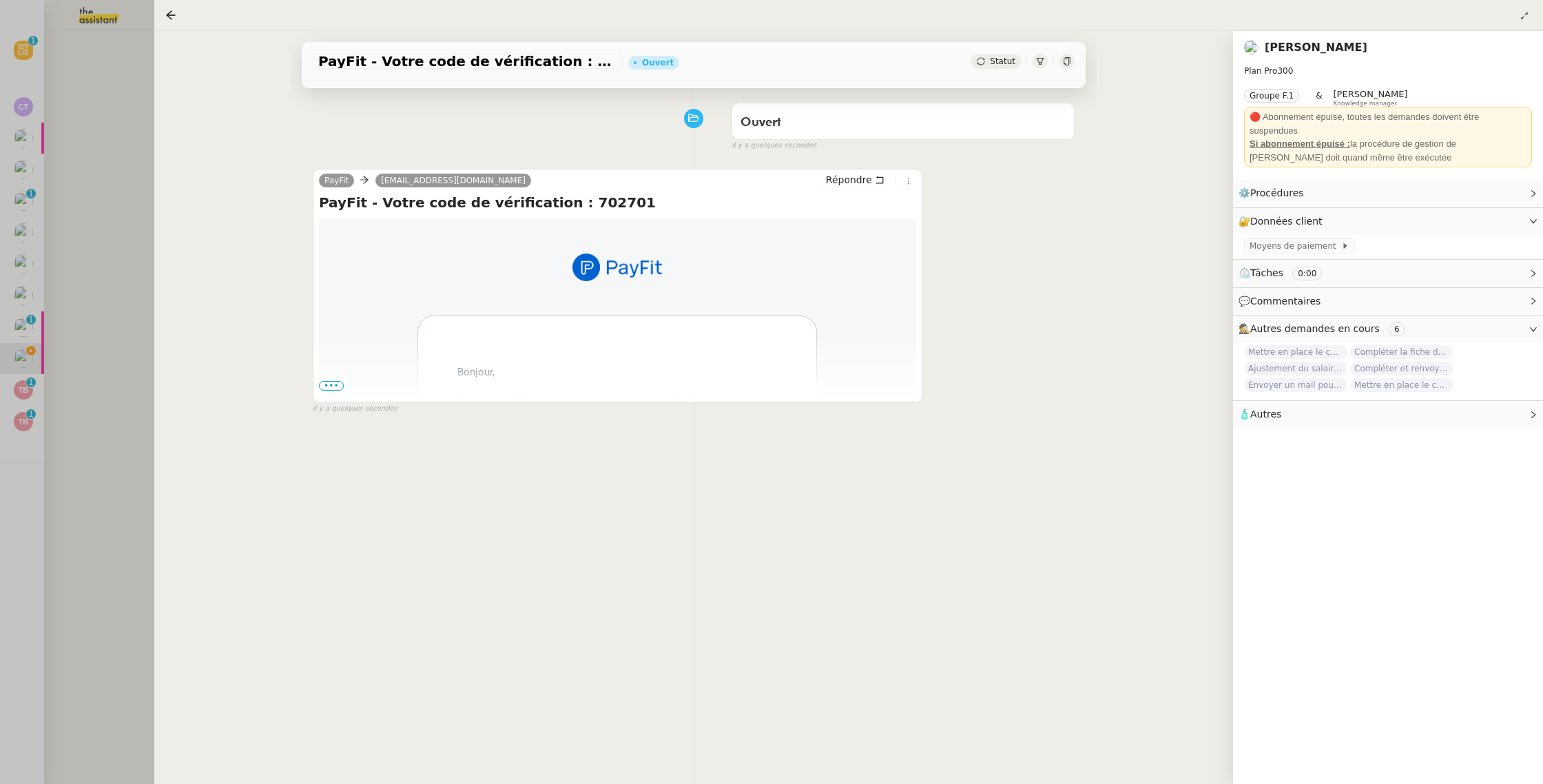
scroll to position [176, 0]
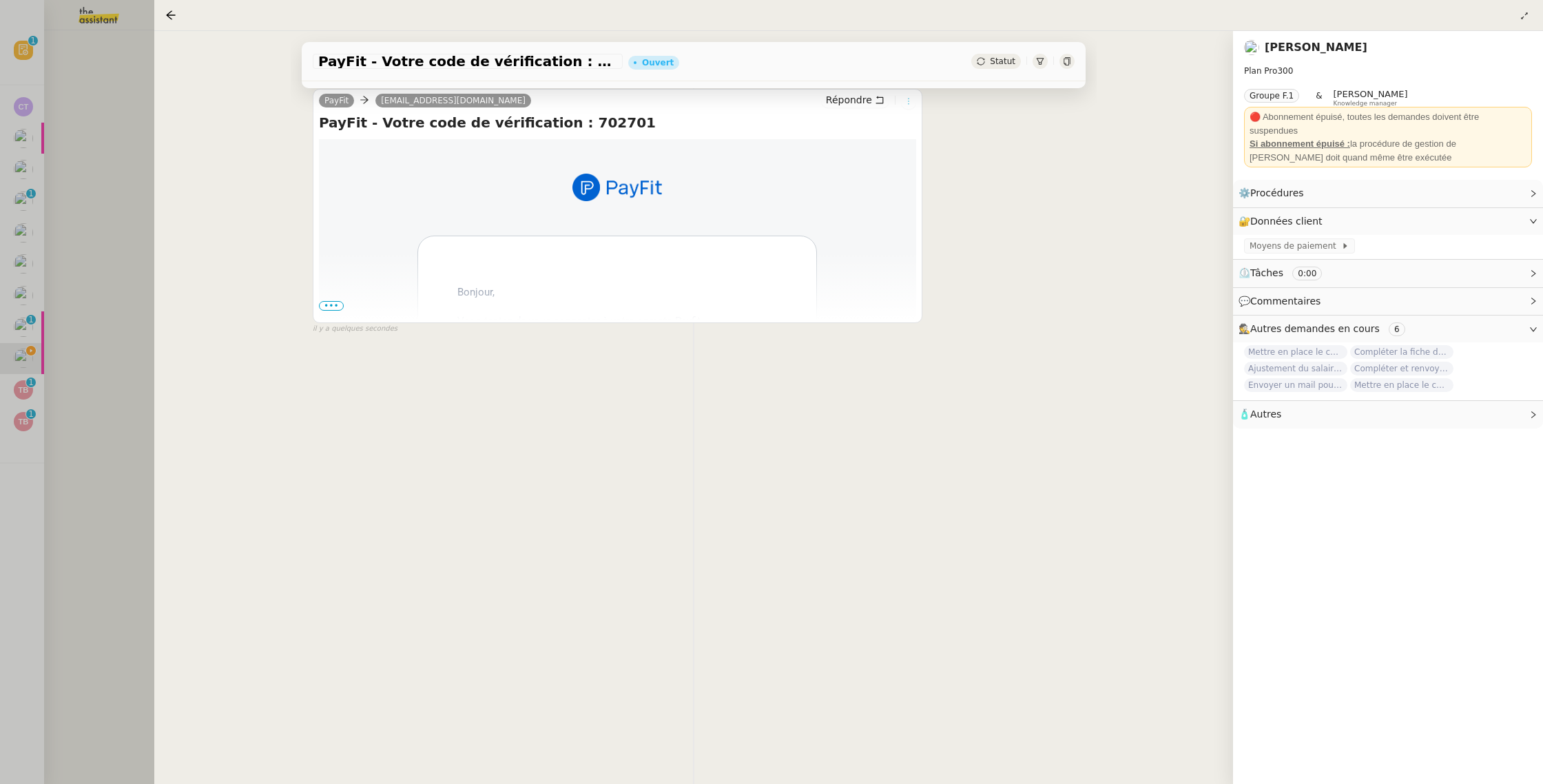
click at [906, 104] on icon at bounding box center [909, 101] width 8 height 8
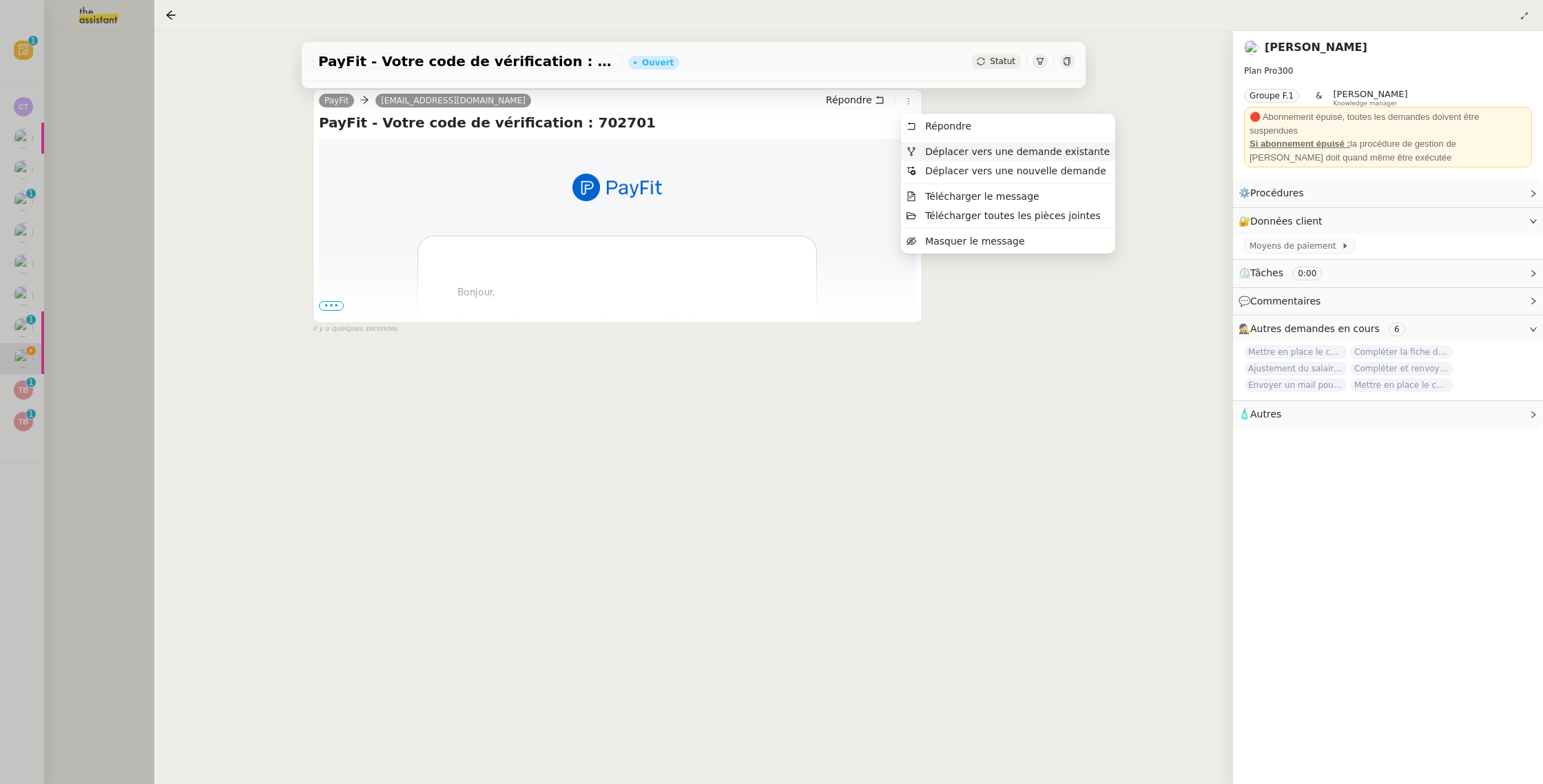
click at [938, 153] on span "Déplacer vers une demande existante" at bounding box center [1017, 151] width 184 height 11
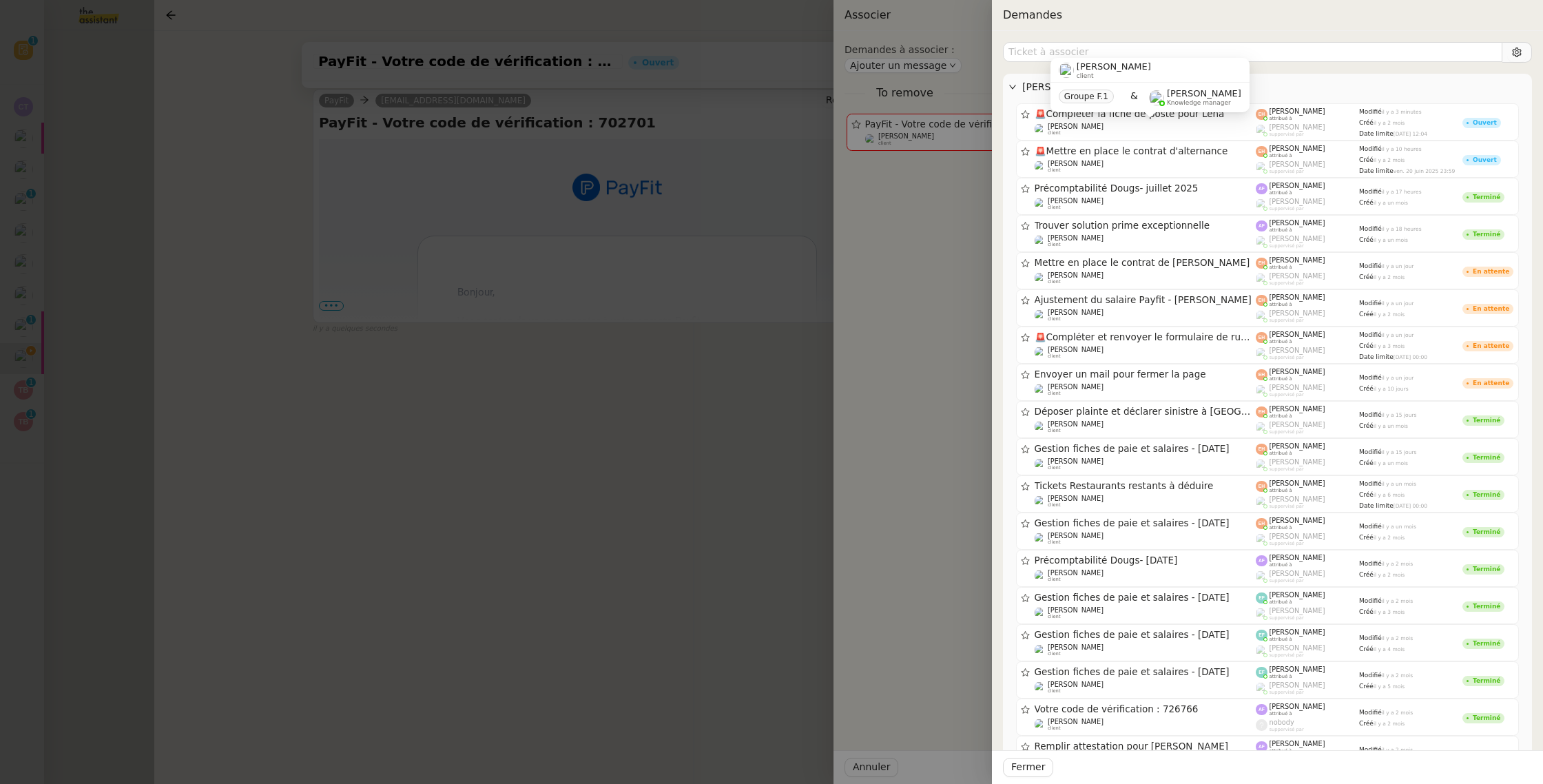
click at [1109, 120] on div "Théo Hudry client Groupe F.1 & Romane Vachon Knowledge manager" at bounding box center [1150, 90] width 199 height 65
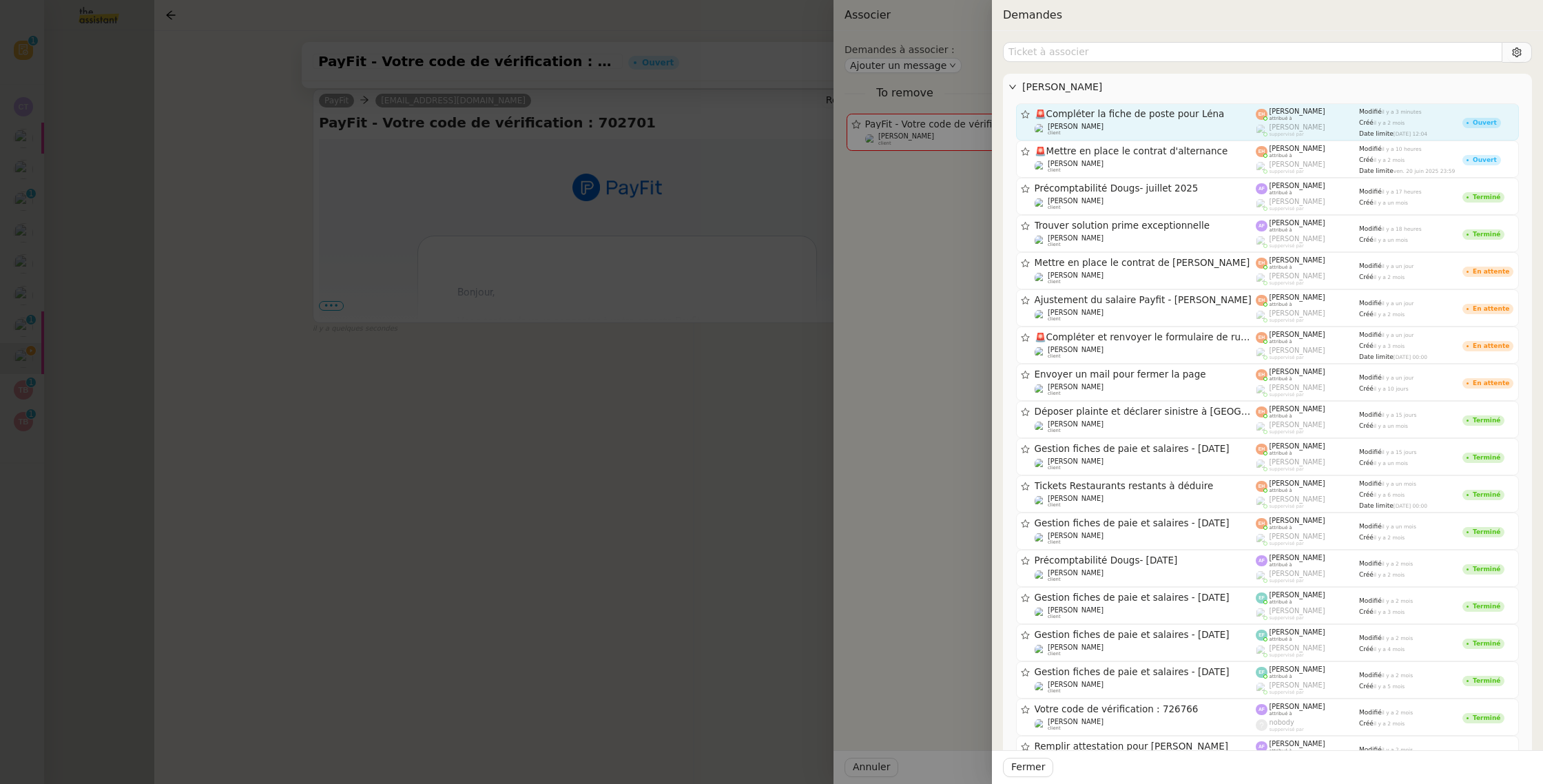
click at [1403, 129] on div "Date limite mar. 10 juin 2025 12:04" at bounding box center [1411, 133] width 104 height 9
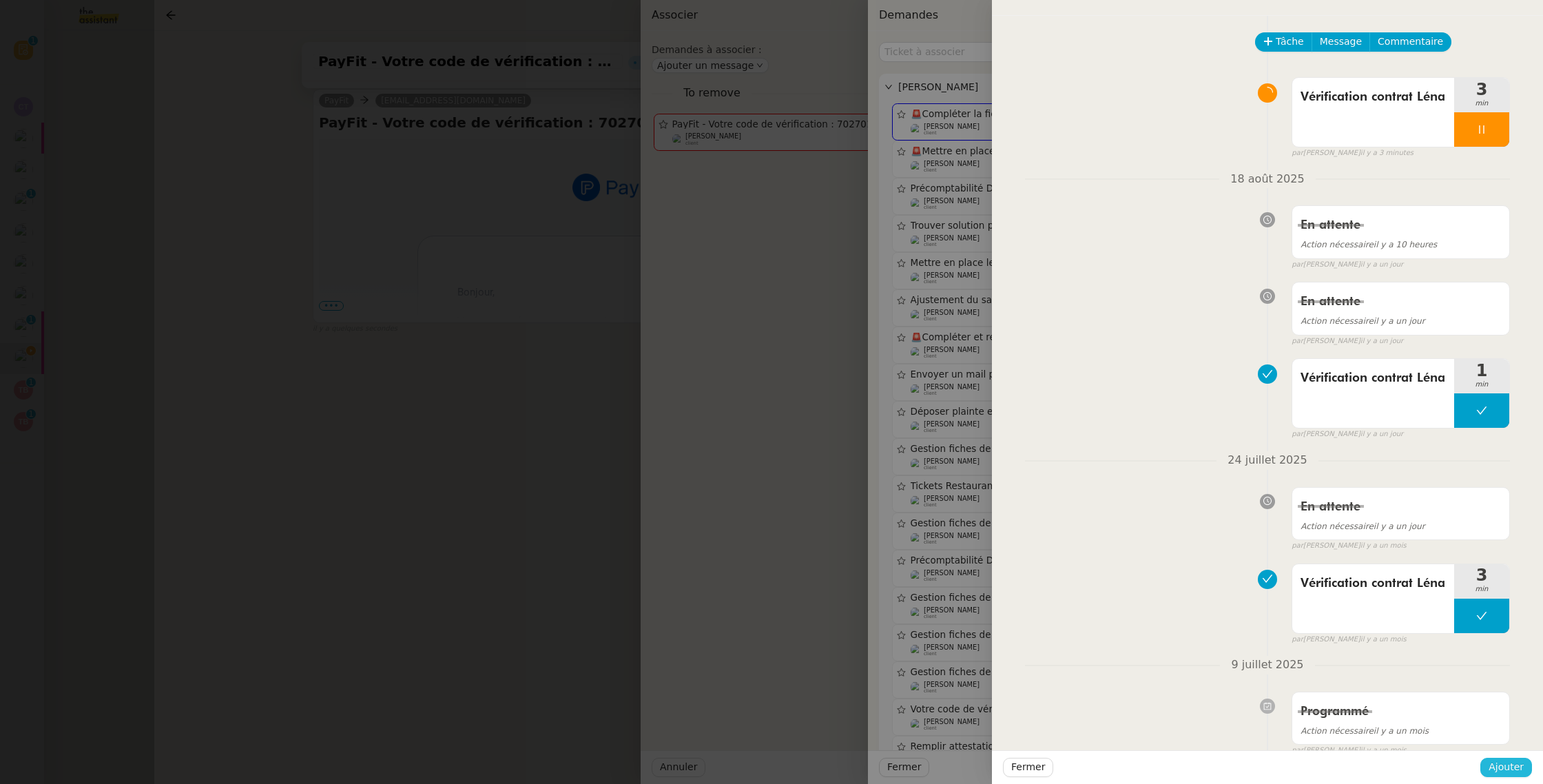
click at [1501, 770] on span "Ajouter" at bounding box center [1507, 766] width 35 height 16
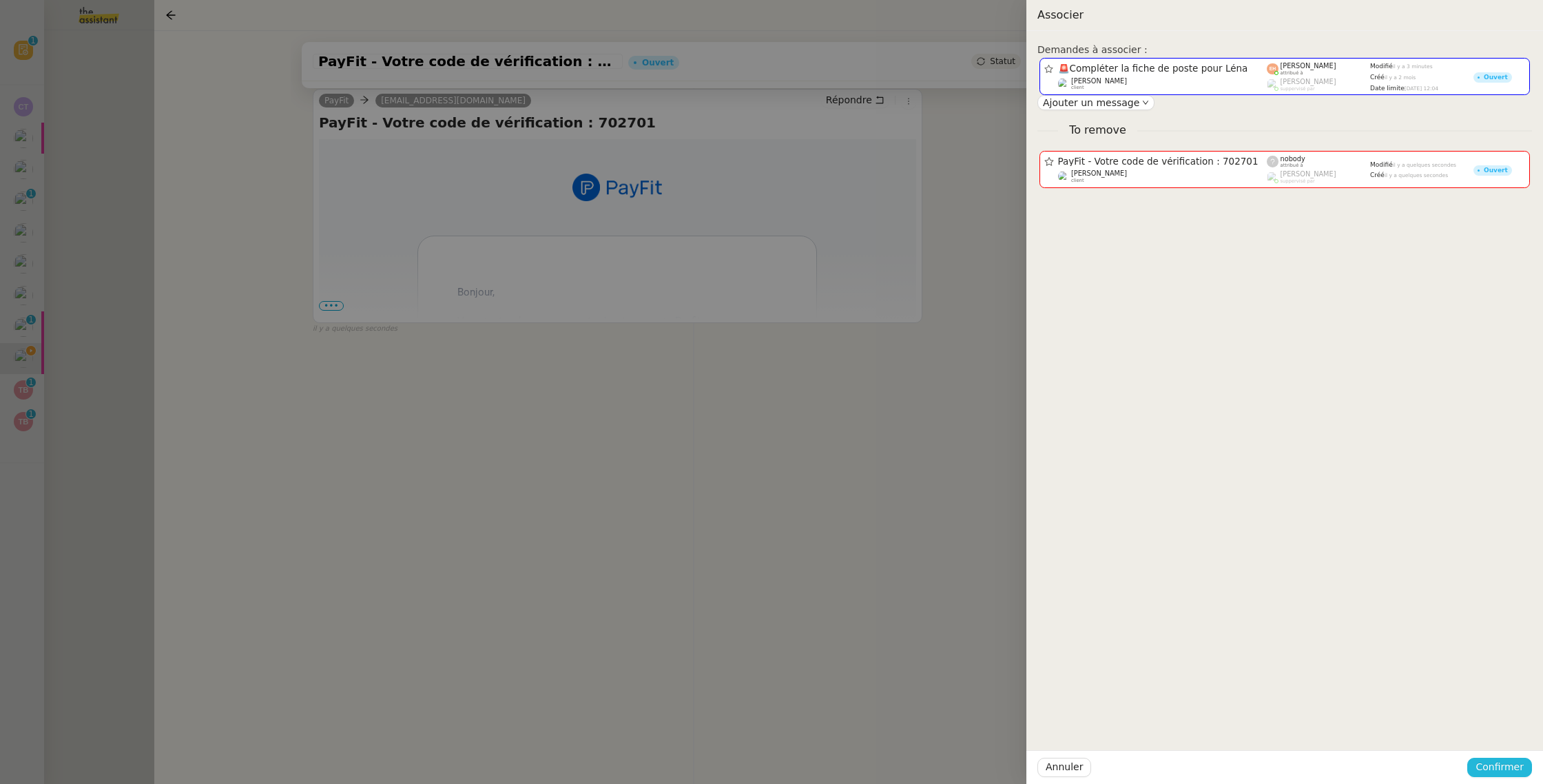
click at [1500, 765] on span "Confirmer" at bounding box center [1499, 766] width 48 height 16
click at [1514, 721] on div "Êtes-vous sûr?" at bounding box center [1474, 709] width 100 height 27
click at [1506, 730] on span "Ajouter" at bounding box center [1501, 730] width 35 height 13
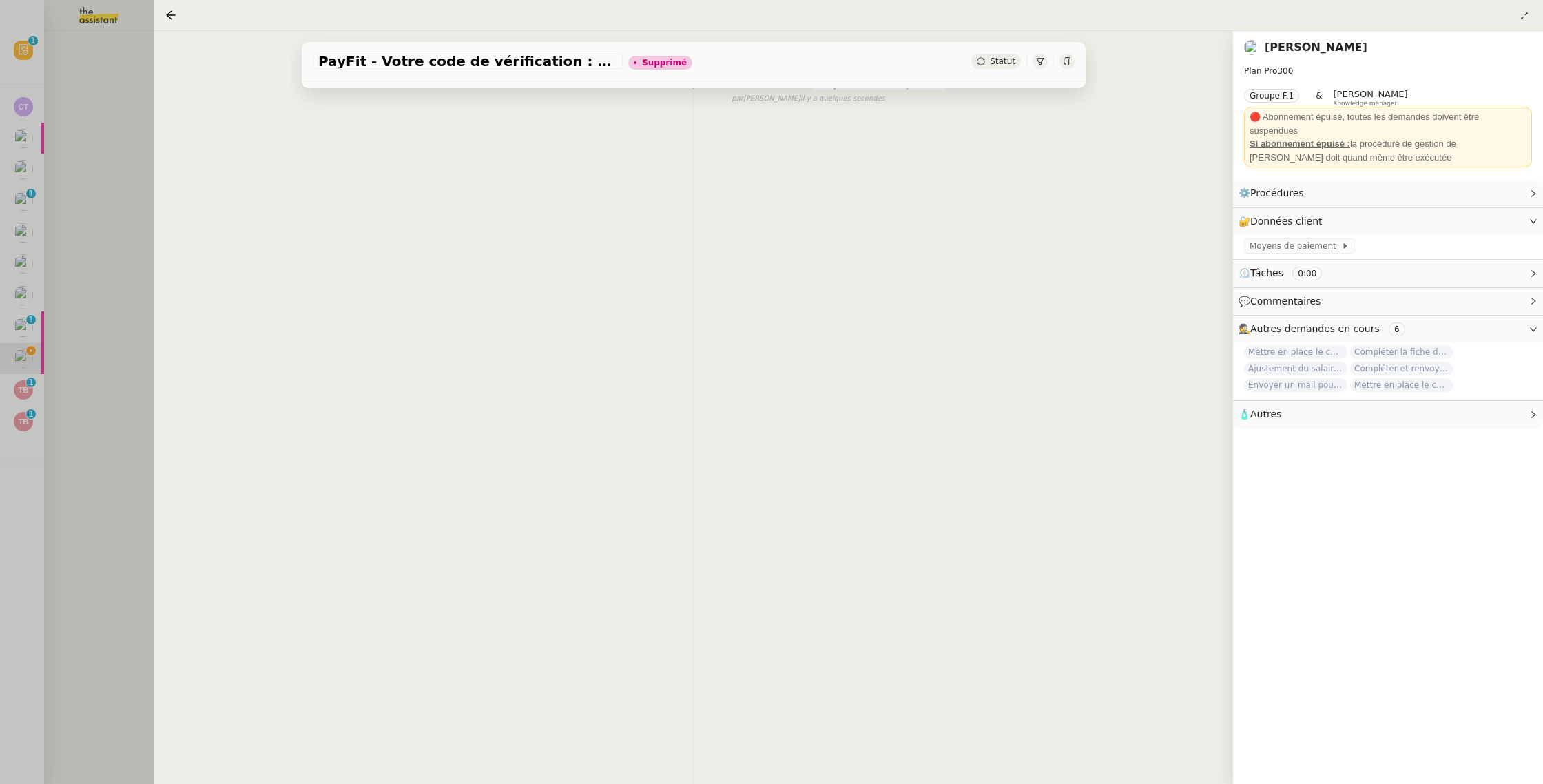
click at [87, 186] on div at bounding box center [772, 392] width 1543 height 784
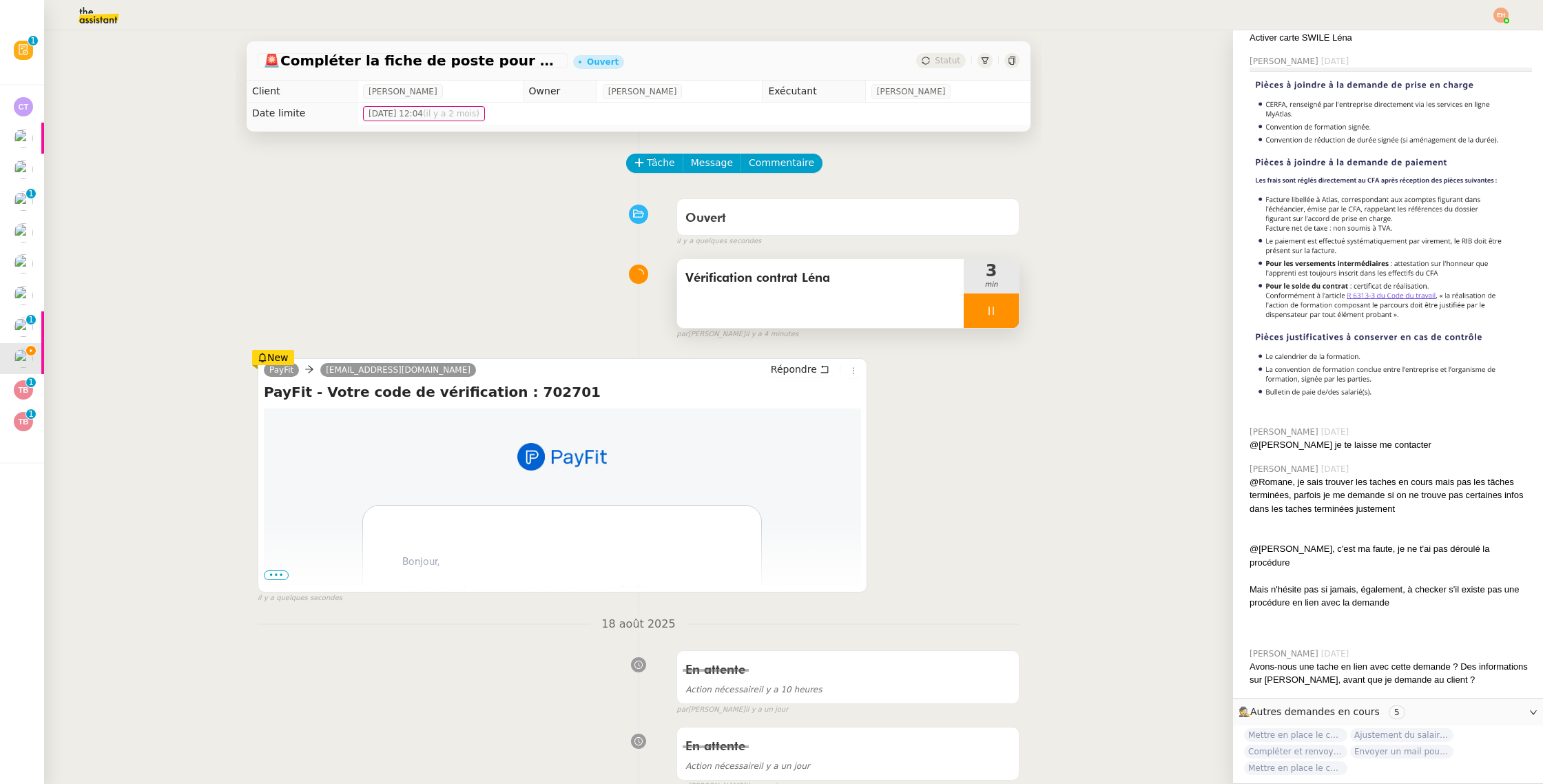
click at [960, 433] on div "PayFit minuitassistant.uxk@theassistant.com Répondre PayFit - Votre code de vér…" at bounding box center [638, 475] width 762 height 259
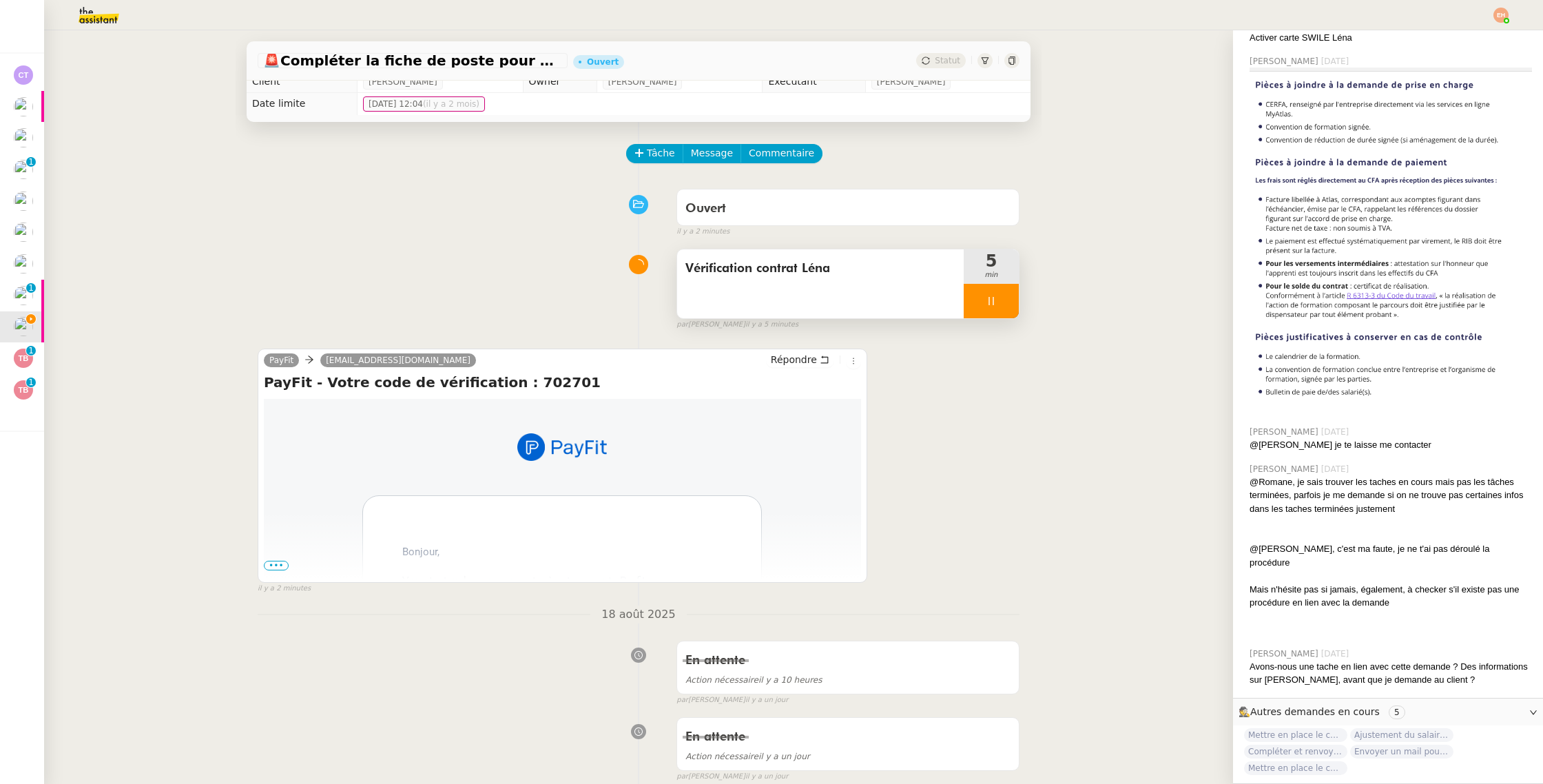
click at [974, 305] on div at bounding box center [990, 301] width 55 height 35
click at [1002, 307] on button at bounding box center [1005, 301] width 28 height 35
click at [861, 361] on div "PayFit minuitassistant.uxk@theassistant.com Répondre PayFit - Votre code de vér…" at bounding box center [563, 466] width 610 height 234
click at [855, 361] on icon at bounding box center [854, 361] width 8 height 8
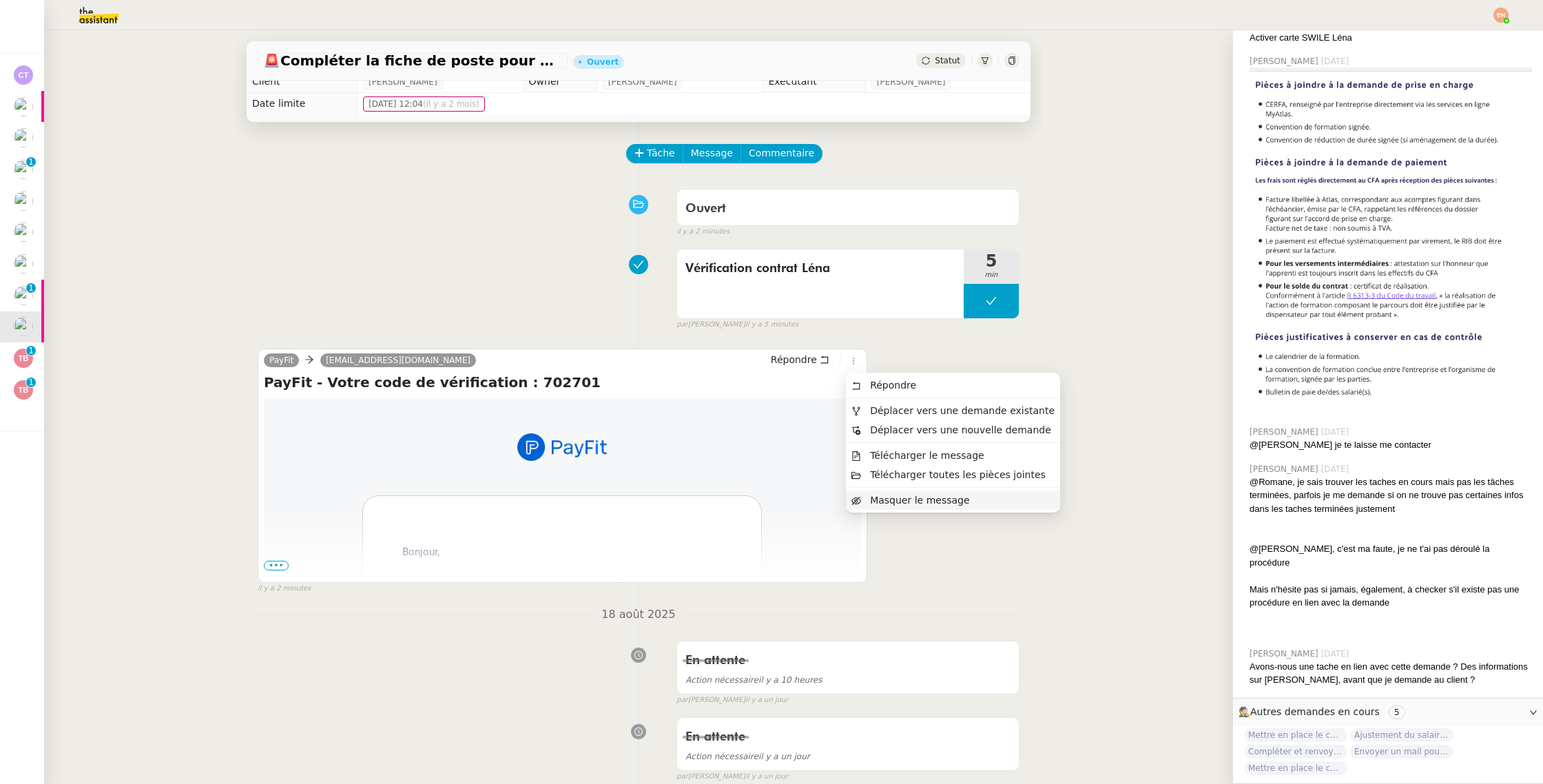
click at [930, 500] on span "Masquer le message" at bounding box center [920, 499] width 99 height 11
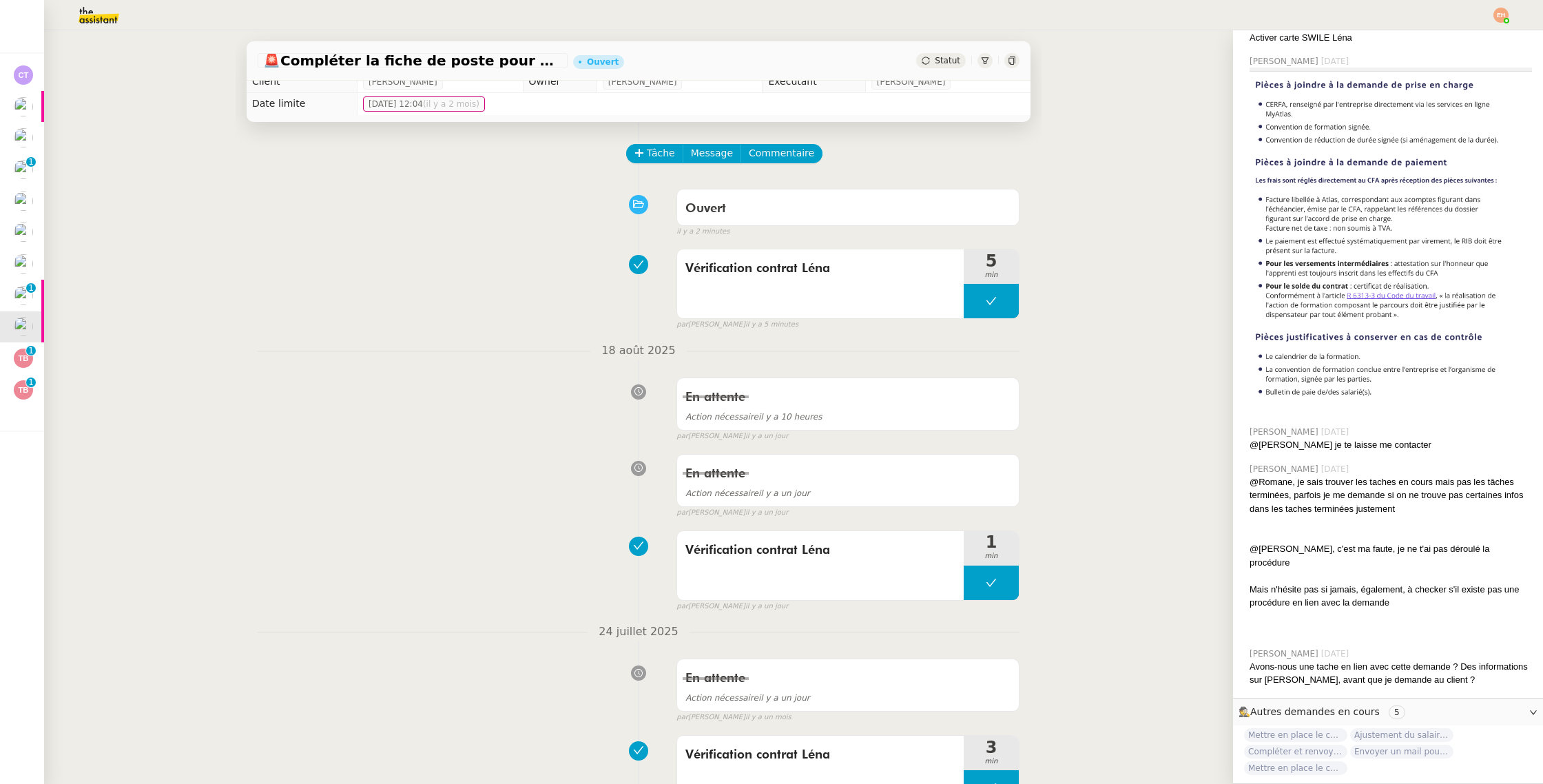
scroll to position [0, 0]
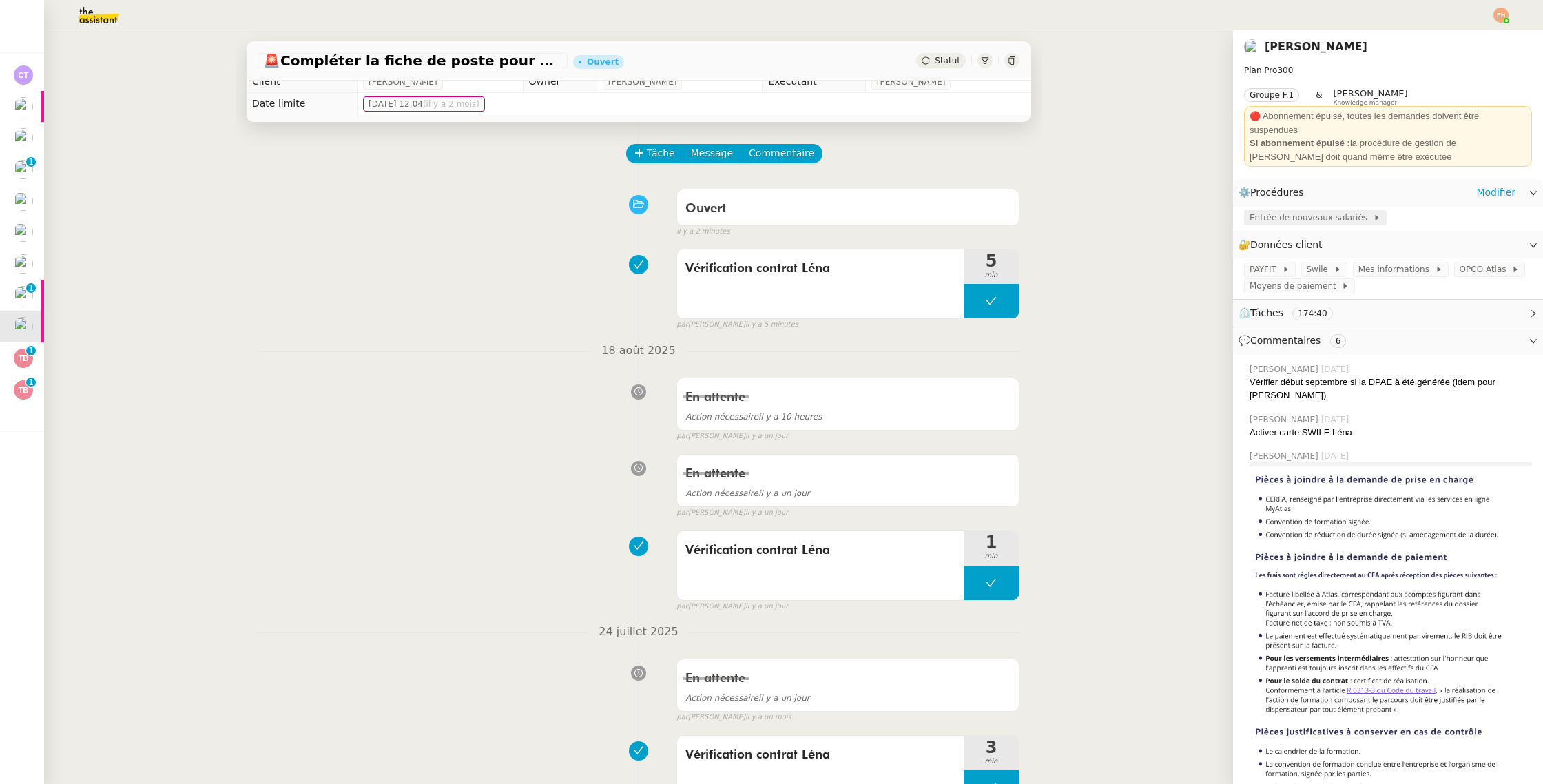
click at [1300, 217] on span "Entrée de nouveaux salariés" at bounding box center [1311, 217] width 123 height 13
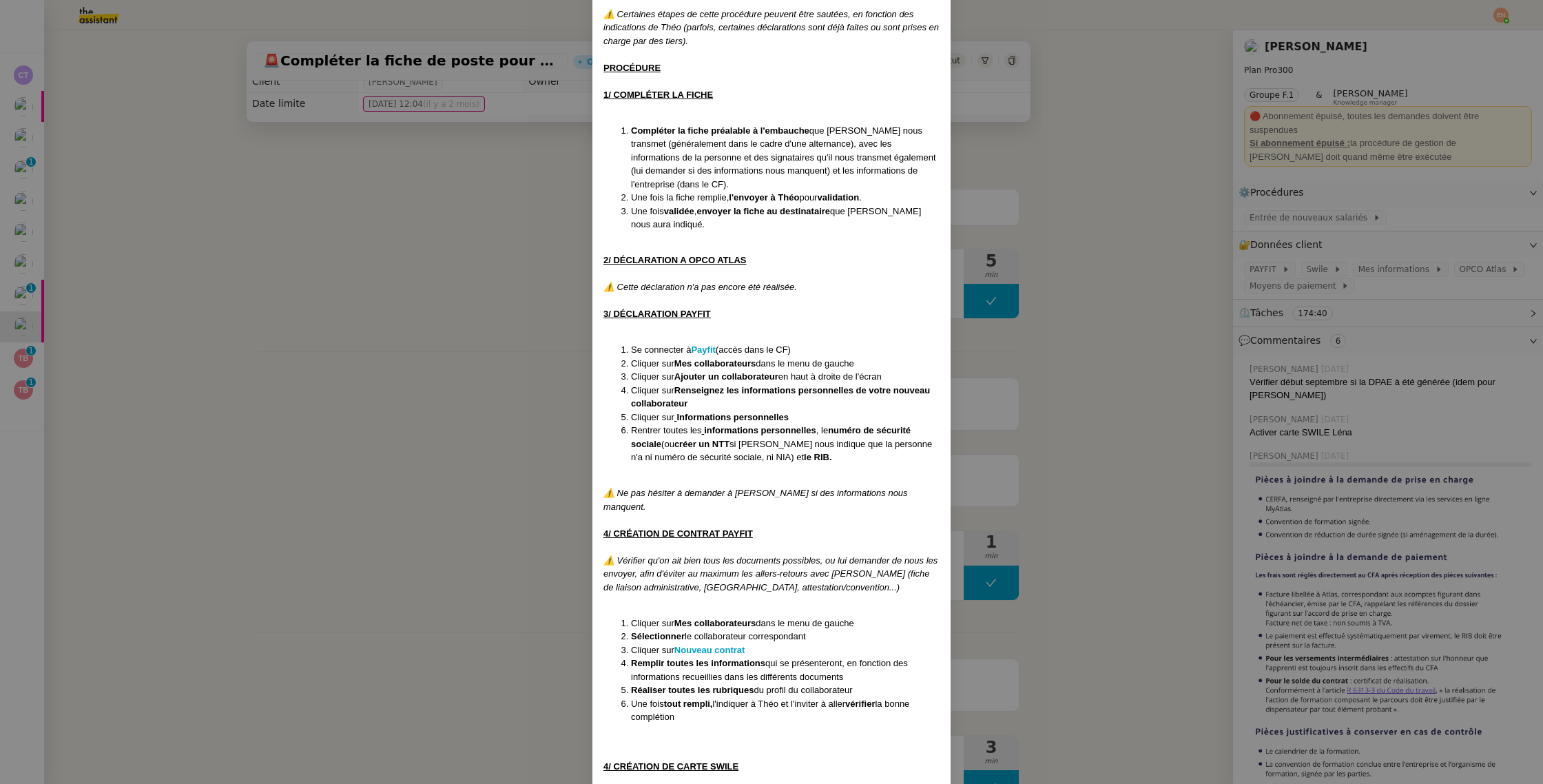
scroll to position [631, 0]
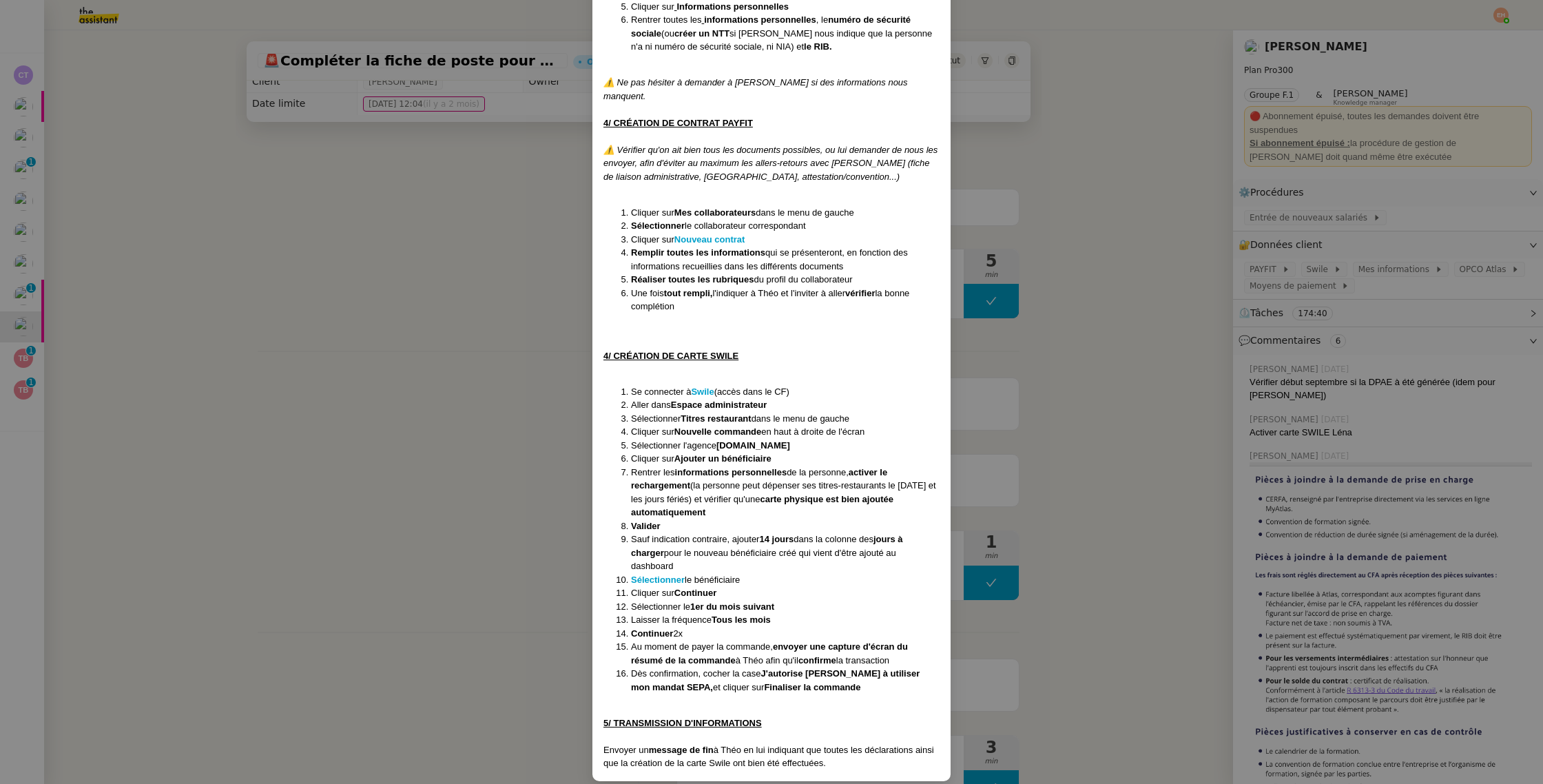
click at [365, 493] on nz-modal-container "Créé le 23/10/2024 MAJ le 20/11/2024 ⚠️ Ne pas hésiter à mettre à jour au fil d…" at bounding box center [772, 392] width 1543 height 784
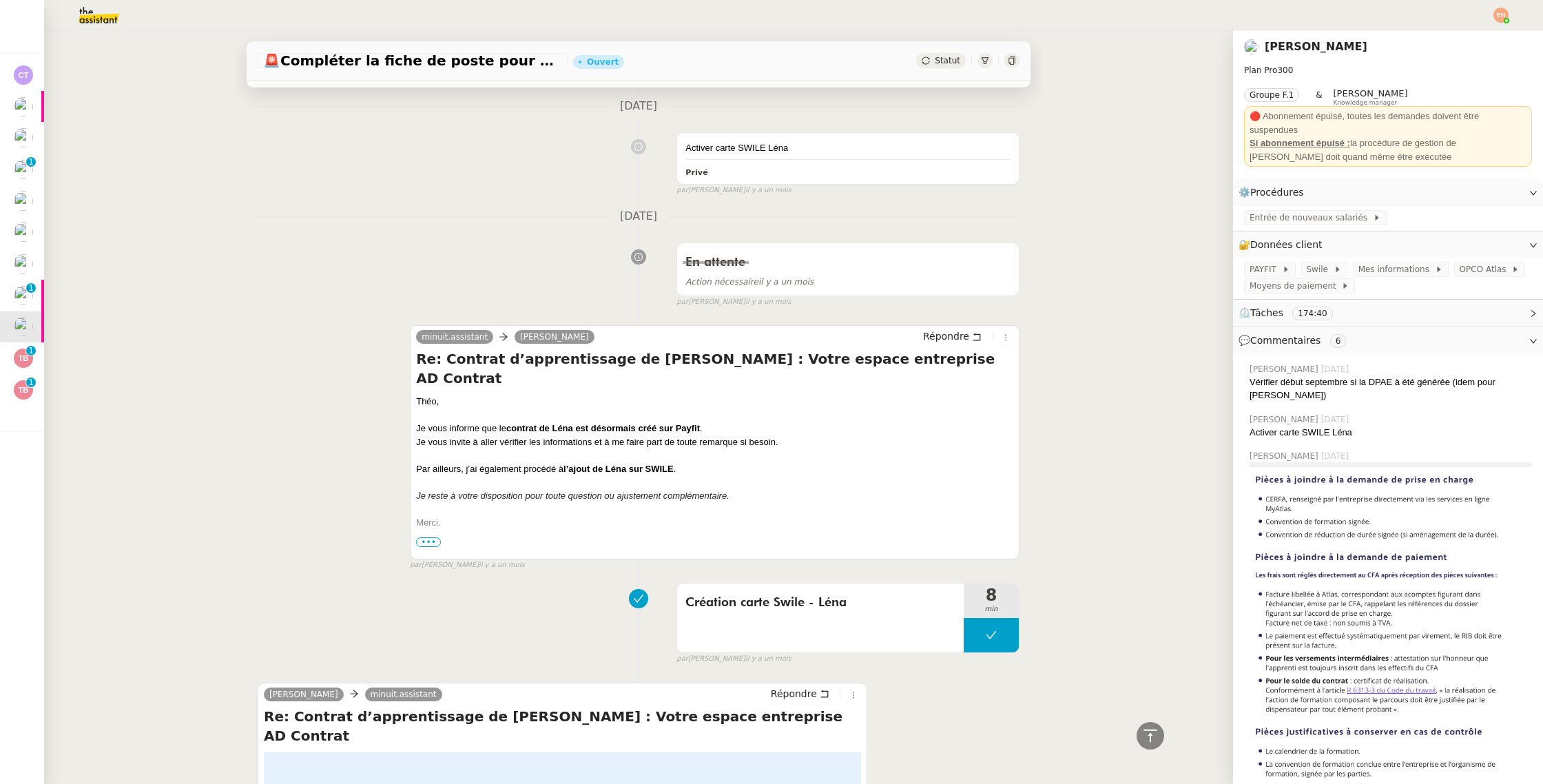
scroll to position [0, 0]
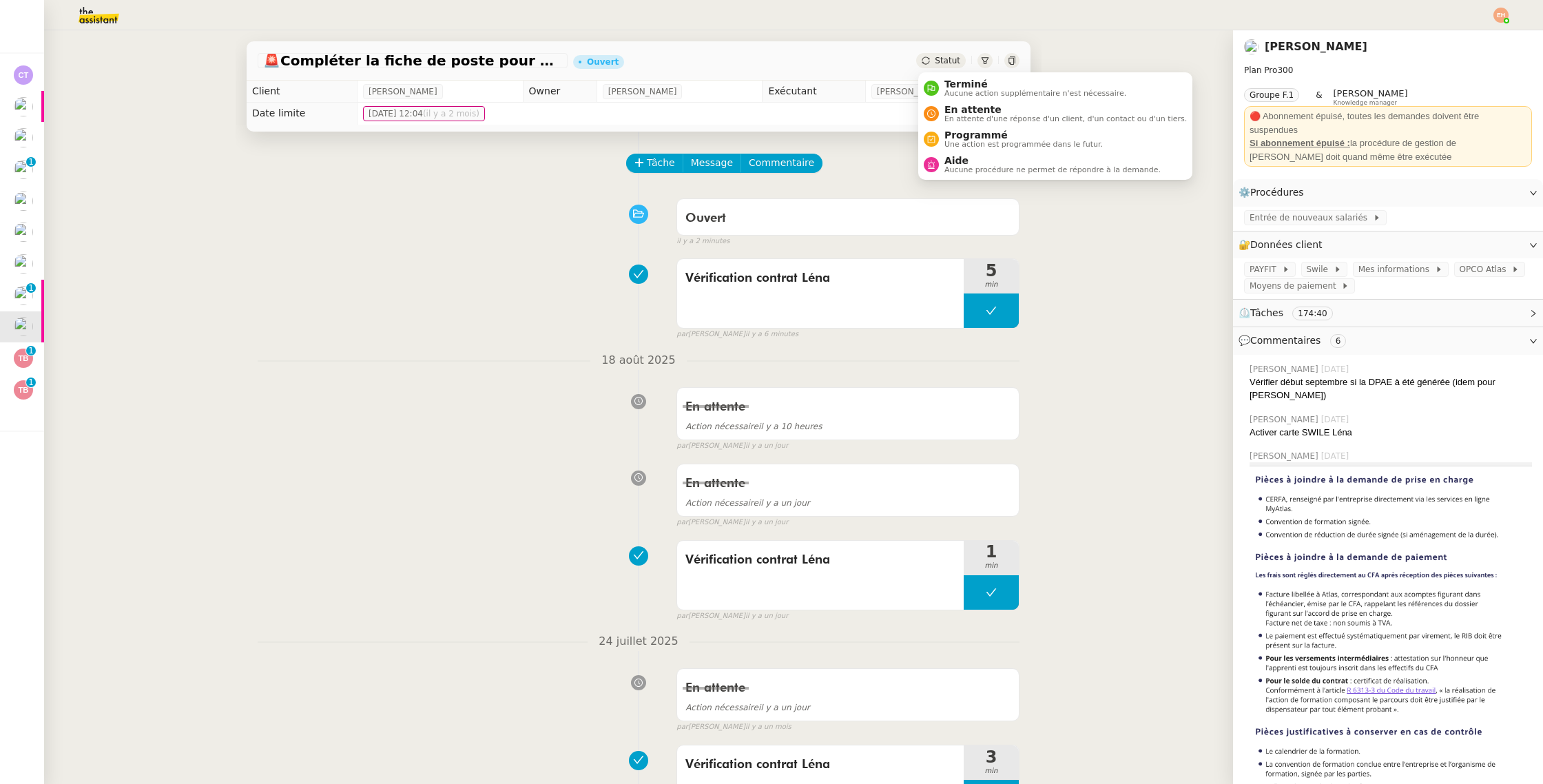
click at [948, 58] on span "Statut" at bounding box center [948, 60] width 25 height 9
click at [962, 106] on span "En attente" at bounding box center [1065, 109] width 243 height 11
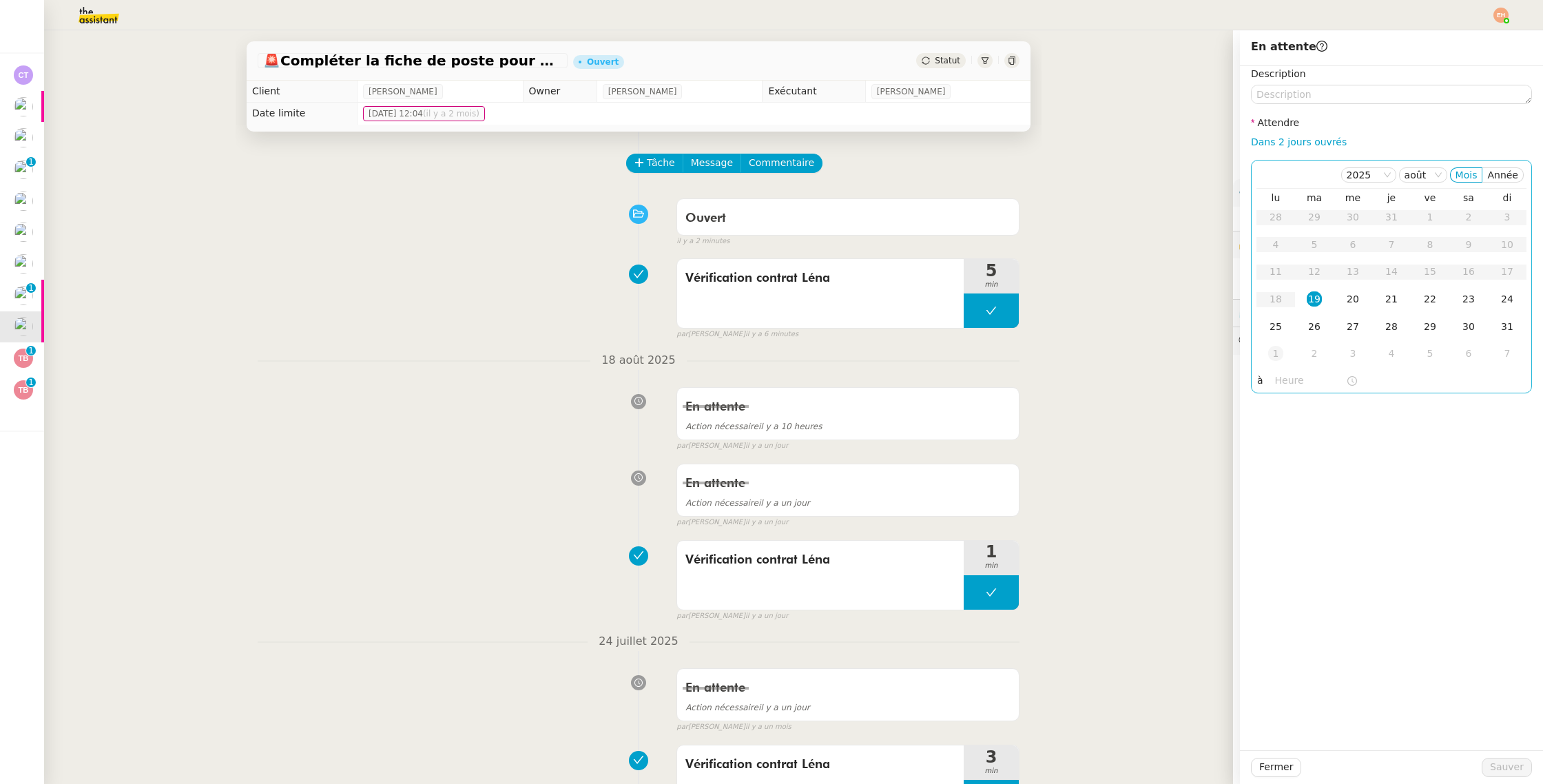
drag, startPoint x: 1280, startPoint y: 354, endPoint x: 1286, endPoint y: 365, distance: 12.5
click at [1280, 354] on div "1" at bounding box center [1276, 354] width 15 height 15
drag, startPoint x: 1512, startPoint y: 763, endPoint x: 1504, endPoint y: 762, distance: 8.1
click at [1512, 763] on span "Sauver" at bounding box center [1507, 766] width 34 height 16
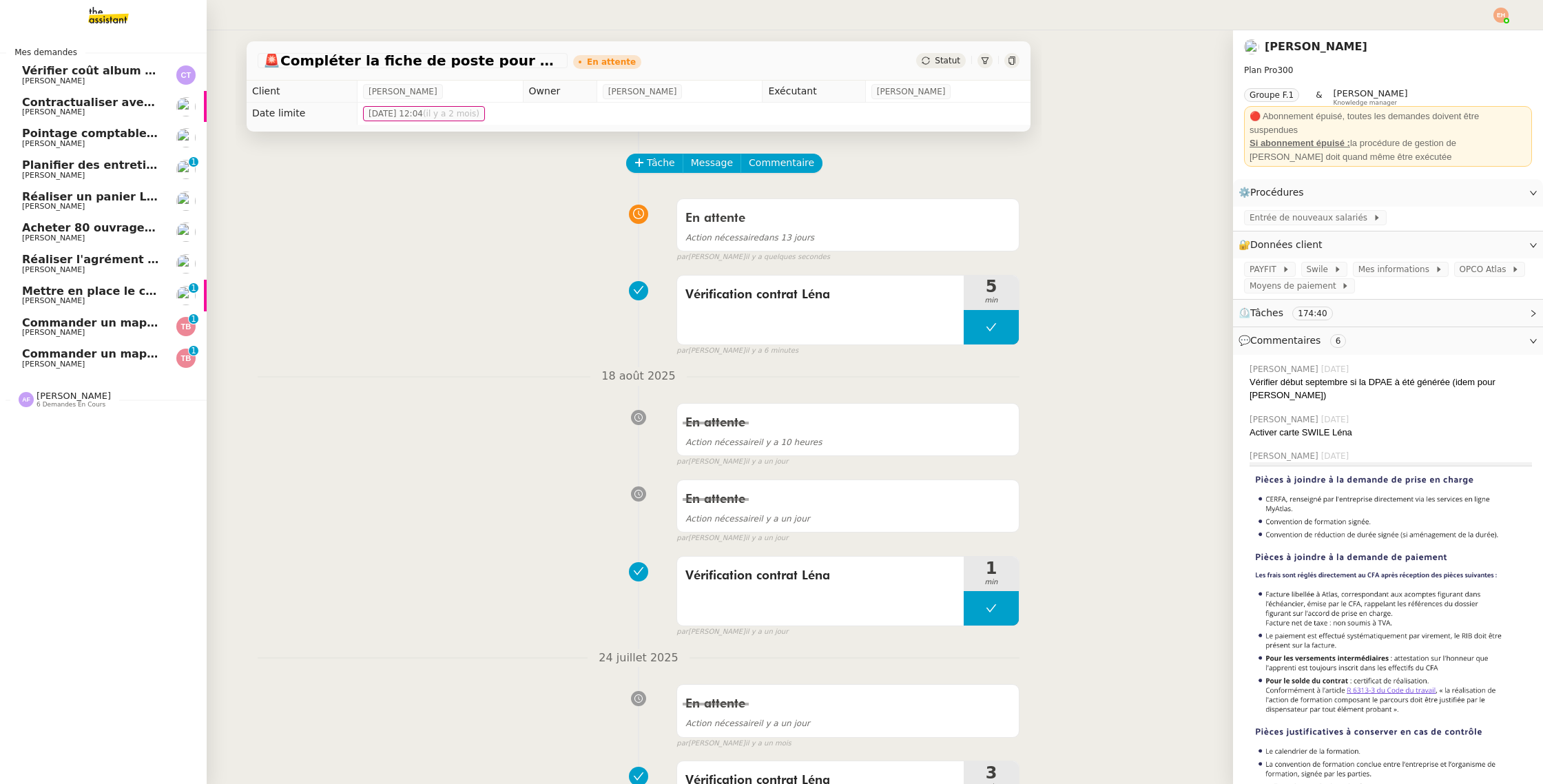
click at [62, 301] on span "[PERSON_NAME]" at bounding box center [53, 301] width 62 height 9
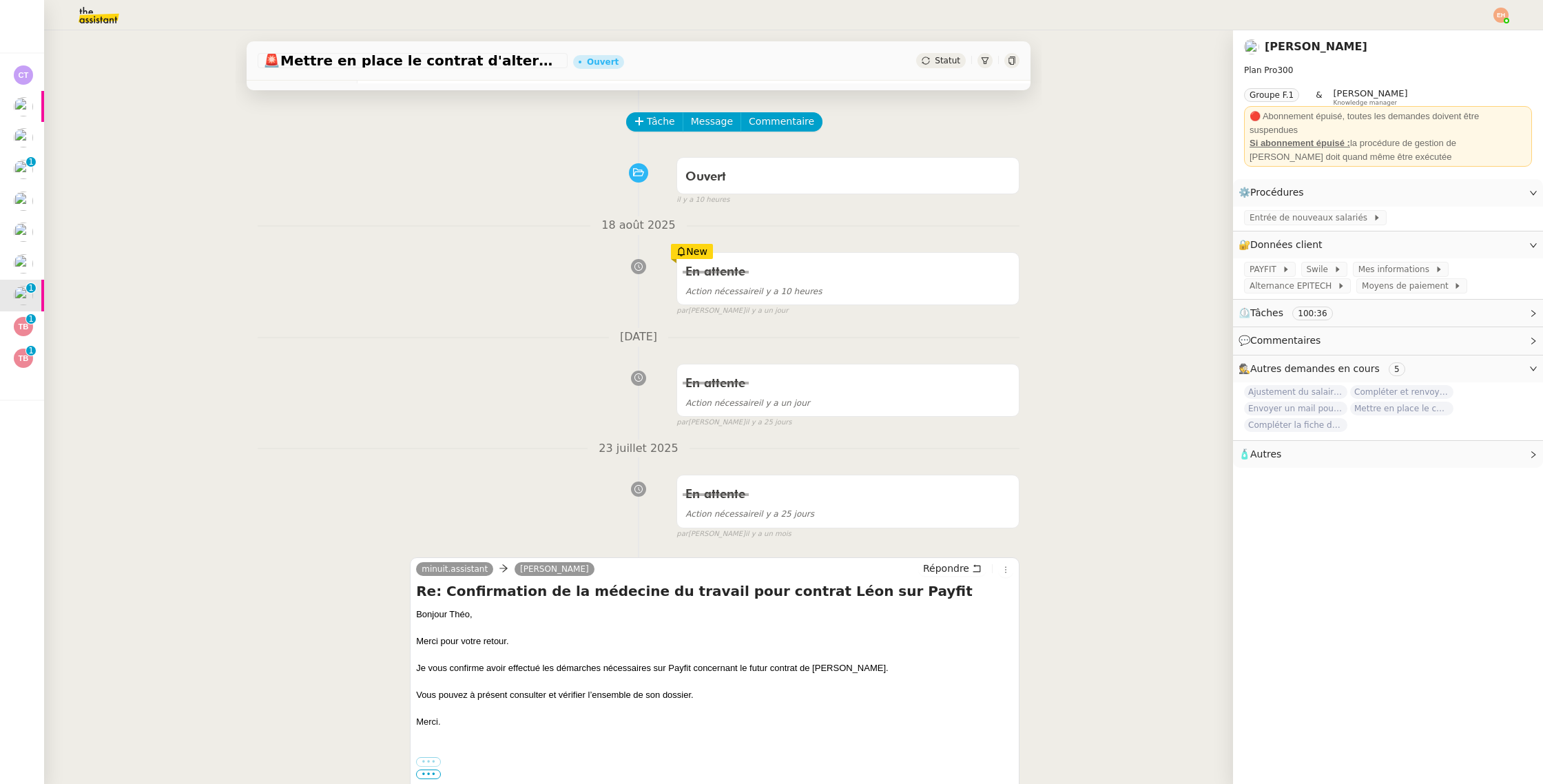
scroll to position [59, 0]
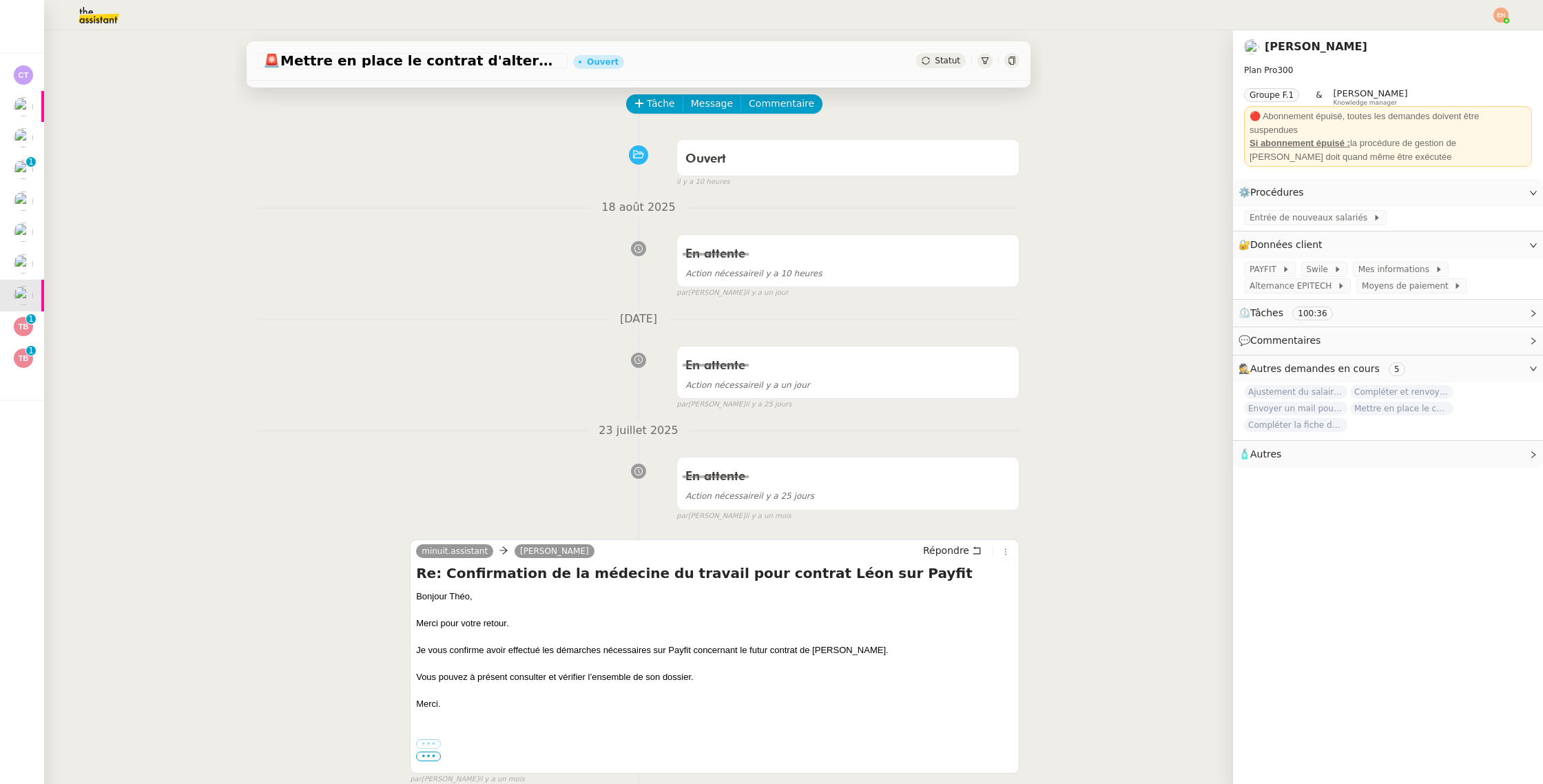
click at [943, 55] on div "Statut" at bounding box center [941, 61] width 50 height 15
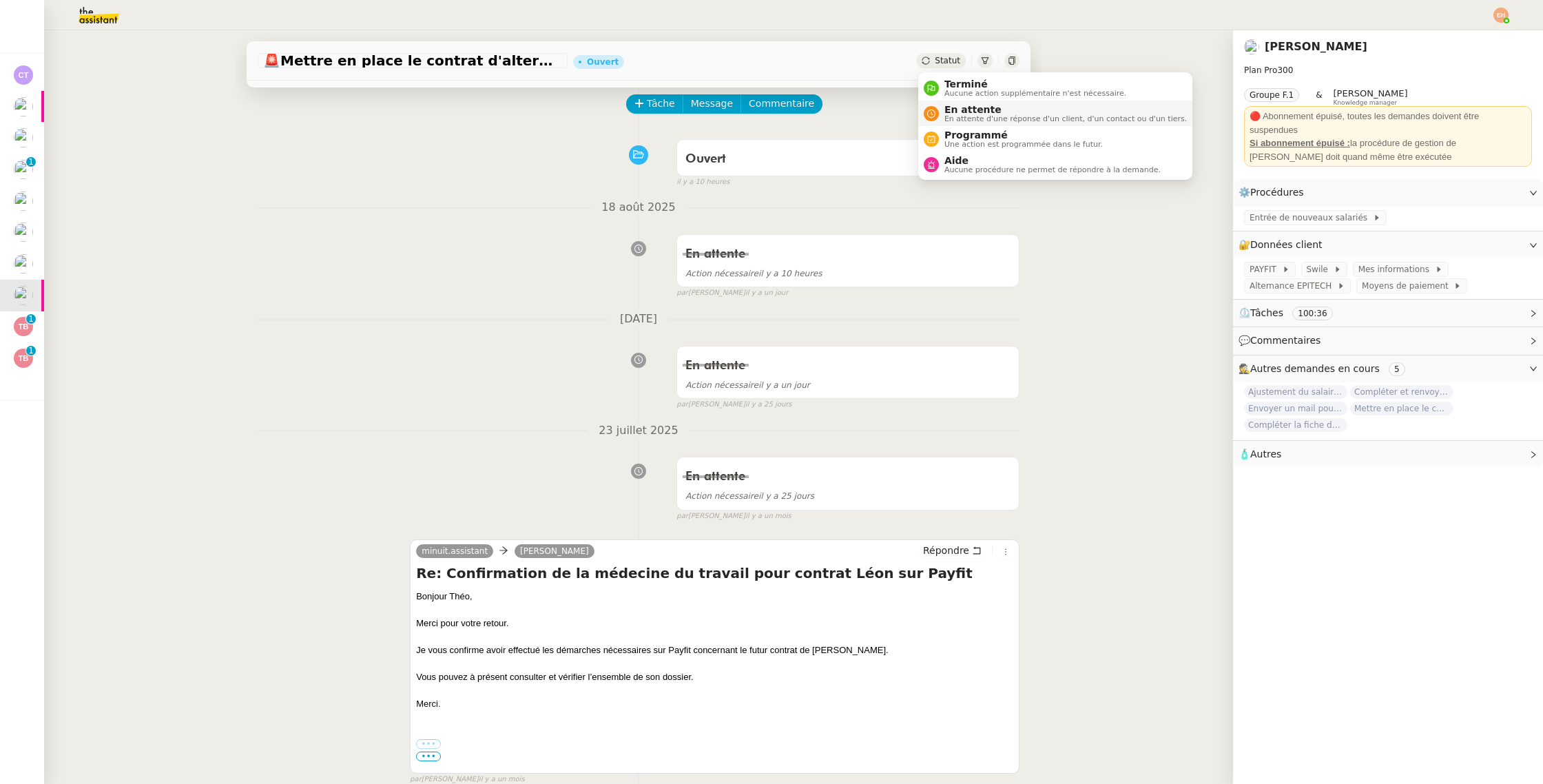
click at [948, 104] on span "En attente" at bounding box center [1065, 109] width 243 height 11
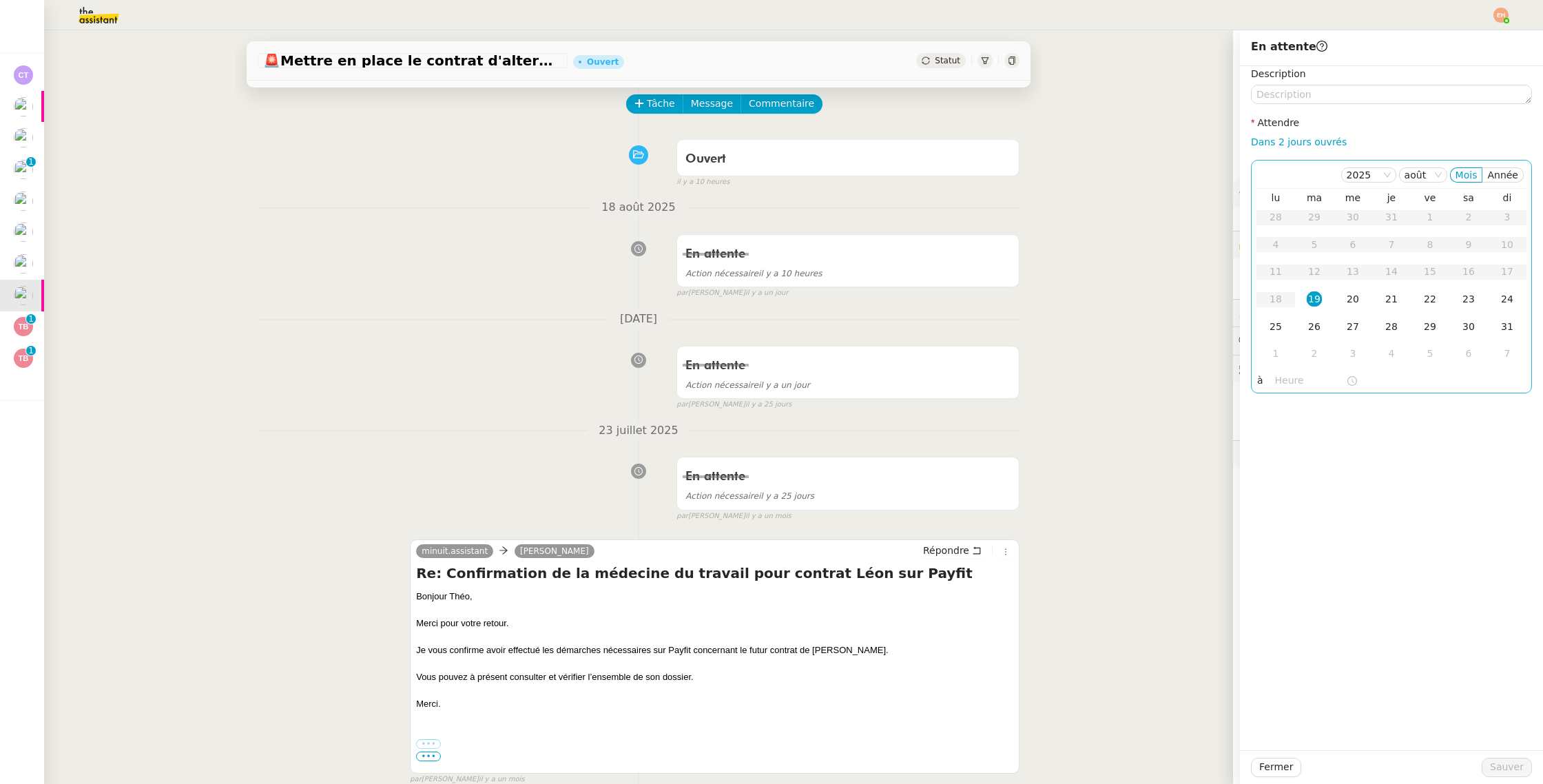
drag, startPoint x: 1280, startPoint y: 356, endPoint x: 1284, endPoint y: 390, distance: 34.2
click at [1280, 356] on div "1" at bounding box center [1276, 354] width 15 height 15
click at [1508, 761] on span "Sauver" at bounding box center [1507, 766] width 34 height 16
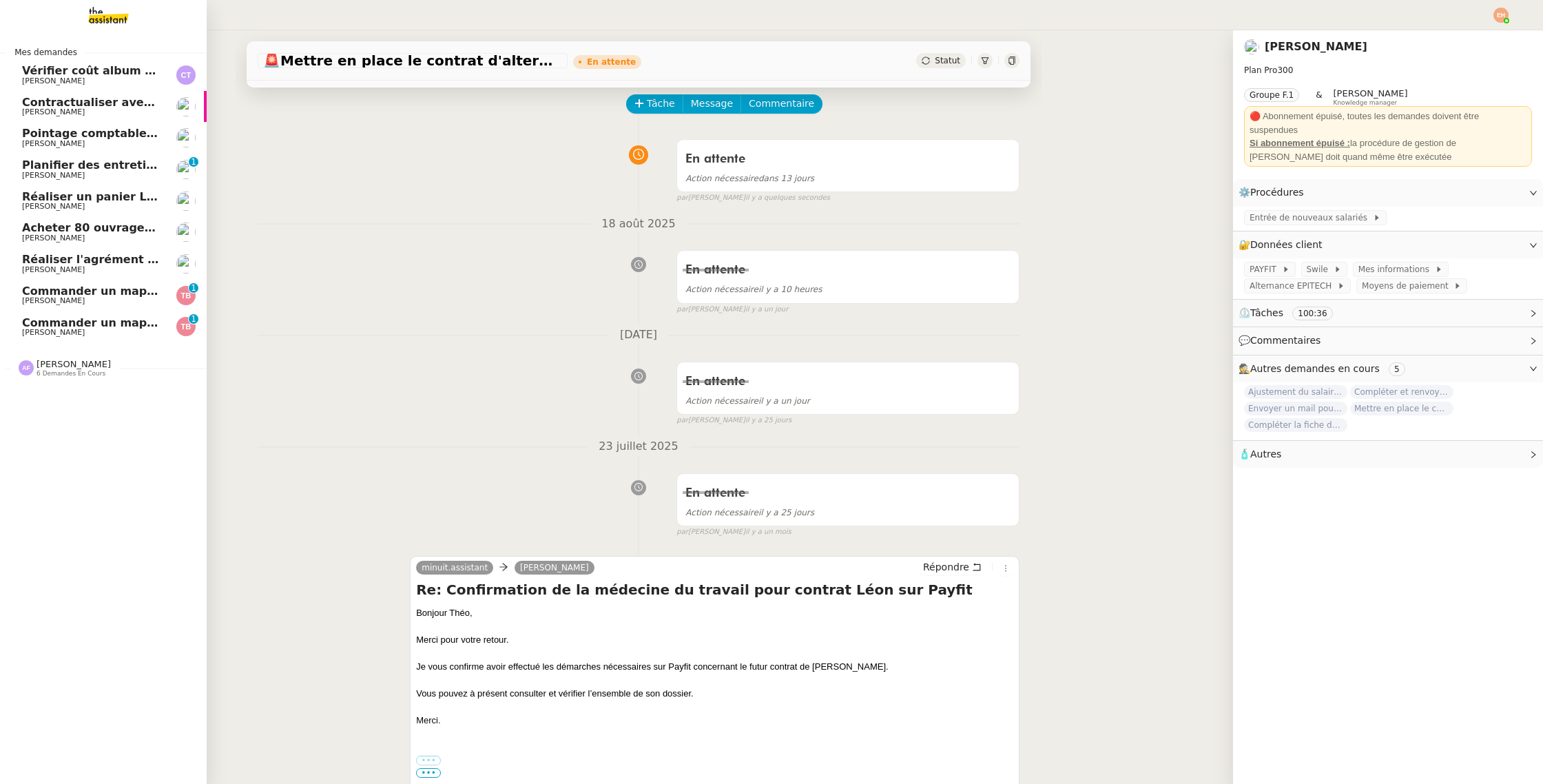
click at [105, 253] on link "Réaliser l'agrément CII pour Swebo Colin Chaffotte" at bounding box center [103, 264] width 206 height 32
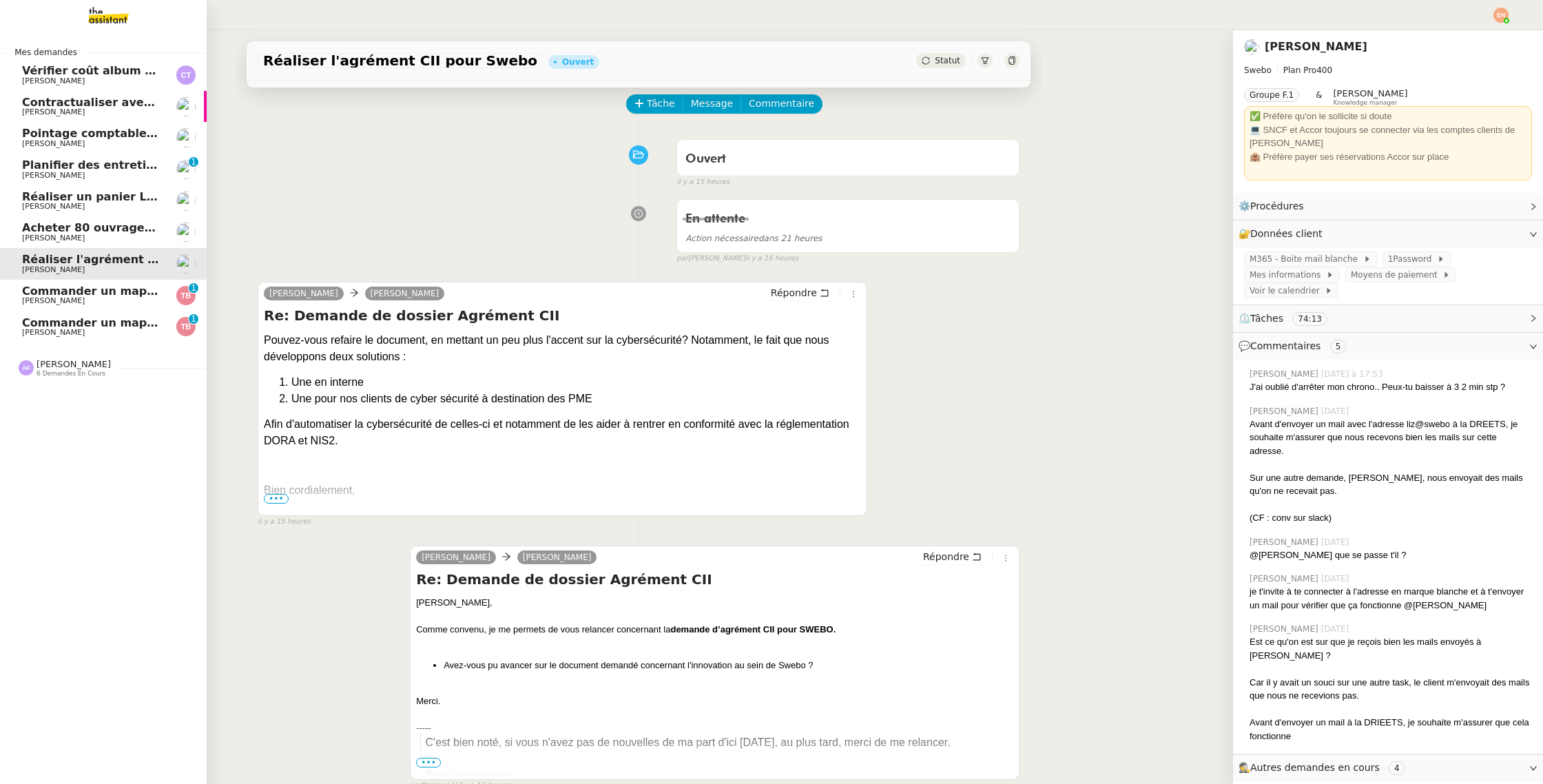
click at [120, 227] on span "Acheter 80 ouvrages pour livraison" at bounding box center [131, 228] width 219 height 13
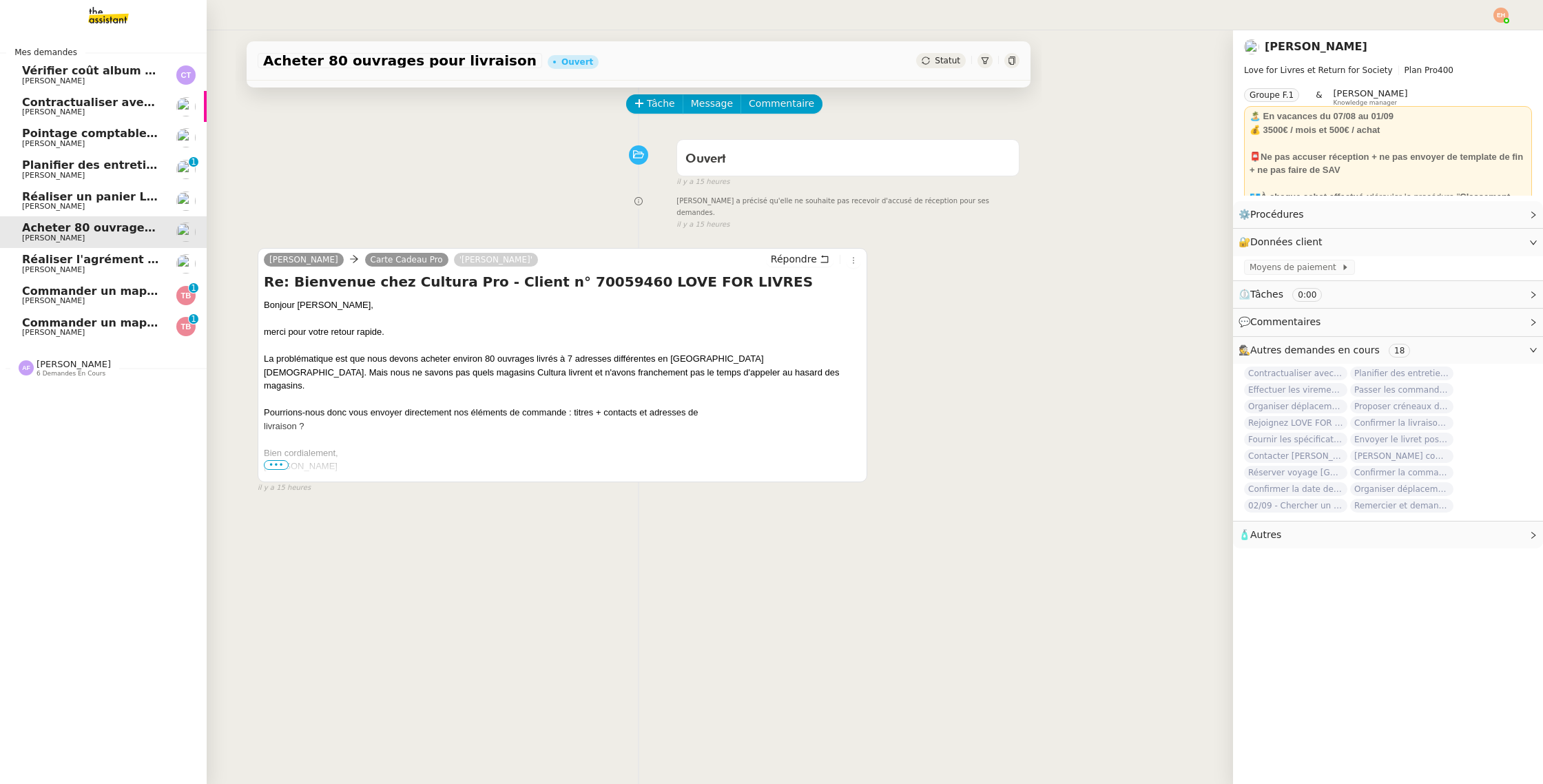
click at [127, 195] on span "Réaliser un panier Leclerc - [DATE]" at bounding box center [130, 197] width 216 height 13
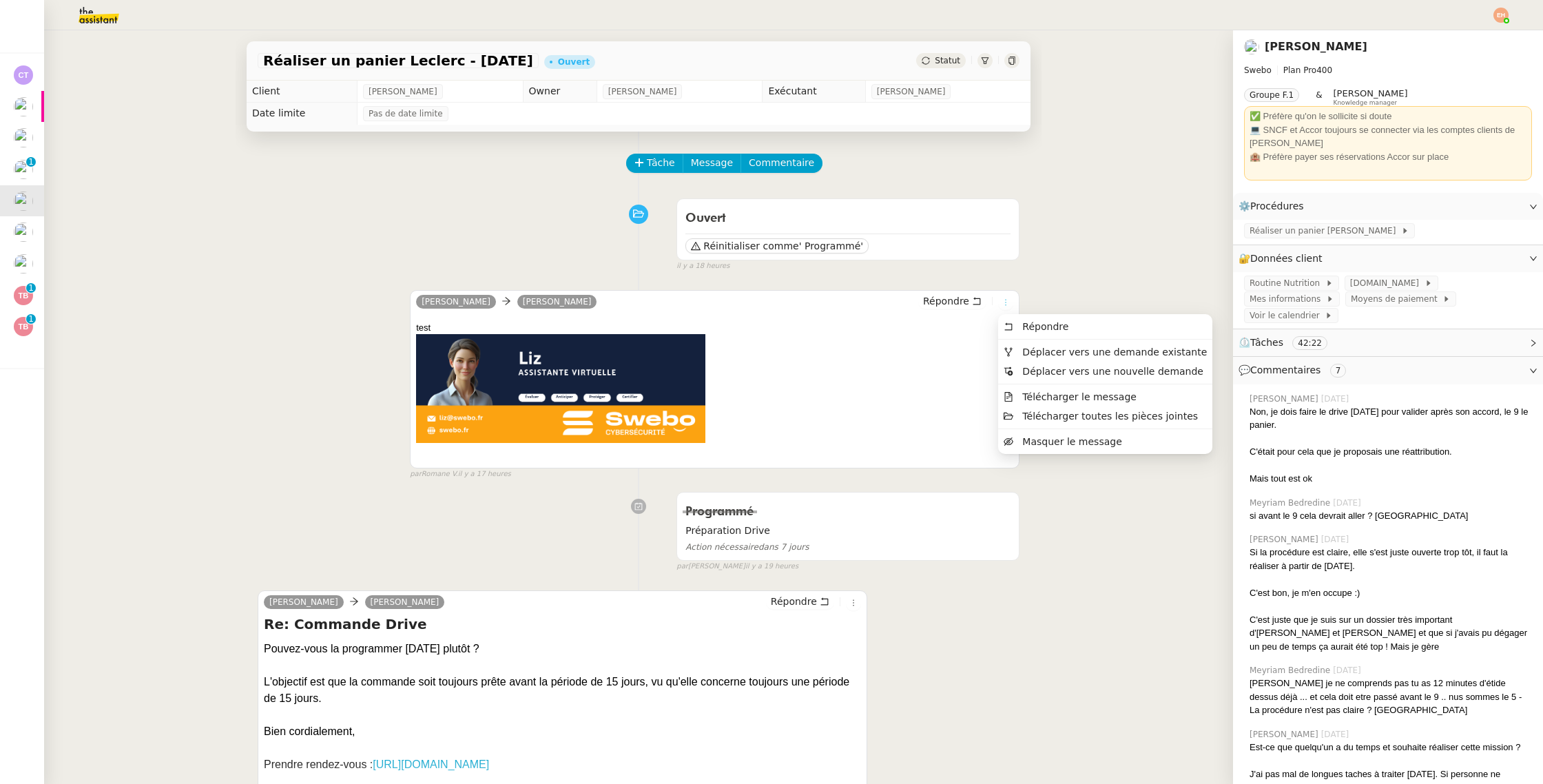
click at [1005, 302] on icon at bounding box center [1006, 302] width 8 height 8
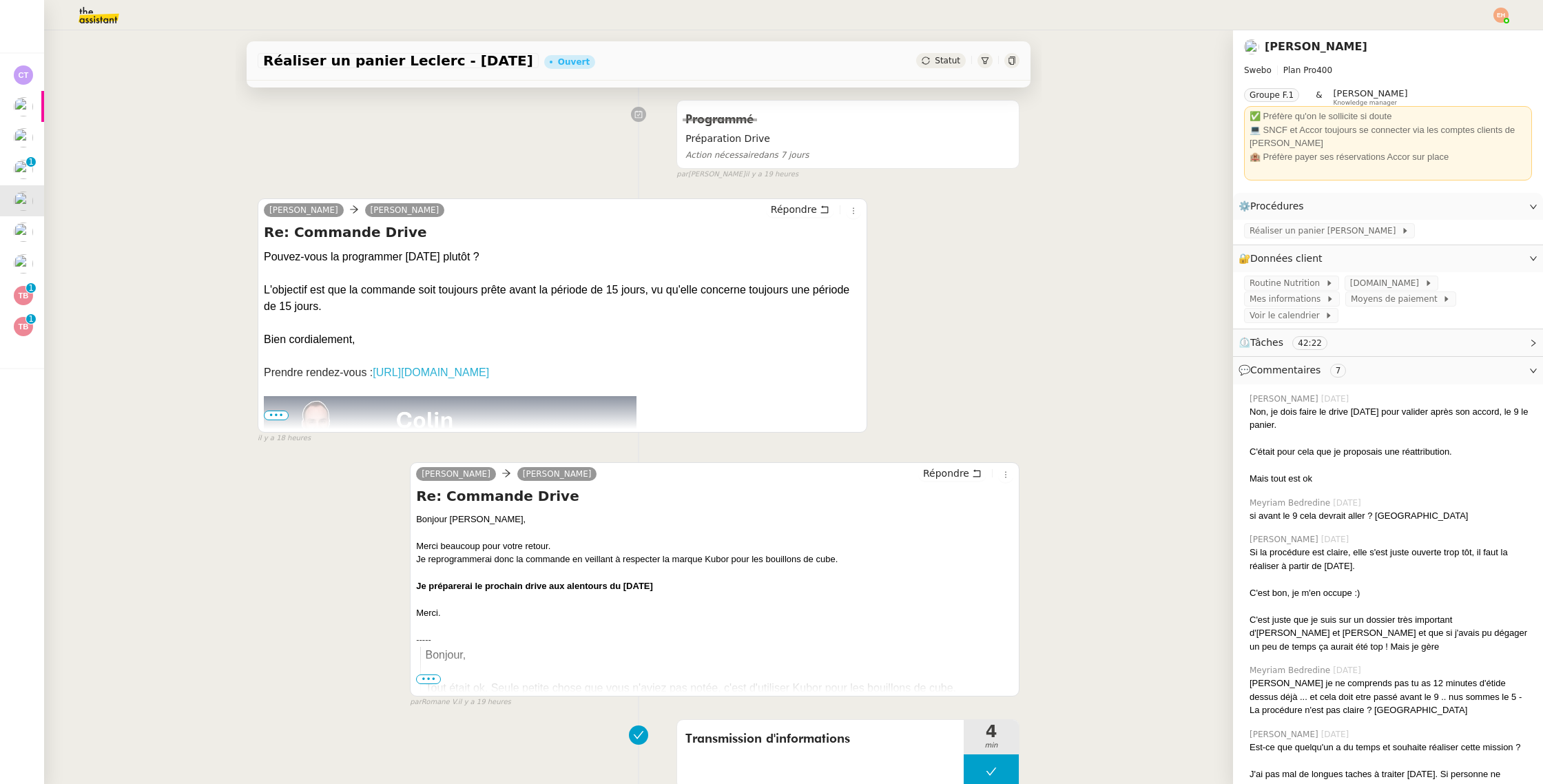
scroll to position [395, 0]
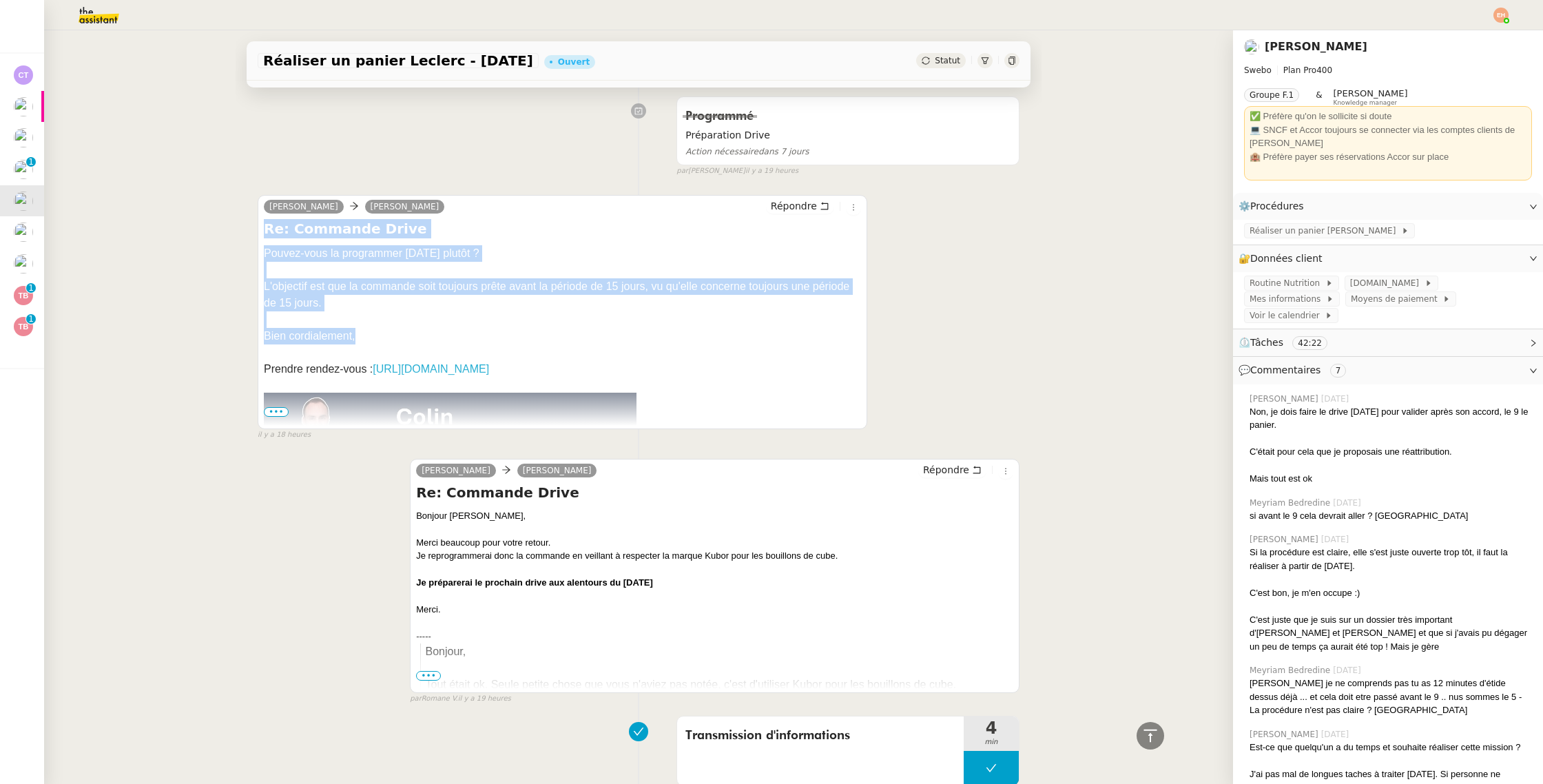
drag, startPoint x: 383, startPoint y: 339, endPoint x: 264, endPoint y: 232, distance: 160.0
click at [264, 232] on div "Re: Commande Drive Pouvez-vous la programmer ce vendredi plutôt ? L'objectif es…" at bounding box center [562, 322] width 597 height 206
copy div "Re: Commande Drive Pouvez-vous la programmer ce vendredi plutôt ? L'objectif es…"
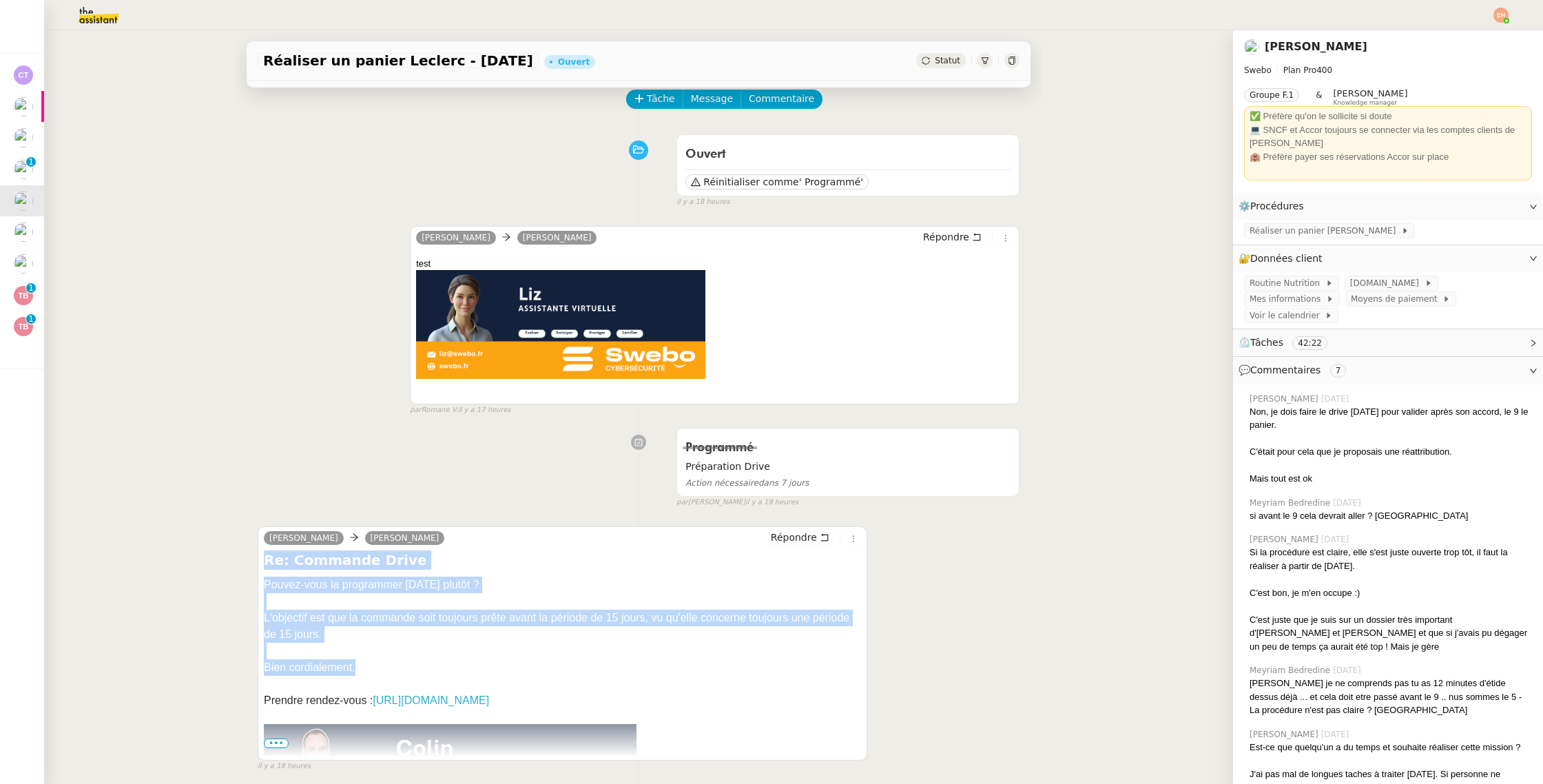
scroll to position [0, 0]
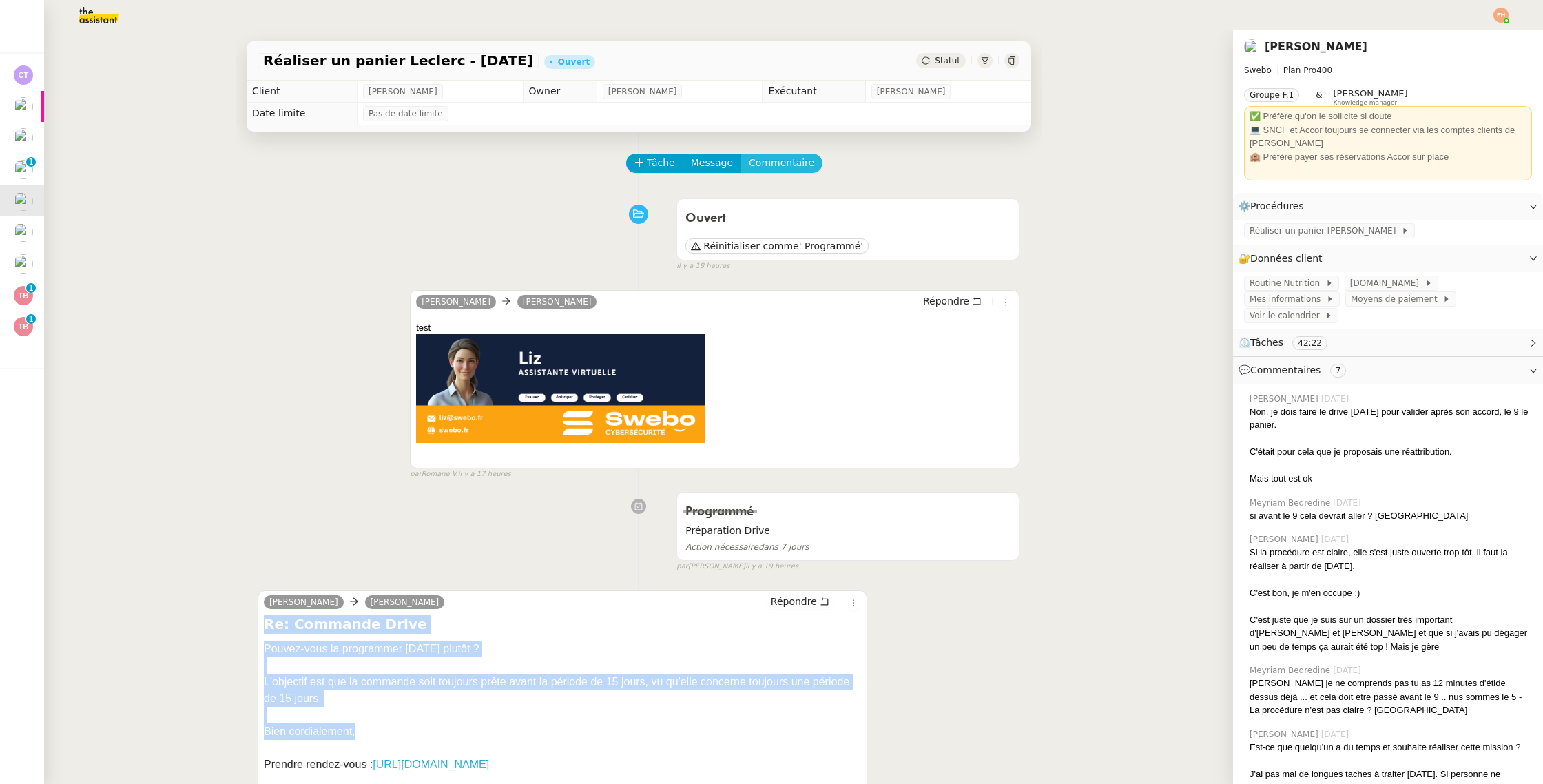
click at [782, 155] on span "Commentaire" at bounding box center [782, 163] width 66 height 16
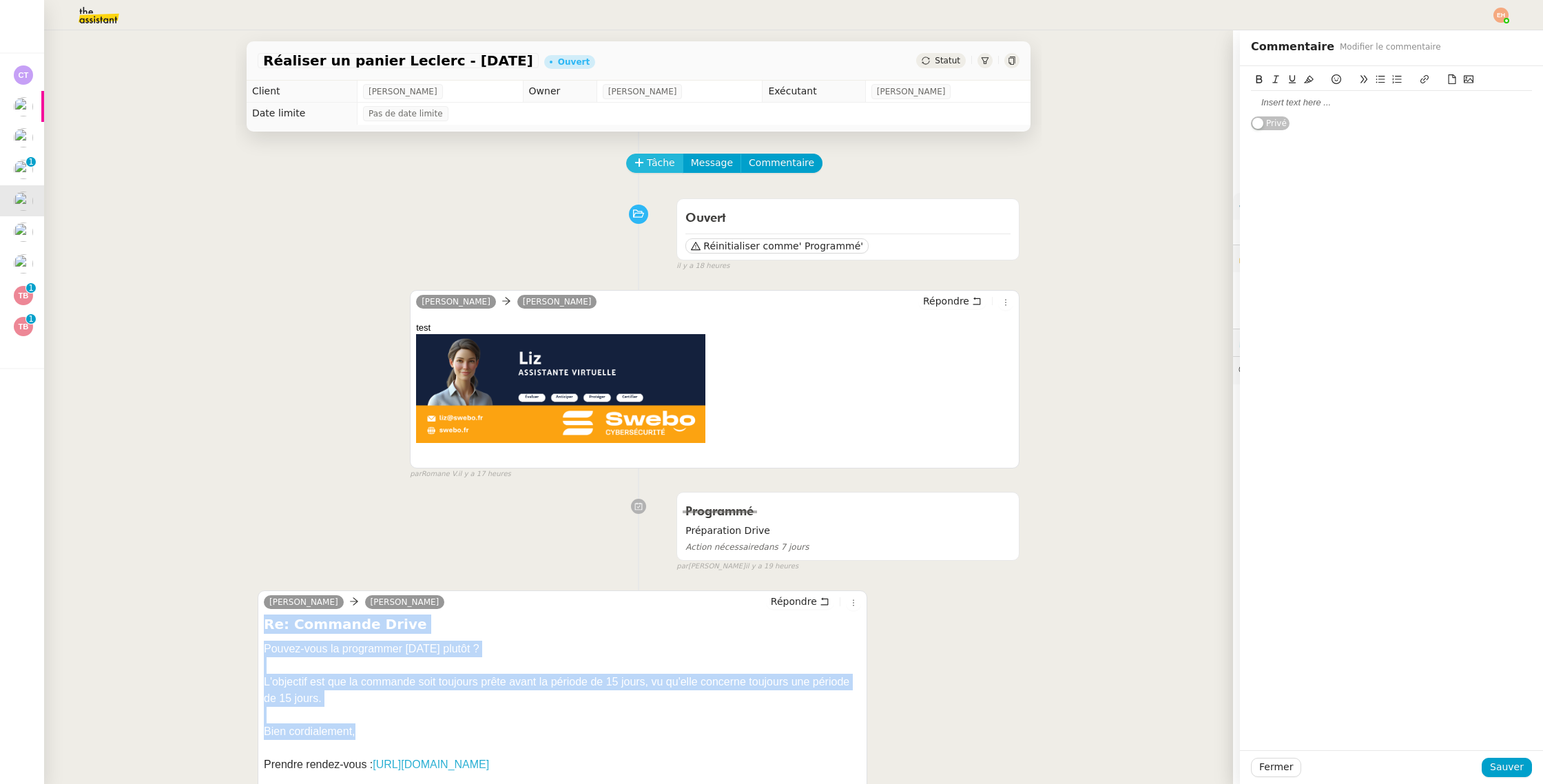
click at [632, 157] on button "Tâche" at bounding box center [655, 163] width 57 height 19
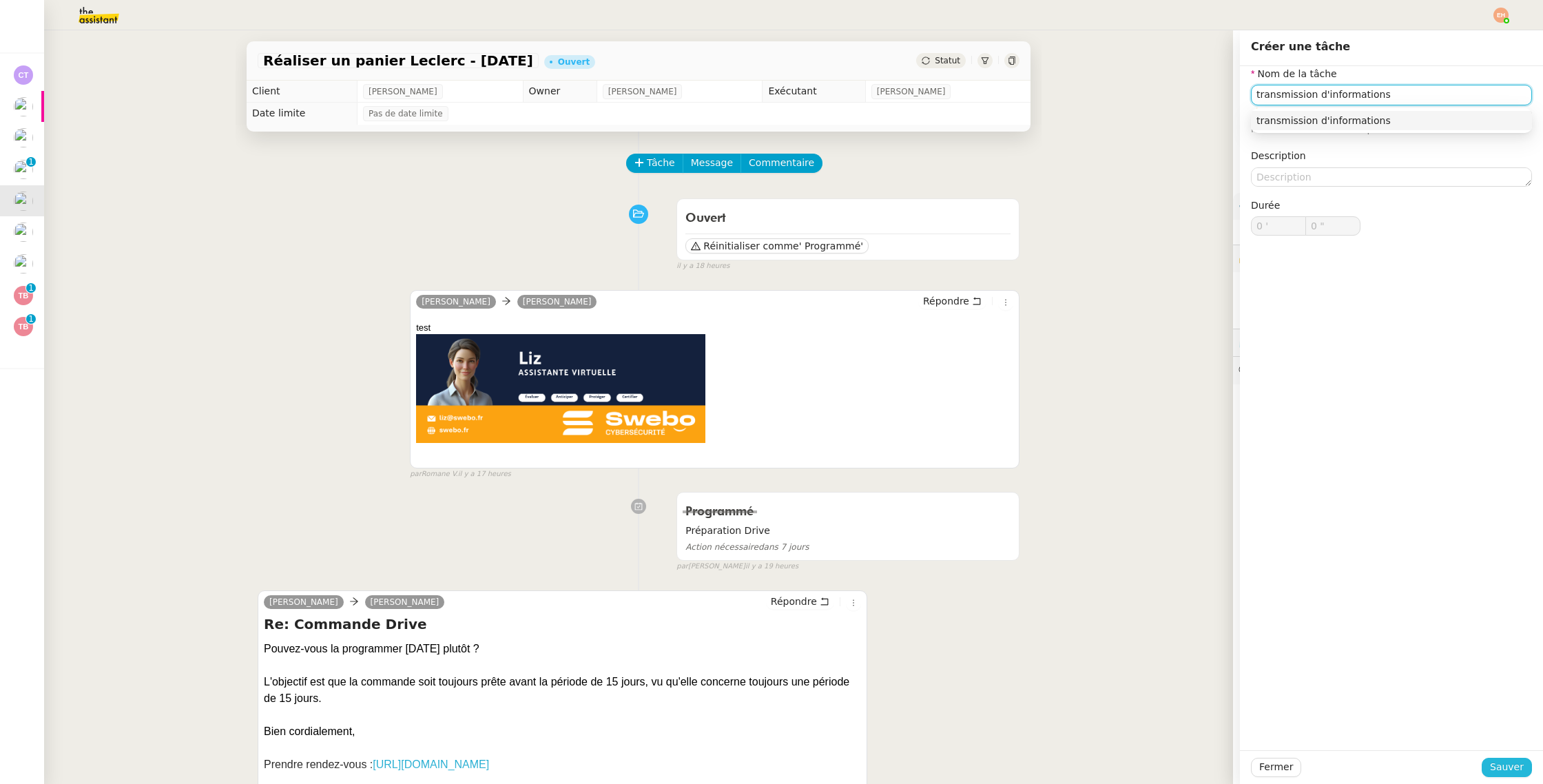
type input "transmission d'informations"
click at [1485, 762] on button "Sauver" at bounding box center [1507, 767] width 51 height 19
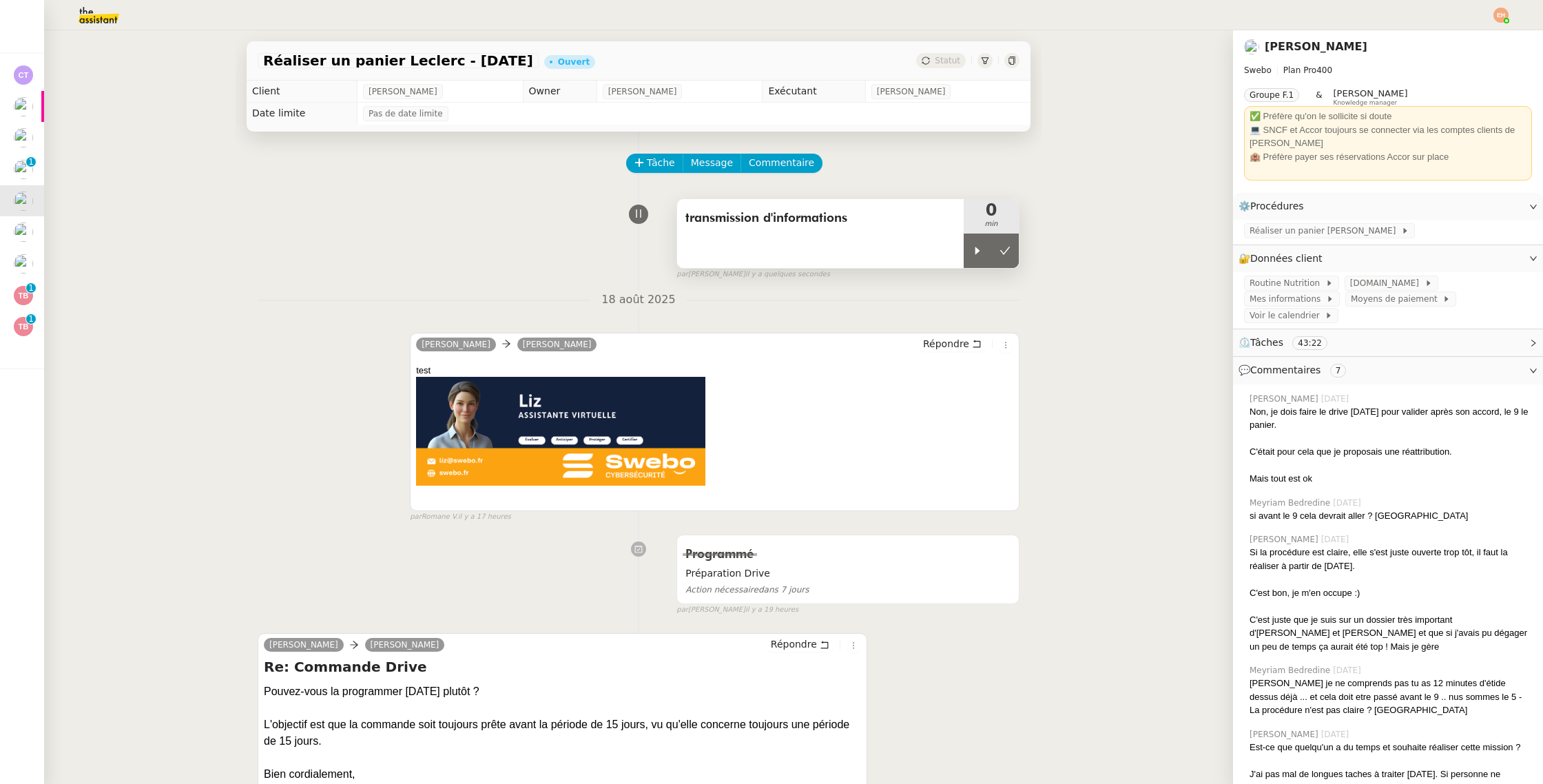
drag, startPoint x: 973, startPoint y: 250, endPoint x: 884, endPoint y: 261, distance: 89.7
click at [973, 250] on icon at bounding box center [977, 250] width 11 height 11
click at [649, 162] on span "Tâche" at bounding box center [661, 163] width 29 height 16
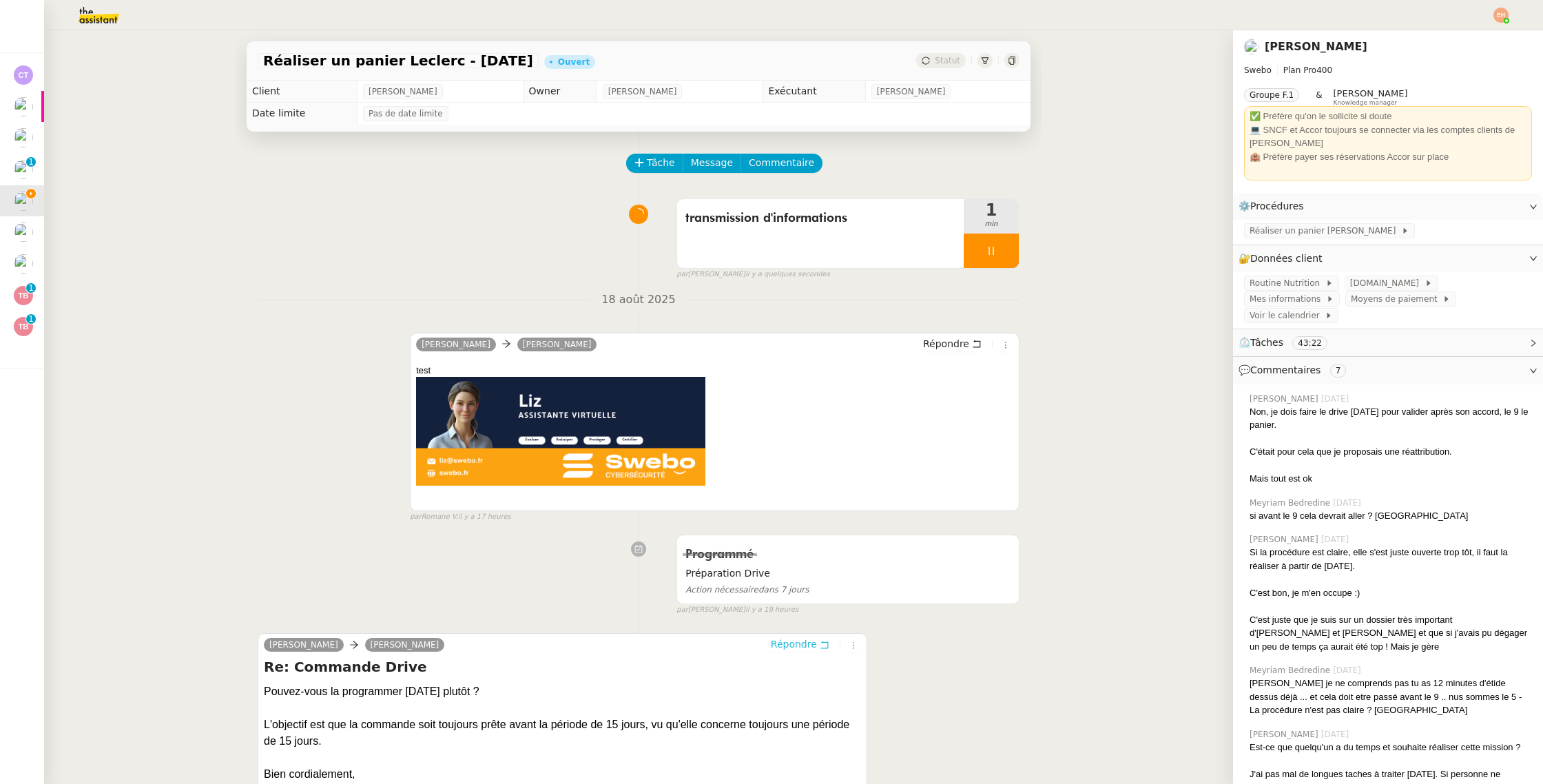
click at [788, 647] on span "Répondre" at bounding box center [793, 644] width 46 height 13
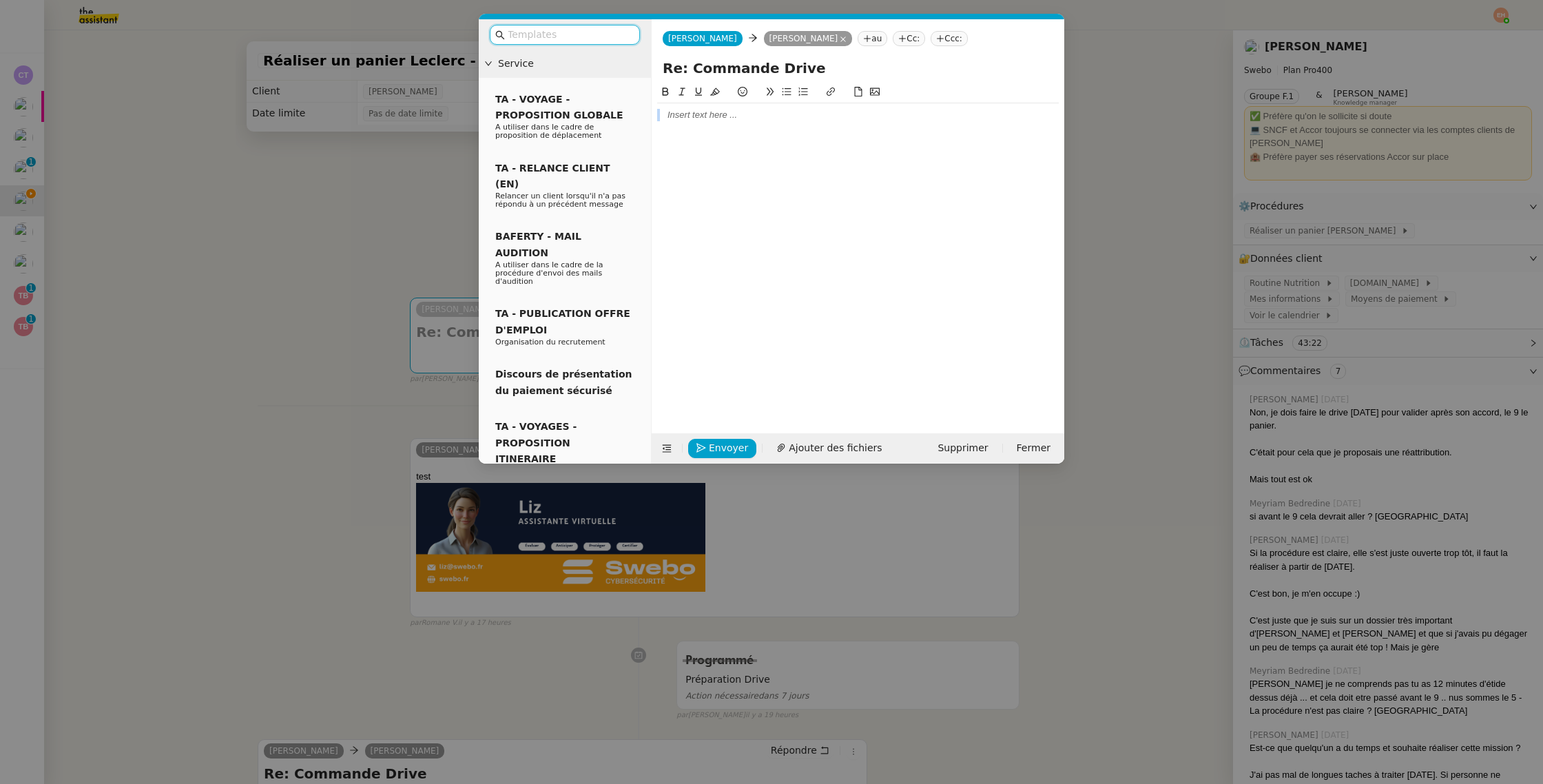
click at [710, 127] on div at bounding box center [857, 248] width 402 height 328
click at [717, 115] on div at bounding box center [857, 115] width 402 height 13
click at [709, 116] on div "Bonjour," at bounding box center [857, 115] width 402 height 13
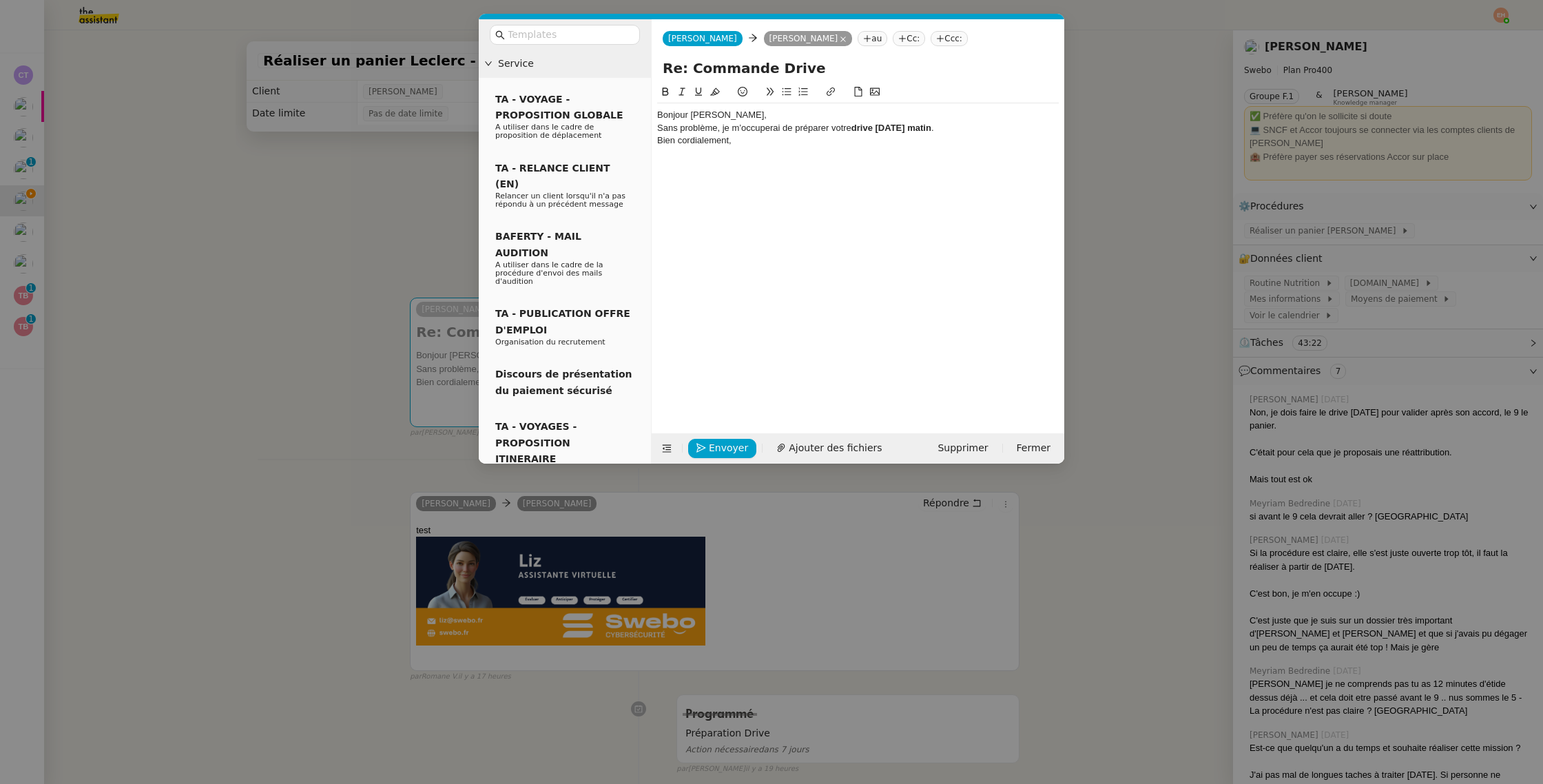
drag, startPoint x: 724, startPoint y: 115, endPoint x: 745, endPoint y: 122, distance: 22.1
click at [724, 115] on div "Bonjour [PERSON_NAME]," at bounding box center [857, 115] width 402 height 13
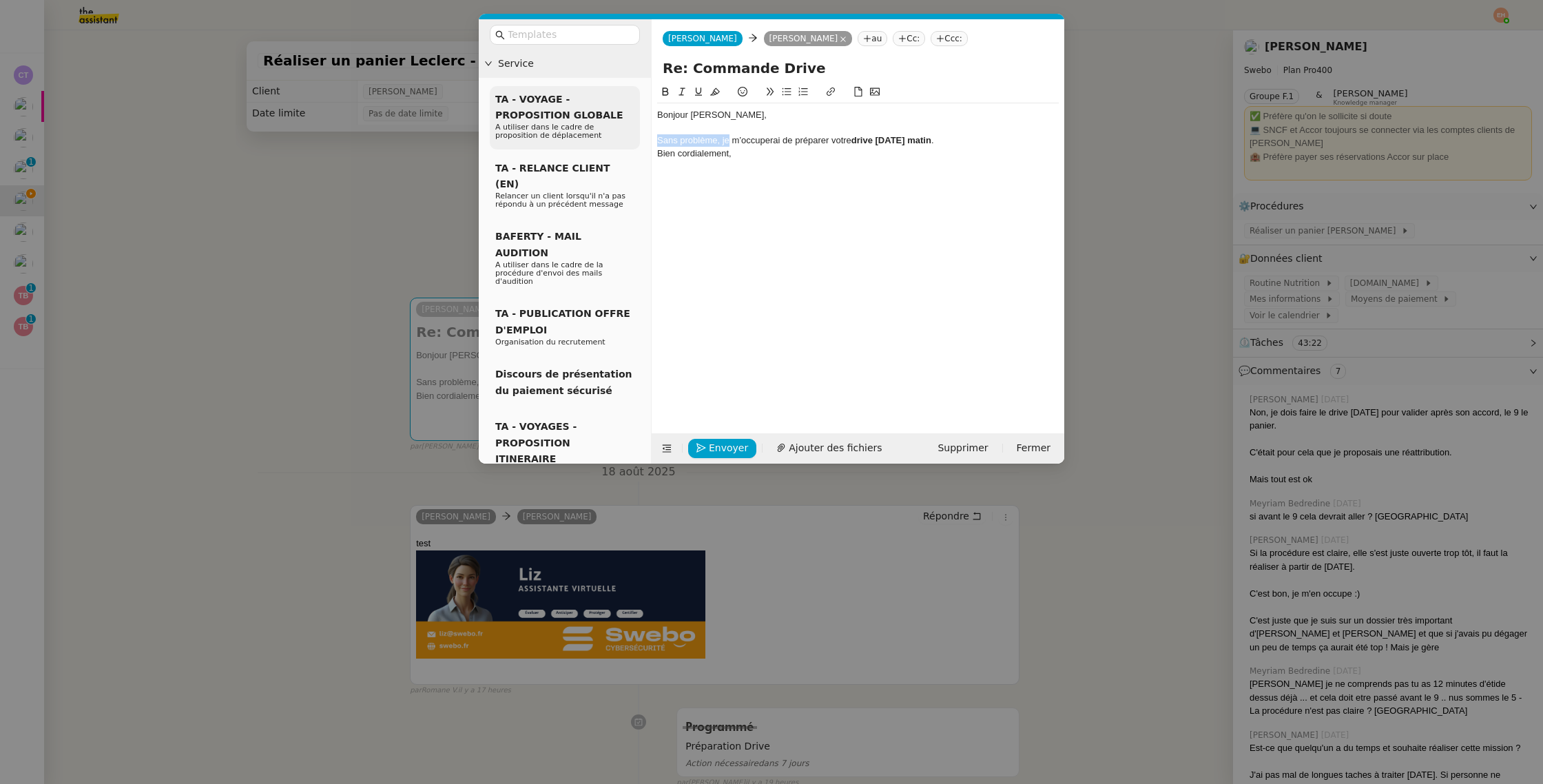
drag, startPoint x: 720, startPoint y: 140, endPoint x: 608, endPoint y: 139, distance: 112.0
click at [608, 139] on nz-layout "Service TA - VOYAGE - PROPOSITION GLOBALE A utiliser dans le cadre de propositi…" at bounding box center [771, 242] width 585 height 445
click at [905, 140] on div "Je m’occuperai de préparer votre drive vendredi matin ." at bounding box center [857, 140] width 402 height 13
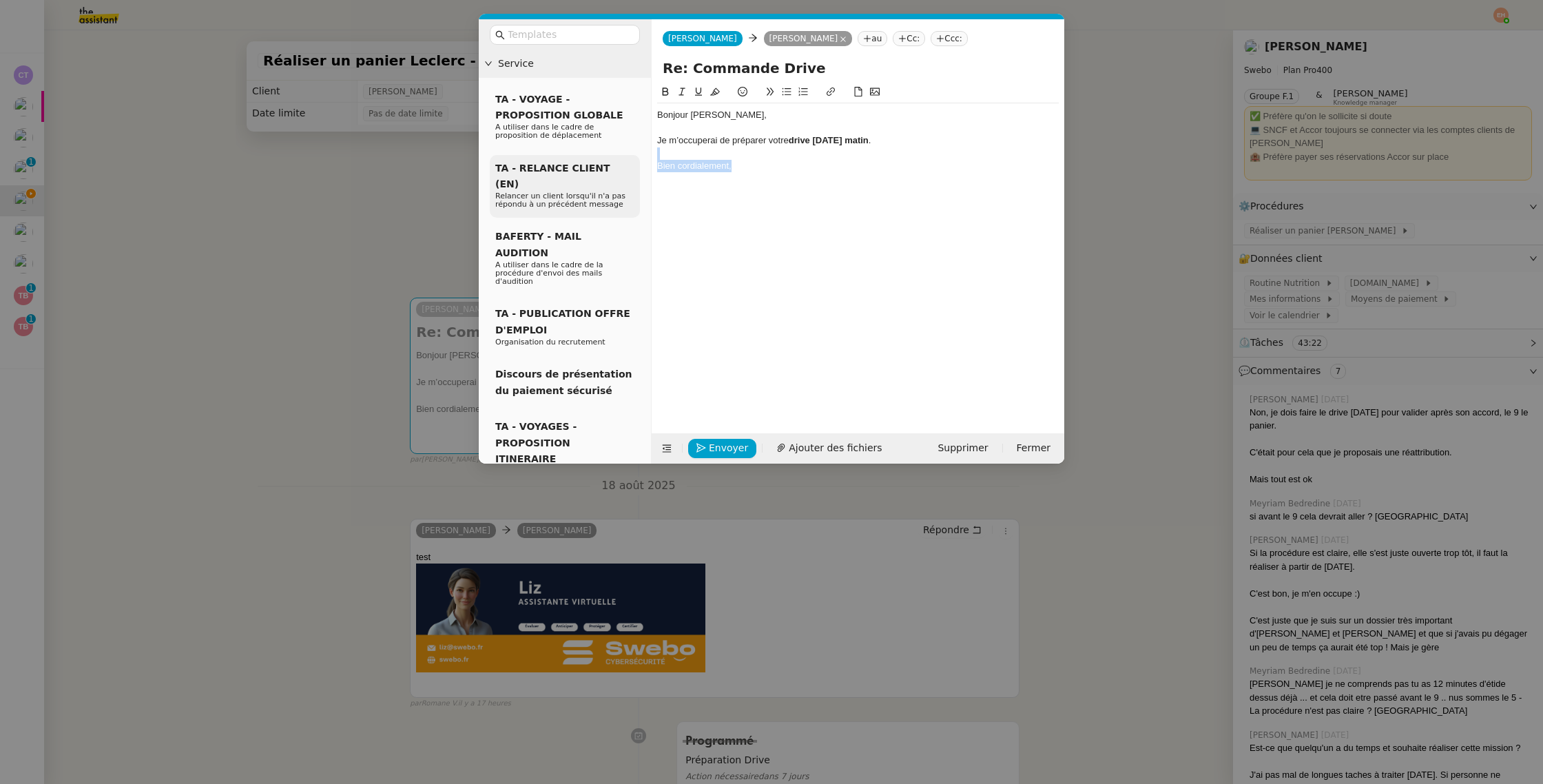
drag, startPoint x: 688, startPoint y: 168, endPoint x: 587, endPoint y: 157, distance: 101.6
click at [587, 157] on nz-layout "Service TA - VOYAGE - PROPOSITION GLOBALE A utiliser dans le cadre de propositi…" at bounding box center [771, 242] width 585 height 445
click at [771, 142] on div "Je m’occuperai de préparer votre drive vendredi matin ." at bounding box center [857, 140] width 402 height 13
click at [770, 142] on div "Je m’occuperai de préparer votre drive vendredi matin ." at bounding box center [857, 140] width 402 height 13
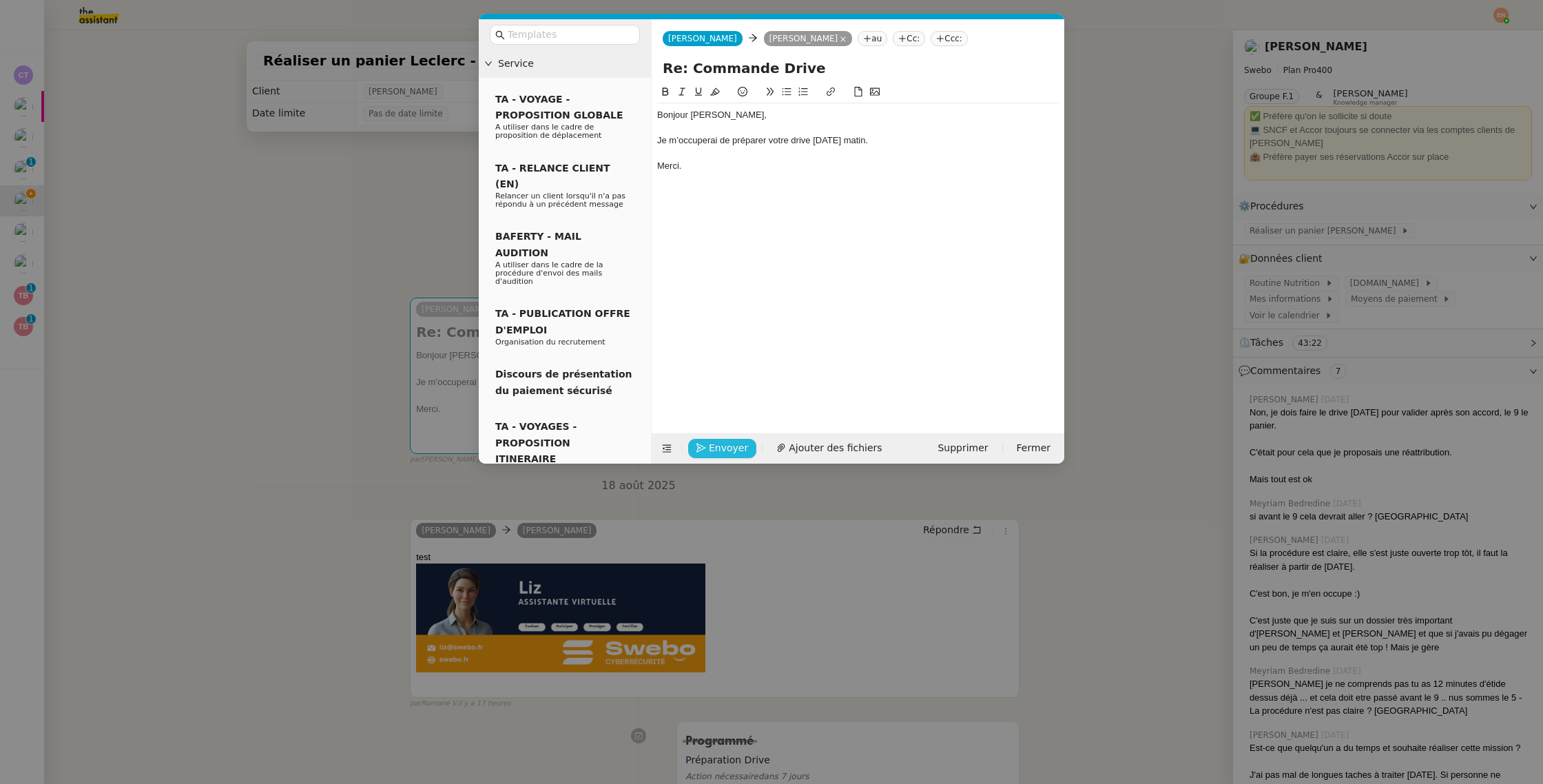
click at [713, 441] on span "Envoyer" at bounding box center [729, 448] width 40 height 16
click at [713, 437] on span "Confirmer l'envoi" at bounding box center [750, 429] width 83 height 16
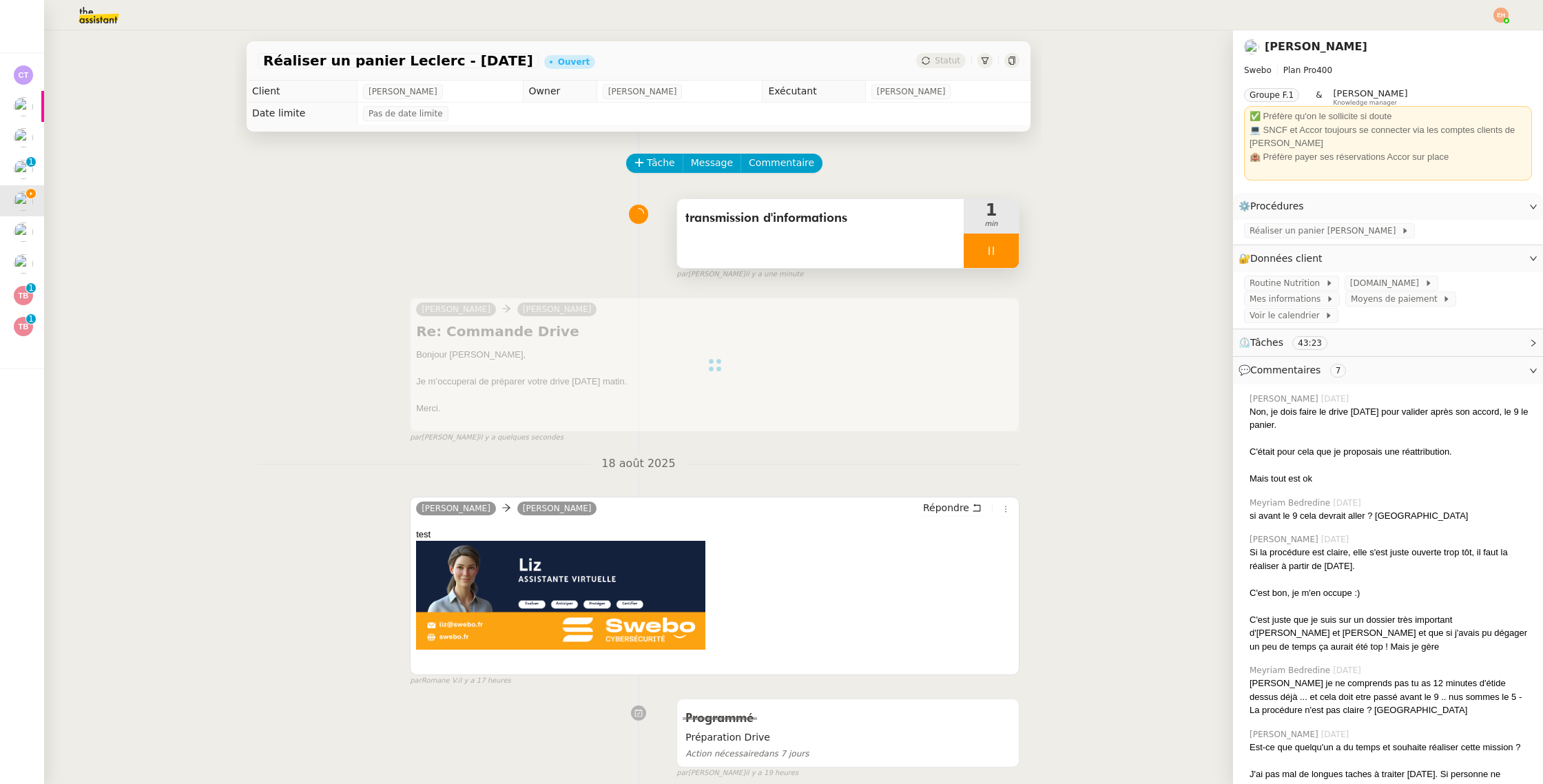
click at [998, 255] on div at bounding box center [990, 250] width 55 height 35
click at [1011, 250] on button at bounding box center [1005, 250] width 28 height 35
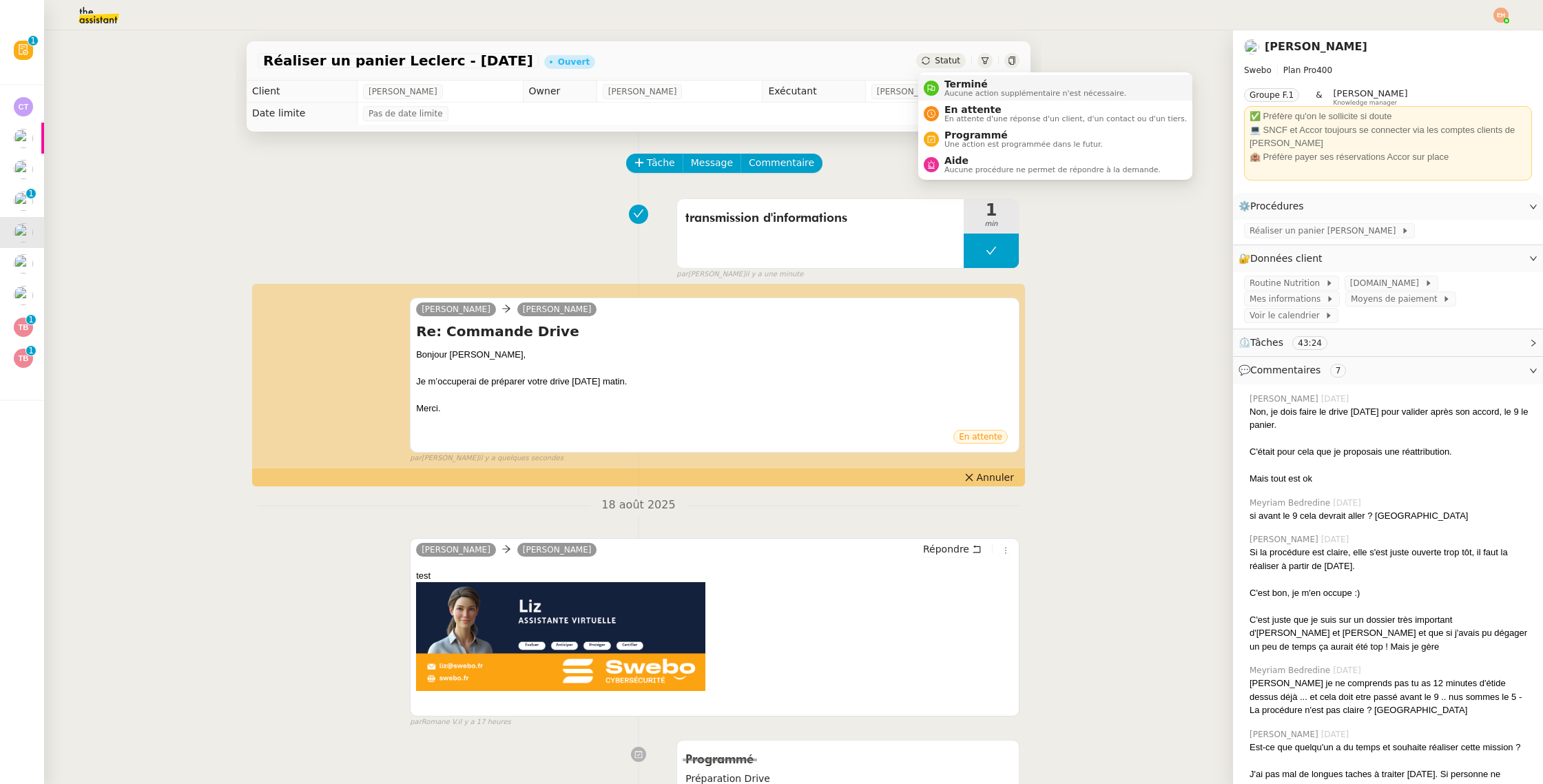
drag, startPoint x: 948, startPoint y: 62, endPoint x: 953, endPoint y: 77, distance: 15.8
click at [948, 62] on span "Statut" at bounding box center [948, 60] width 25 height 9
click at [977, 110] on span "En attente" at bounding box center [1065, 109] width 243 height 11
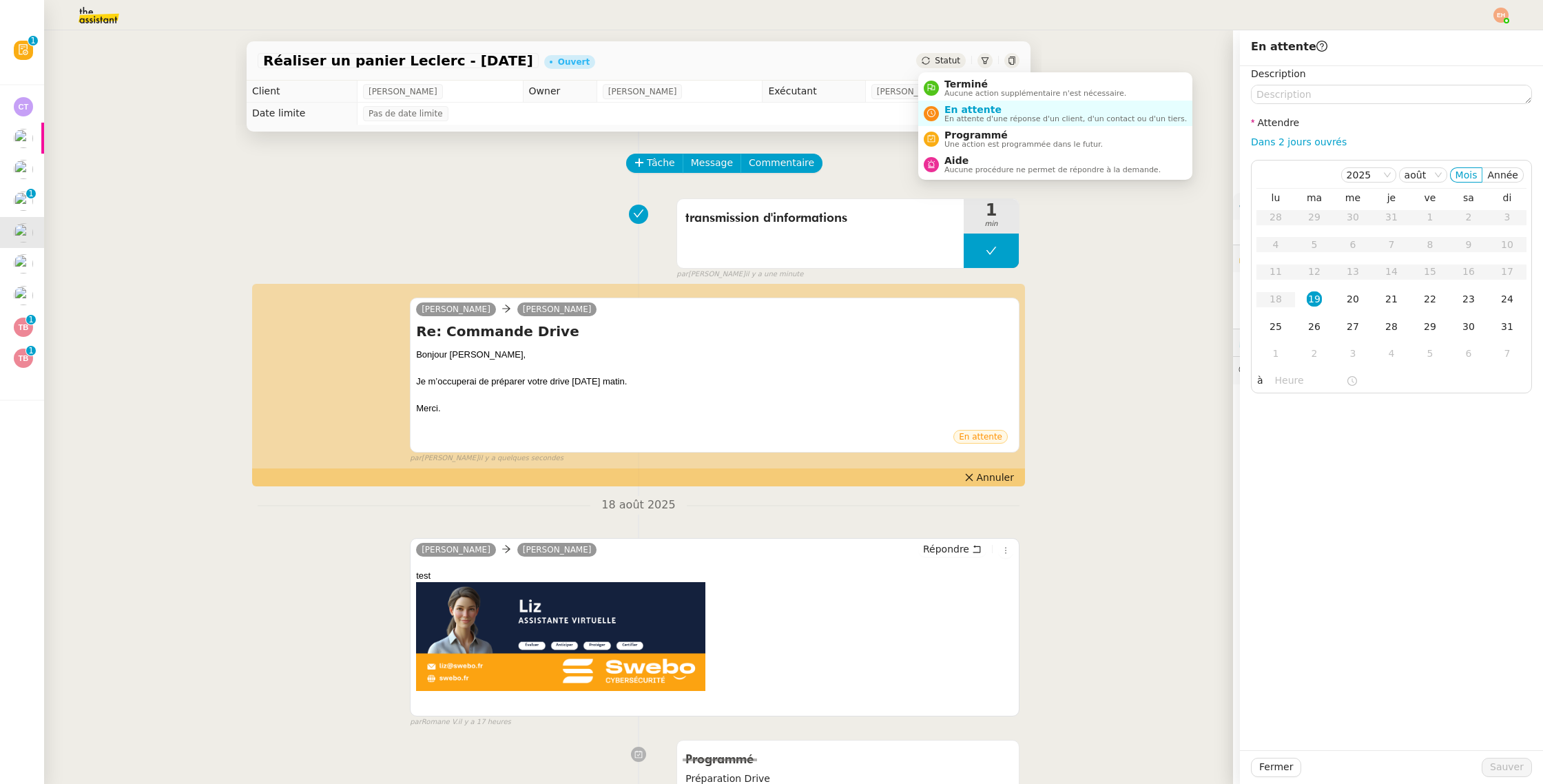
click at [932, 53] on div "Statut" at bounding box center [941, 61] width 50 height 15
click at [958, 134] on span "Programmé" at bounding box center [1023, 135] width 158 height 11
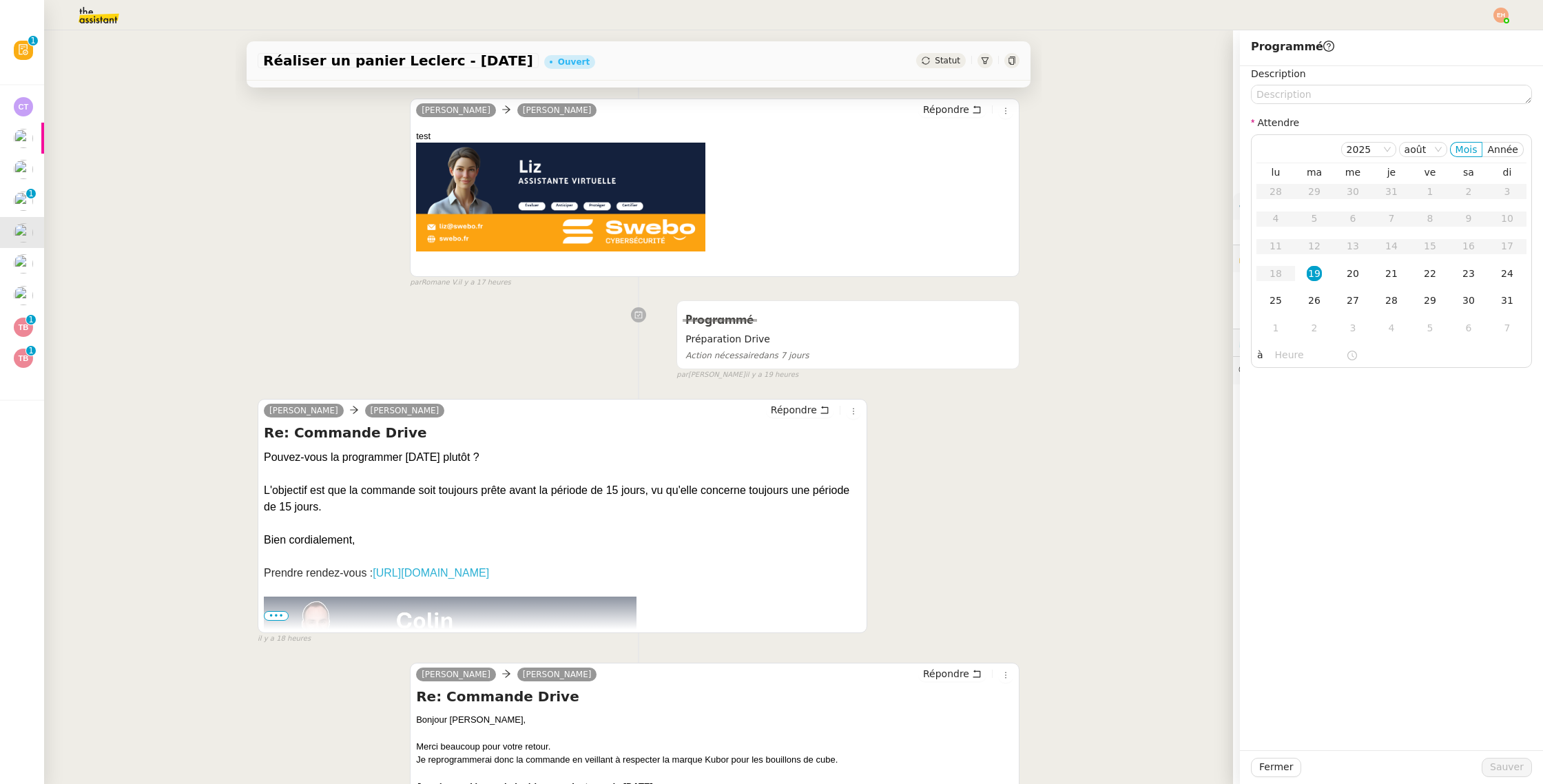
scroll to position [483, 0]
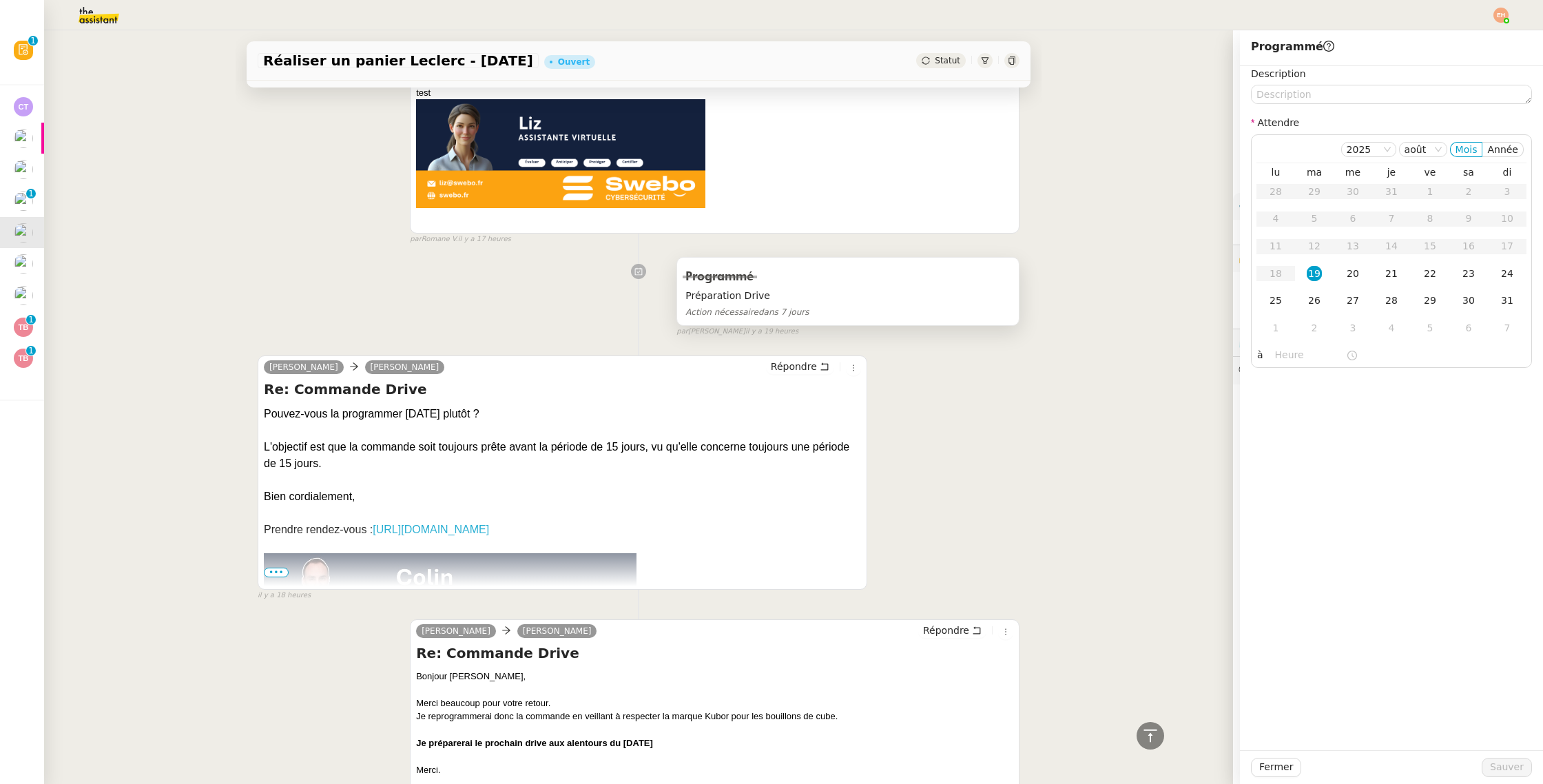
click at [802, 293] on span "Préparation Drive" at bounding box center [848, 296] width 325 height 16
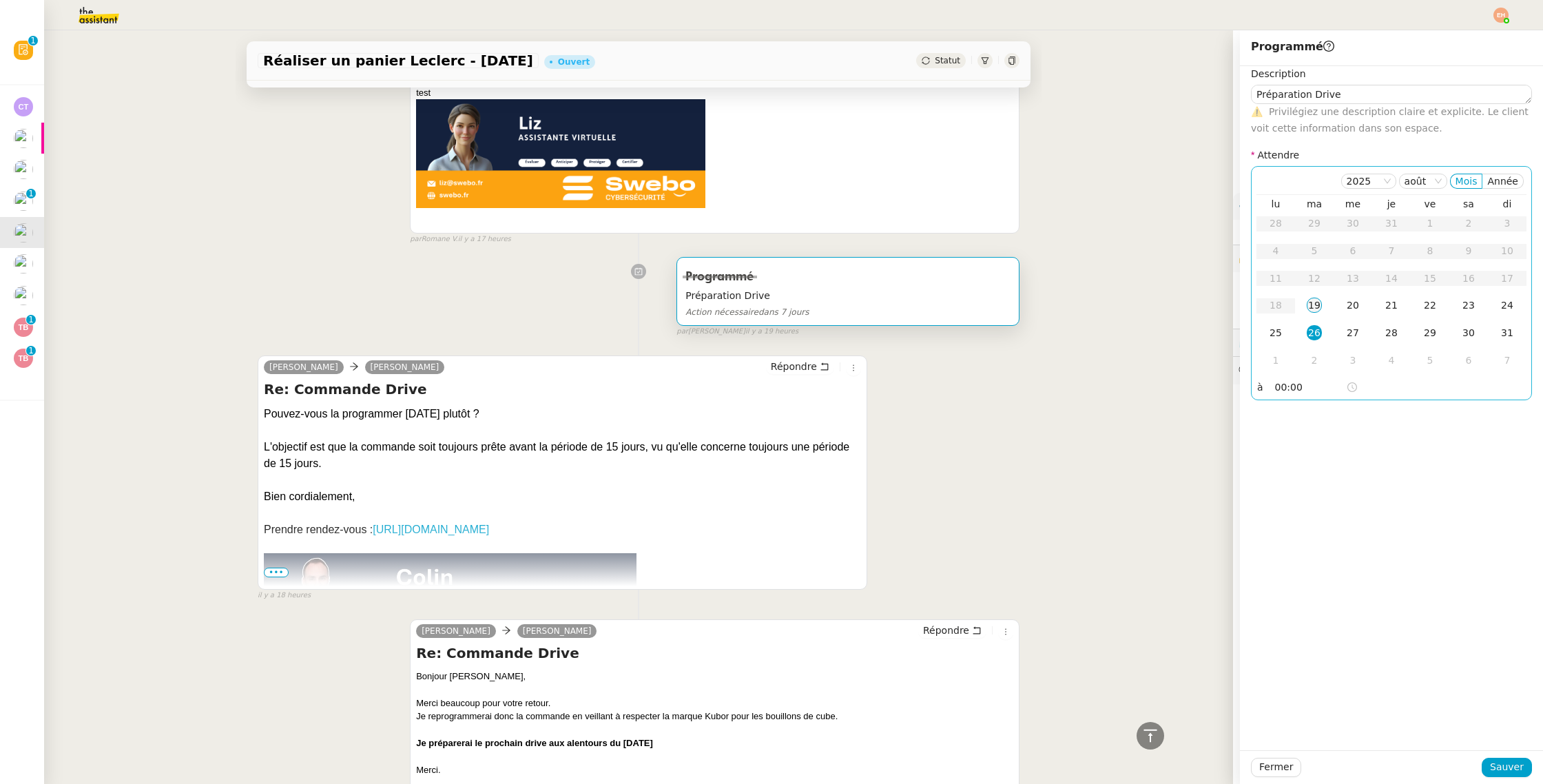
drag, startPoint x: 1314, startPoint y: 305, endPoint x: 1327, endPoint y: 305, distance: 13.0
click at [1314, 305] on div "19" at bounding box center [1315, 305] width 15 height 15
drag, startPoint x: 1385, startPoint y: 305, endPoint x: 1401, endPoint y: 305, distance: 16.0
click at [1385, 305] on div "21" at bounding box center [1391, 305] width 15 height 15
click at [1438, 306] on td "22" at bounding box center [1430, 306] width 39 height 28
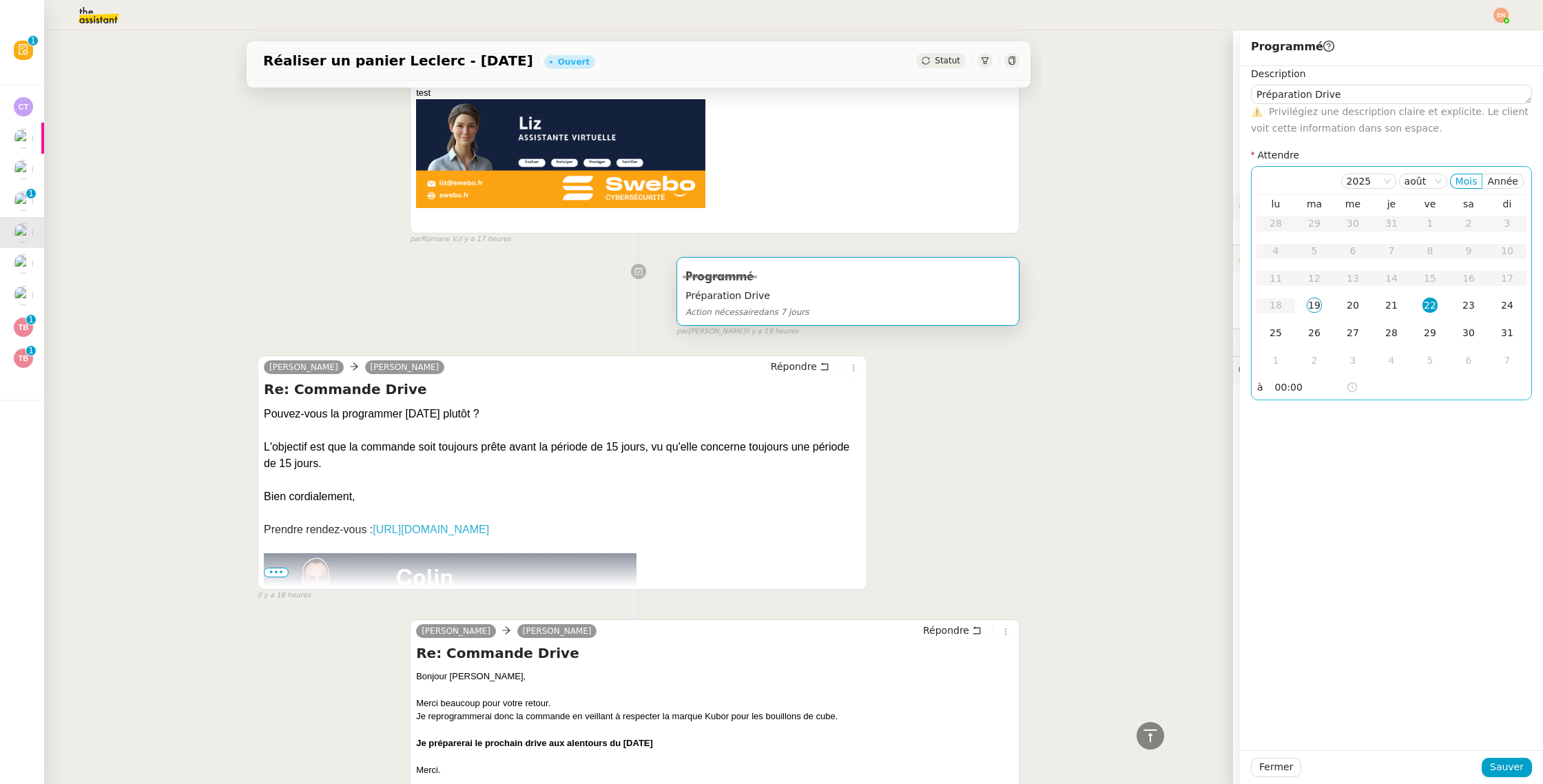
click at [1284, 387] on input "00:00" at bounding box center [1311, 387] width 71 height 16
click at [1284, 537] on div "08" at bounding box center [1287, 541] width 39 height 17
type input "08:00"
click at [1330, 584] on span "Ok" at bounding box center [1327, 586] width 13 height 13
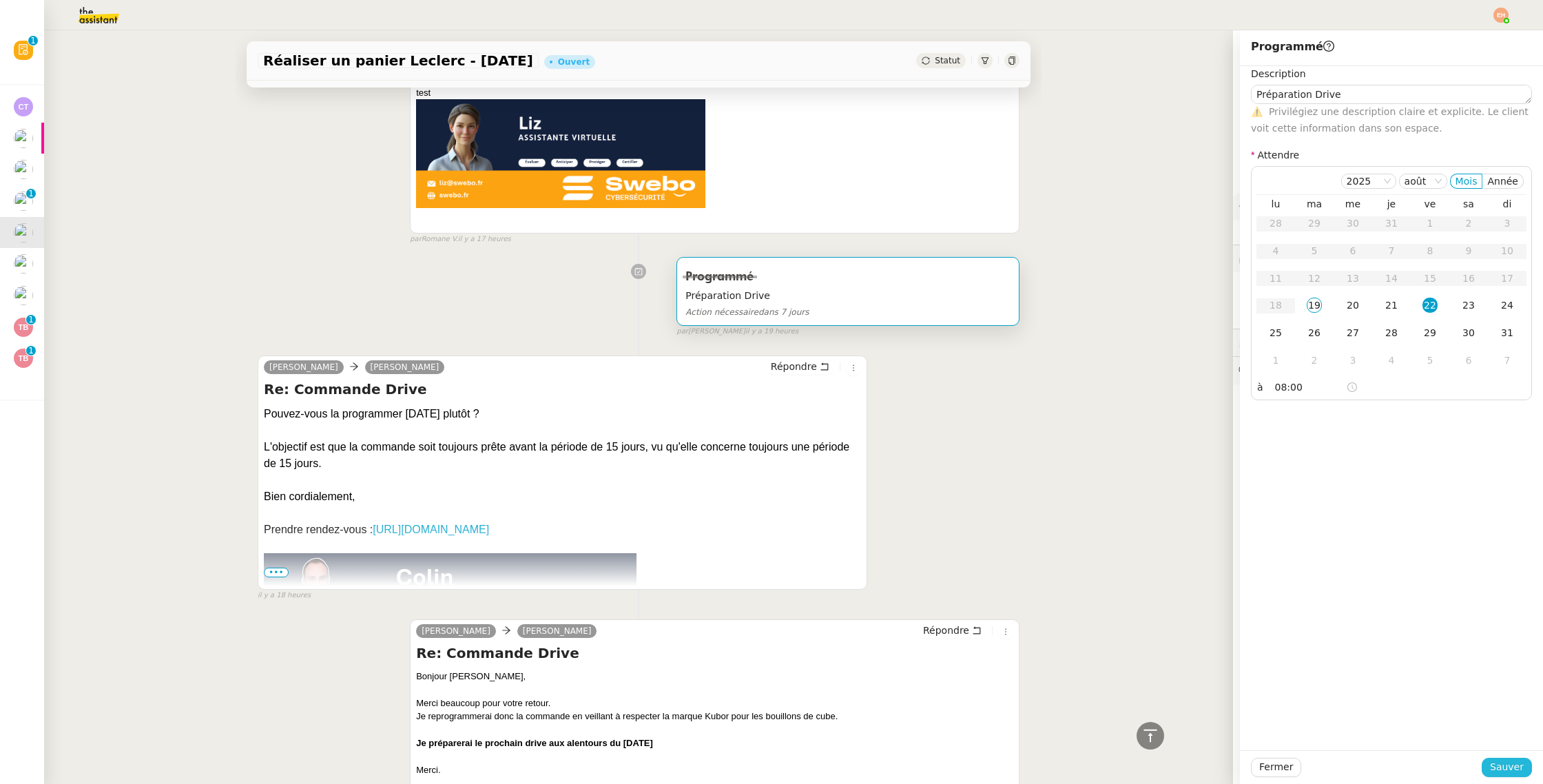
click at [1500, 766] on span "Sauver" at bounding box center [1507, 766] width 34 height 16
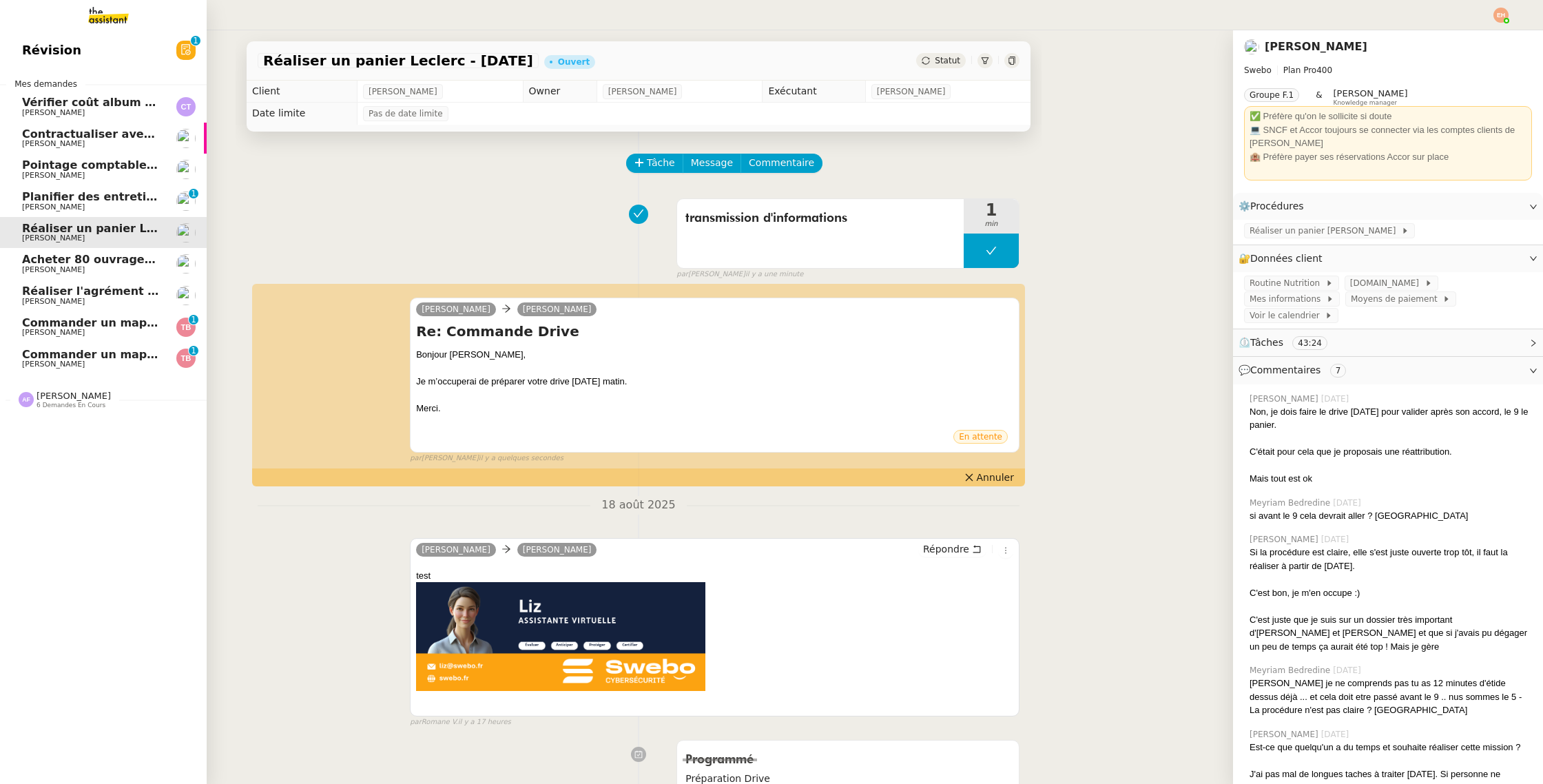
click at [102, 200] on span "Planifier des entretiens de recrutement" at bounding box center [145, 197] width 247 height 13
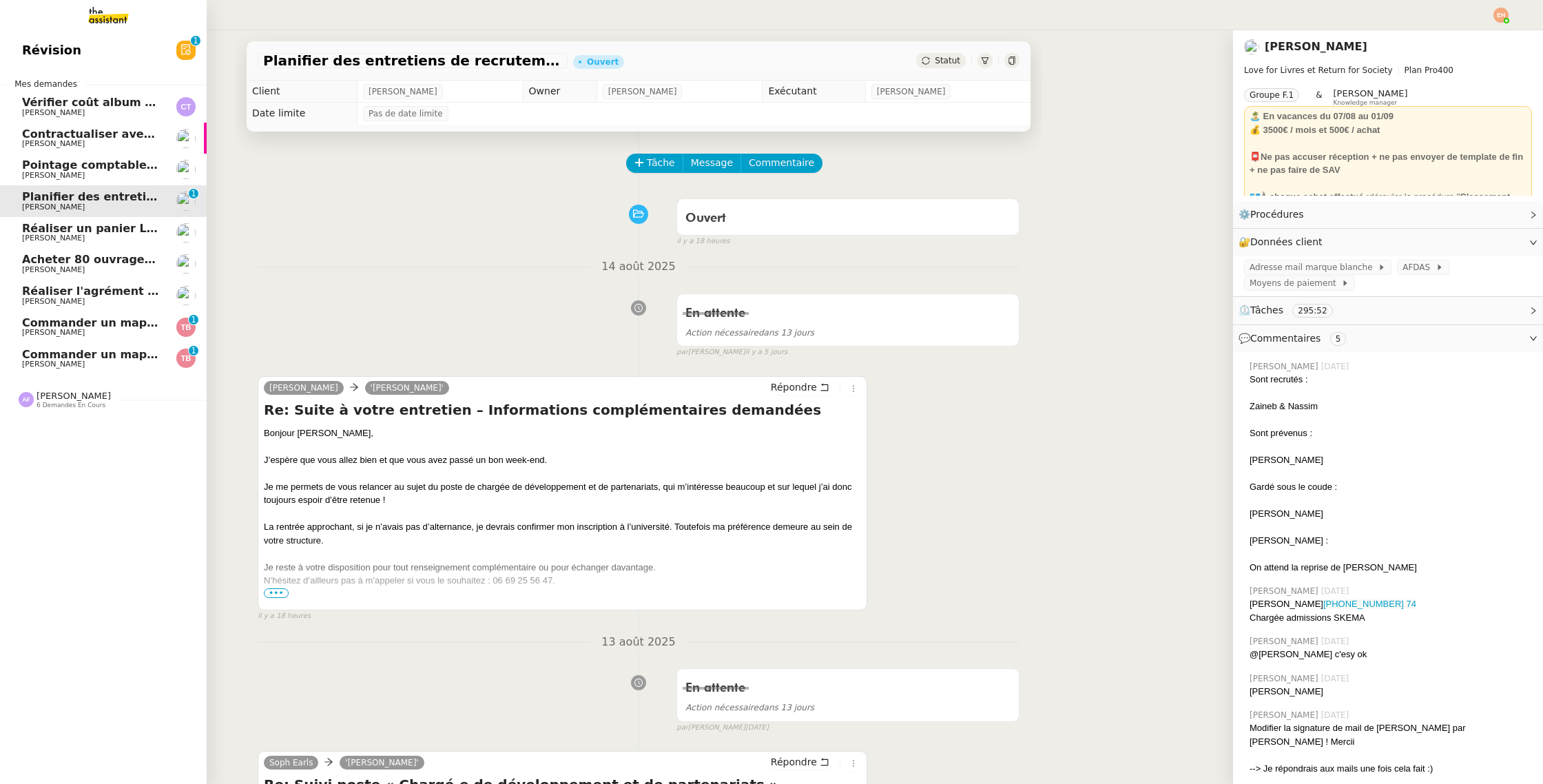
click at [104, 226] on span "Réaliser un panier Leclerc - [DATE]" at bounding box center [130, 228] width 216 height 13
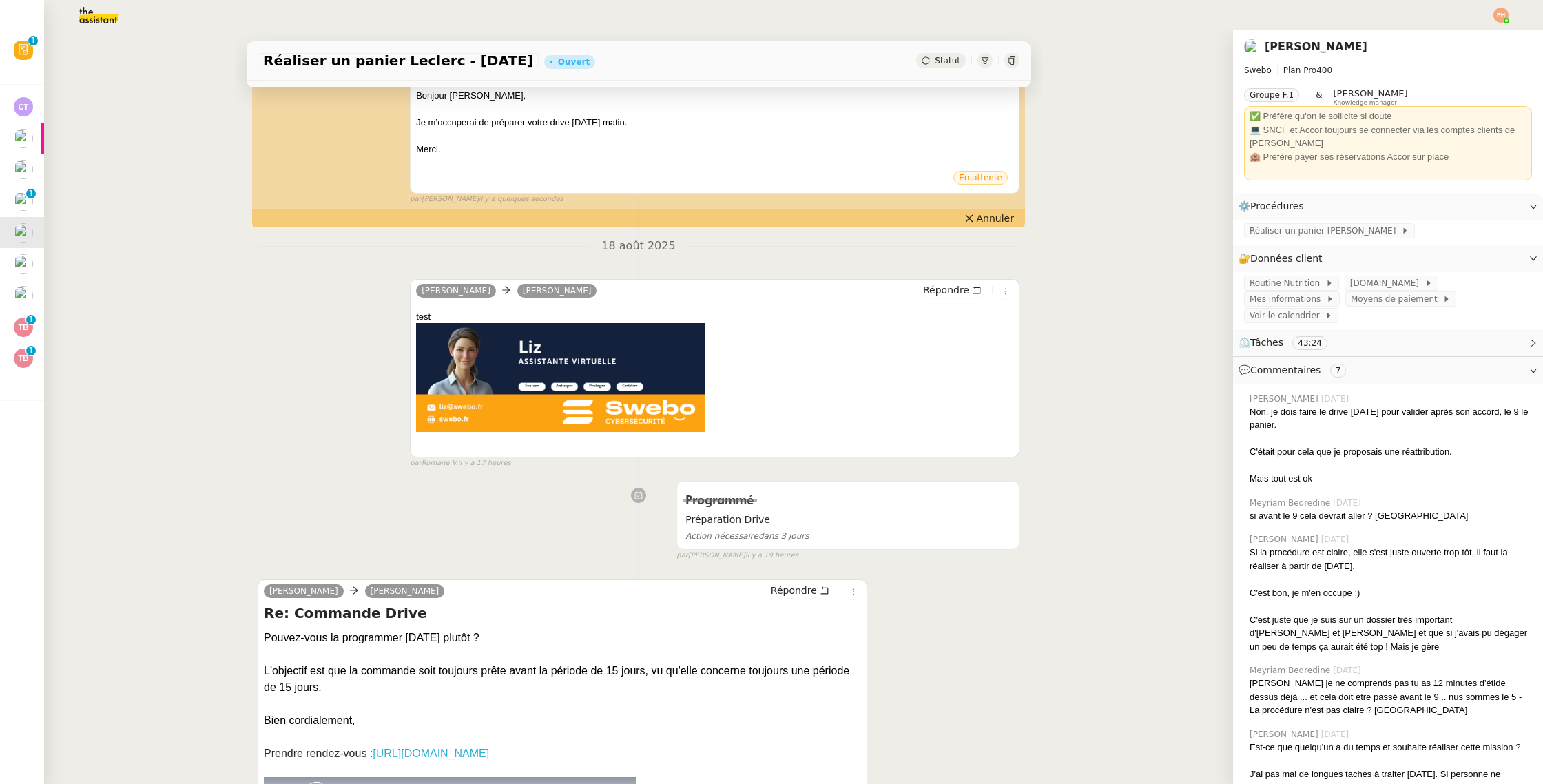
scroll to position [387, 0]
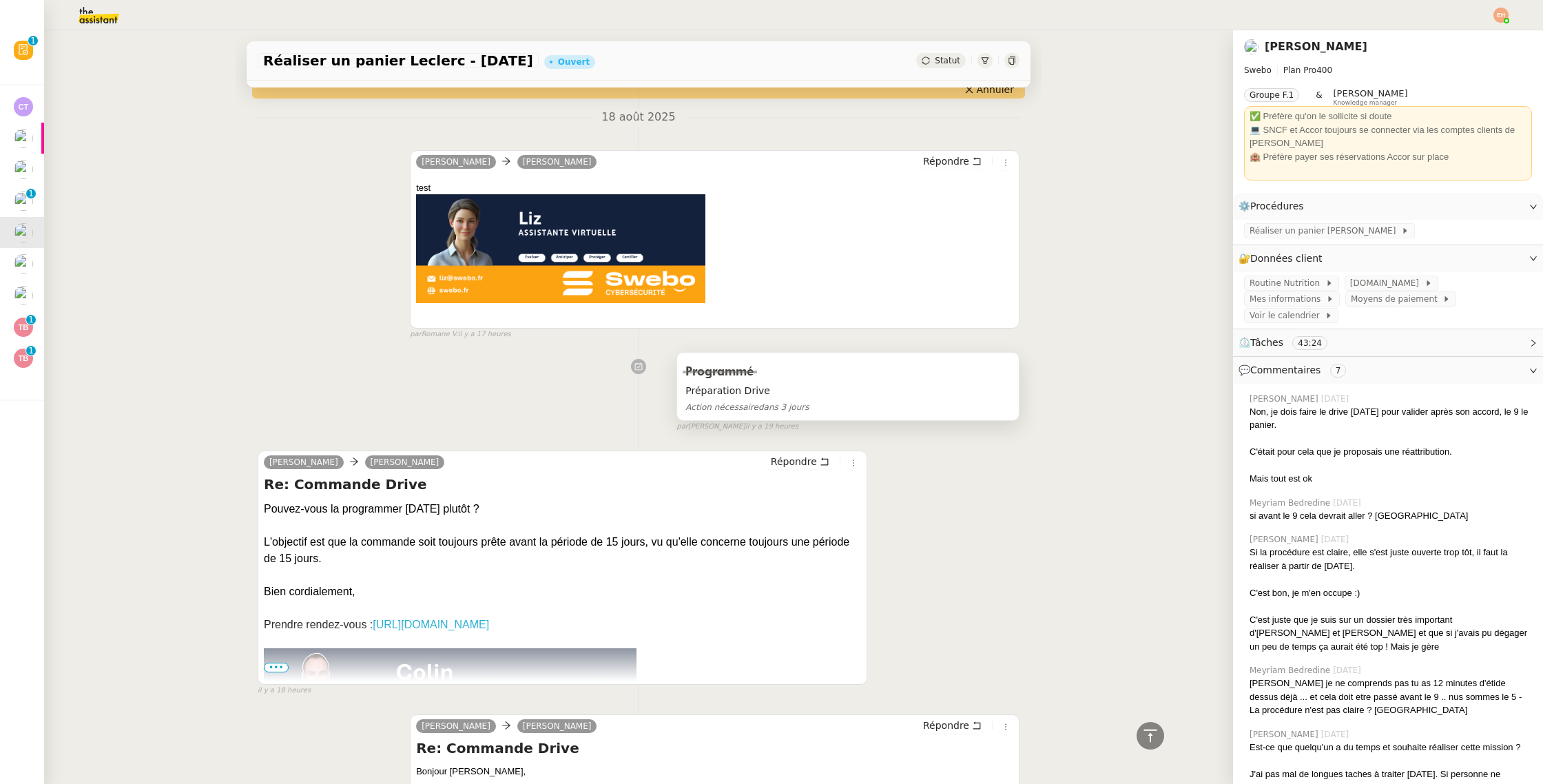
click at [830, 403] on div "Préparation Drive Action nécessaire dans 3 jours" at bounding box center [848, 399] width 325 height 32
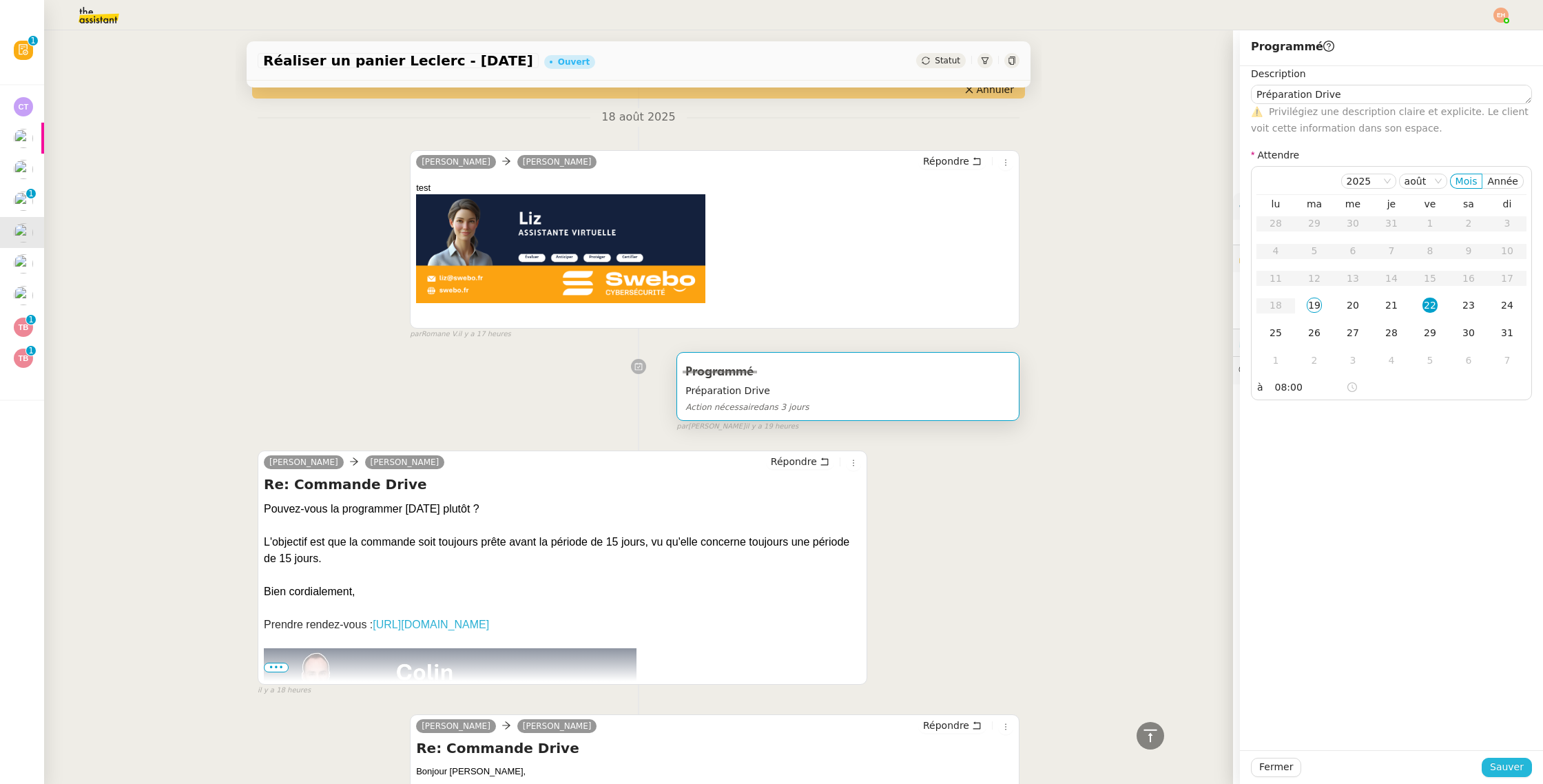
click at [1508, 774] on span "Sauver" at bounding box center [1507, 766] width 34 height 16
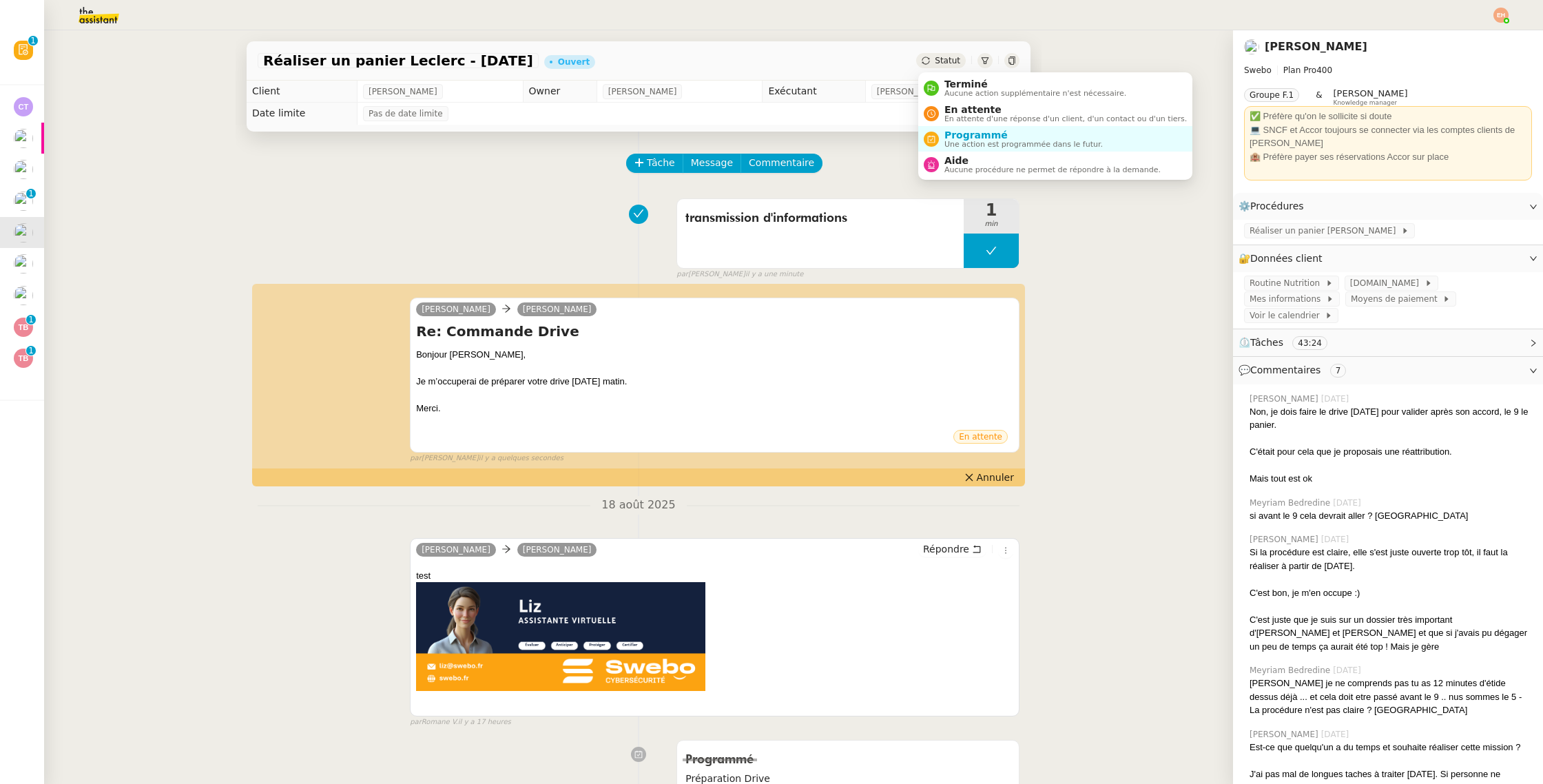
click at [946, 65] on span "Statut" at bounding box center [948, 60] width 25 height 9
click at [969, 112] on span "En attente" at bounding box center [1065, 109] width 243 height 11
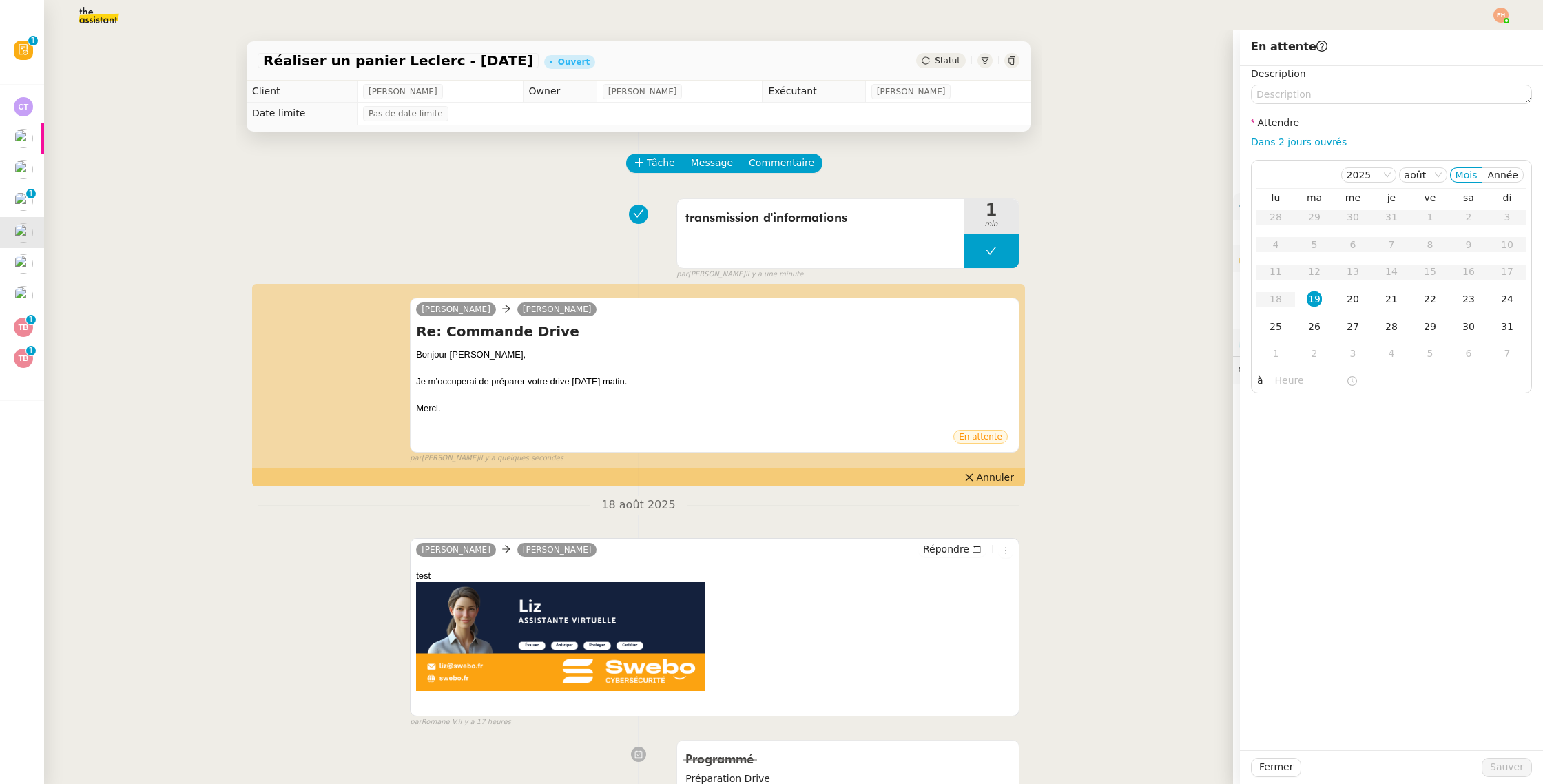
drag, startPoint x: 1434, startPoint y: 305, endPoint x: 1412, endPoint y: 443, distance: 139.7
click at [1434, 305] on div "22" at bounding box center [1430, 299] width 15 height 15
click at [1504, 766] on span "Sauver" at bounding box center [1507, 766] width 34 height 16
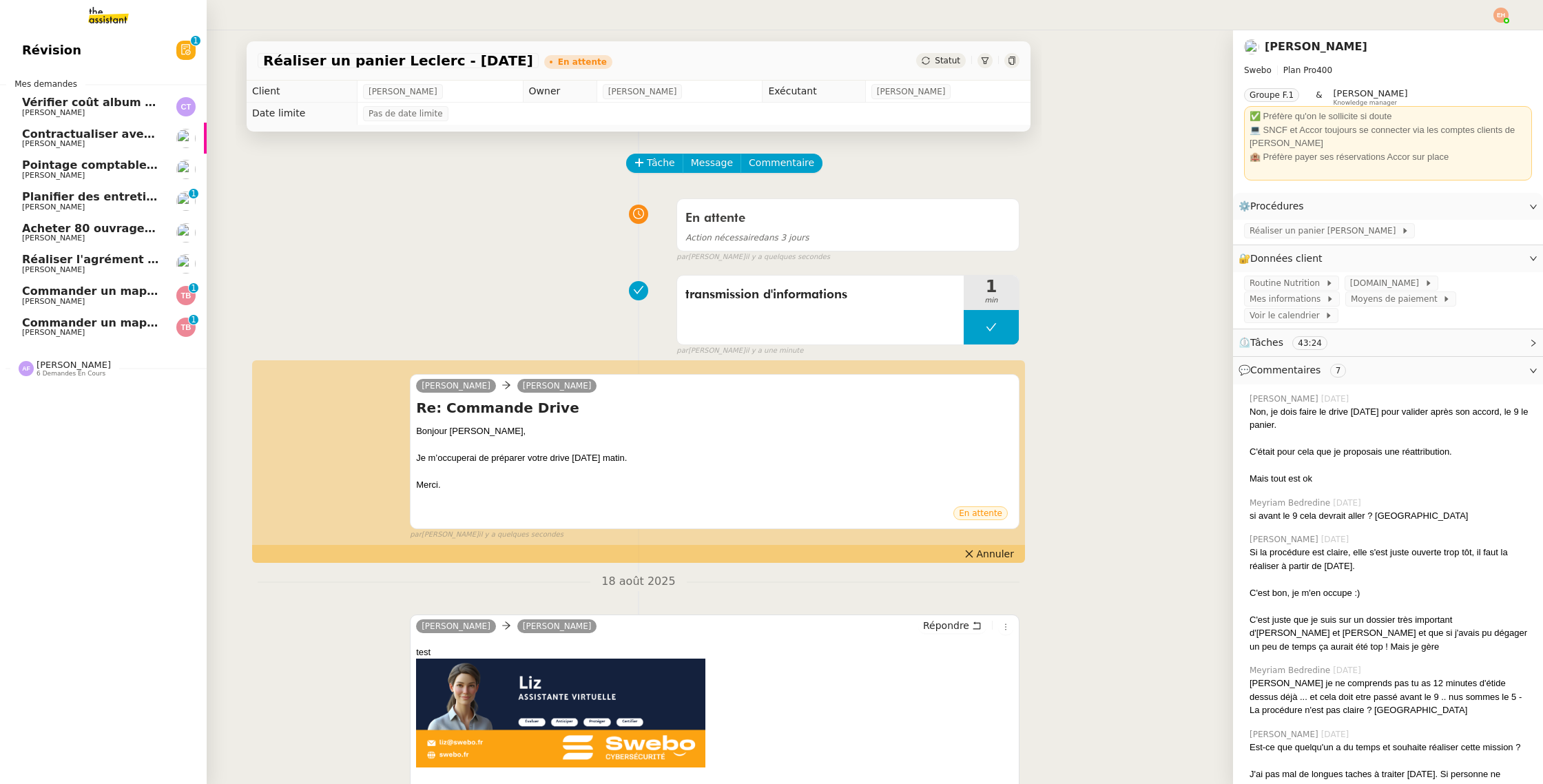
click at [100, 233] on div "Acheter 80 ouvrages pour livraison Céline MAS" at bounding box center [91, 232] width 139 height 21
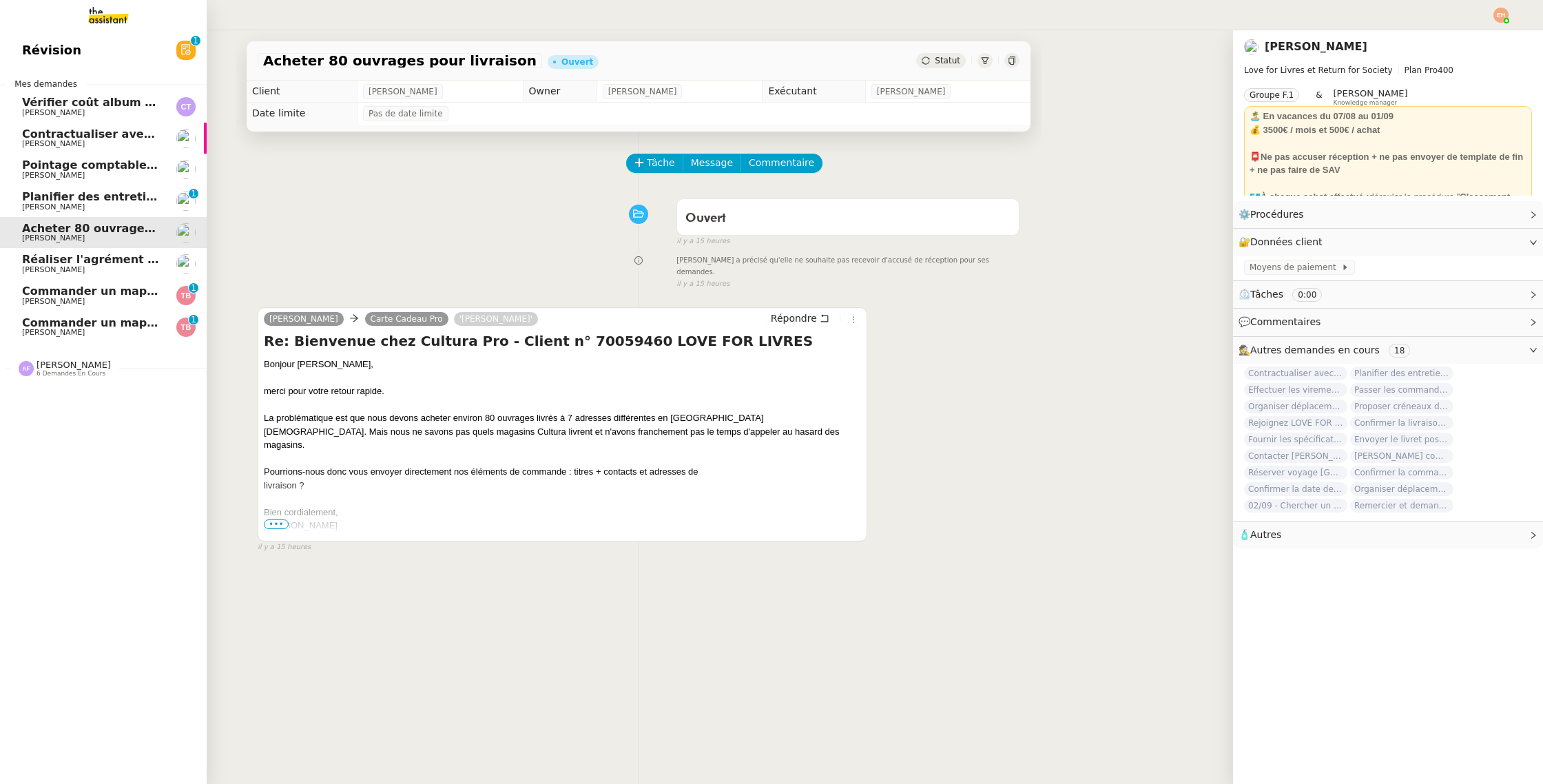
click at [120, 205] on span "[PERSON_NAME]" at bounding box center [91, 207] width 139 height 8
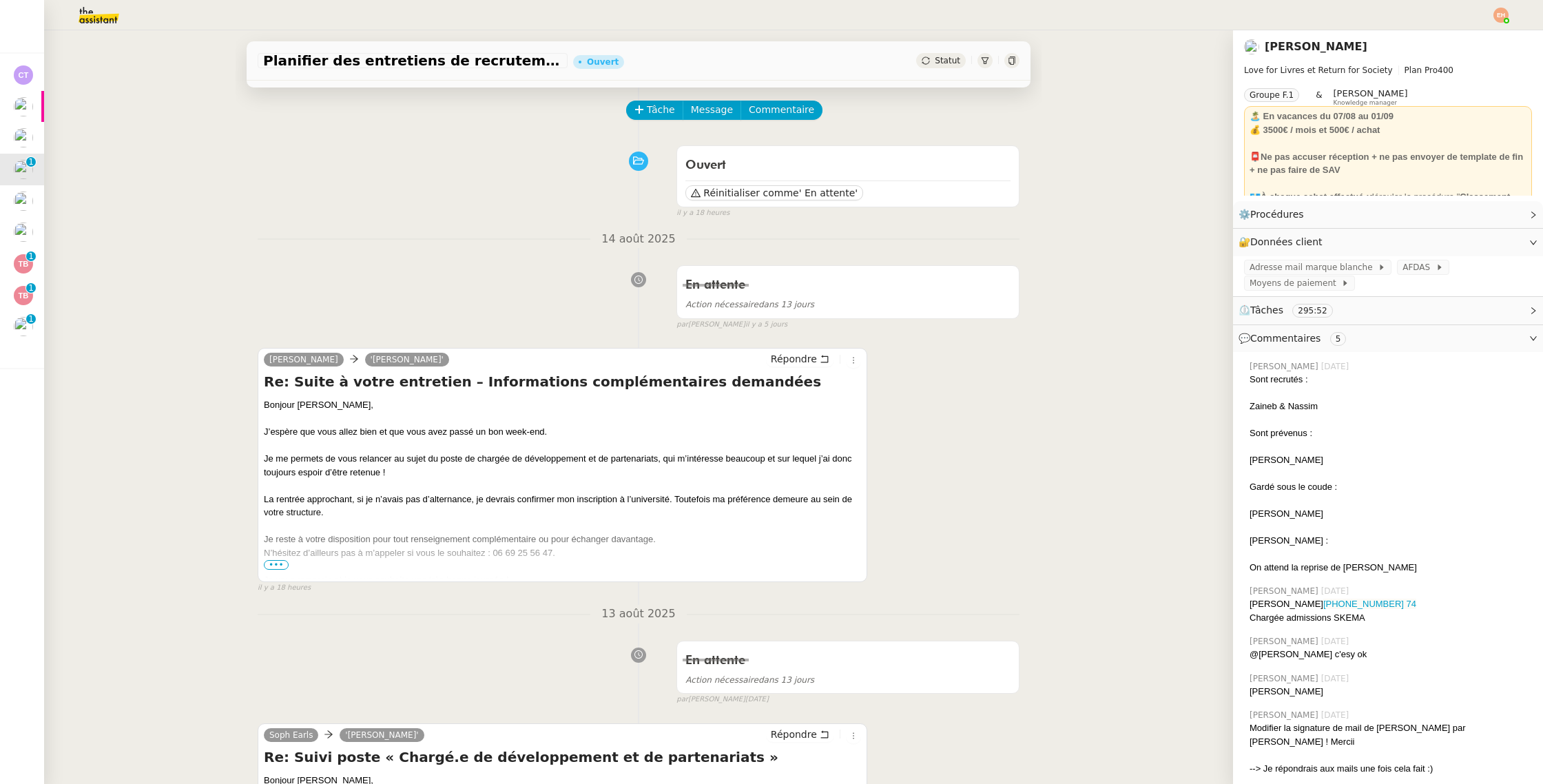
scroll to position [45, 0]
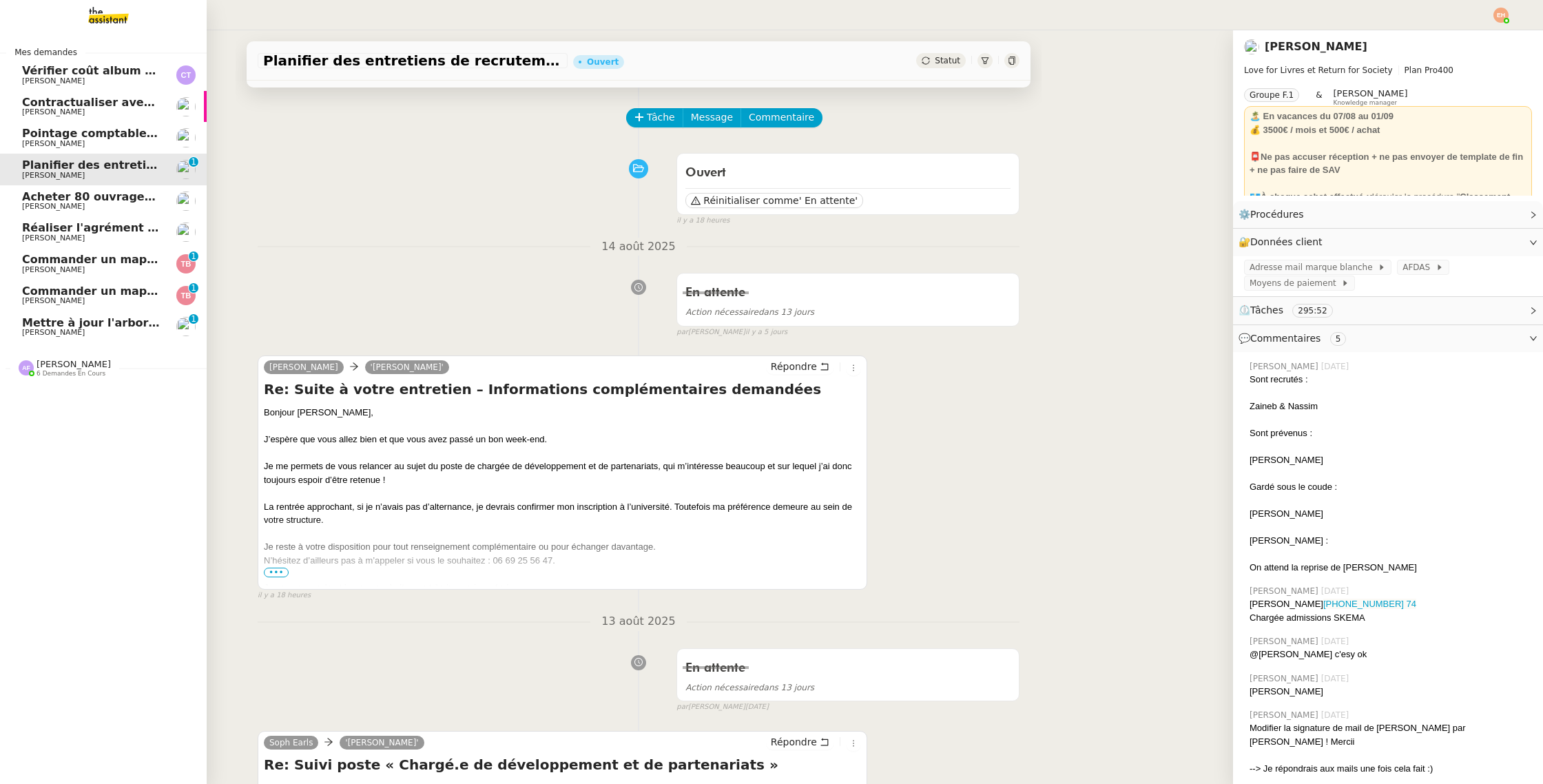
click at [110, 142] on span "[PERSON_NAME]" at bounding box center [91, 144] width 139 height 8
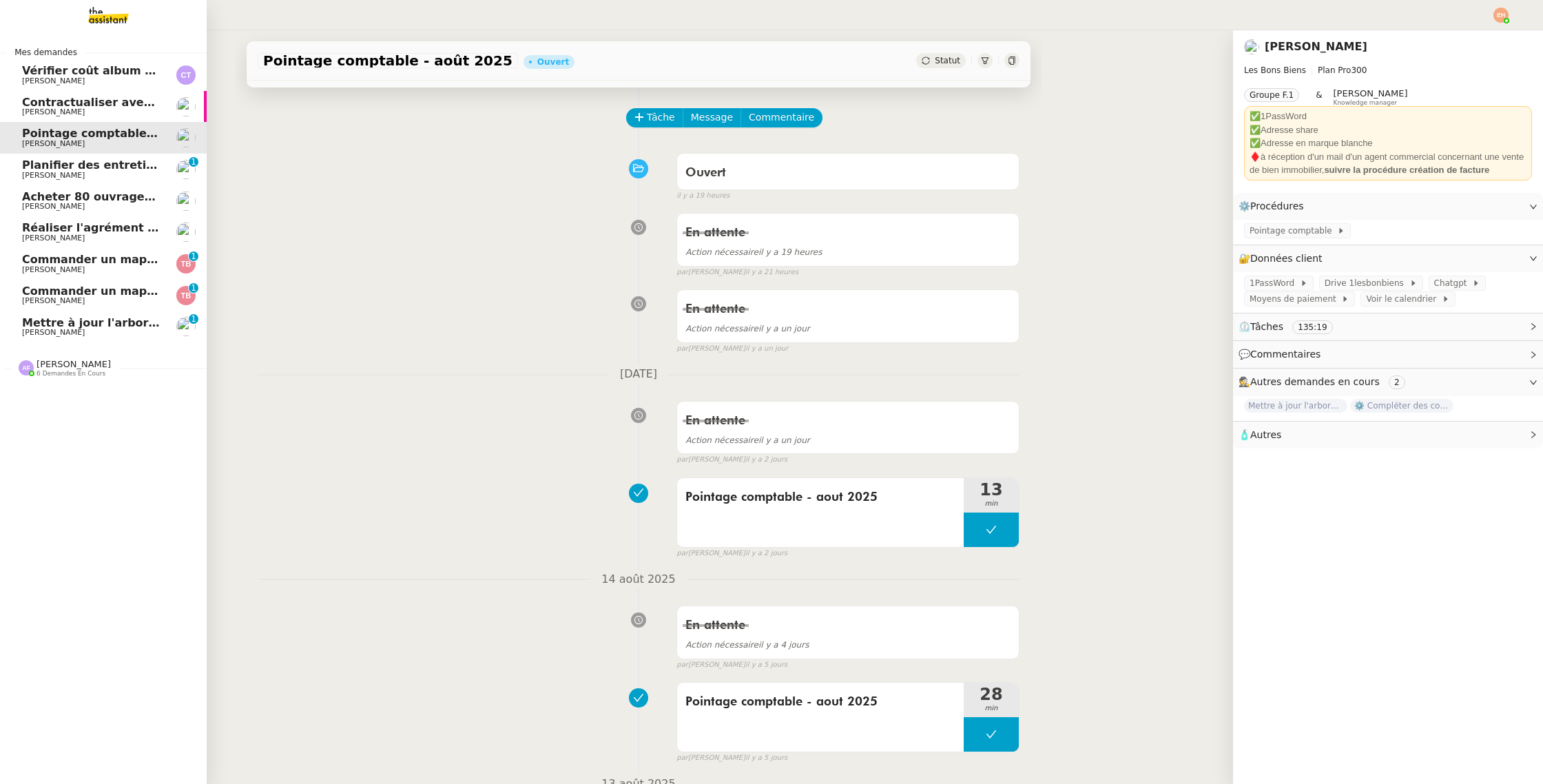
click at [115, 229] on span "Réaliser l'agrément CII pour Swebo" at bounding box center [131, 228] width 219 height 13
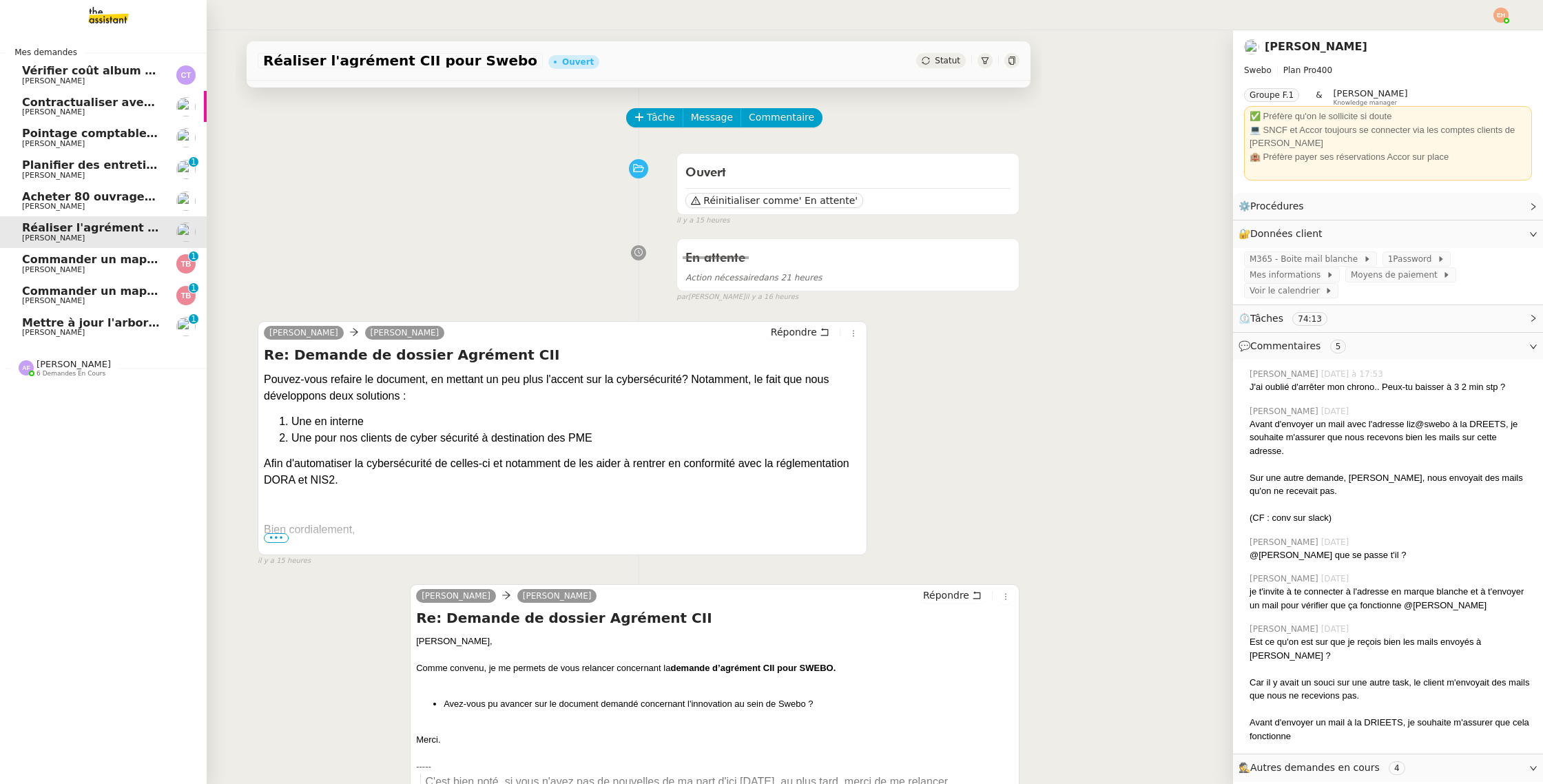
click at [111, 326] on span "Mettre à jour l'arborescence Drive" at bounding box center [128, 323] width 213 height 13
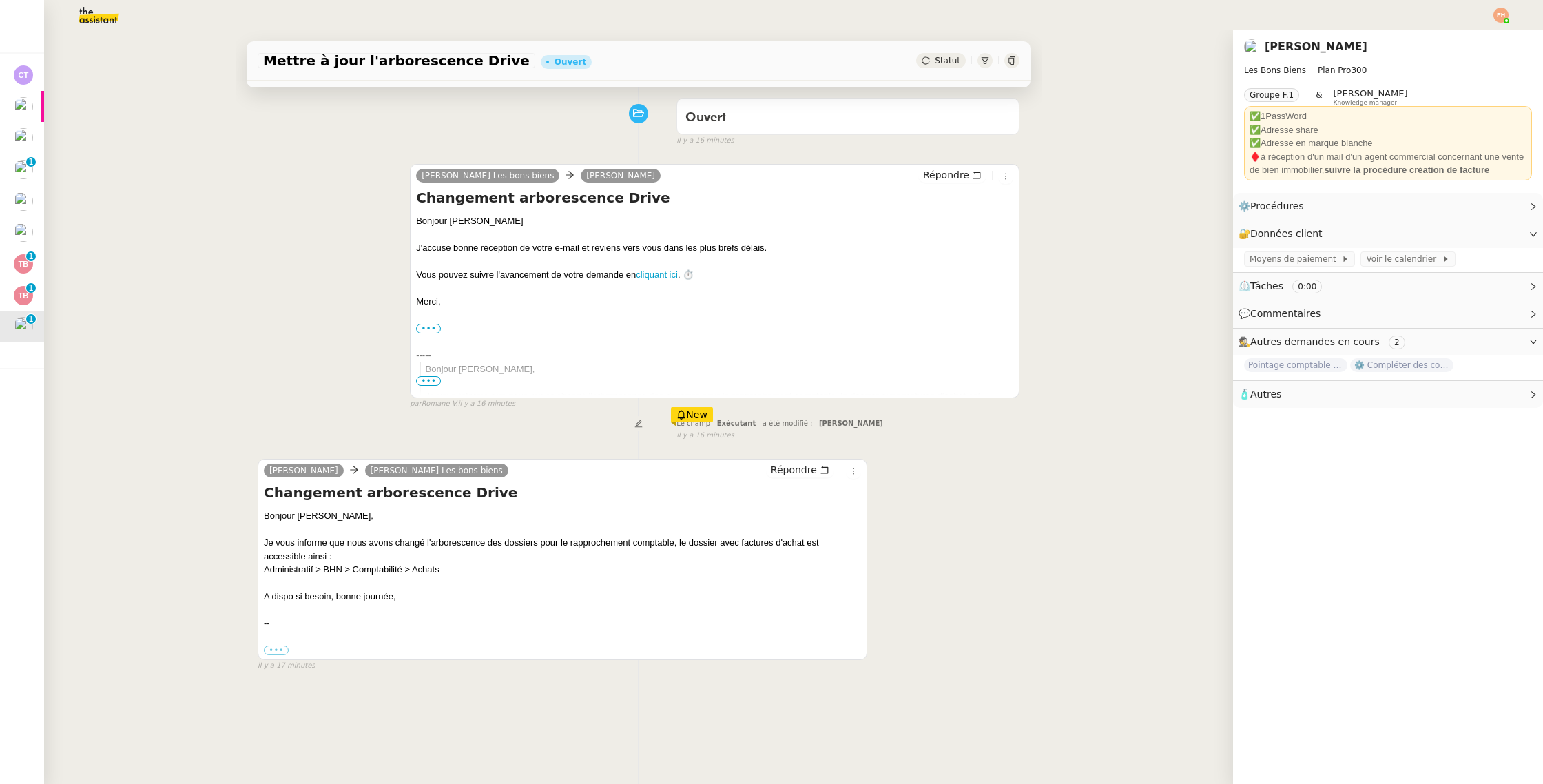
scroll to position [175, 0]
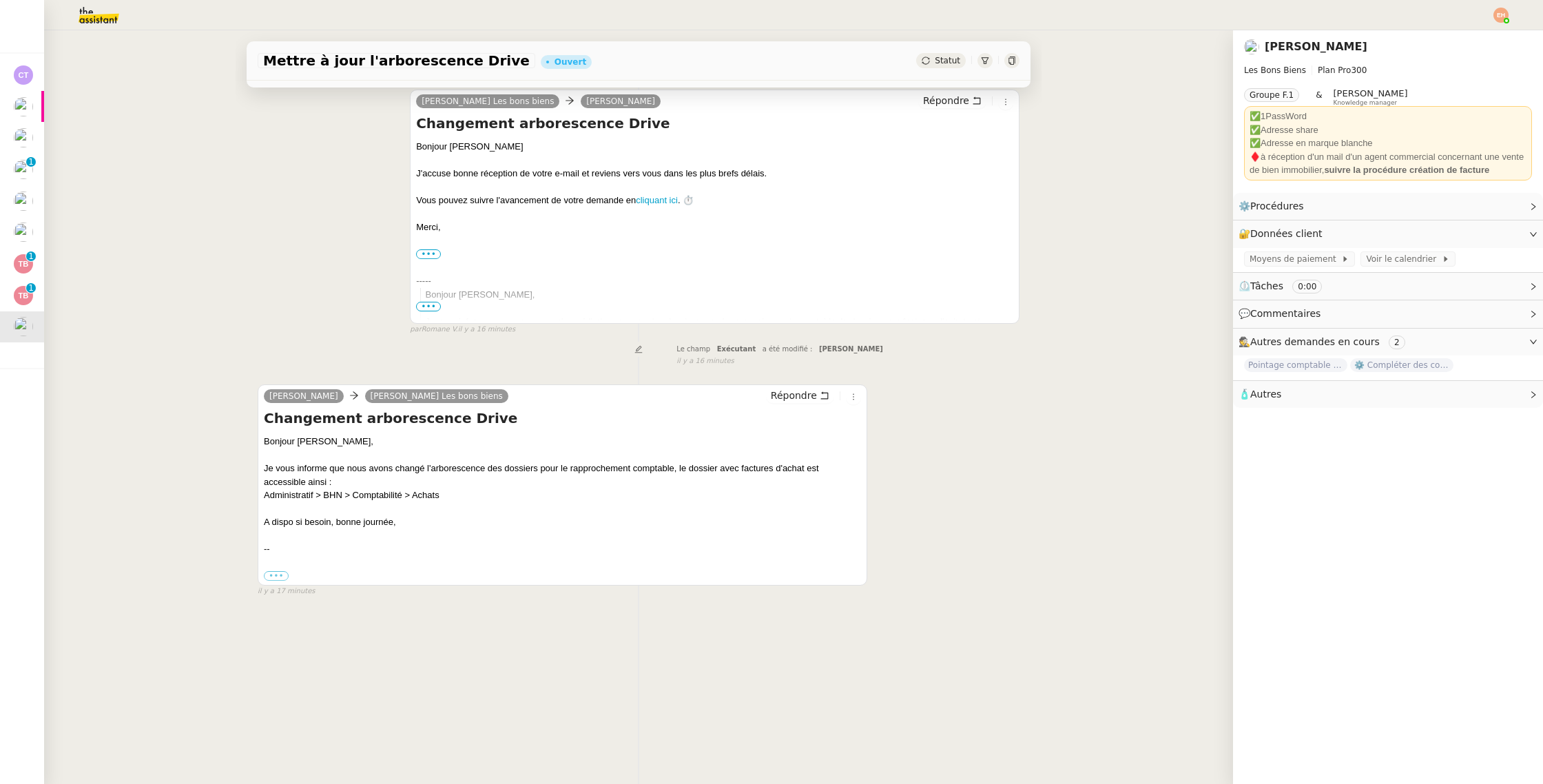
drag, startPoint x: 410, startPoint y: 526, endPoint x: 395, endPoint y: 529, distance: 15.3
click at [410, 526] on div "A dispo si besoin, bonne journée," at bounding box center [562, 522] width 597 height 13
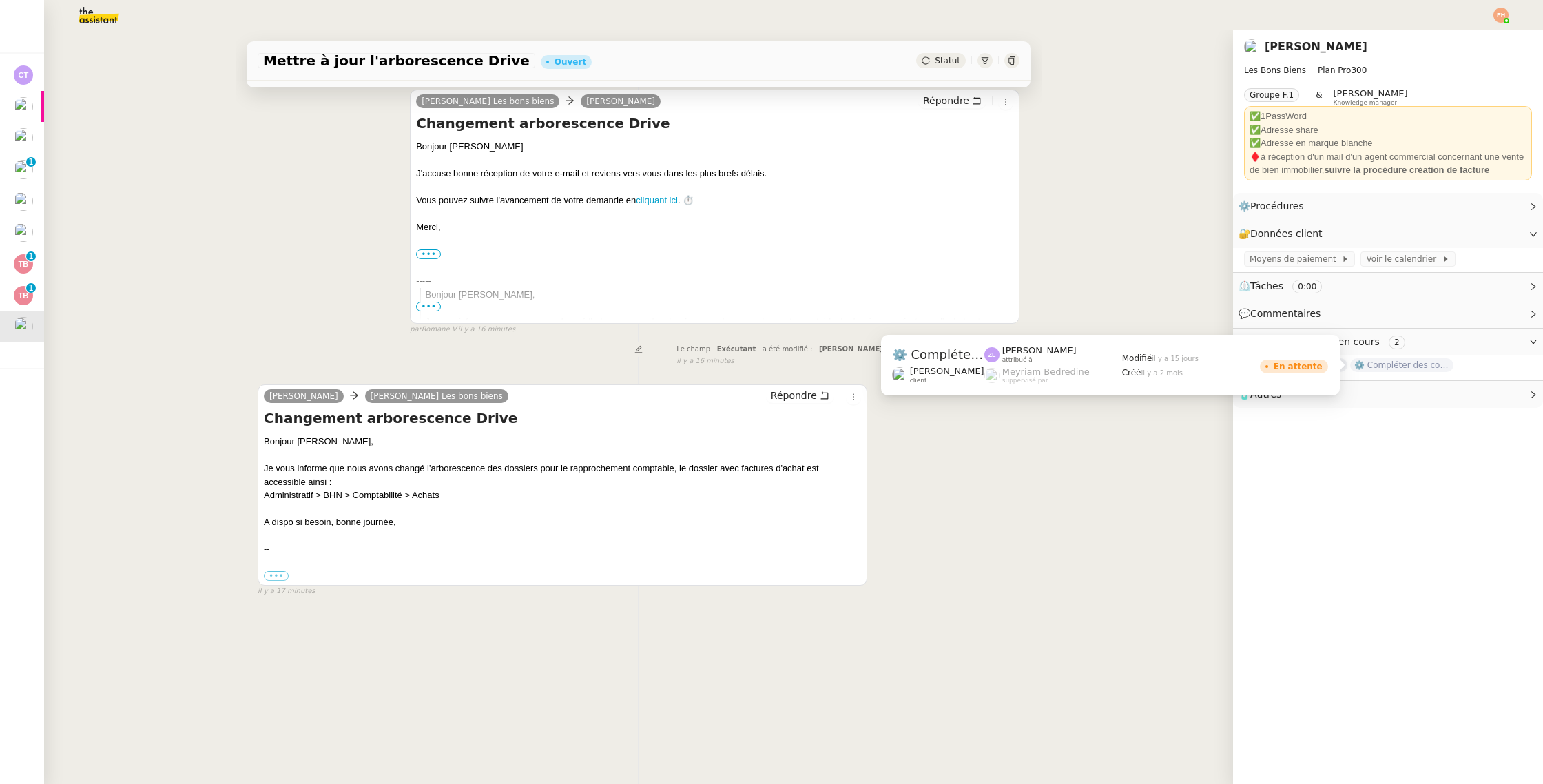
click at [1408, 369] on span "⚙️ Compléter des compromis de vente" at bounding box center [1402, 365] width 104 height 13
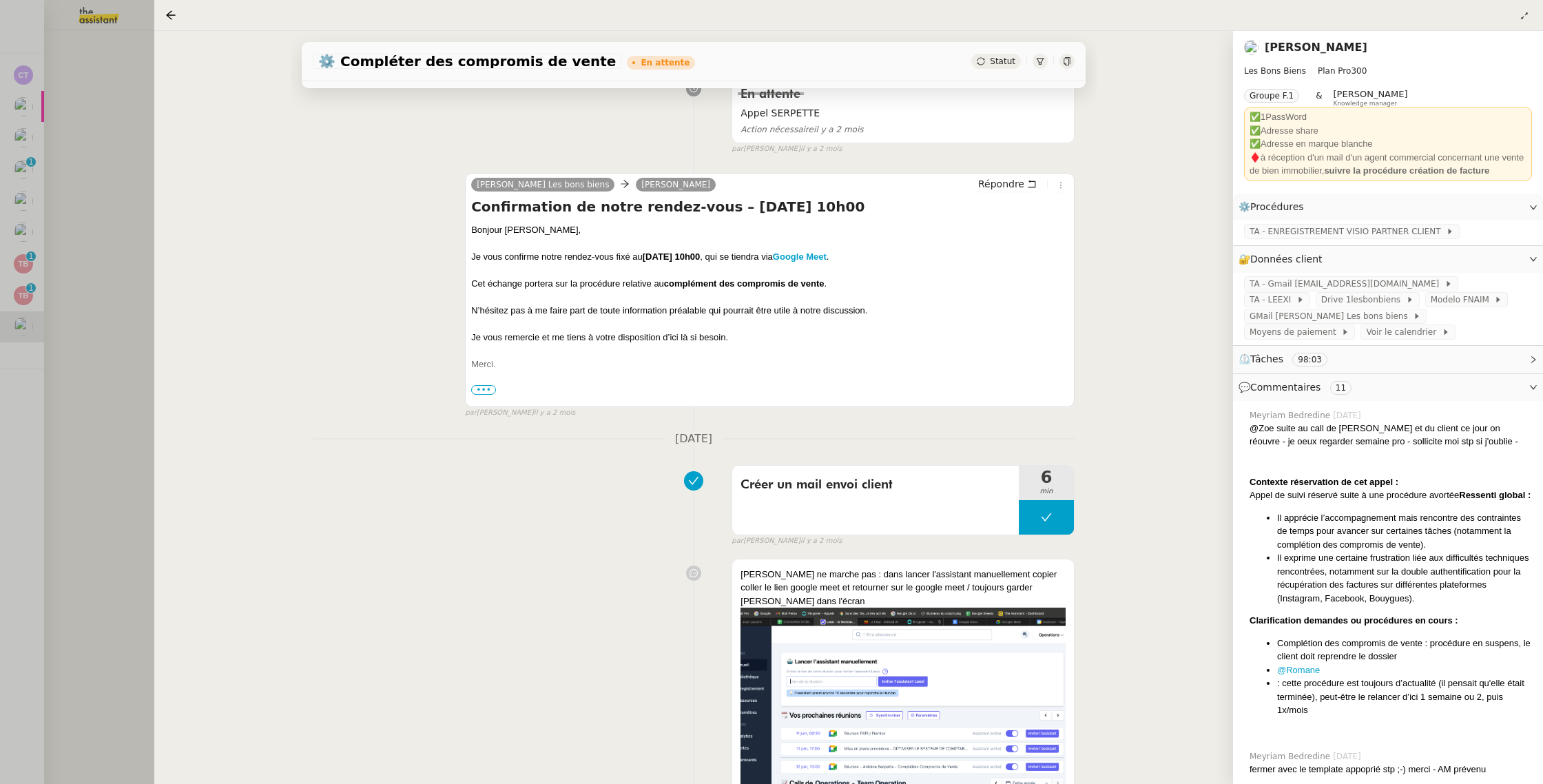
scroll to position [5724, 0]
click at [88, 270] on div at bounding box center [772, 392] width 1543 height 784
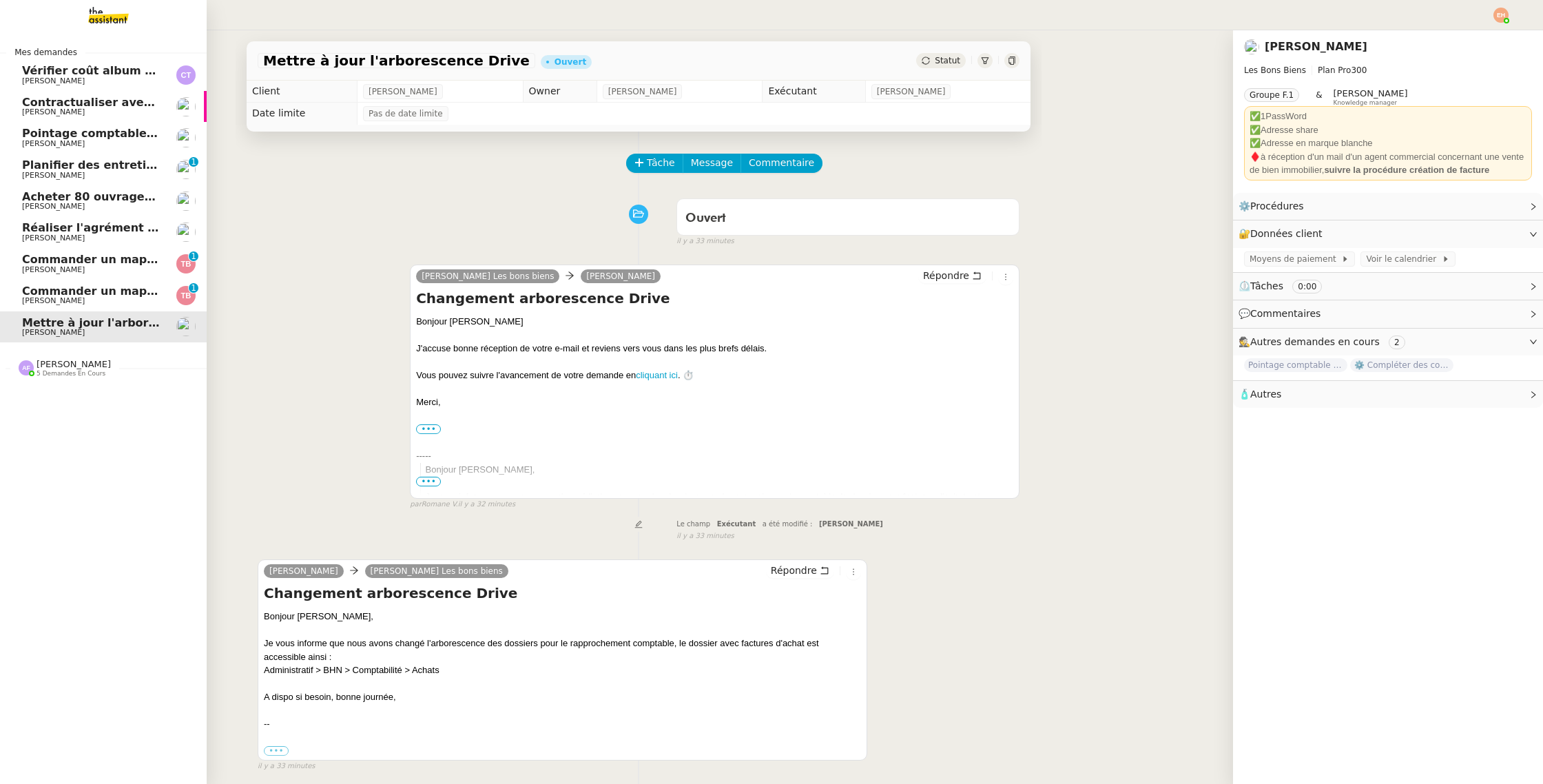
click at [124, 106] on span "Contractualiser avec SKEMA pour apprentissage" at bounding box center [172, 103] width 301 height 13
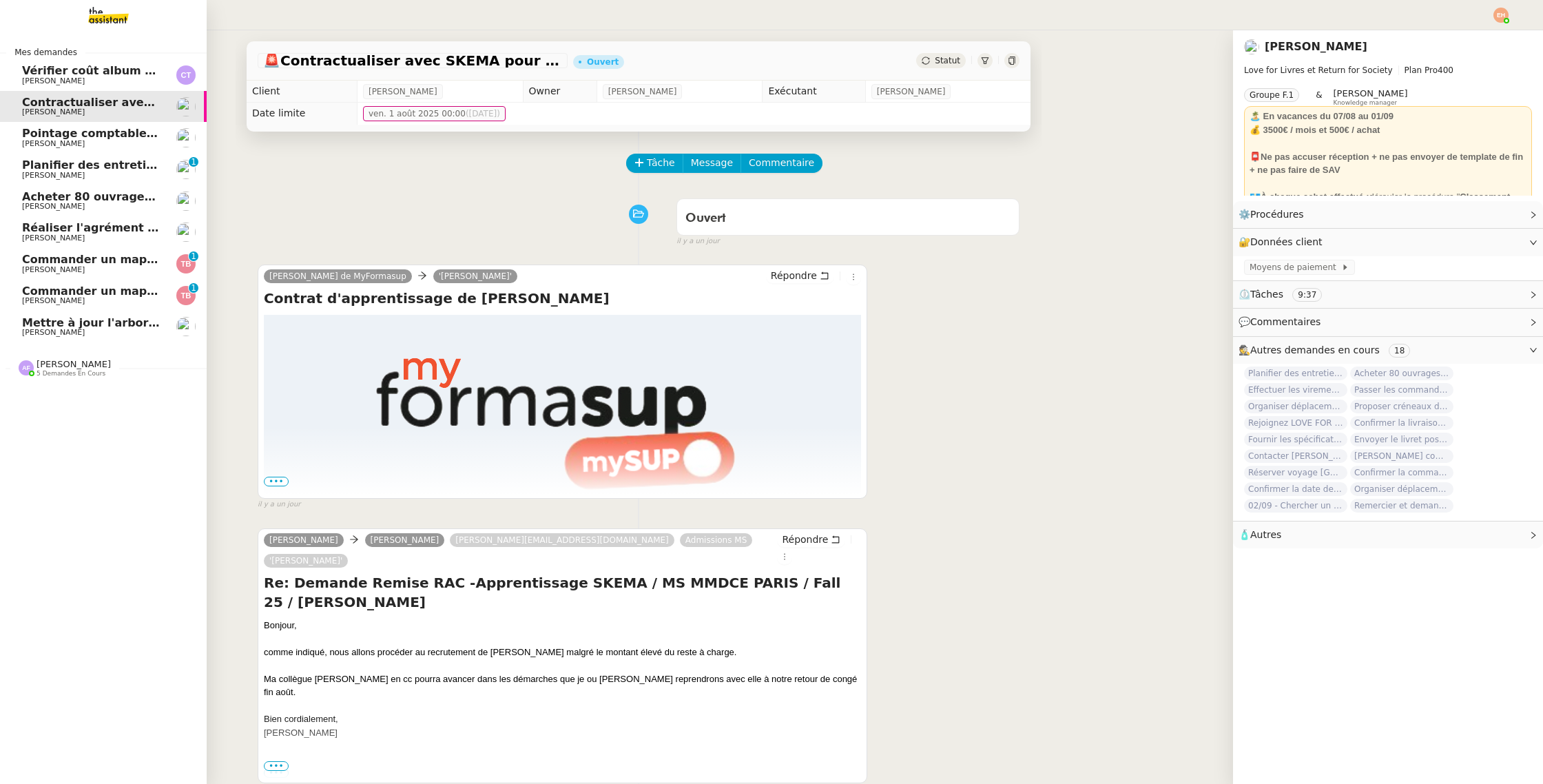
click at [143, 138] on span "Pointage comptable - août 2025" at bounding box center [121, 134] width 199 height 13
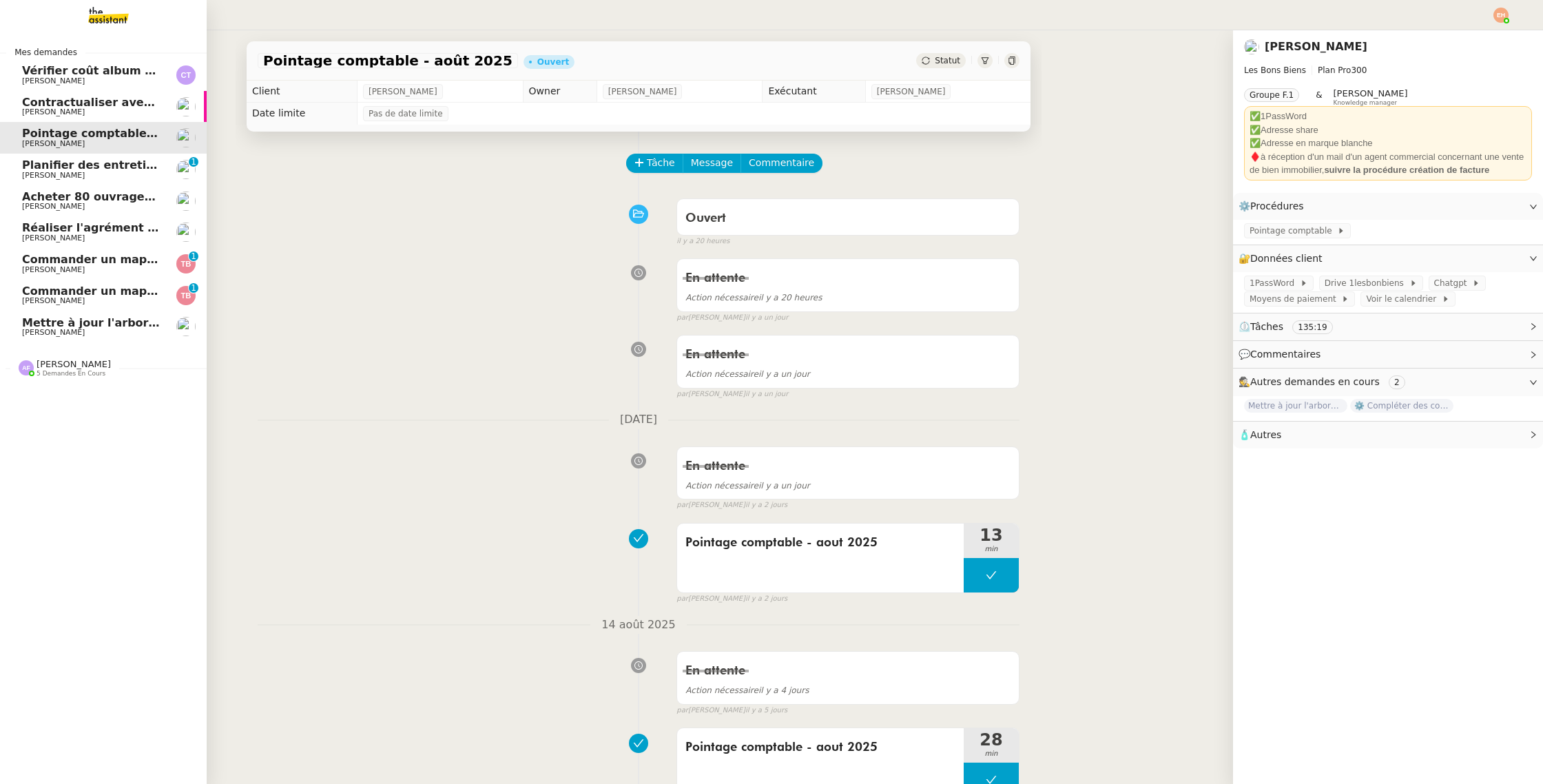
click at [152, 169] on span "Planifier des entretiens de recrutement" at bounding box center [145, 165] width 247 height 13
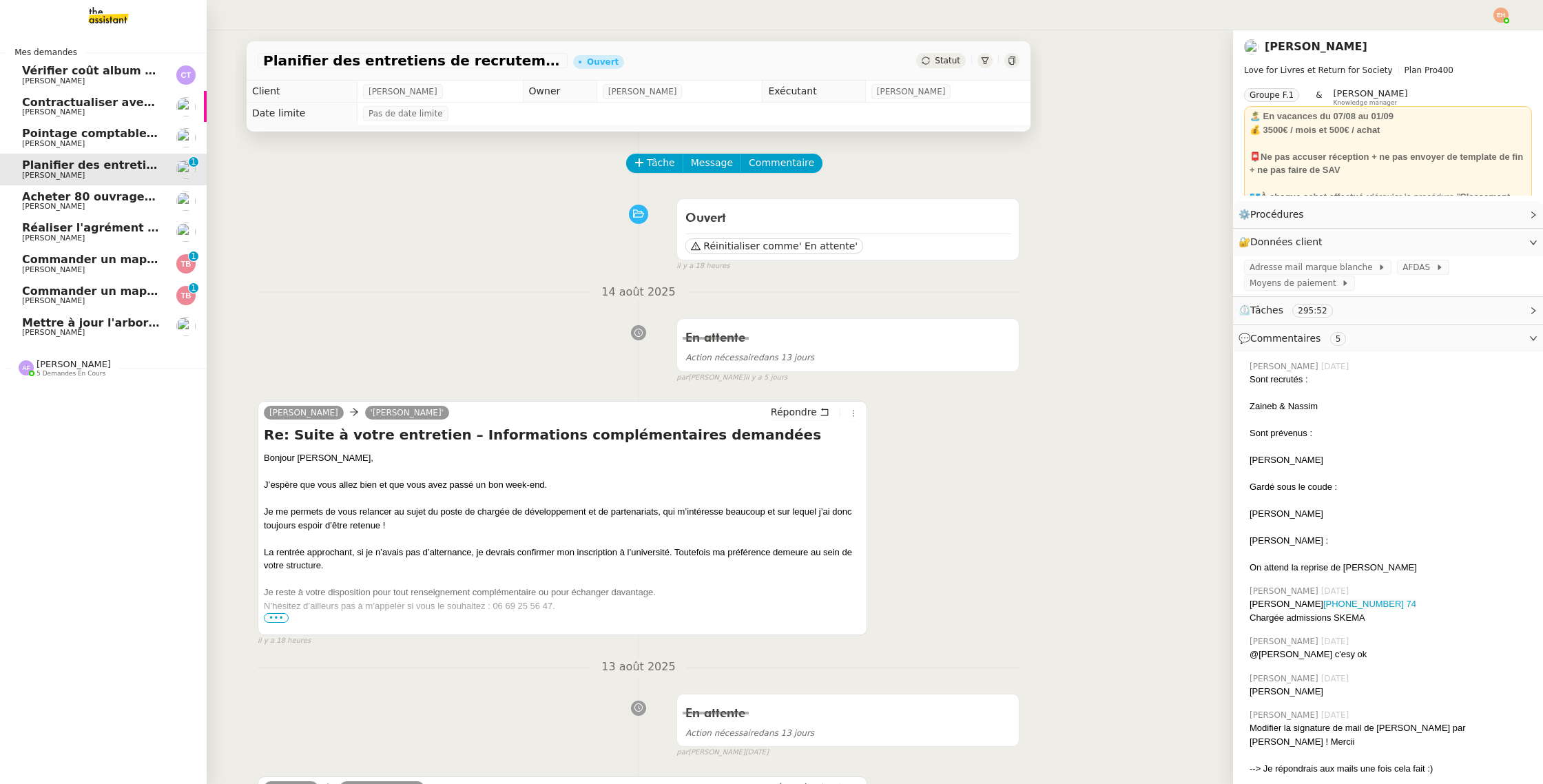
click at [147, 205] on span "[PERSON_NAME]" at bounding box center [91, 206] width 139 height 8
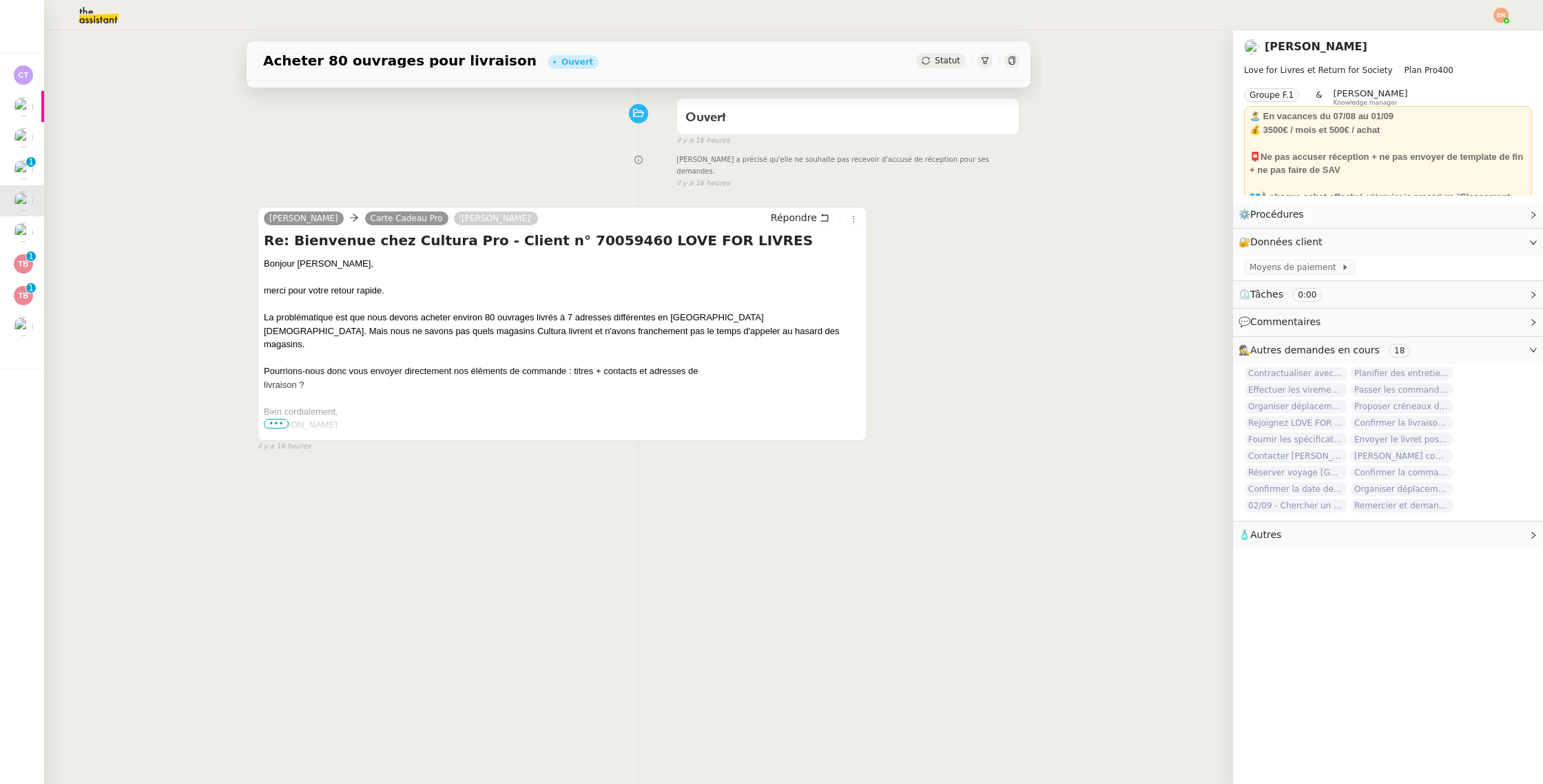
scroll to position [101, 0]
click at [270, 418] on span "•••" at bounding box center [275, 422] width 24 height 9
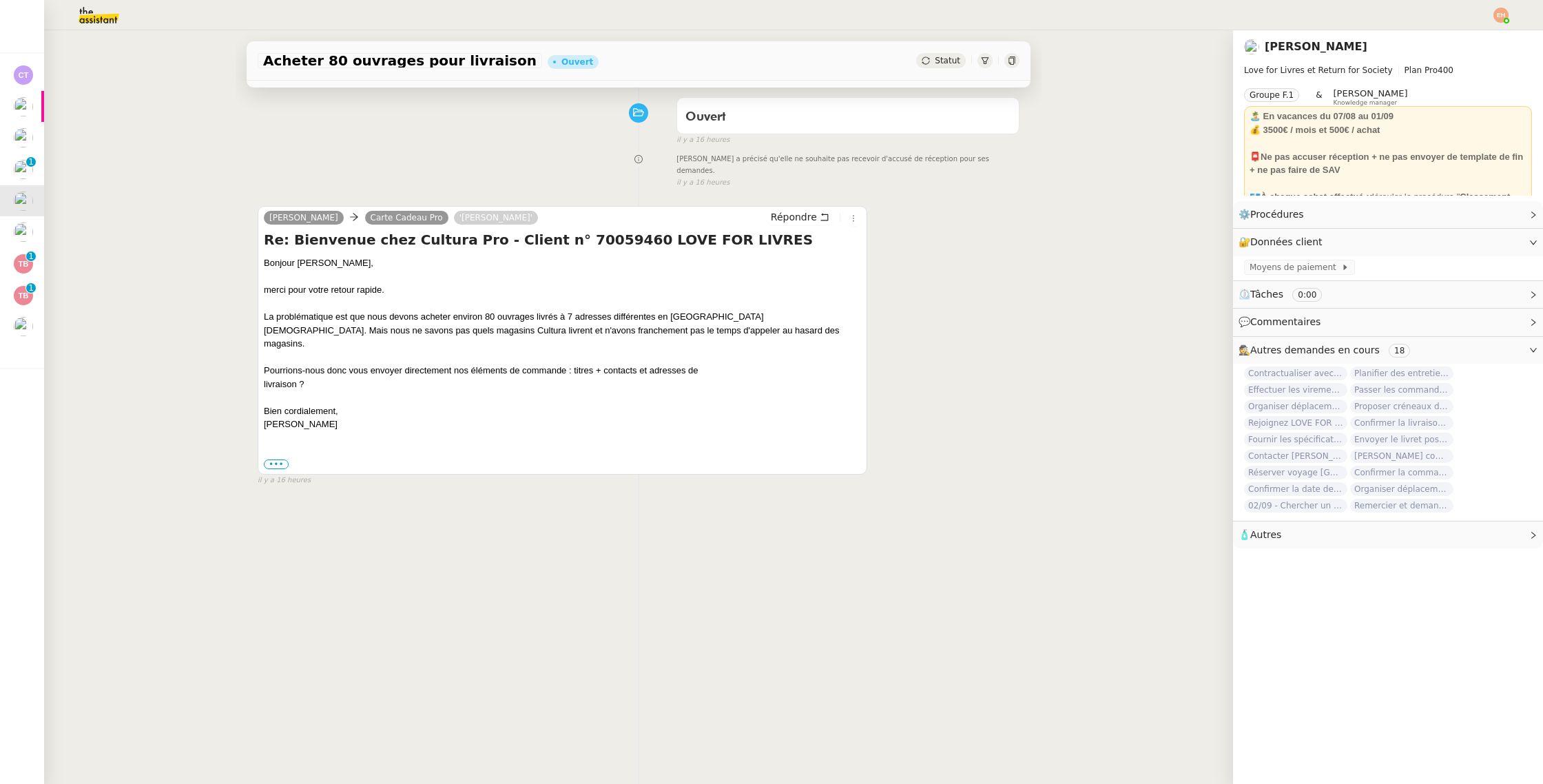
click at [280, 457] on div "••• Le lun. 18 août 2025 à 15:19, Carte Cadeau Pro < cartecadeaupro@cultura.fr …" at bounding box center [562, 464] width 597 height 13
click at [275, 460] on label "•••" at bounding box center [275, 464] width 24 height 9
click at [0, 0] on input "•••" at bounding box center [0, 0] width 0 height 0
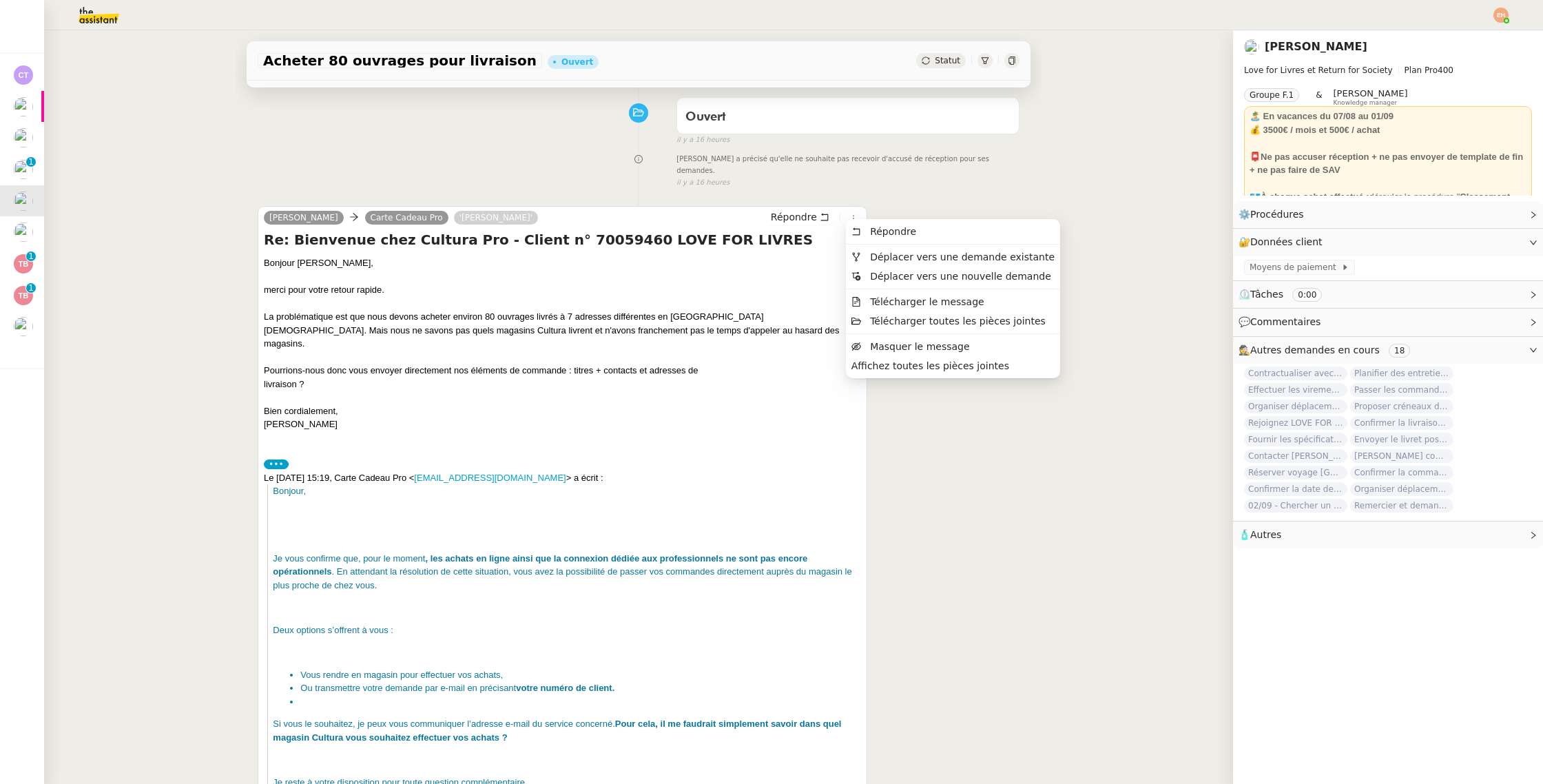
click at [555, 165] on div "Céline a précisé qu'elle ne souhaite pas recevoir d'accusé de réception pour se…" at bounding box center [638, 169] width 762 height 37
